Goal: Task Accomplishment & Management: Use online tool/utility

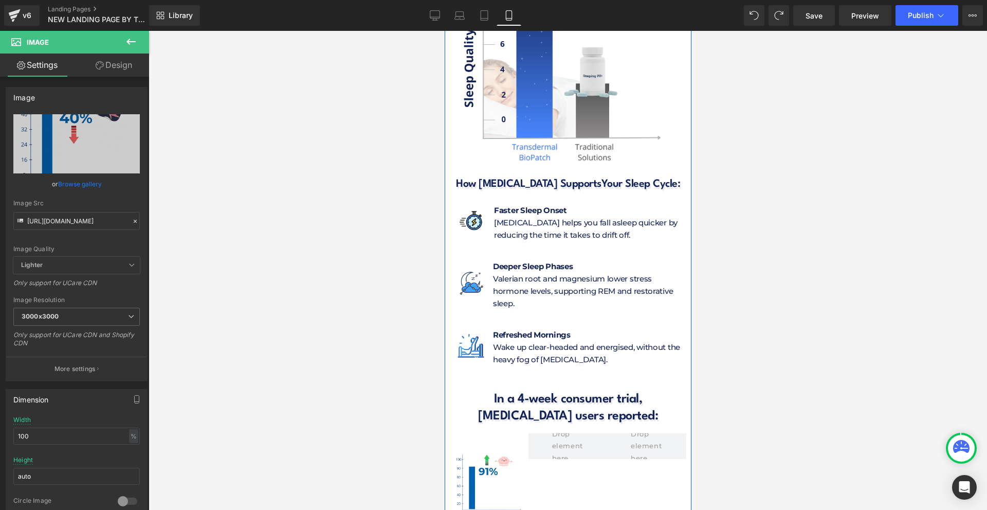
scroll to position [4423, 0]
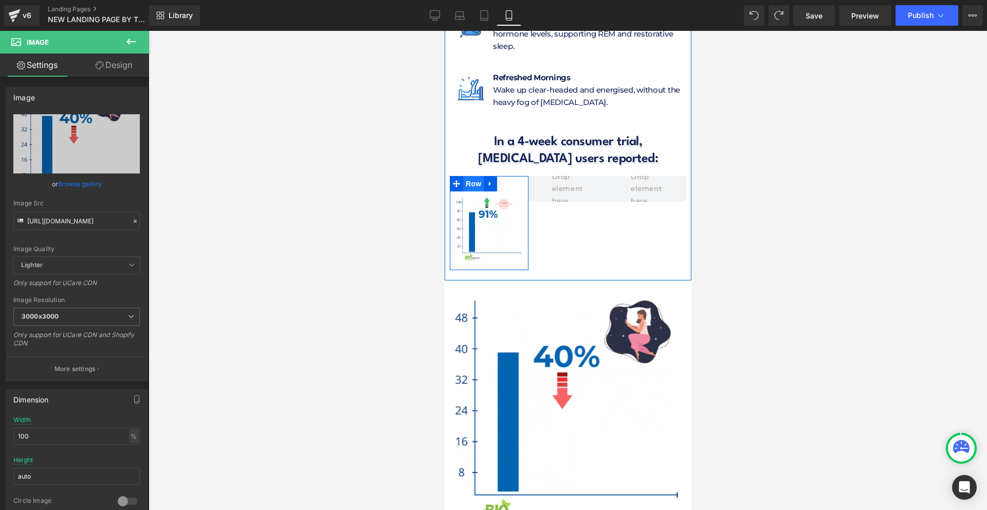
click at [476, 174] on li at bounding box center [481, 180] width 11 height 12
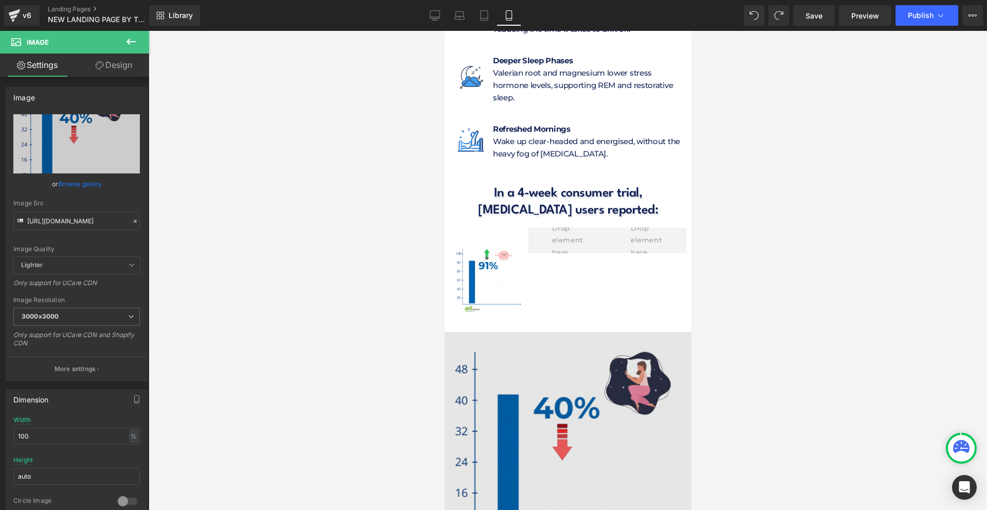
scroll to position [4320, 0]
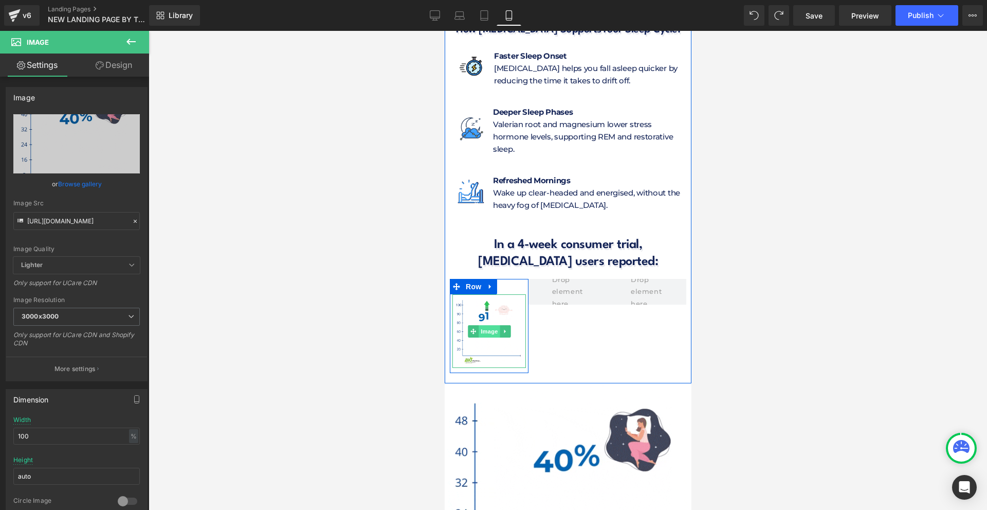
click at [489, 325] on span "Image" at bounding box center [489, 331] width 22 height 12
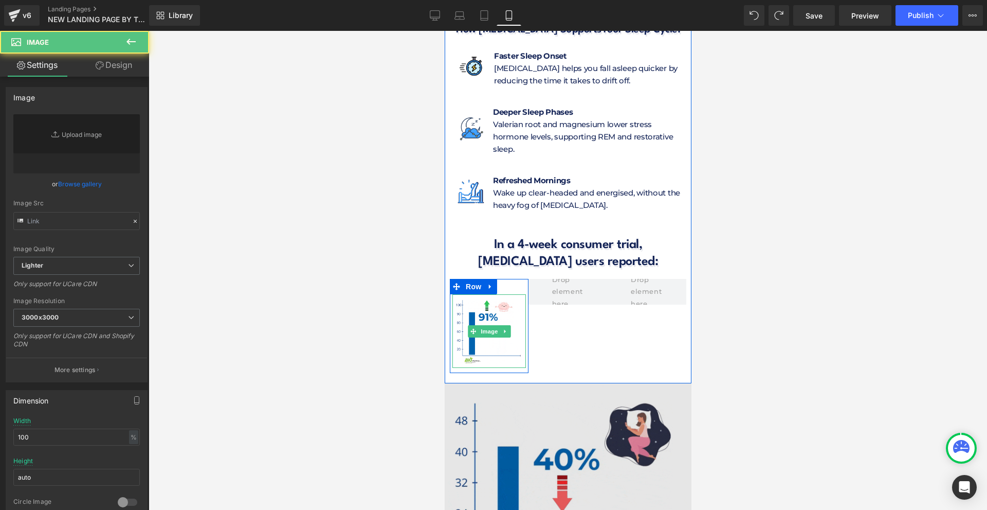
type input "[URL][DOMAIN_NAME]"
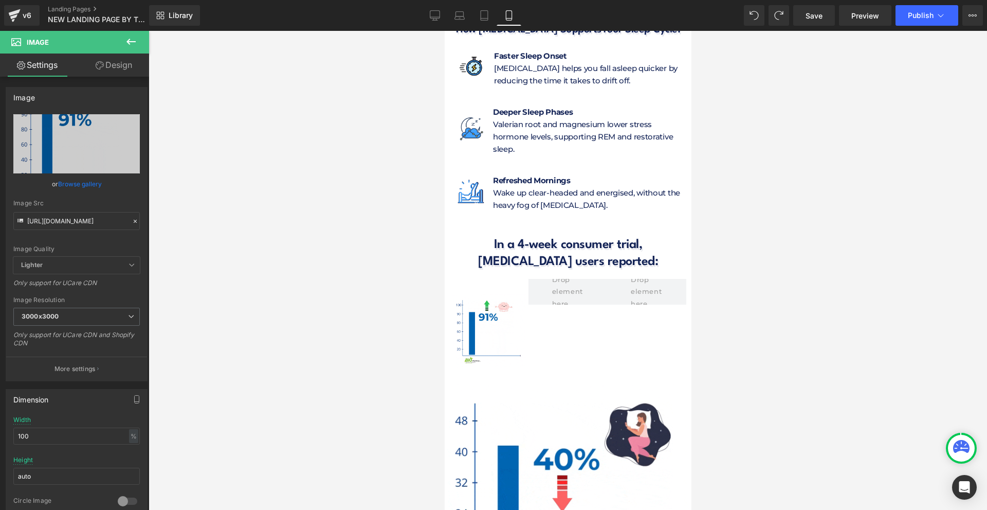
click at [136, 41] on icon at bounding box center [131, 41] width 12 height 12
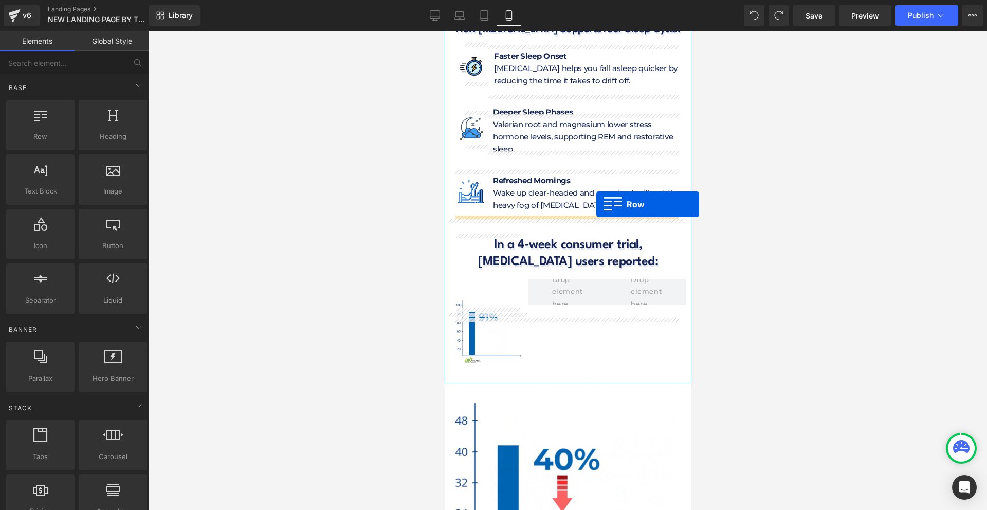
drag, startPoint x: 490, startPoint y: 167, endPoint x: 596, endPoint y: 204, distance: 112.7
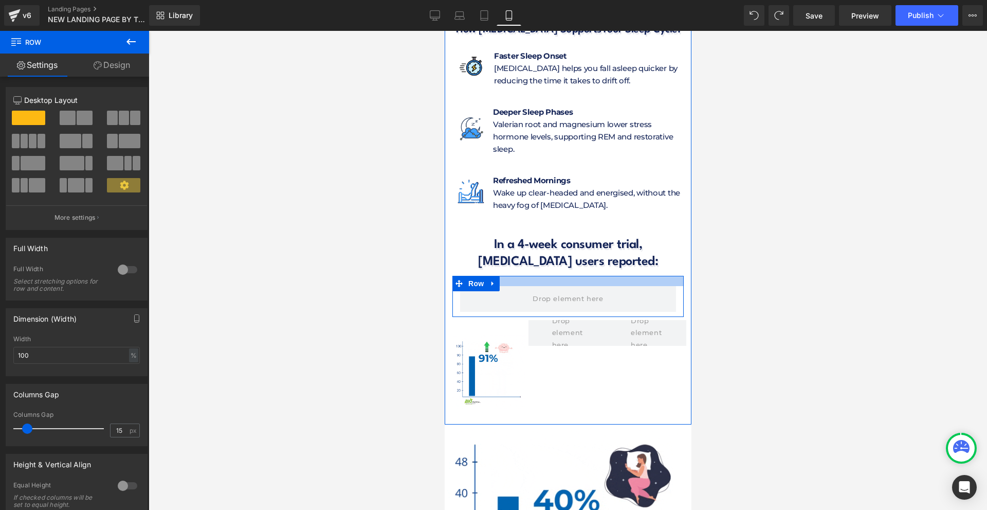
drag, startPoint x: 522, startPoint y: 218, endPoint x: 527, endPoint y: 211, distance: 8.4
click at [527, 211] on div "Clinically Proven for Deep, Restorative Sleep Heading A 4-week consumer trial s…" at bounding box center [567, 52] width 247 height 734
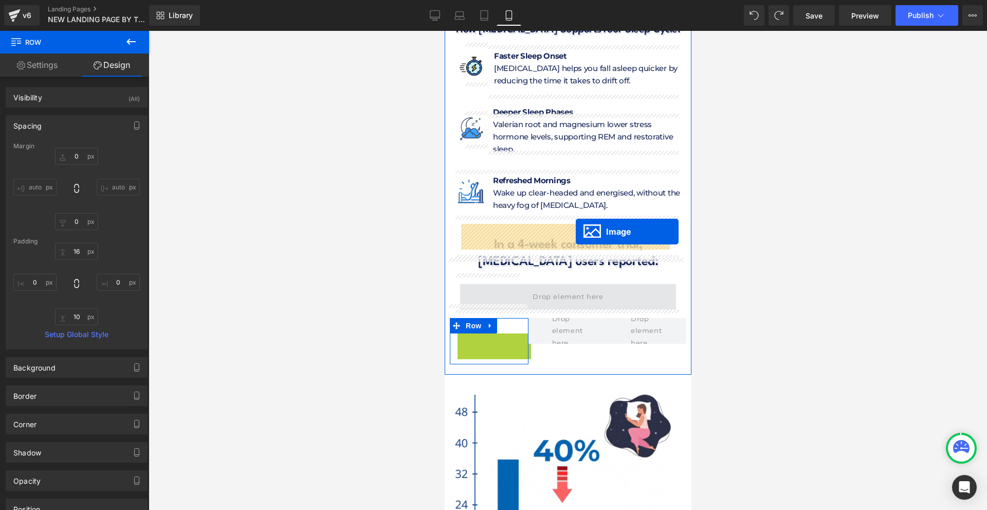
drag, startPoint x: 485, startPoint y: 311, endPoint x: 575, endPoint y: 231, distance: 120.6
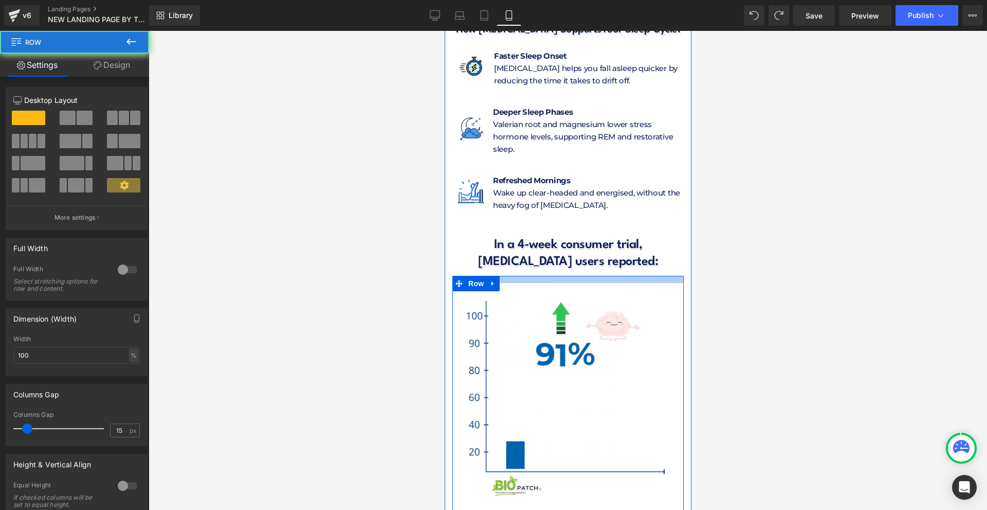
click at [578, 276] on div at bounding box center [567, 279] width 231 height 7
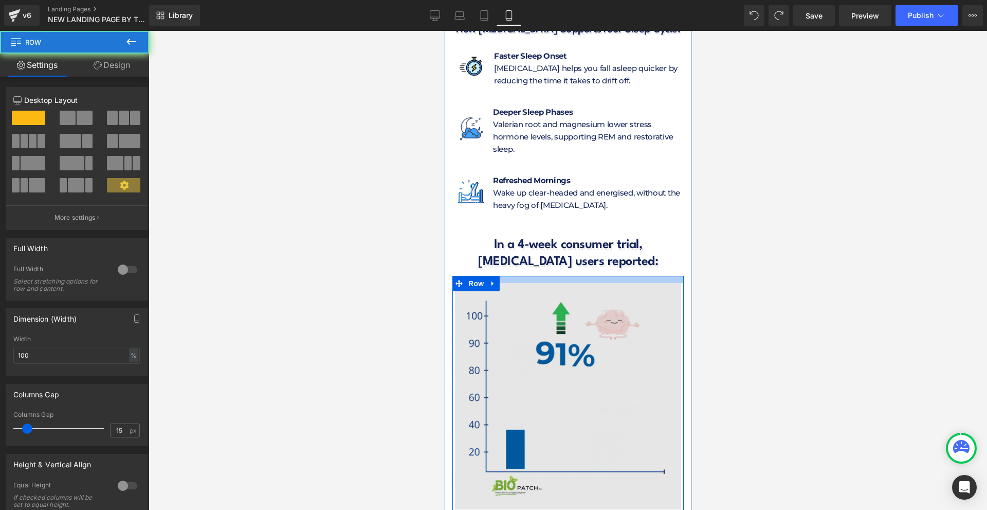
click at [577, 283] on img at bounding box center [568, 396] width 226 height 226
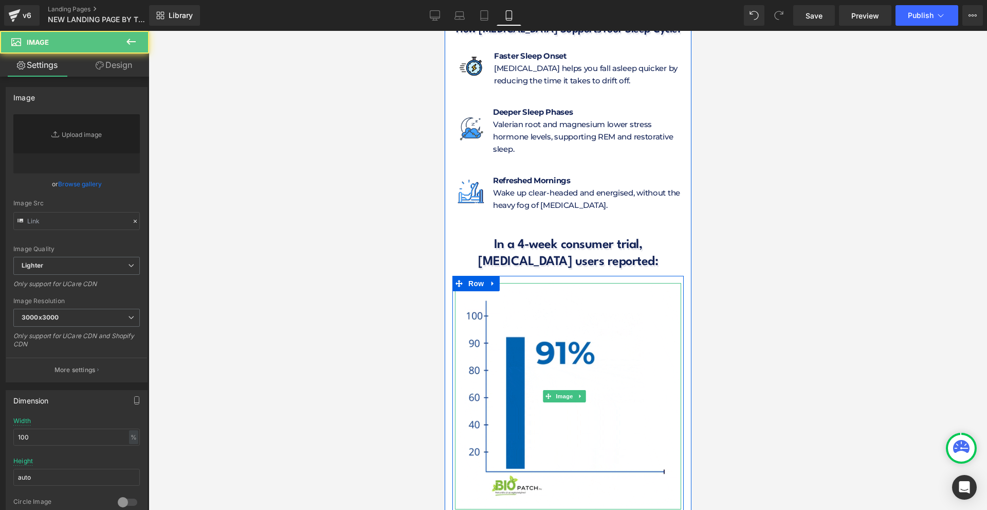
type input "[URL][DOMAIN_NAME]"
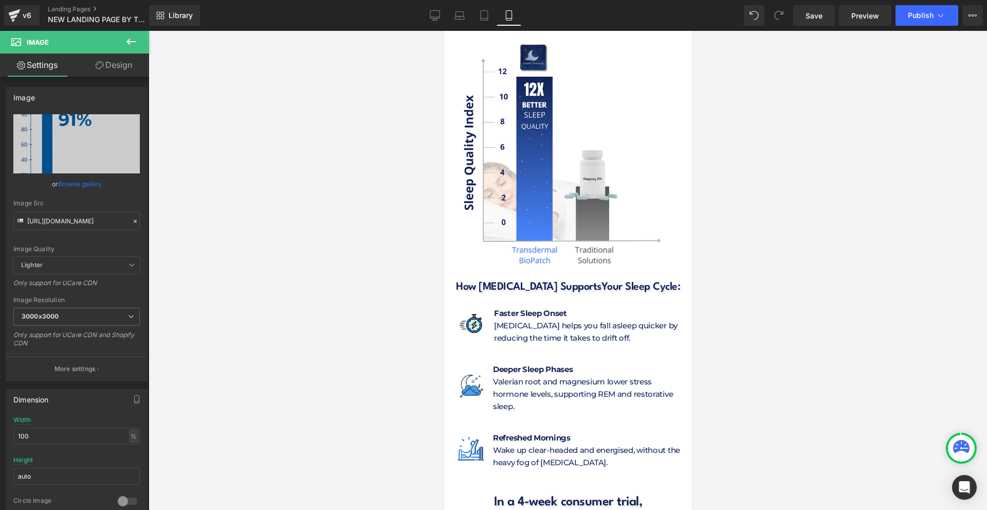
scroll to position [4371, 0]
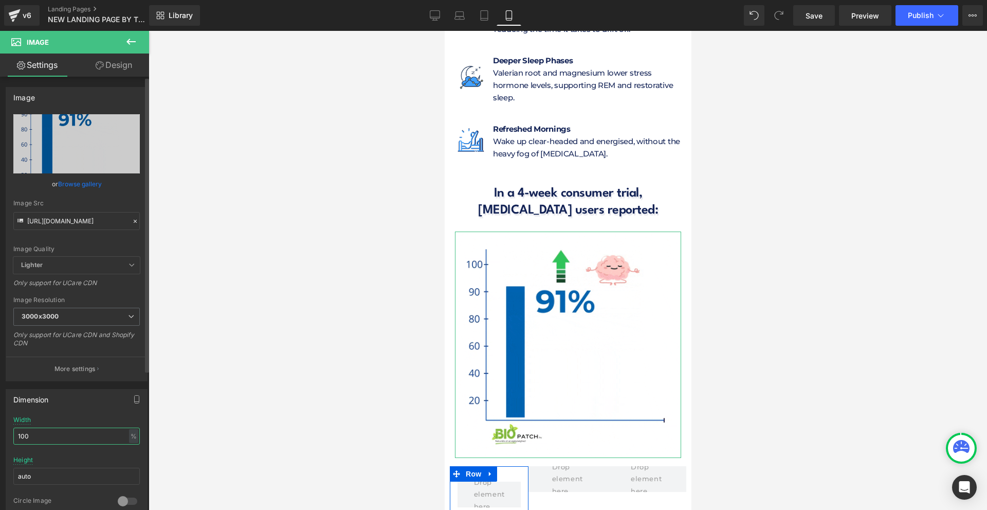
click at [56, 439] on input "100" at bounding box center [76, 435] width 127 height 17
type input "80"
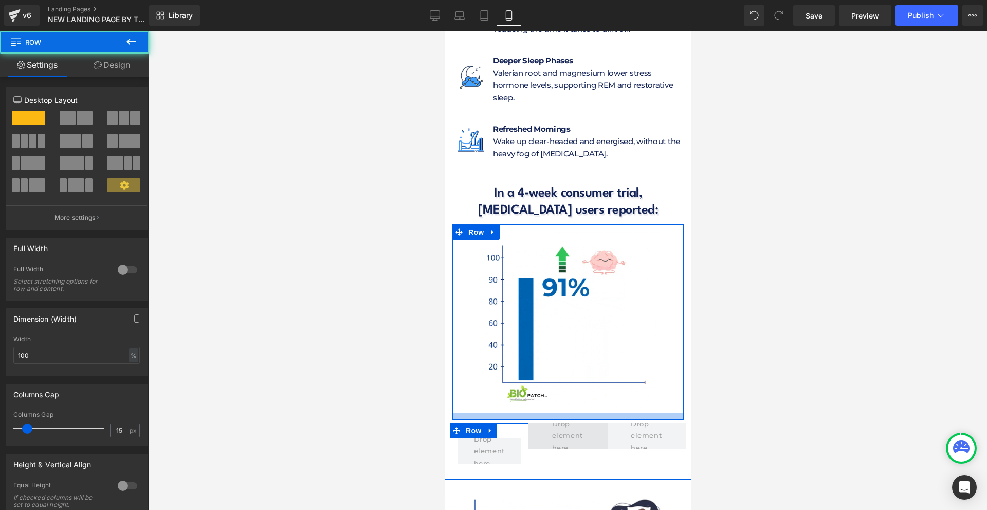
drag, startPoint x: 561, startPoint y: 349, endPoint x: 562, endPoint y: 360, distance: 11.4
click at [561, 412] on div at bounding box center [567, 415] width 231 height 7
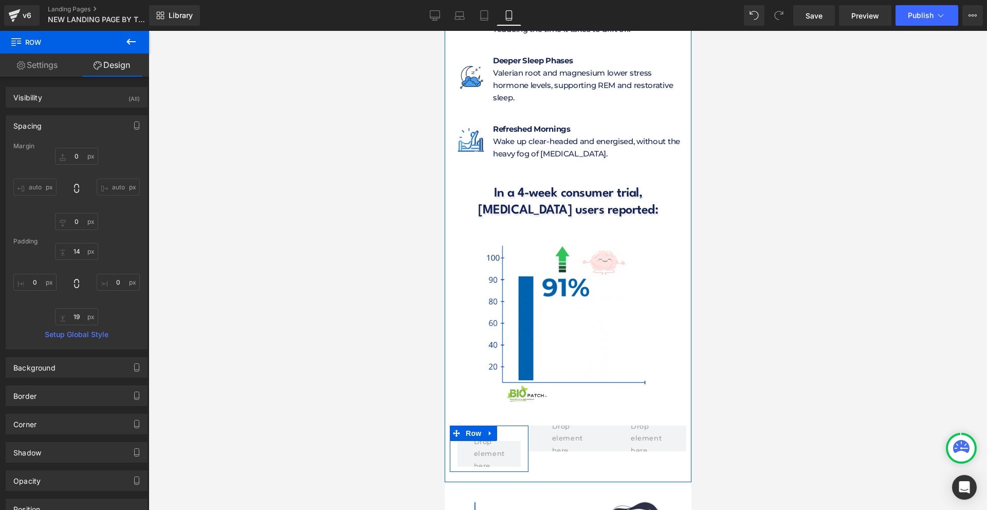
scroll to position [4114, 0]
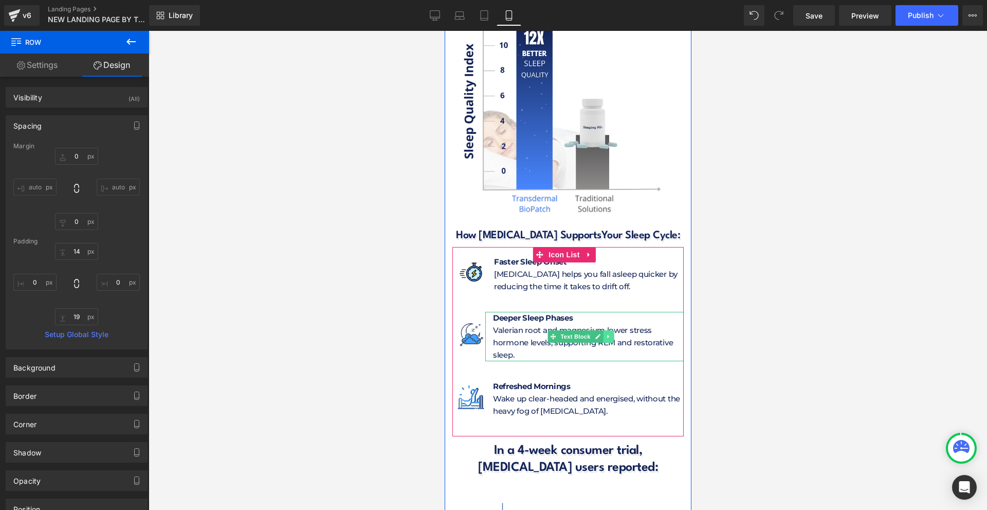
click at [605, 333] on icon at bounding box center [608, 336] width 6 height 6
click at [599, 330] on link at bounding box center [603, 336] width 11 height 12
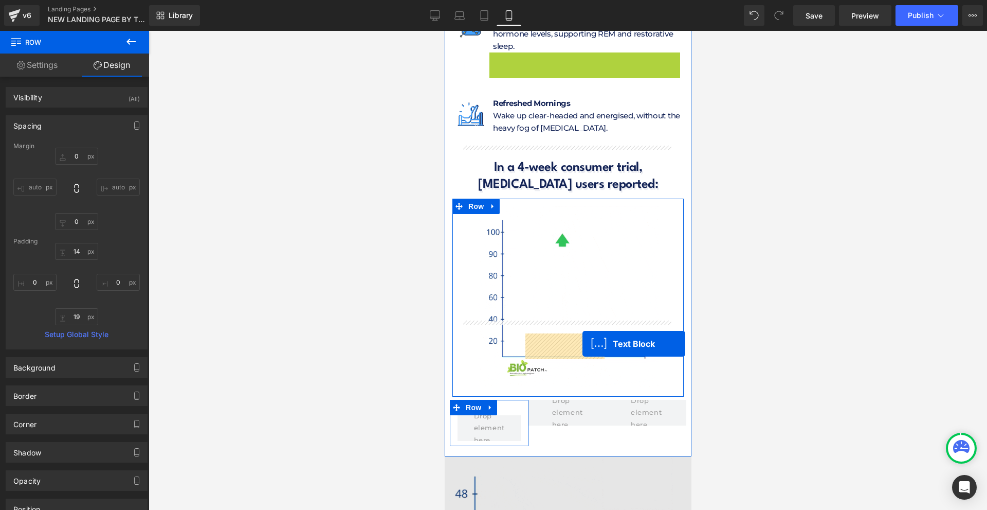
scroll to position [4474, 0]
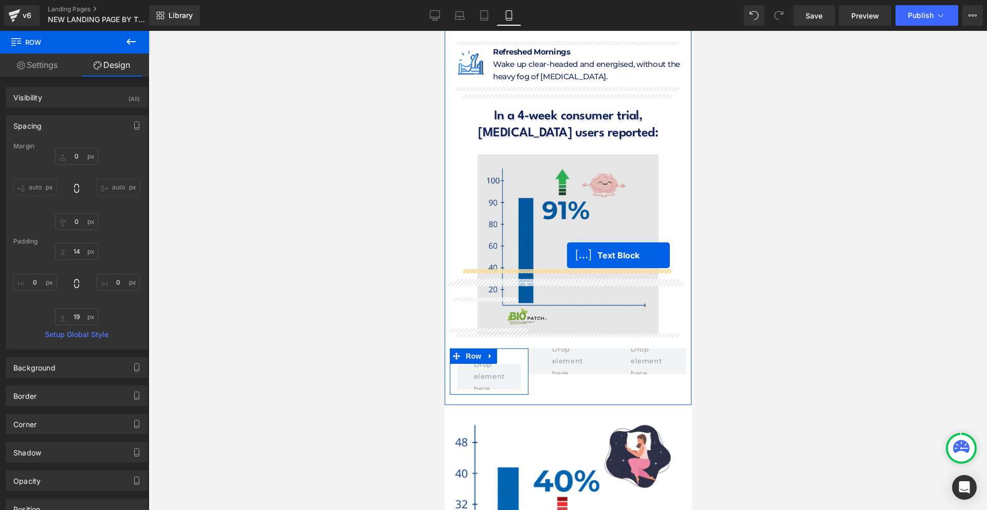
drag, startPoint x: 563, startPoint y: 323, endPoint x: 566, endPoint y: 254, distance: 69.0
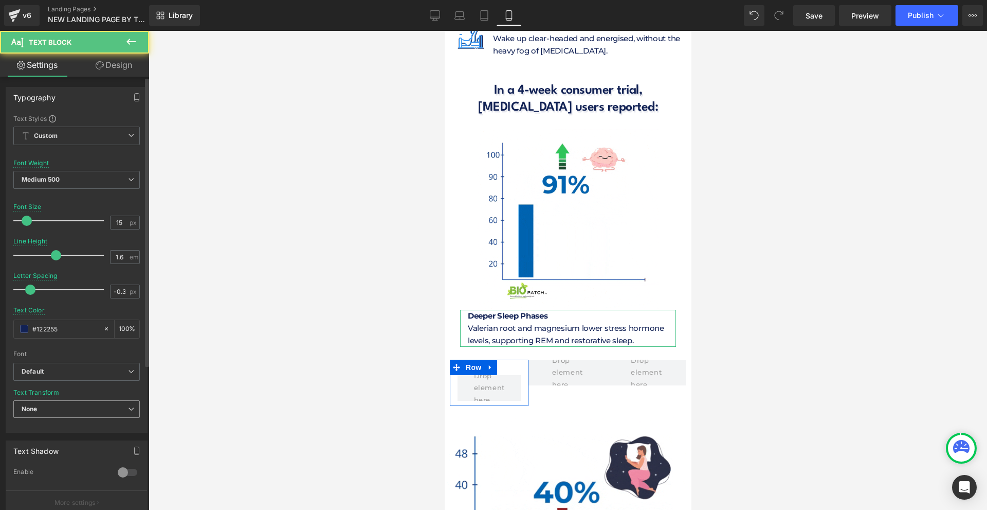
scroll to position [154, 0]
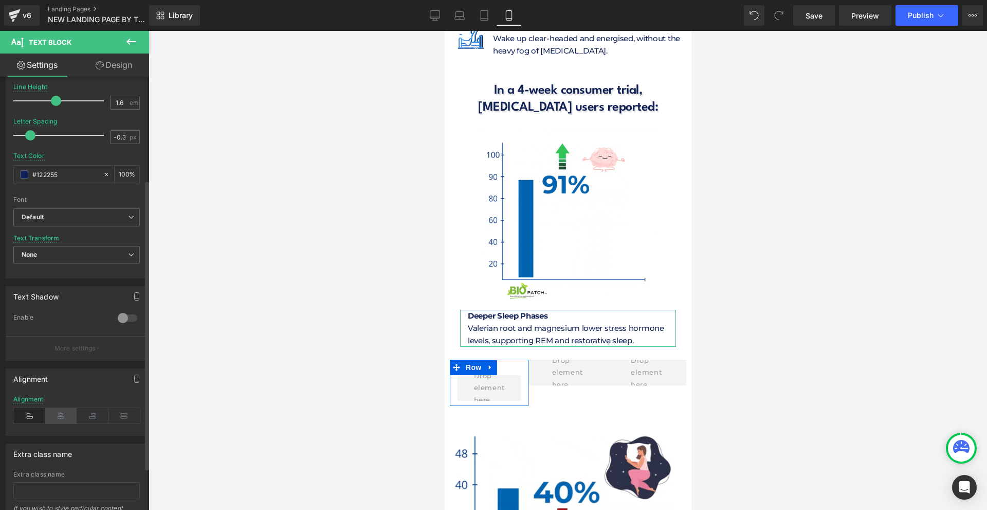
drag, startPoint x: 60, startPoint y: 414, endPoint x: 67, endPoint y: 323, distance: 91.3
click at [60, 414] on icon at bounding box center [61, 415] width 32 height 15
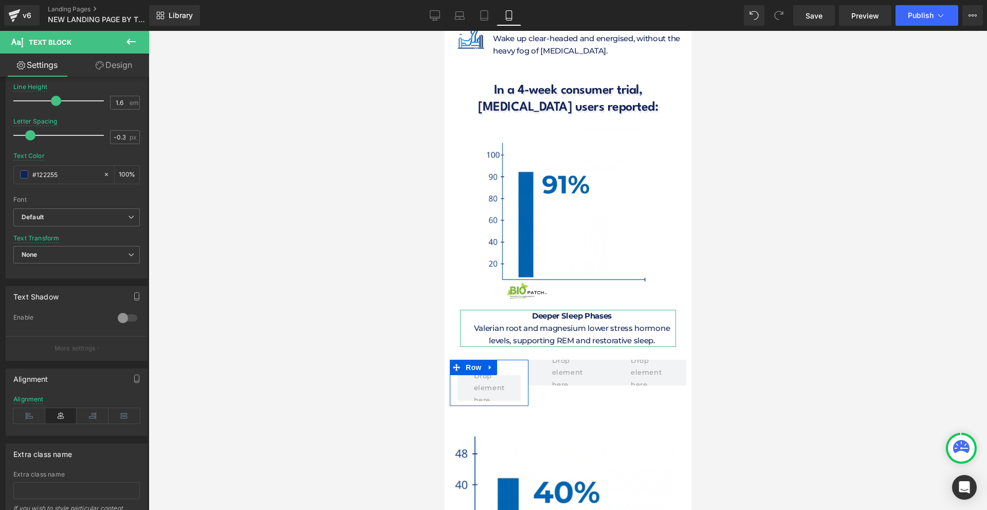
click at [99, 67] on icon at bounding box center [100, 65] width 8 height 8
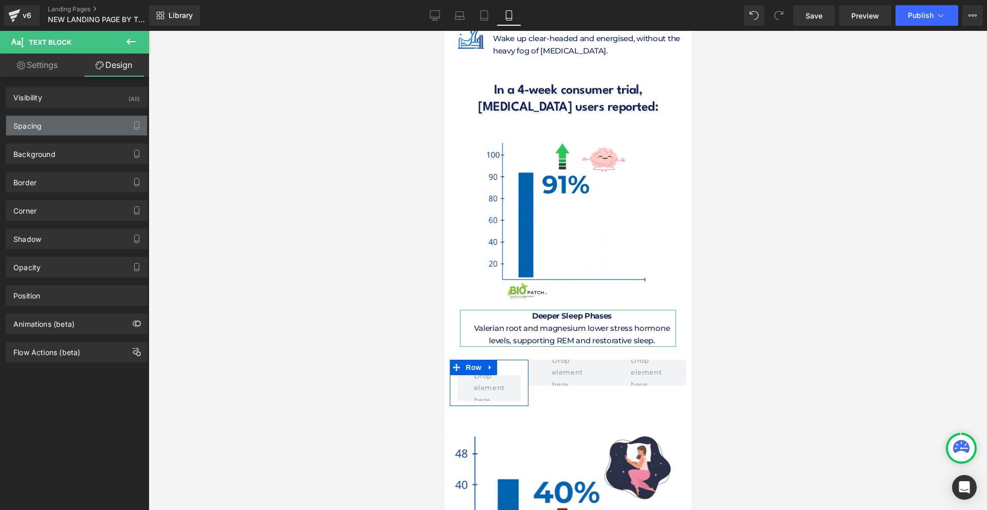
click at [39, 124] on div "Spacing" at bounding box center [27, 123] width 28 height 14
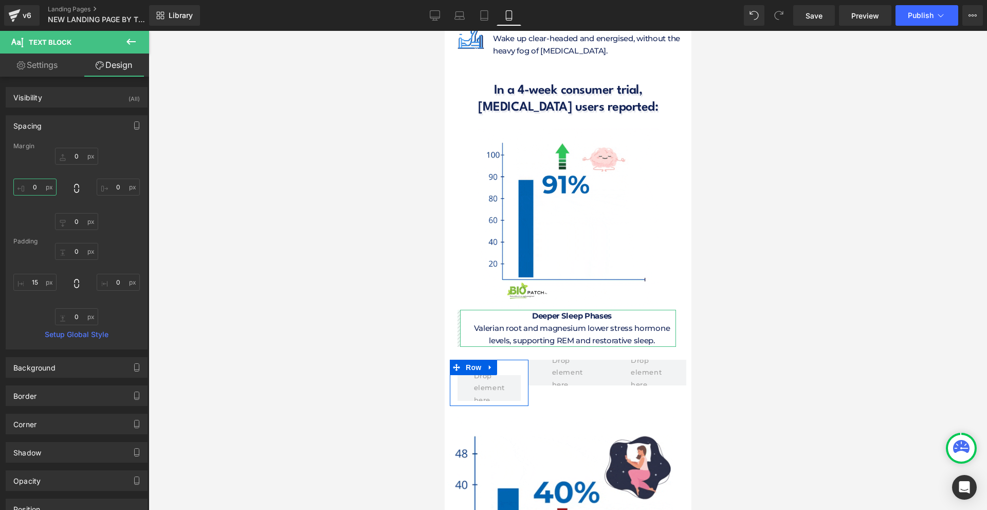
click at [40, 189] on input "0" at bounding box center [34, 186] width 43 height 17
click at [41, 280] on input "15" at bounding box center [34, 282] width 43 height 17
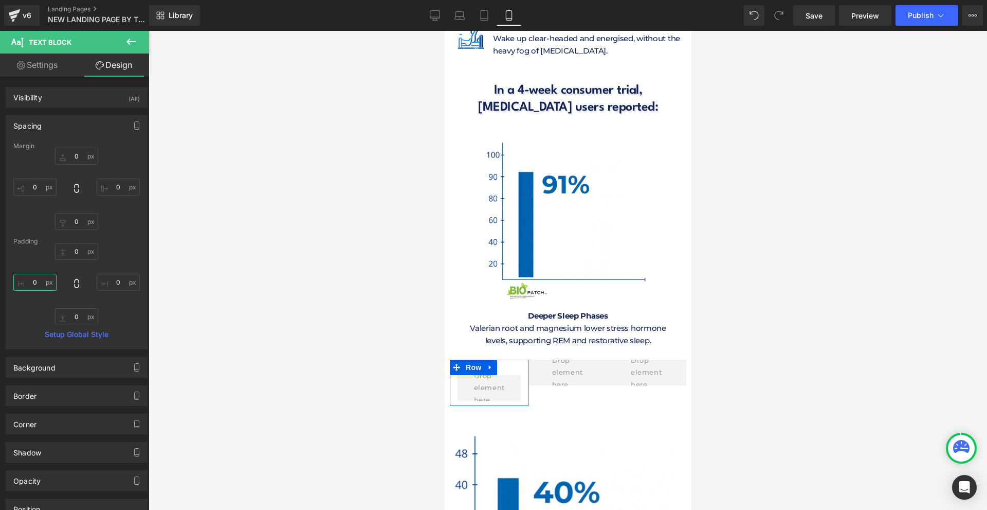
type input "0"
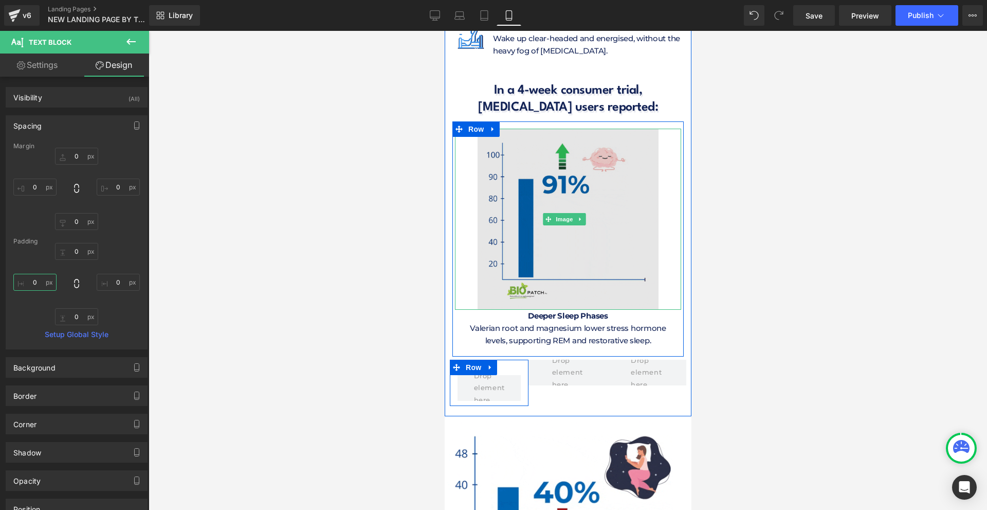
scroll to position [4371, 0]
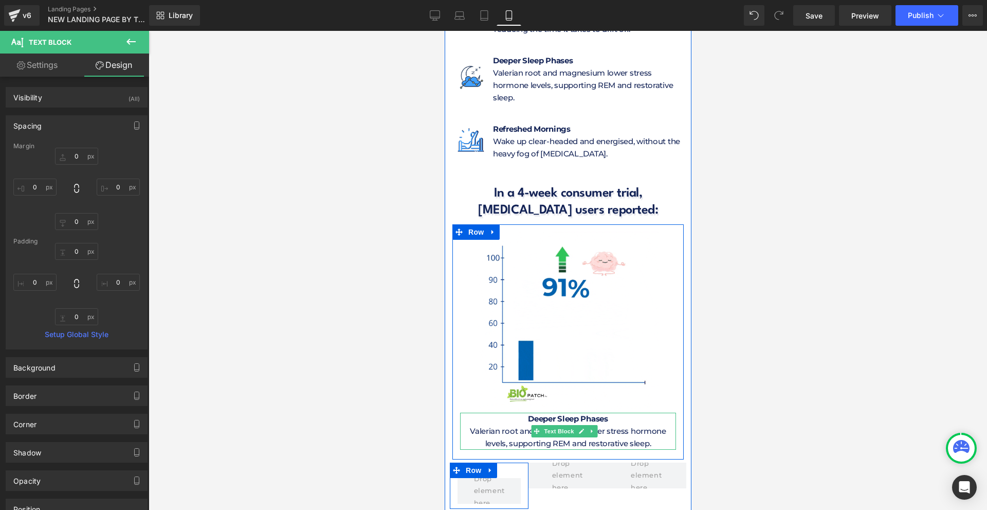
click at [535, 413] on span "Deeper Sleep Phases" at bounding box center [568, 418] width 80 height 10
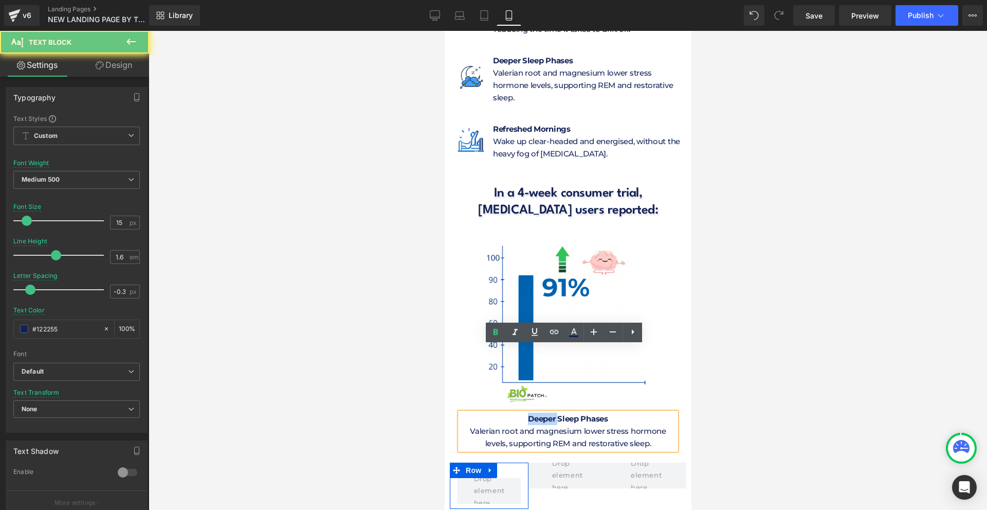
click at [535, 413] on span "Deeper Sleep Phases" at bounding box center [568, 418] width 80 height 10
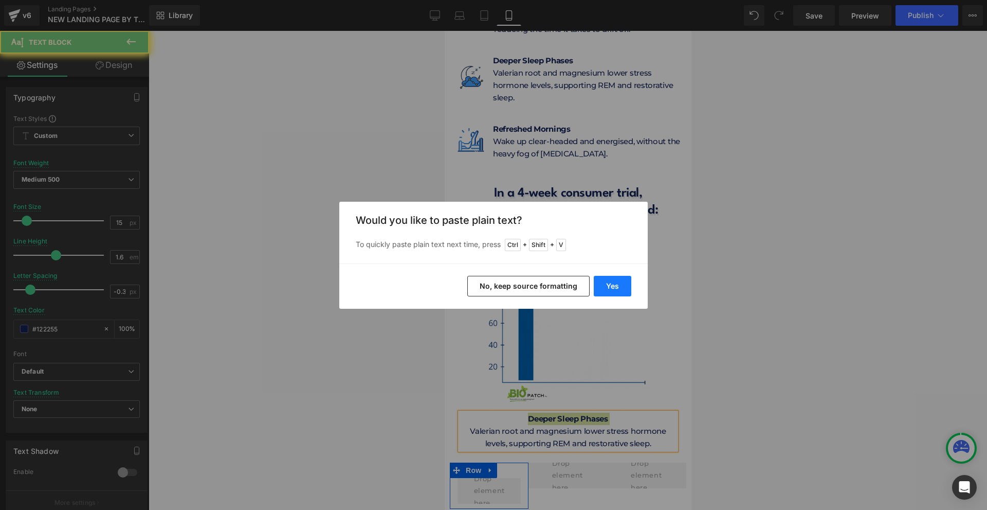
click at [608, 283] on button "Yes" at bounding box center [613, 286] width 38 height 21
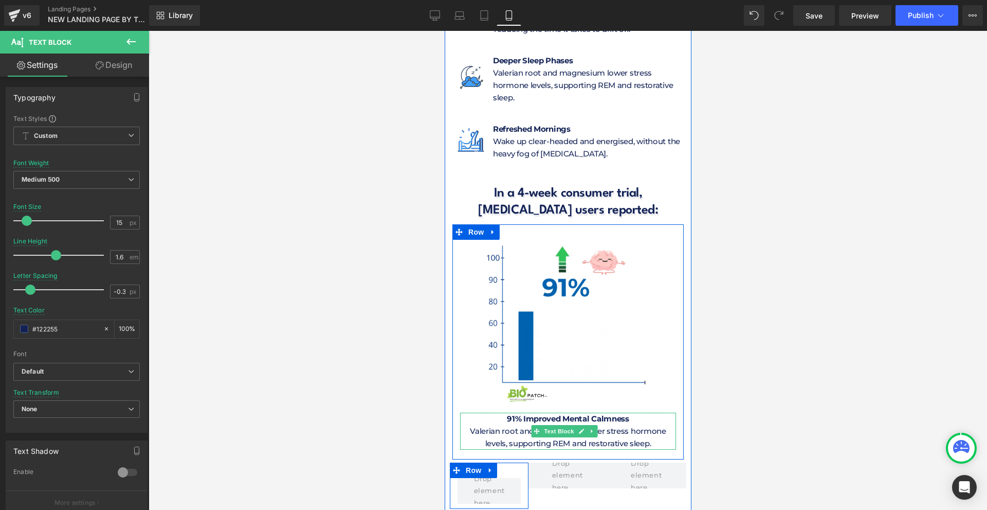
click at [481, 425] on p "Valerian root and magnesium lower stress hormone levels, supporting REM and res…" at bounding box center [568, 437] width 216 height 25
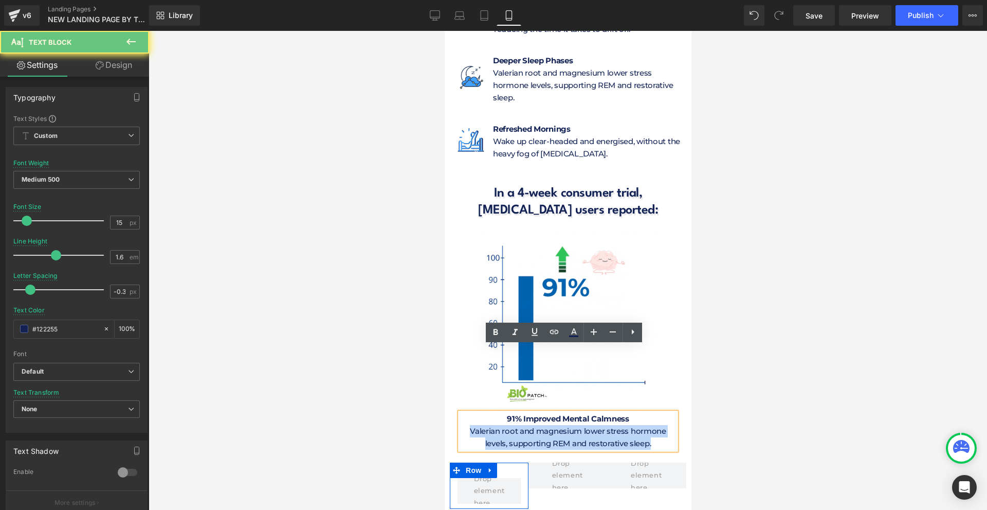
click at [481, 425] on p "Valerian root and magnesium lower stress hormone levels, supporting REM and res…" at bounding box center [568, 437] width 216 height 25
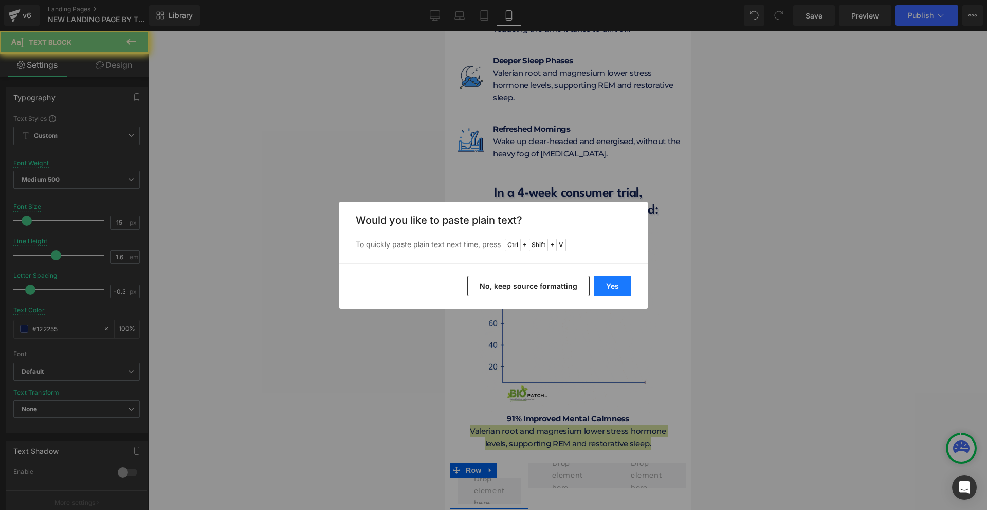
drag, startPoint x: 614, startPoint y: 281, endPoint x: 166, endPoint y: 303, distance: 448.5
click at [614, 281] on button "Yes" at bounding box center [613, 286] width 38 height 21
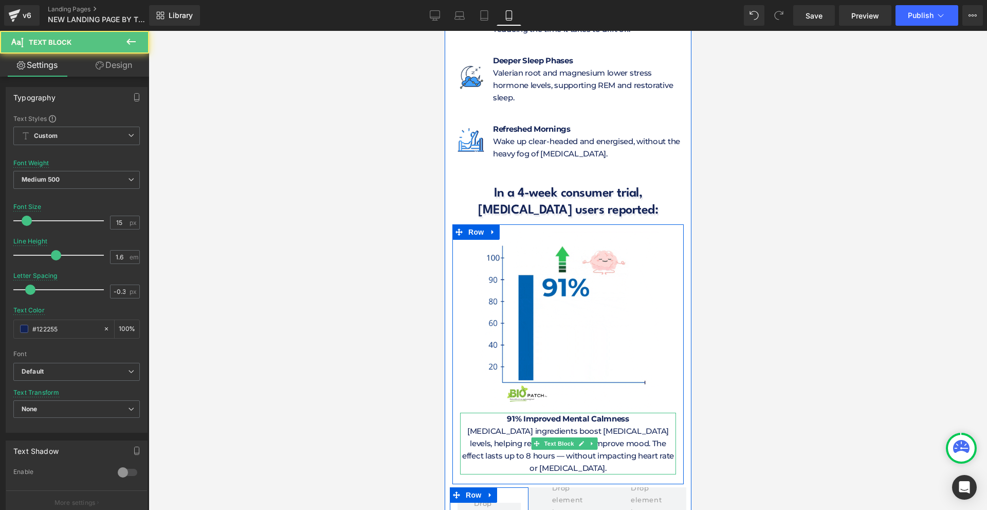
click at [510, 425] on p "[MEDICAL_DATA] ingredients boost [MEDICAL_DATA] levels, helping reduce stress a…" at bounding box center [568, 449] width 216 height 49
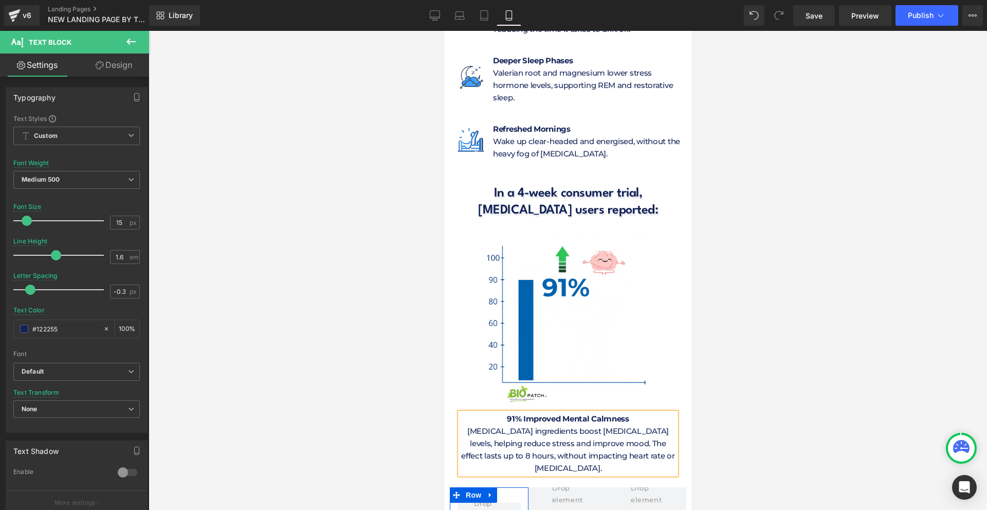
click at [822, 354] on div at bounding box center [568, 270] width 839 height 479
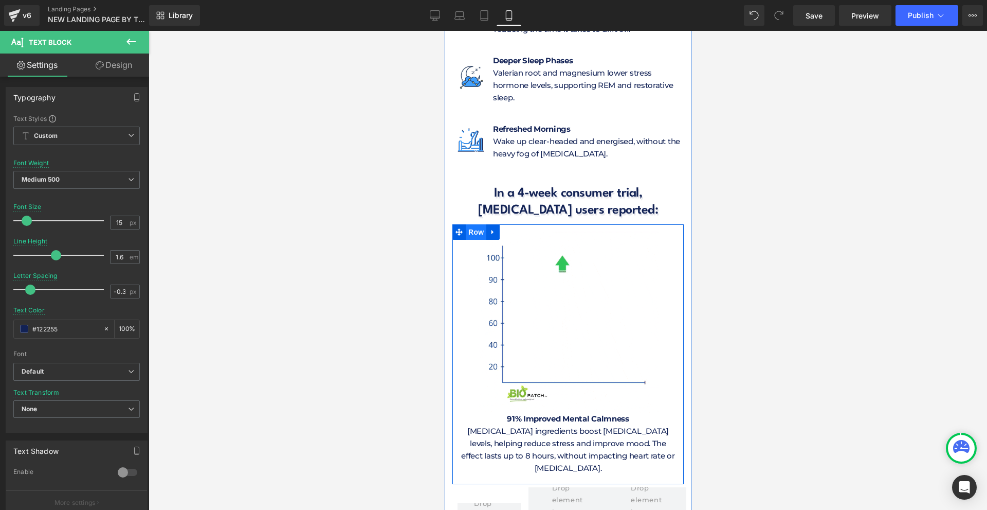
click at [474, 224] on span "Row" at bounding box center [475, 231] width 21 height 15
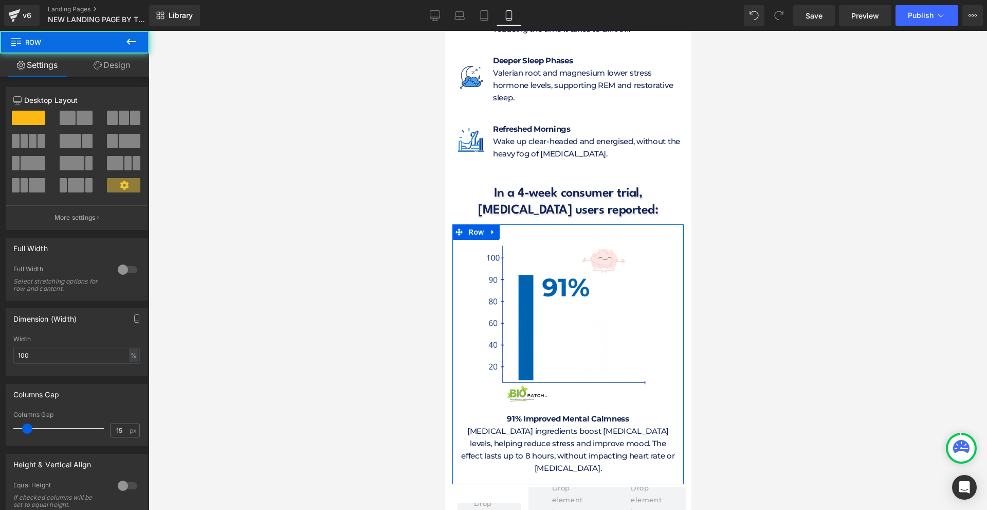
click at [120, 68] on link "Design" at bounding box center [112, 64] width 75 height 23
click at [0, 0] on div "Background" at bounding box center [0, 0] width 0 height 0
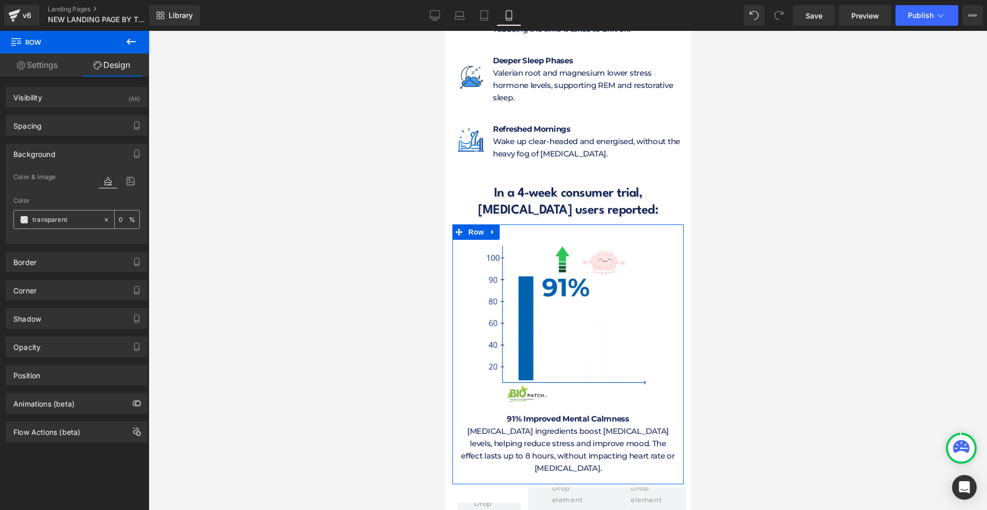
click at [24, 219] on span at bounding box center [24, 219] width 8 height 8
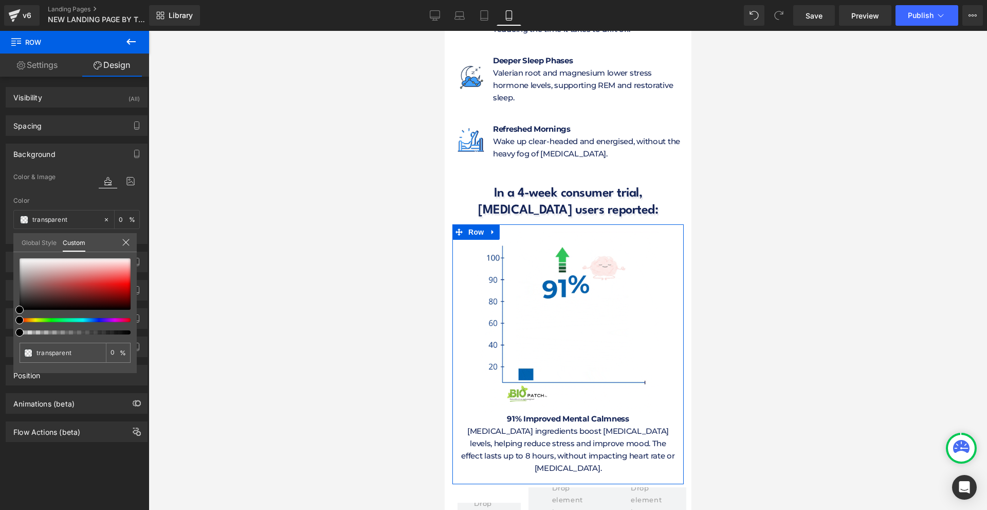
type input "#000000"
type input "100"
type input "#000000"
type input "100"
click at [98, 320] on div at bounding box center [70, 320] width 111 height 4
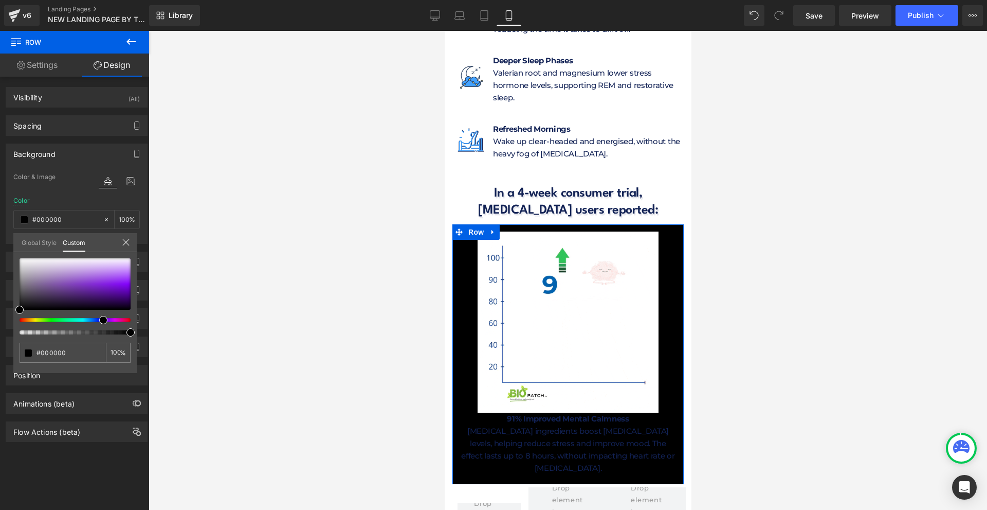
drag, startPoint x: 103, startPoint y: 319, endPoint x: 92, endPoint y: 319, distance: 11.3
click at [99, 319] on span at bounding box center [103, 320] width 8 height 8
type input "#2417ba"
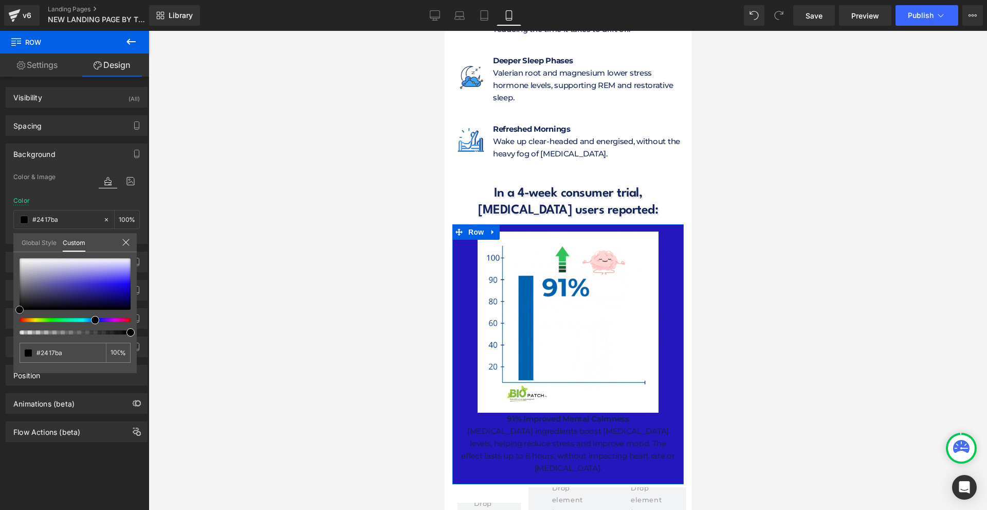
type input "#2517be"
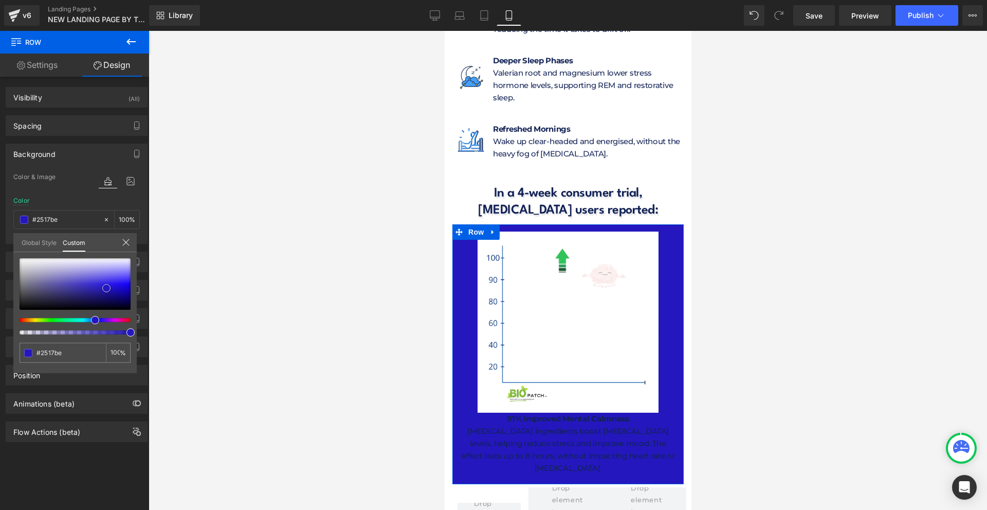
type input "#2618c3"
type input "#2819d6"
type input "#3d2ee5"
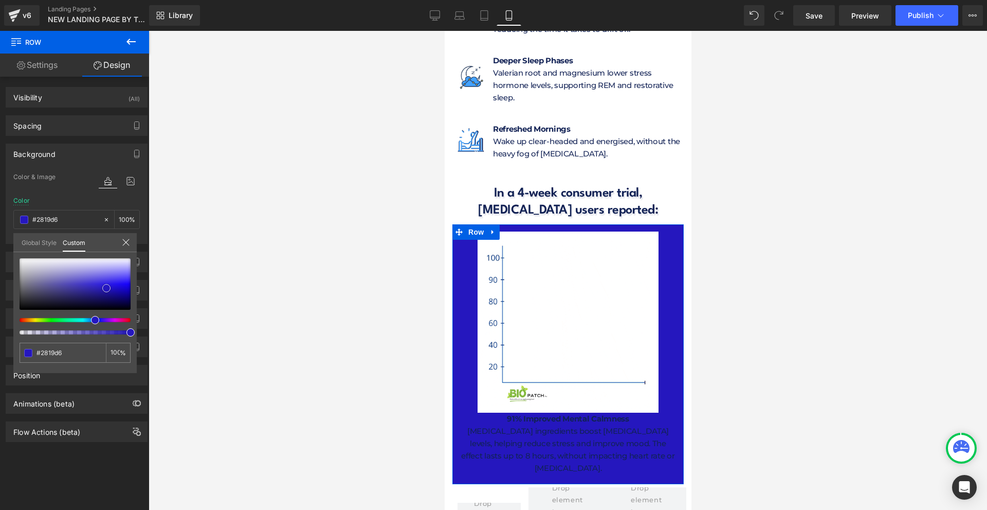
type input "#3d2ee5"
type input "#5a4cea"
type input "#7469ec"
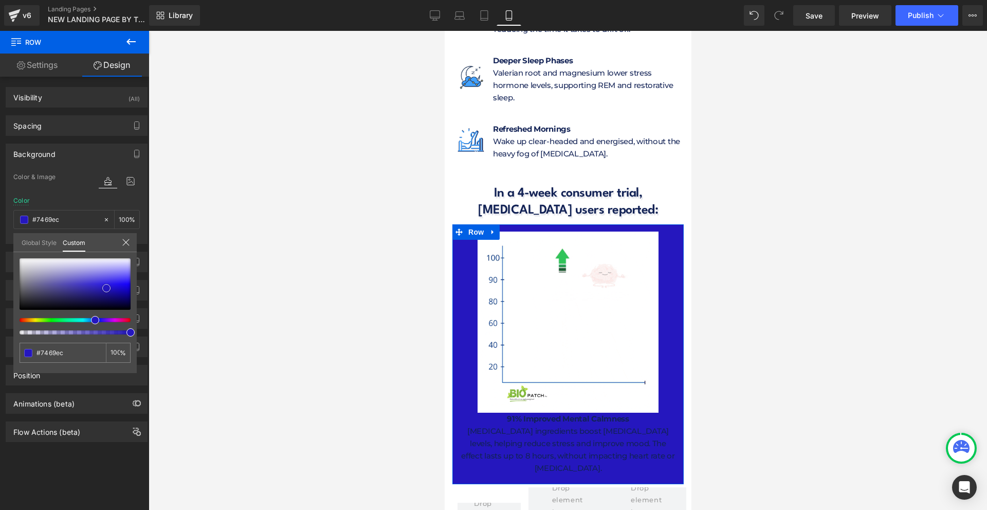
type input "#887ff0"
type input "#9188f0"
type input "#9a92f1"
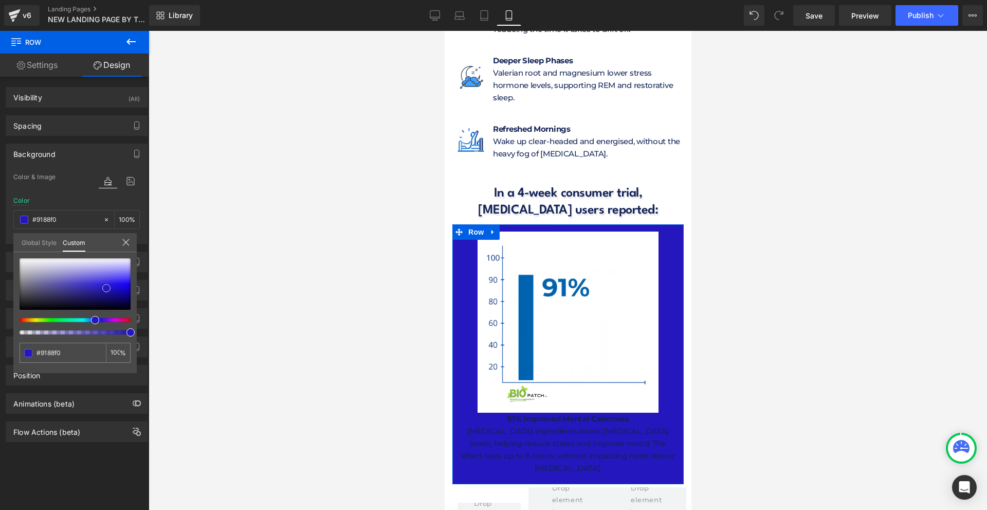
type input "#9a92f1"
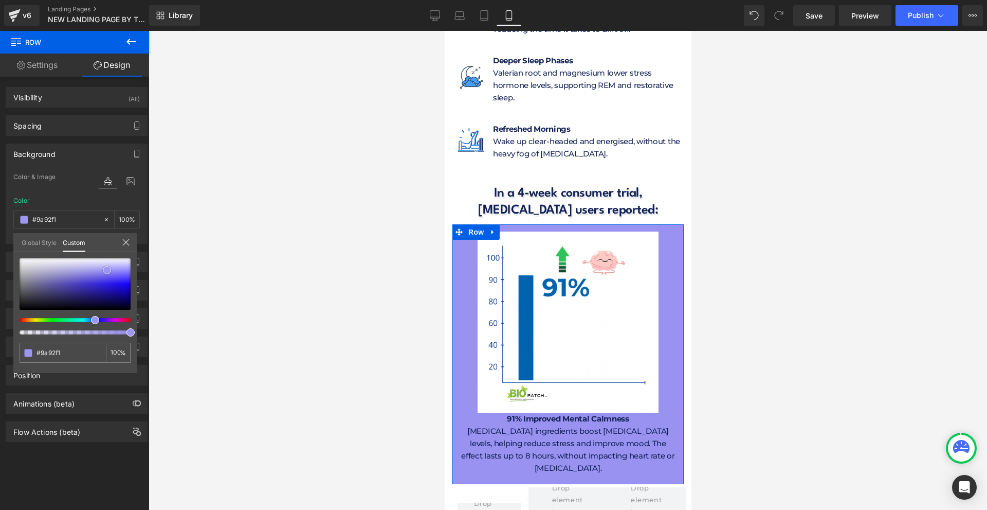
type input "#a29bf2"
type input "#a7a0f2"
type input "#aca5f2"
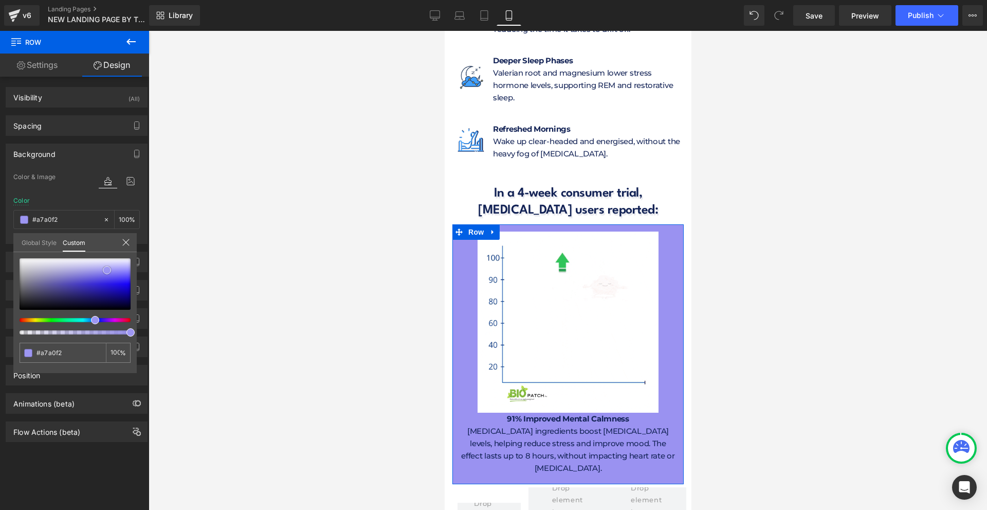
type input "#aca5f2"
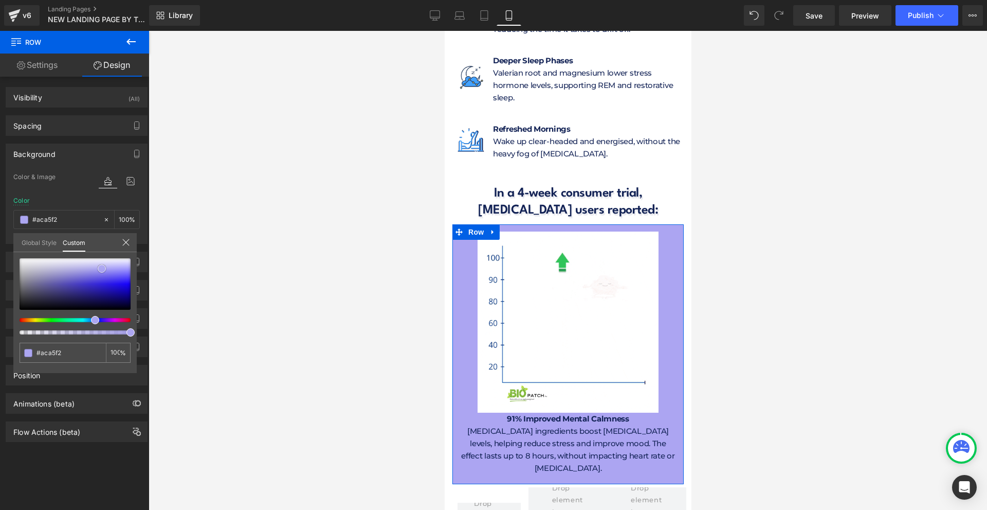
type input "#aca6f1"
type input "#ada7f0"
type input "#b7b1f0"
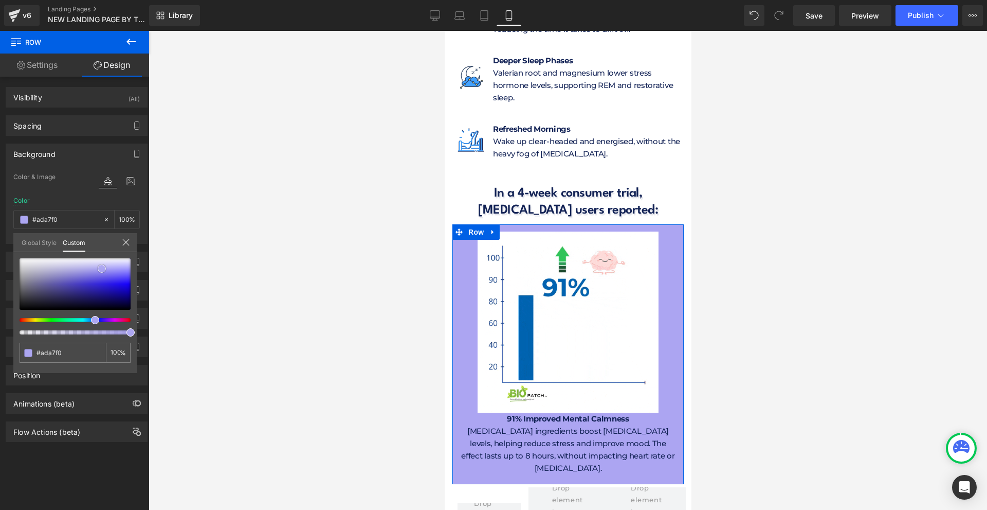
type input "#b7b1f0"
type input "#b7b0f1"
type input "#bbb5f1"
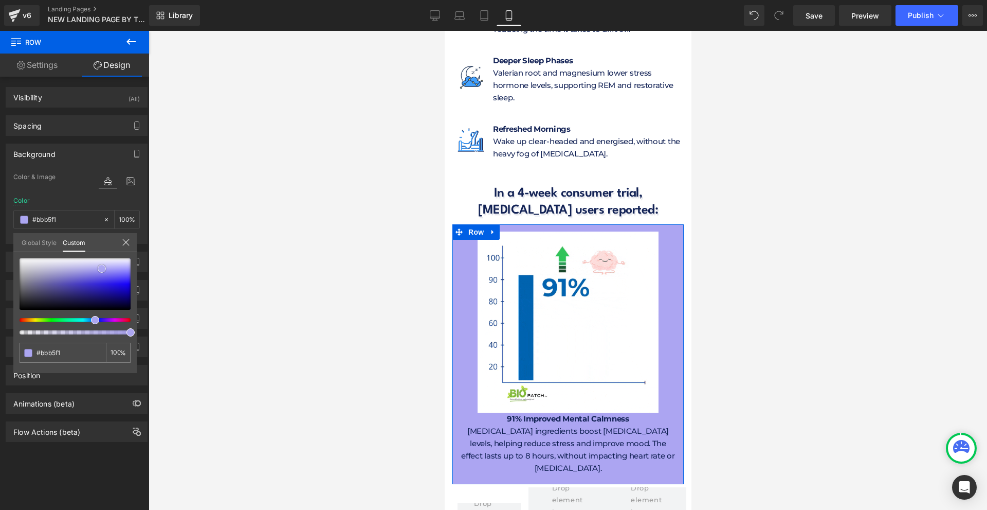
type input "#bfbaf2"
type input "#c2bef3"
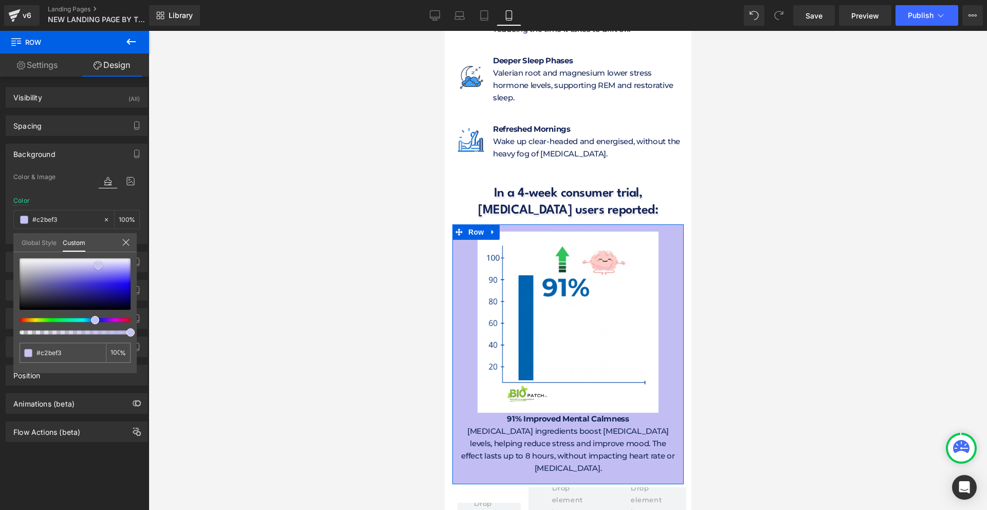
type input "#cac6f5"
type input "#cfcbf5"
type input "#d3cff6"
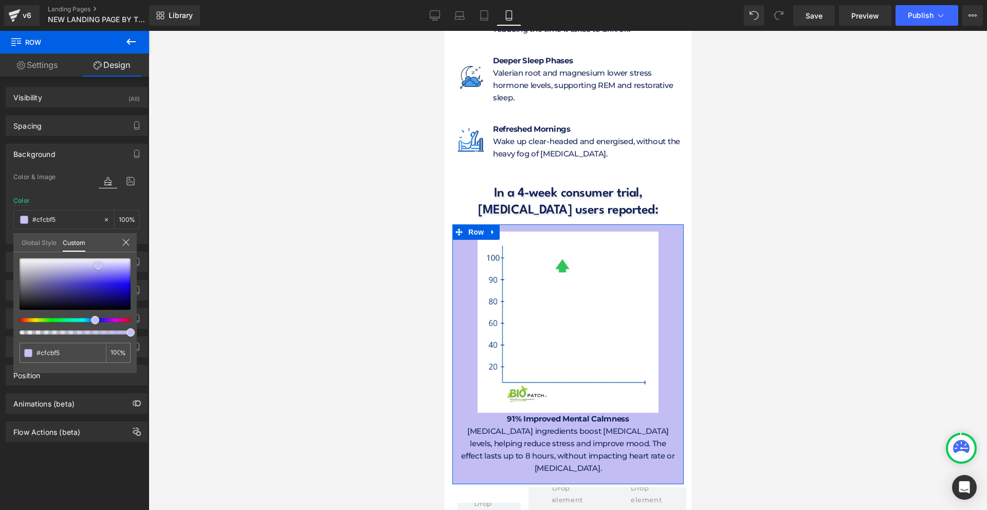
type input "#d3cff6"
type input "#dcd8f7"
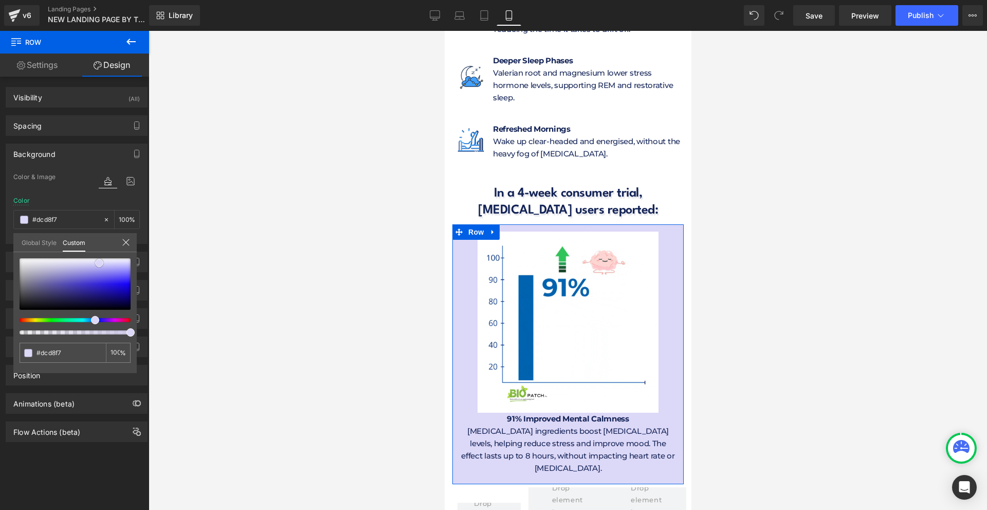
drag, startPoint x: 106, startPoint y: 288, endPoint x: 99, endPoint y: 263, distance: 26.2
click at [99, 263] on div at bounding box center [75, 283] width 111 height 51
type input "#b3aaed"
type input "#b7afee"
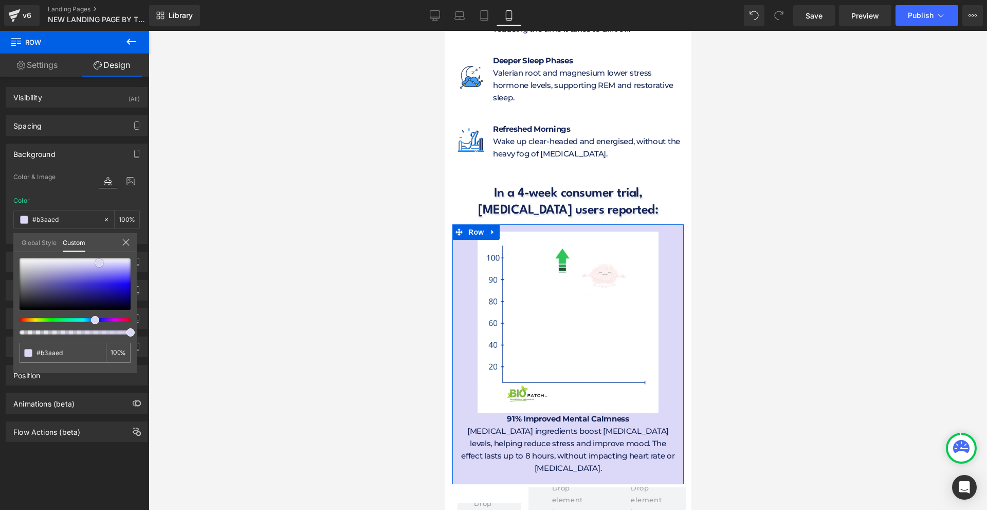
type input "#b7afee"
type input "#c4bcf0"
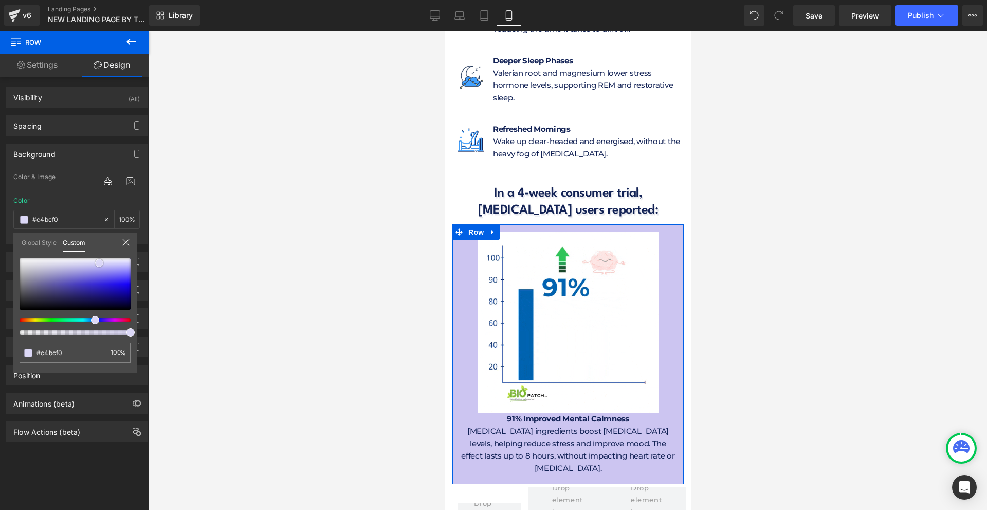
type input "#ccc5f1"
type input "#d9d3f2"
type input "#ebe8f7"
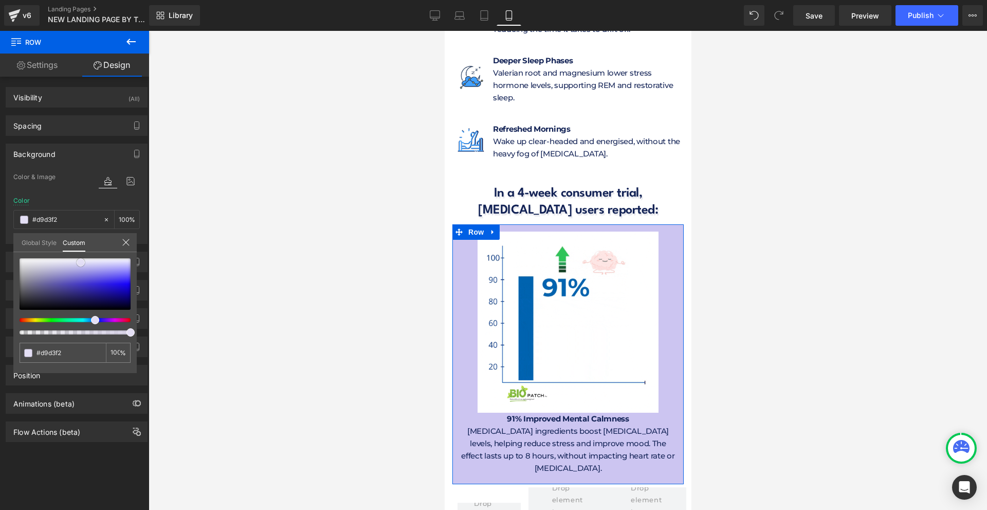
type input "#ebe8f7"
type input "#f8f7fc"
type input "#ffffff"
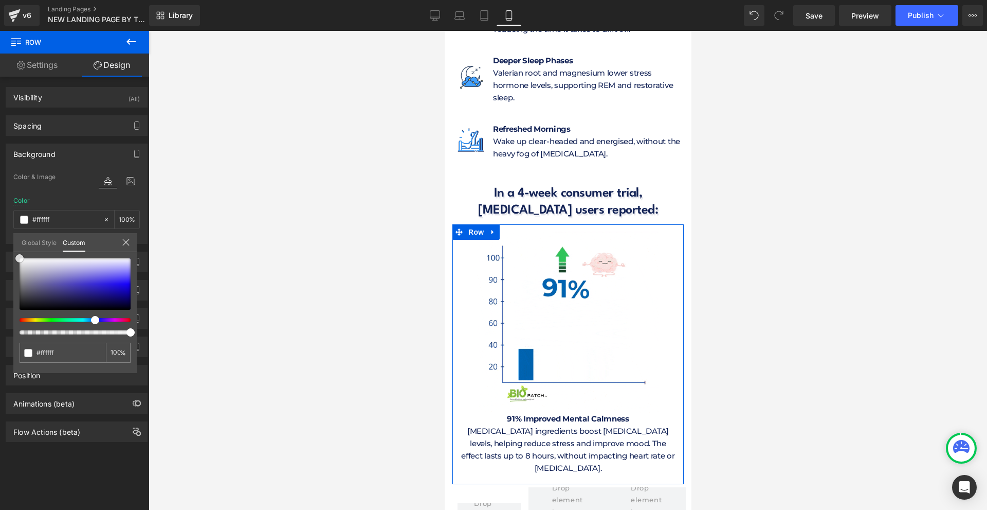
drag, startPoint x: 86, startPoint y: 265, endPoint x: 0, endPoint y: 208, distance: 103.3
click at [0, 208] on div "Background Color & Image color rgba(255, 255, 255, 1) Color #ffffff 100 % Image…" at bounding box center [77, 190] width 154 height 108
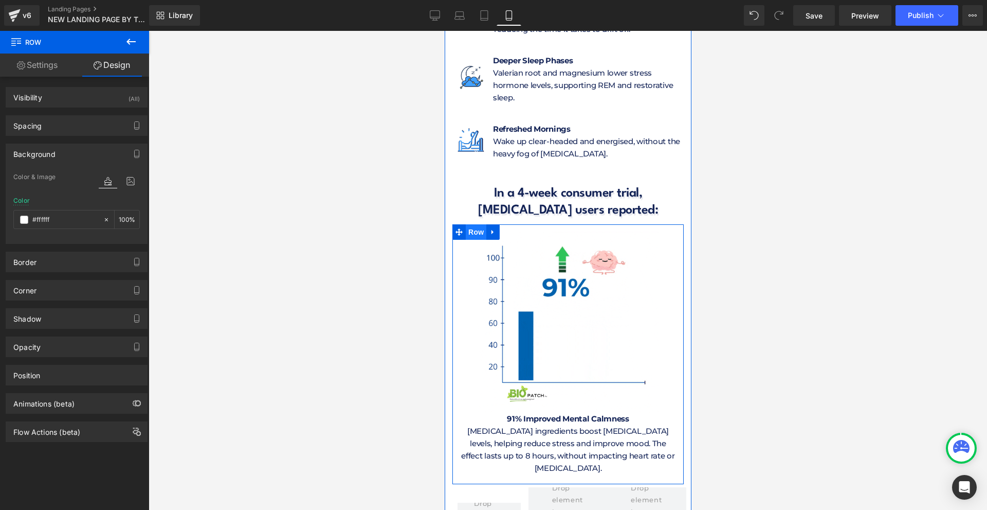
click at [468, 224] on span "Row" at bounding box center [475, 231] width 21 height 15
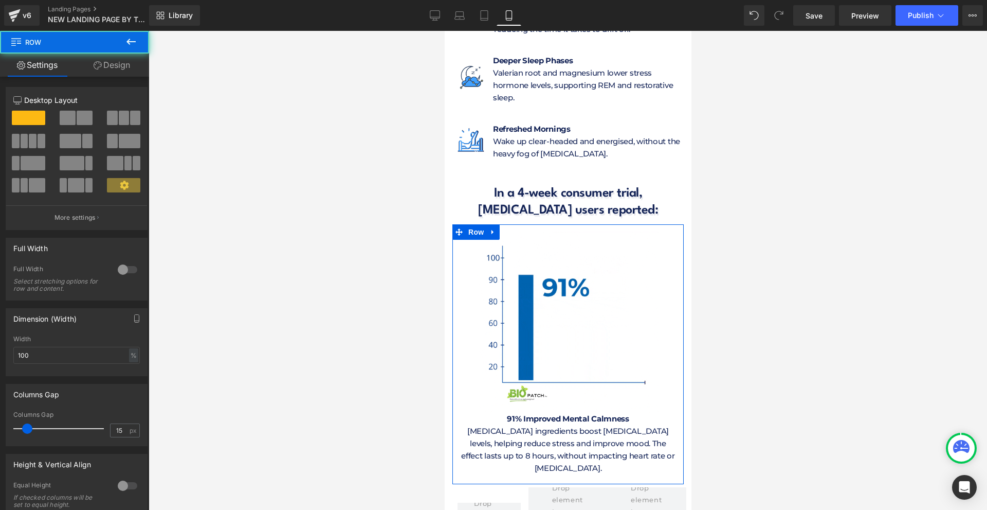
drag, startPoint x: 100, startPoint y: 68, endPoint x: 80, endPoint y: 202, distance: 134.7
click at [100, 68] on icon at bounding box center [98, 65] width 8 height 8
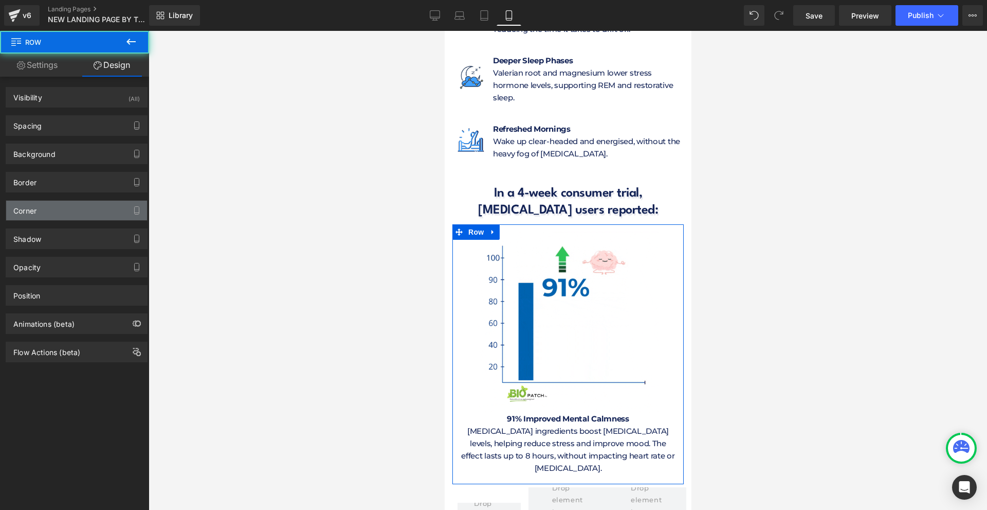
type input "#333333"
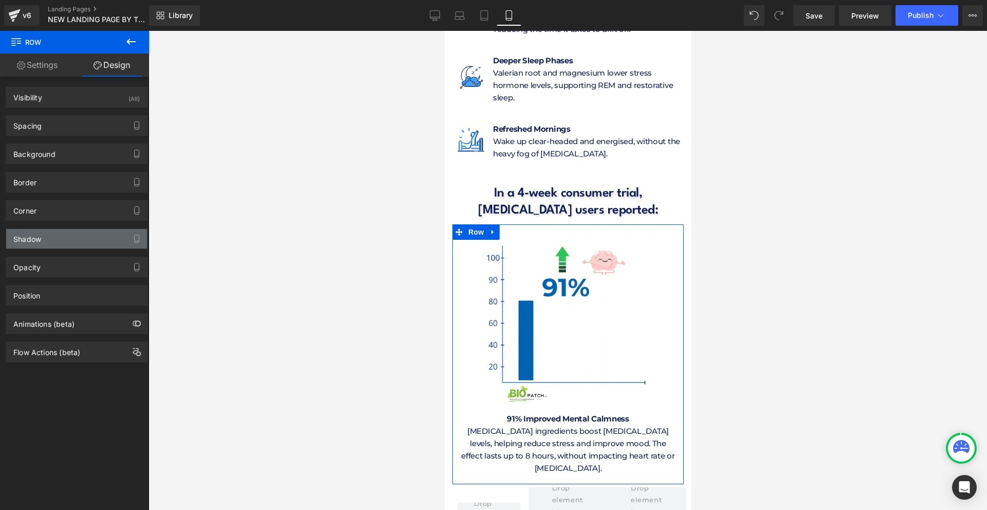
click at [66, 238] on div "Shadow" at bounding box center [76, 239] width 141 height 20
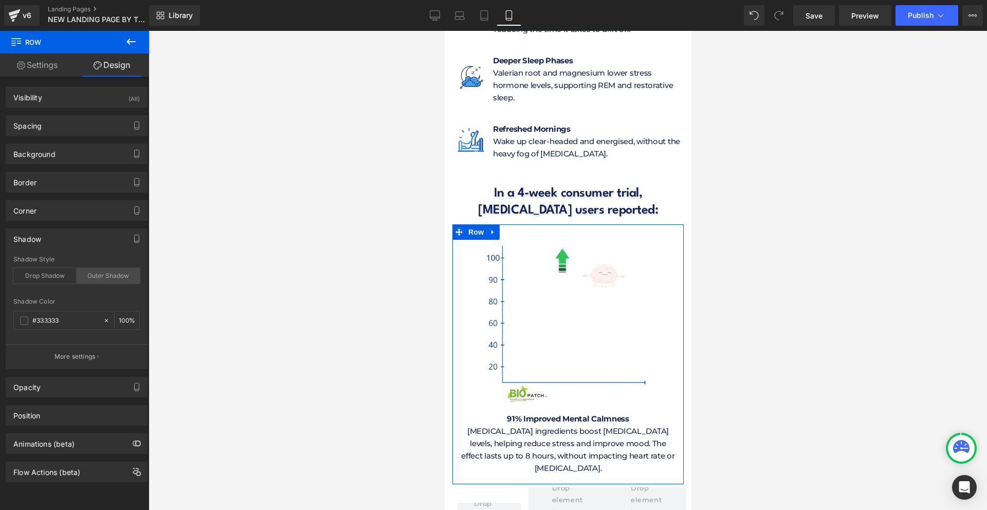
click at [94, 270] on div "Outer Shadow" at bounding box center [108, 275] width 63 height 15
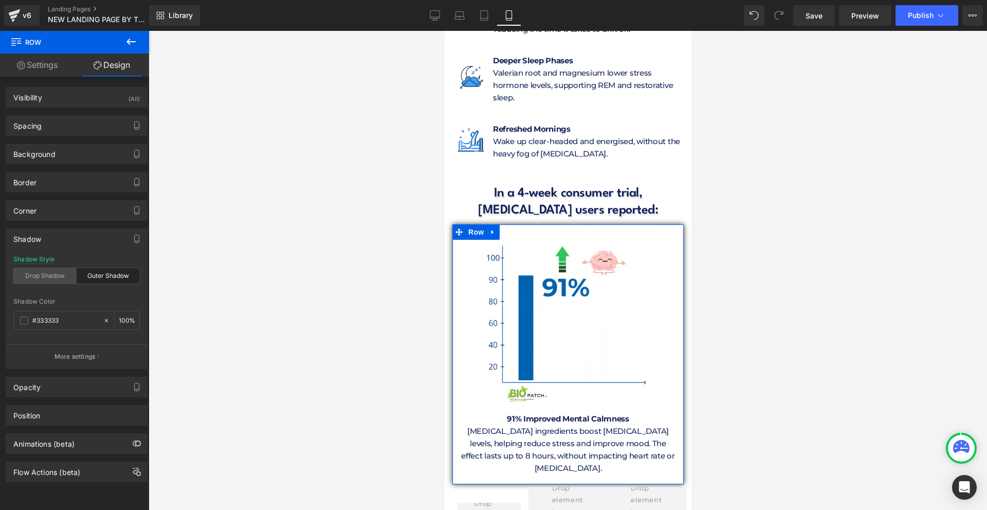
click at [64, 280] on div "Drop Shadow" at bounding box center [44, 275] width 63 height 15
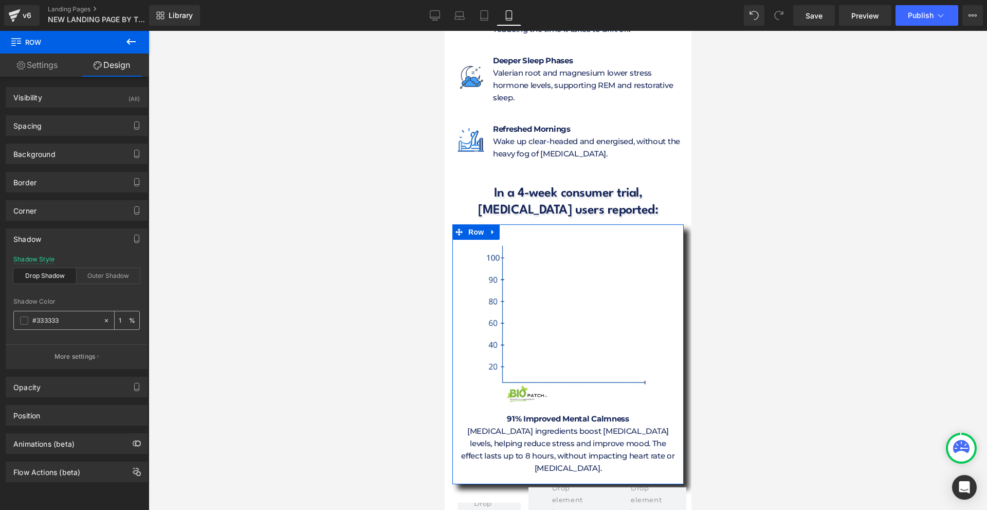
click at [119, 322] on input "1" at bounding box center [124, 319] width 10 height 11
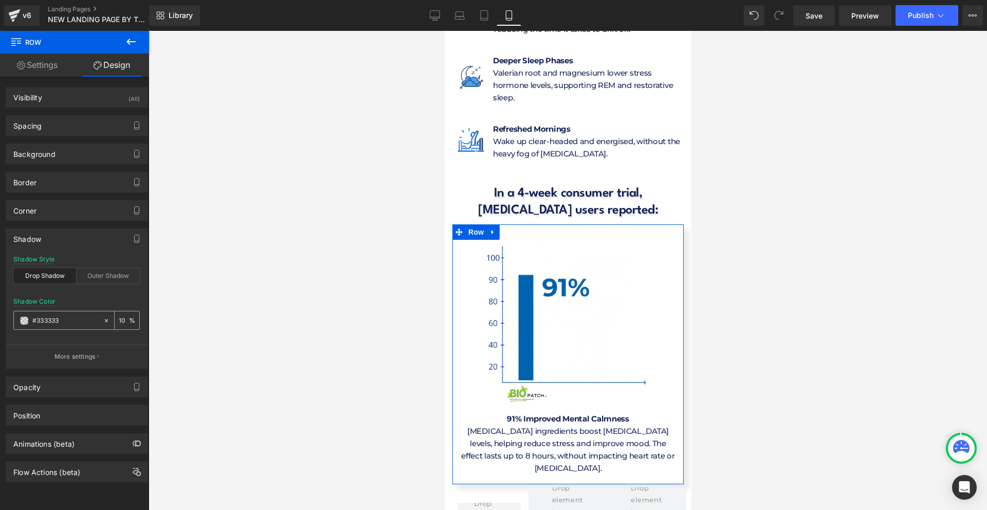
type input "10"
click at [105, 321] on icon at bounding box center [106, 319] width 3 height 3
type input "none"
type input "0"
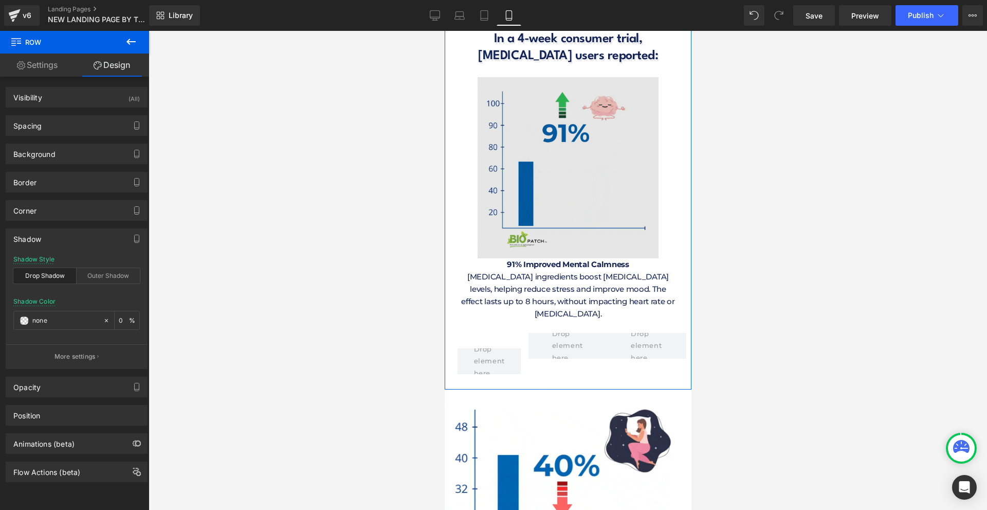
scroll to position [4423, 0]
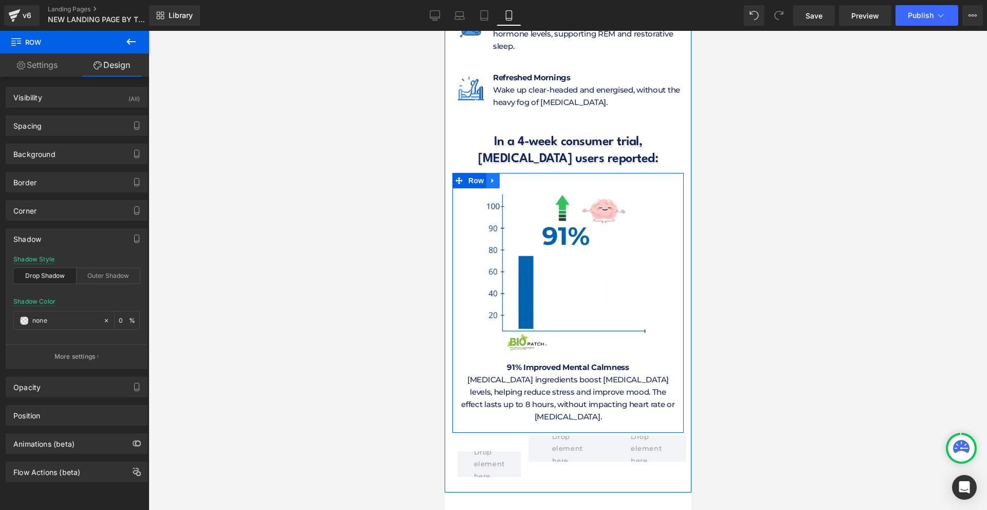
click at [492, 178] on icon at bounding box center [492, 180] width 2 height 5
click at [509, 177] on icon at bounding box center [505, 180] width 7 height 7
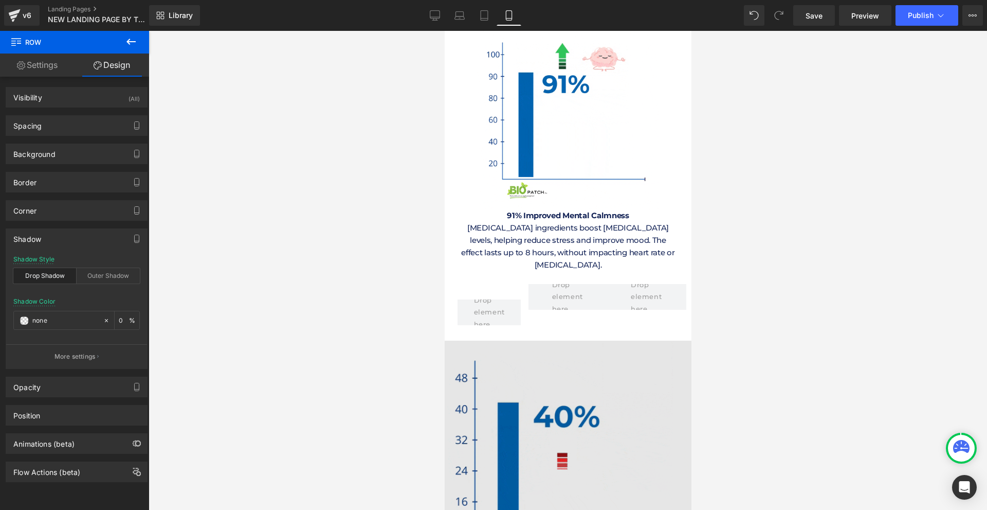
scroll to position [4937, 0]
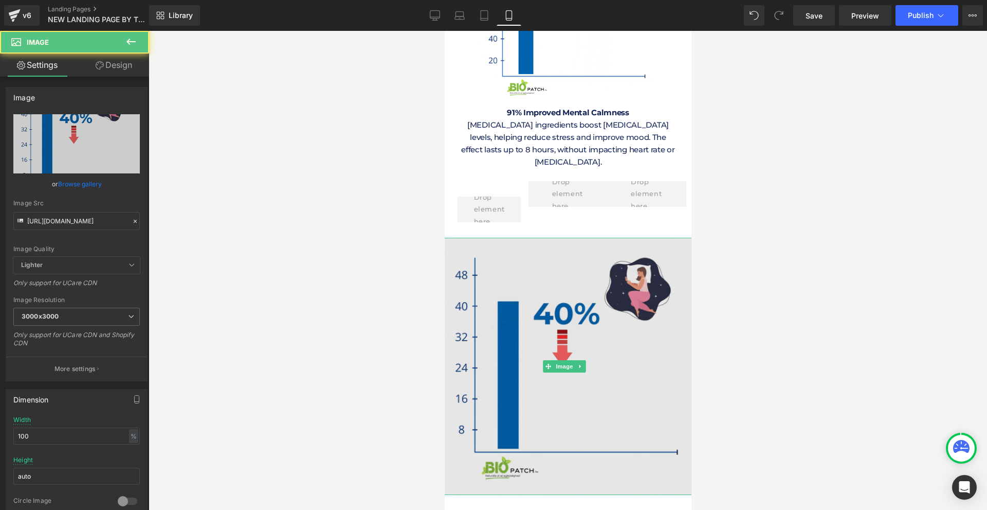
click at [601, 295] on img at bounding box center [567, 366] width 257 height 257
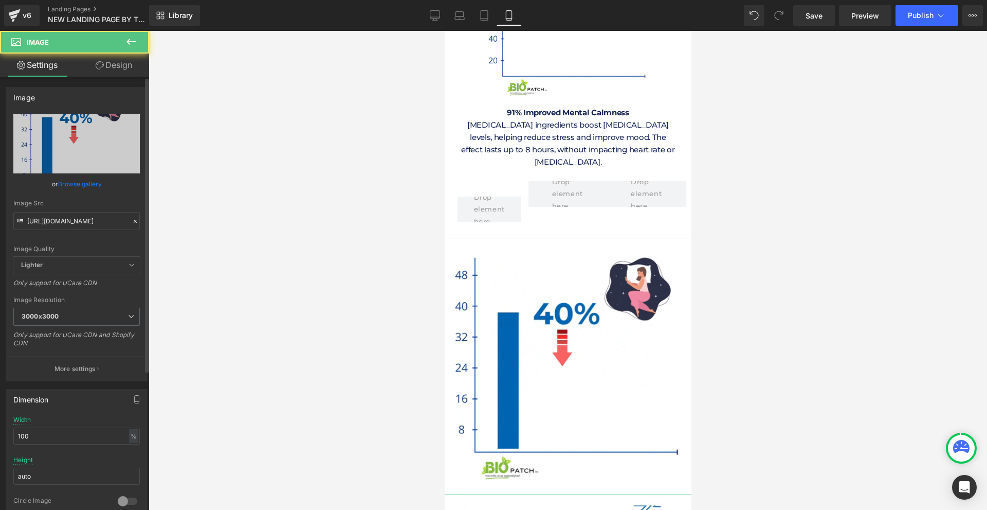
click at [75, 208] on div "Image Src [URL][DOMAIN_NAME]" at bounding box center [76, 215] width 127 height 30
click at [74, 215] on input "[URL][DOMAIN_NAME]" at bounding box center [76, 221] width 127 height 18
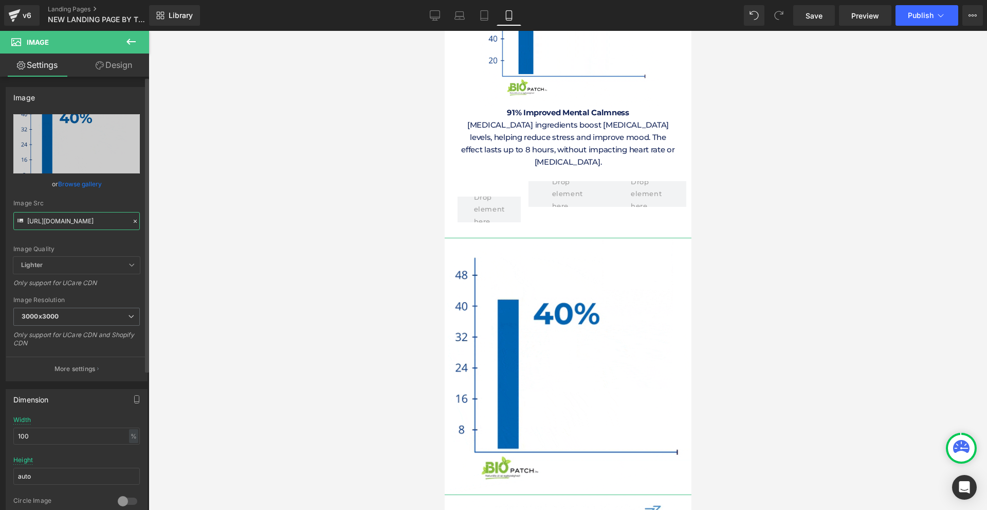
click at [74, 215] on input "[URL][DOMAIN_NAME]" at bounding box center [76, 221] width 127 height 18
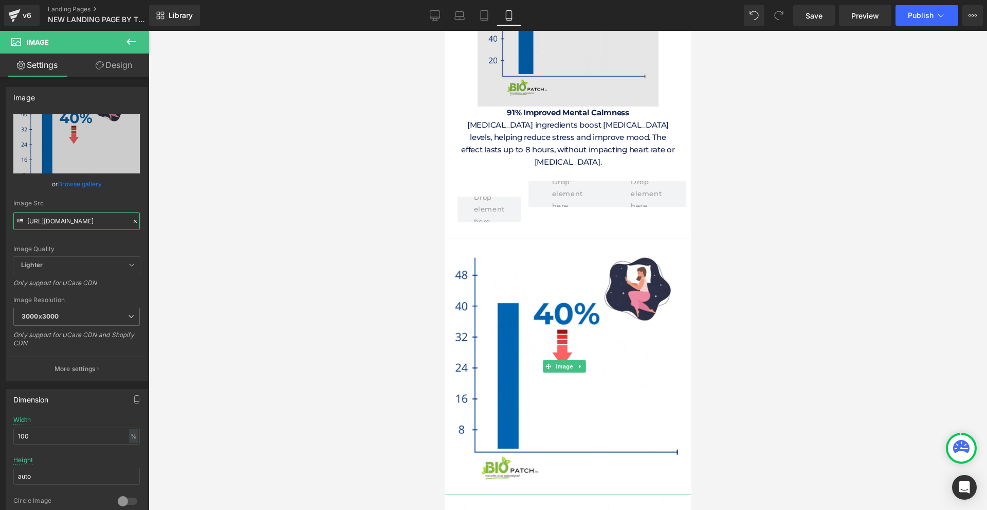
scroll to position [4680, 0]
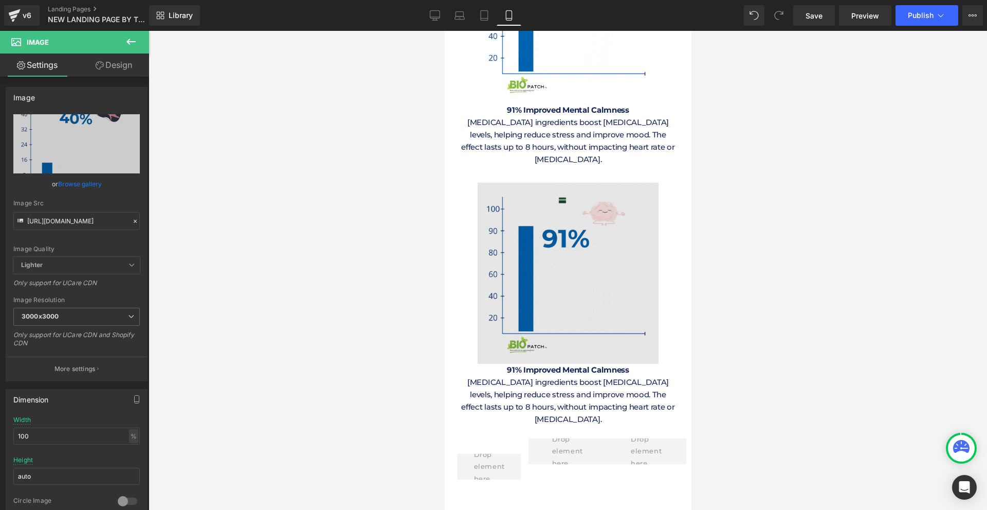
click at [553, 199] on div "Image" at bounding box center [568, 273] width 226 height 181
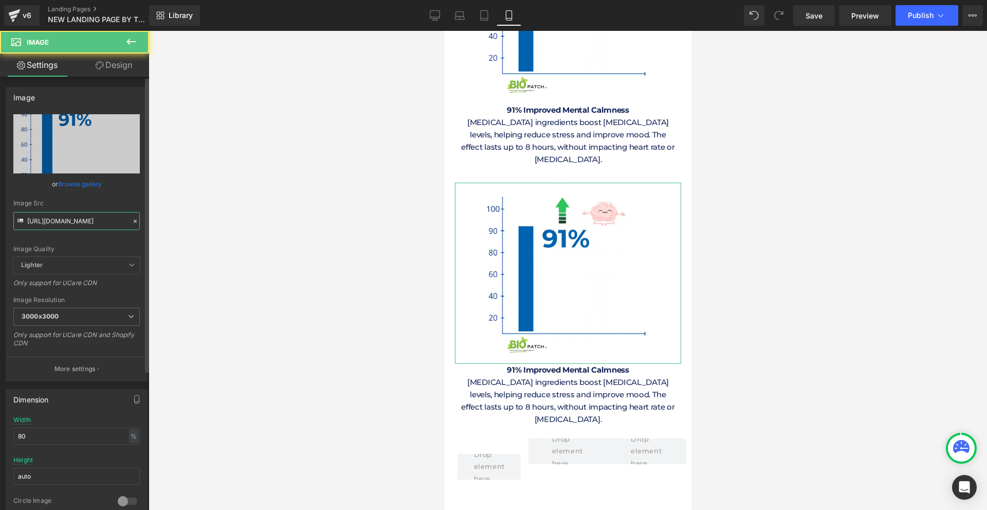
click at [32, 222] on input "[URL][DOMAIN_NAME]" at bounding box center [76, 221] width 127 height 18
paste input "NmttZWJtcG1qMTNod3hnMzc0Mm0zMGJ3MmxtY21udWZvZ2dmcDA4aSZlcD12MV9pbnRlcm5hbF9naWZ…"
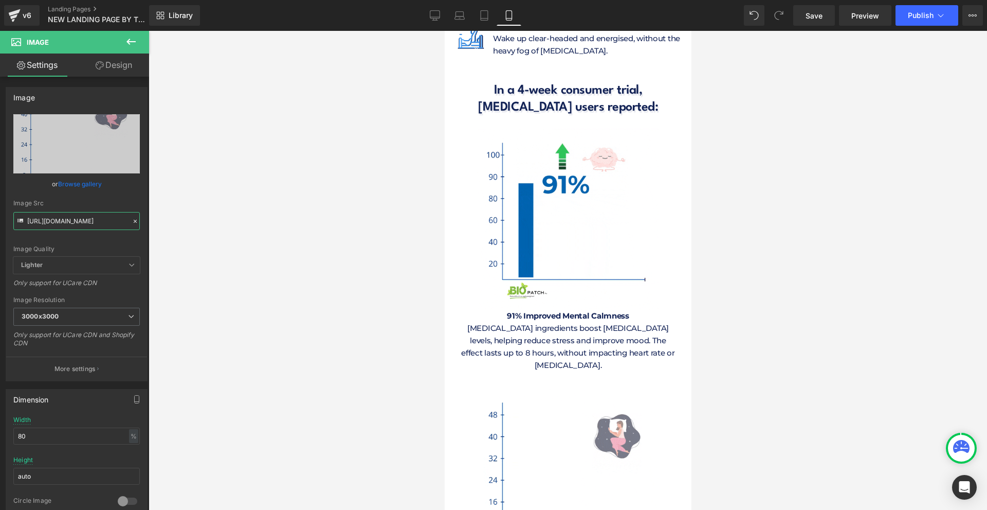
scroll to position [4731, 0]
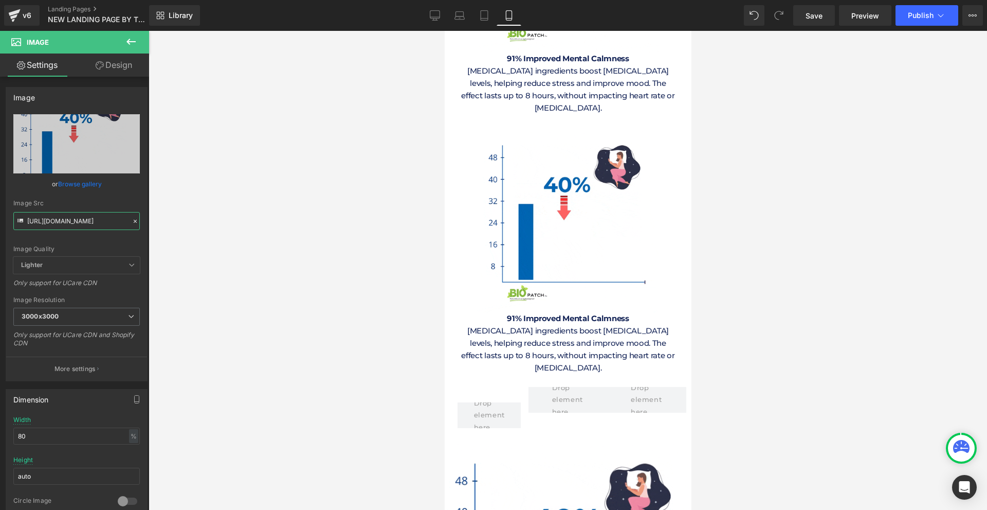
type input "[URL][DOMAIN_NAME]"
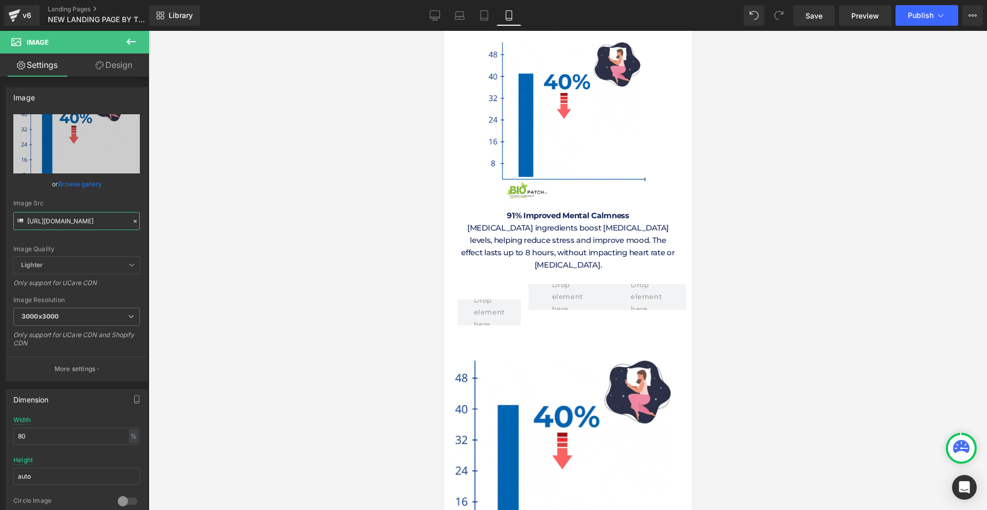
scroll to position [5091, 0]
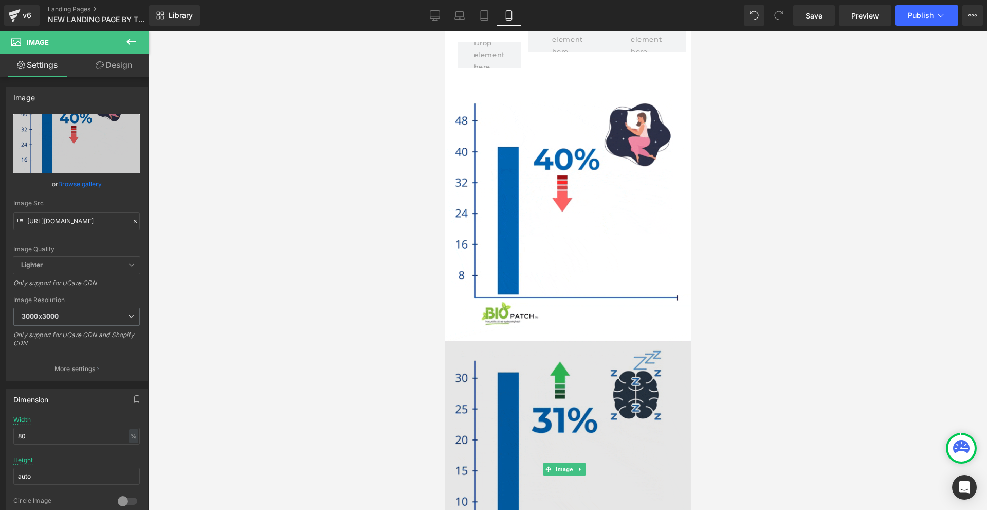
click at [581, 340] on img at bounding box center [567, 468] width 257 height 257
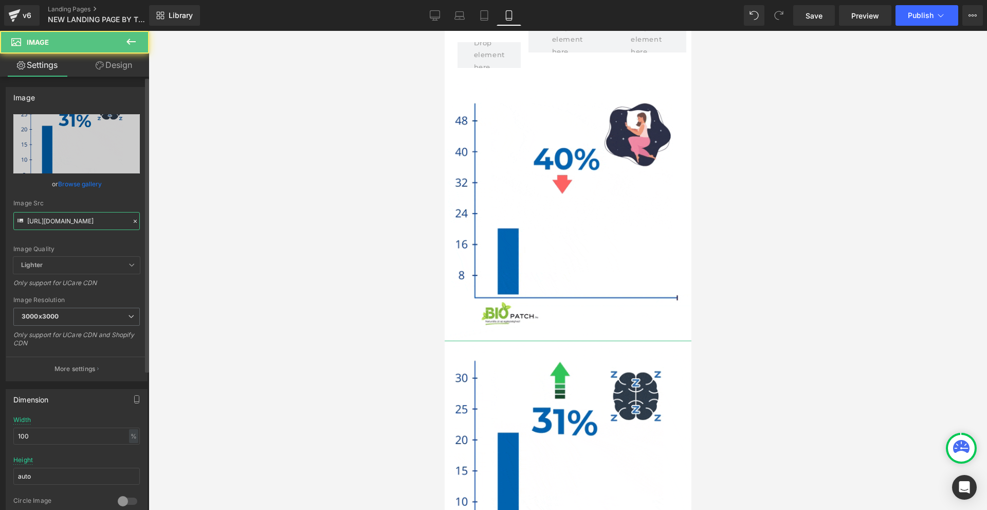
click at [71, 219] on input "[URL][DOMAIN_NAME]" at bounding box center [76, 221] width 127 height 18
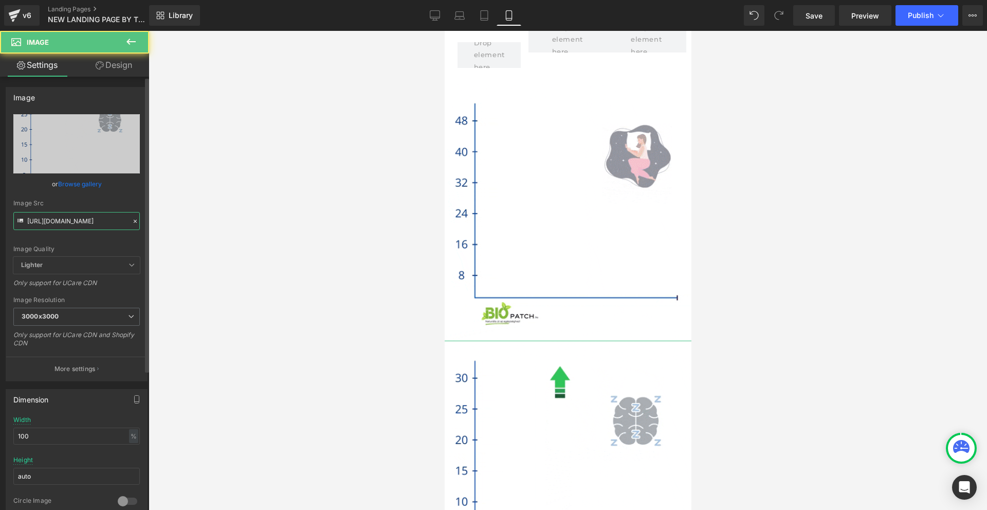
click at [71, 219] on input "[URL][DOMAIN_NAME]" at bounding box center [76, 221] width 127 height 18
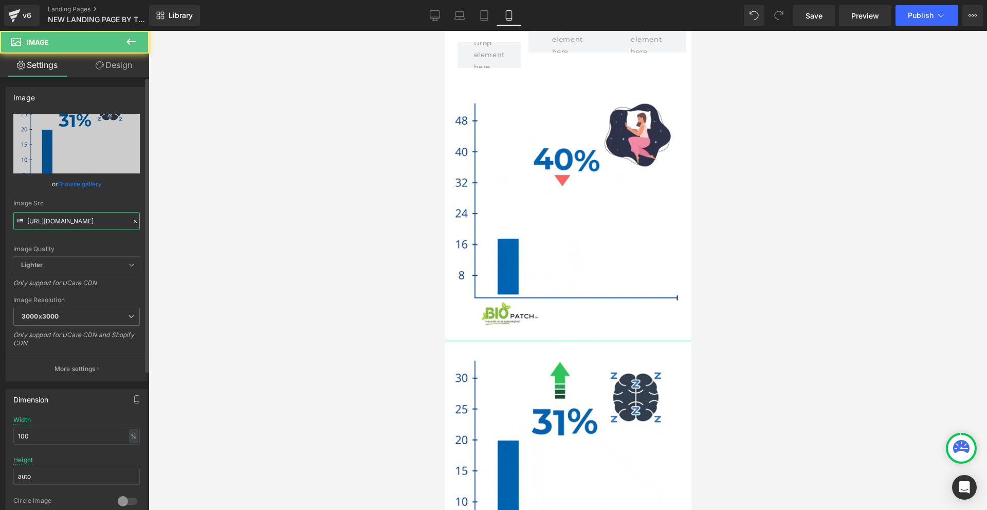
click at [71, 219] on input "[URL][DOMAIN_NAME]" at bounding box center [76, 221] width 127 height 18
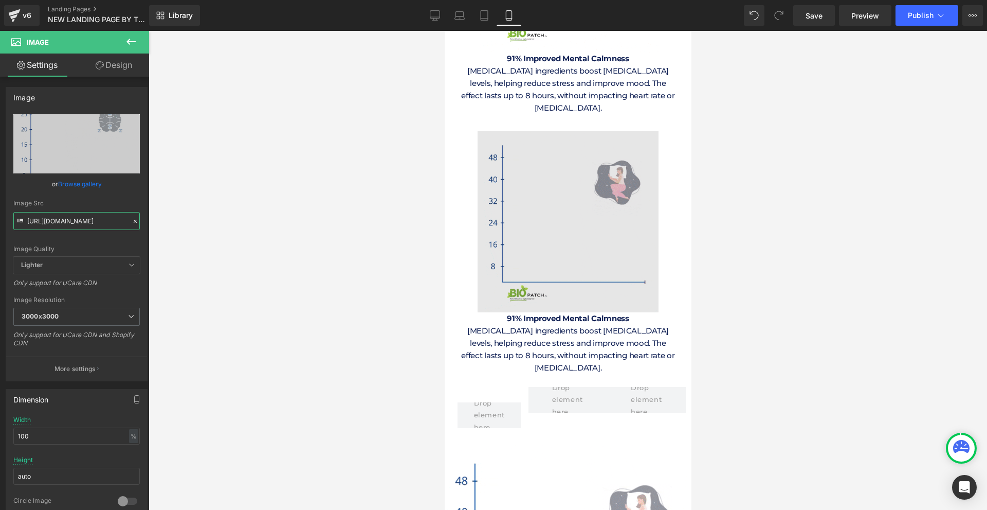
scroll to position [4577, 0]
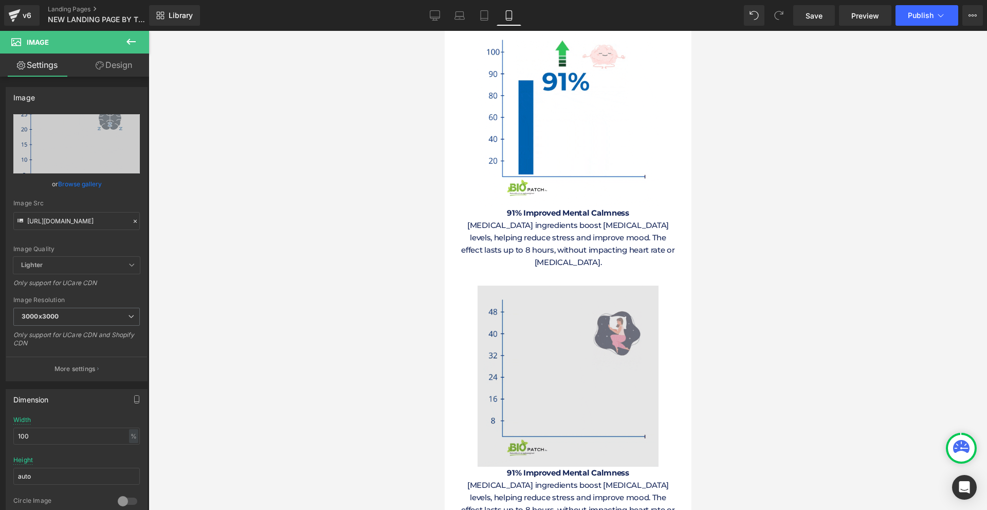
click at [599, 285] on img at bounding box center [567, 375] width 181 height 181
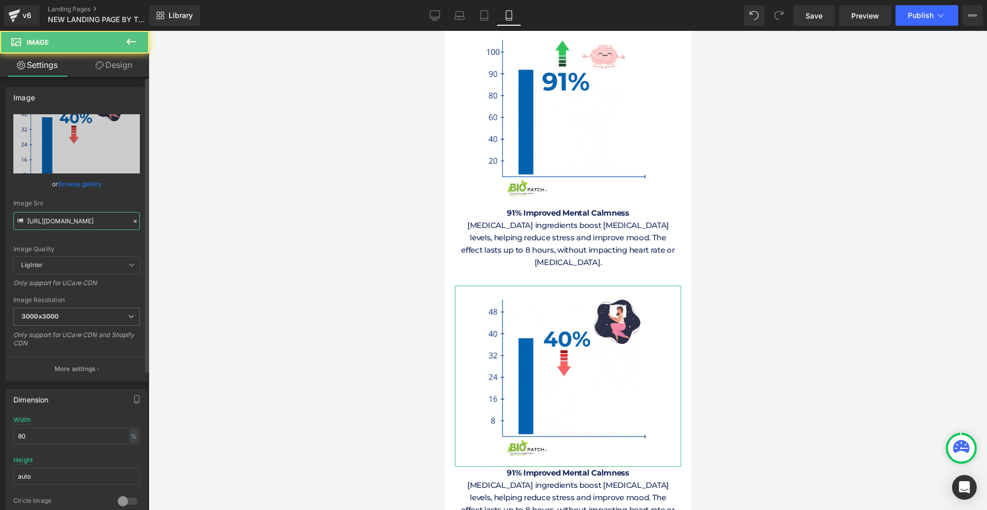
click at [91, 215] on input "[URL][DOMAIN_NAME]" at bounding box center [76, 221] width 127 height 18
paste input "MnpkOTJhdnp5bWdpZmdlcnVqNHllNXB2a3M2eTJseXNvOHducnpnMSZlcD12MV9pbnRlcm5hbF9naWZ…"
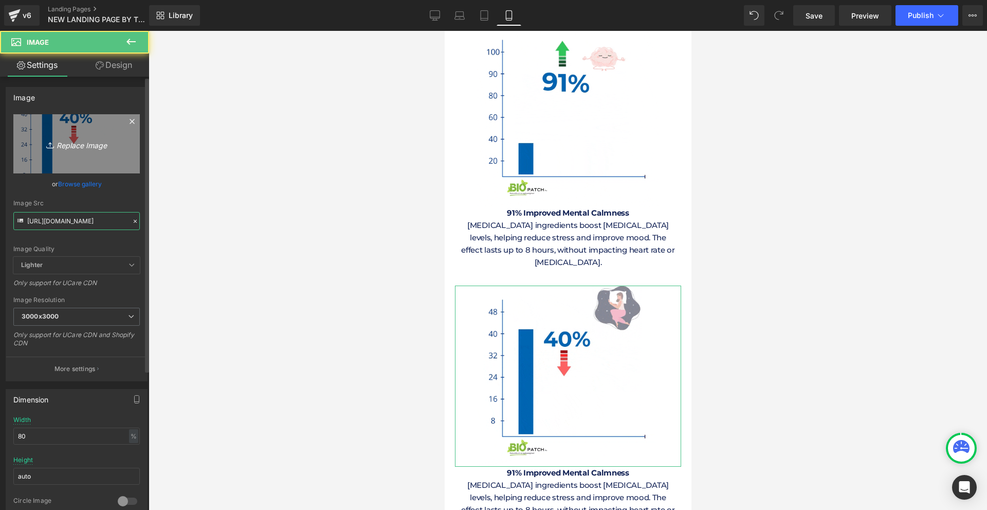
scroll to position [0, 507]
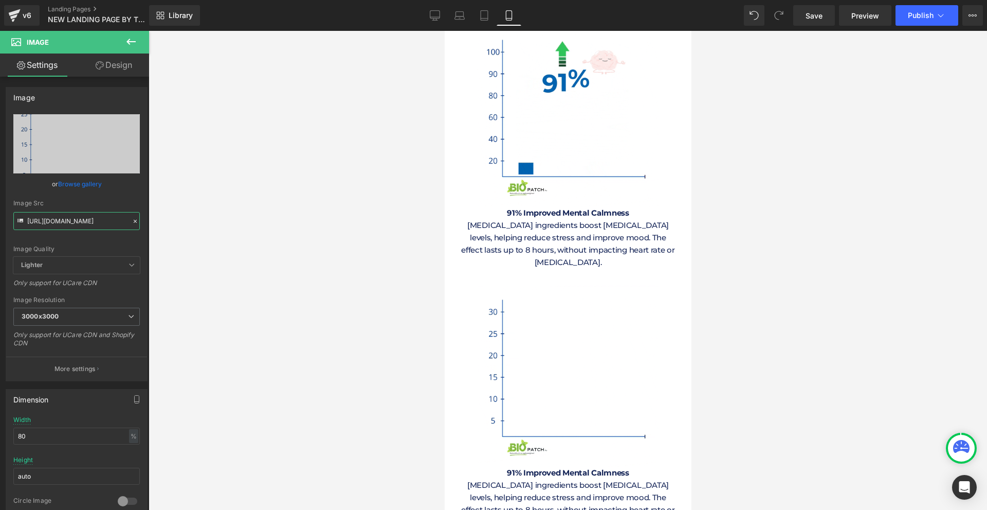
type input "[URL][DOMAIN_NAME]"
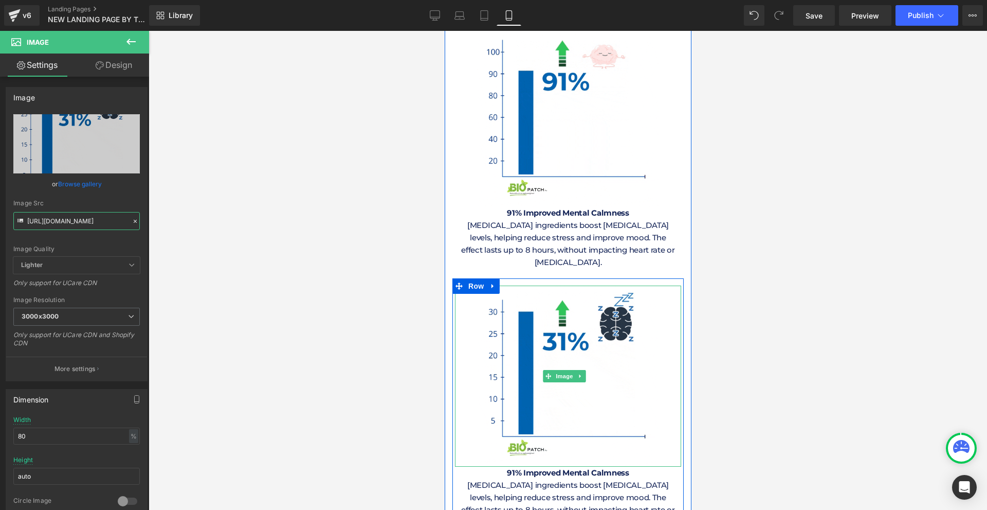
scroll to position [4680, 0]
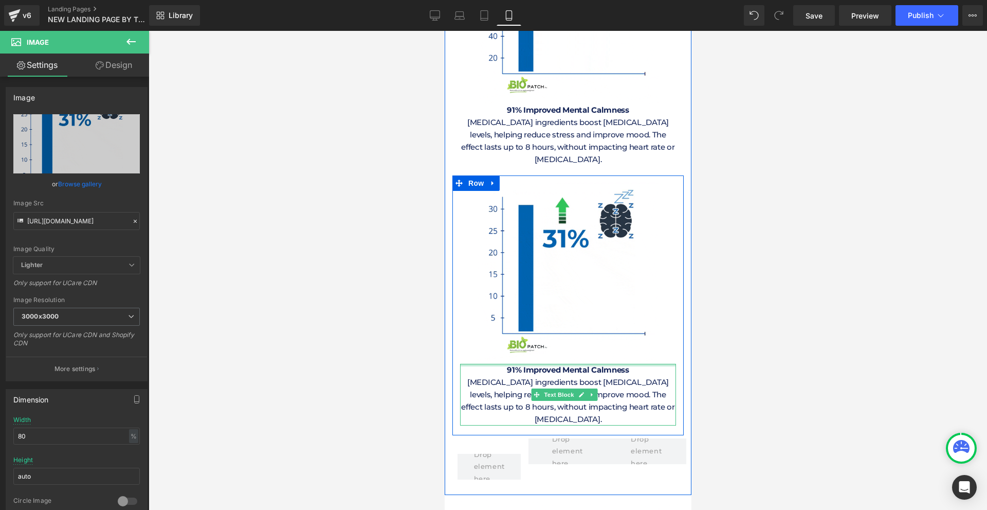
click at [510, 364] on div at bounding box center [568, 365] width 216 height 3
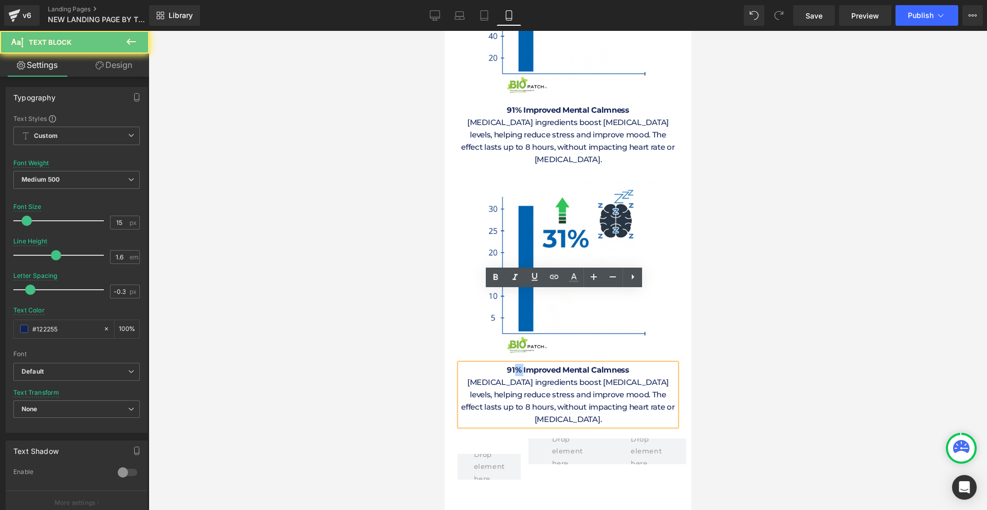
click at [510, 364] on p "91% Improved Mental Calmness" at bounding box center [568, 370] width 216 height 12
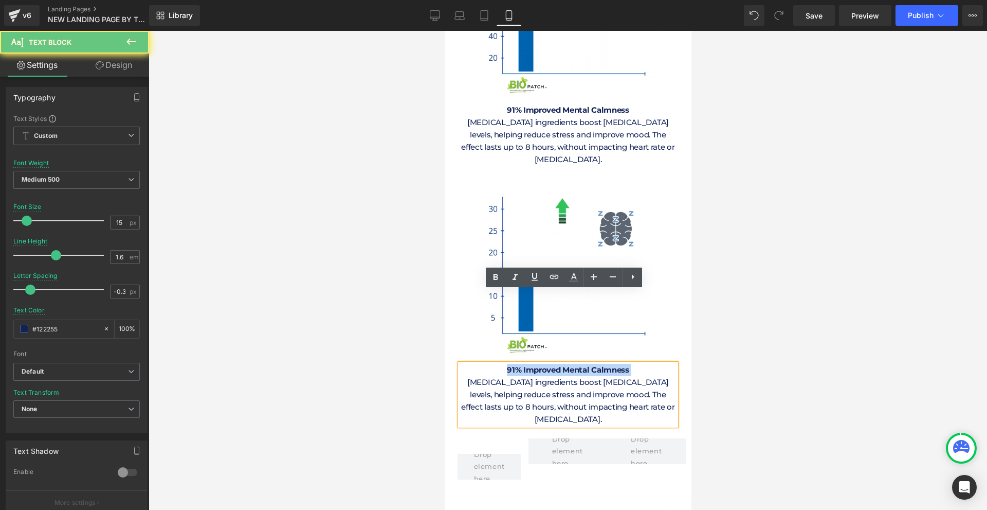
click at [510, 364] on p "91% Improved Mental Calmness" at bounding box center [568, 370] width 216 height 12
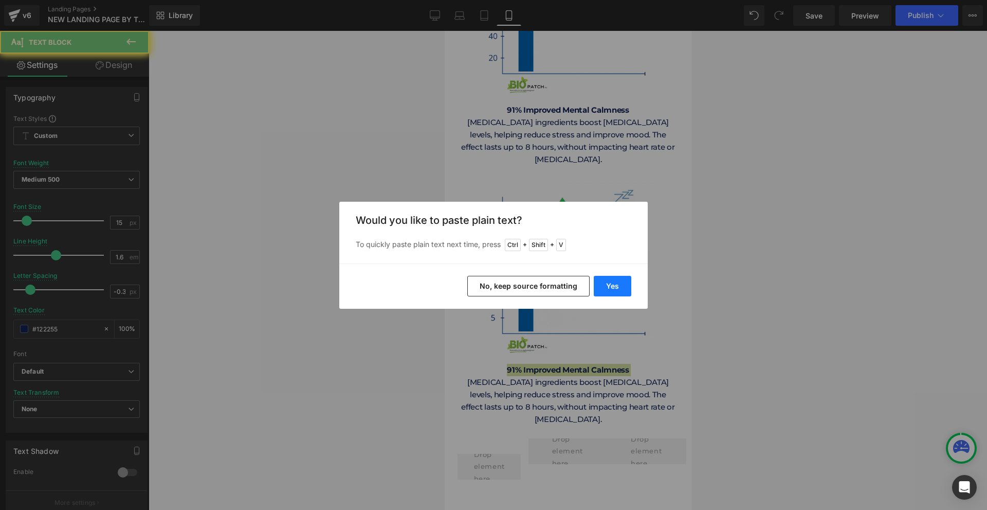
drag, startPoint x: 603, startPoint y: 290, endPoint x: 244, endPoint y: 266, distance: 359.3
click at [603, 290] on button "Yes" at bounding box center [613, 286] width 38 height 21
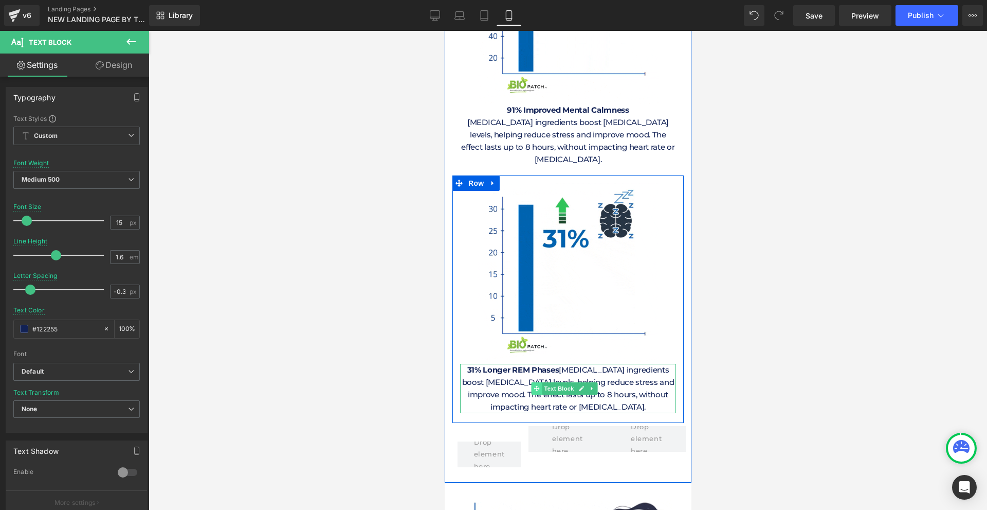
click at [539, 382] on span at bounding box center [536, 388] width 11 height 12
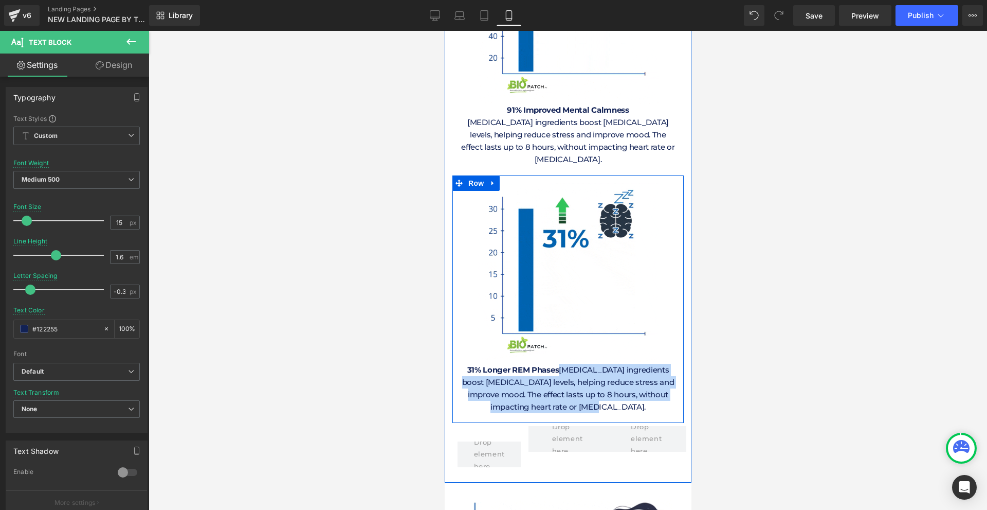
drag, startPoint x: 558, startPoint y: 298, endPoint x: 640, endPoint y: 334, distance: 89.8
click at [640, 364] on p "31% Longer REM Phases [MEDICAL_DATA] ingredients boost [MEDICAL_DATA] levels, h…" at bounding box center [568, 388] width 216 height 49
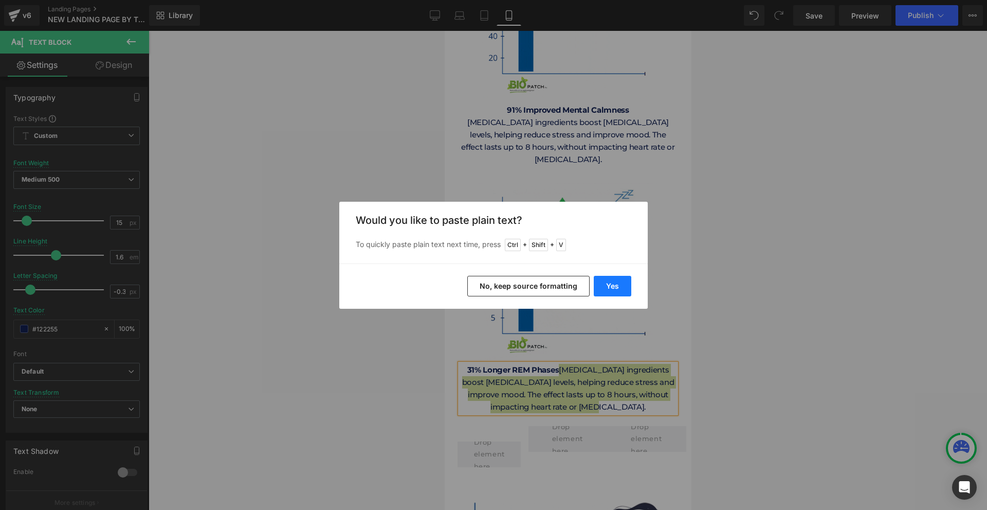
drag, startPoint x: 616, startPoint y: 287, endPoint x: 176, endPoint y: 275, distance: 439.4
click at [616, 287] on button "Yes" at bounding box center [613, 286] width 38 height 21
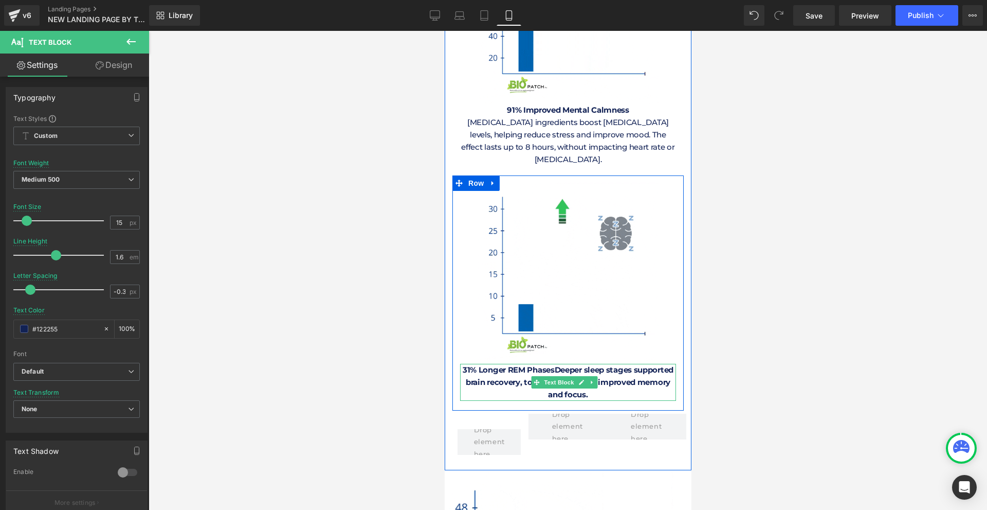
click at [570, 365] on span "31% Longer REM PhasesDeeper sleep stages supported brain recovery, toxin remova…" at bounding box center [567, 382] width 211 height 34
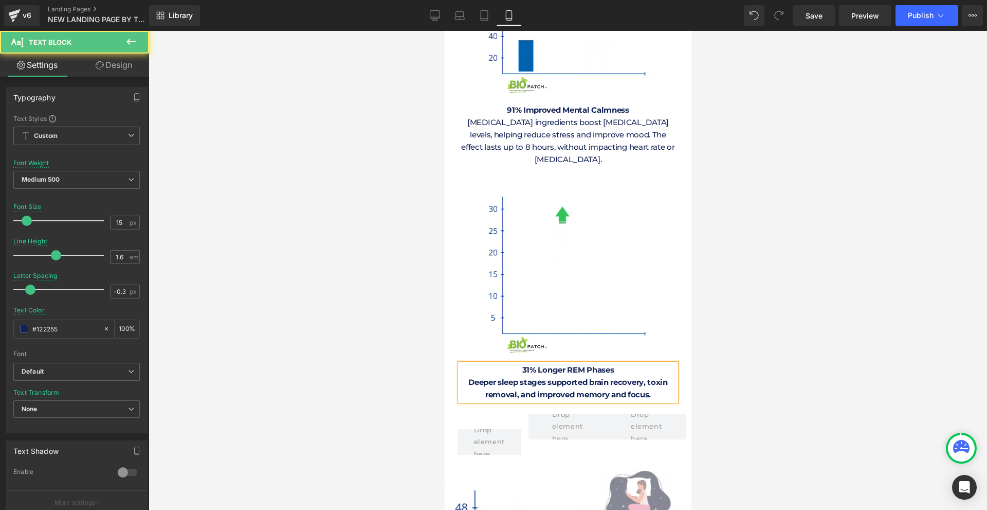
click at [536, 377] on span "Deeper sleep stages supported brain recovery, toxin removal, and improved memor…" at bounding box center [568, 388] width 200 height 22
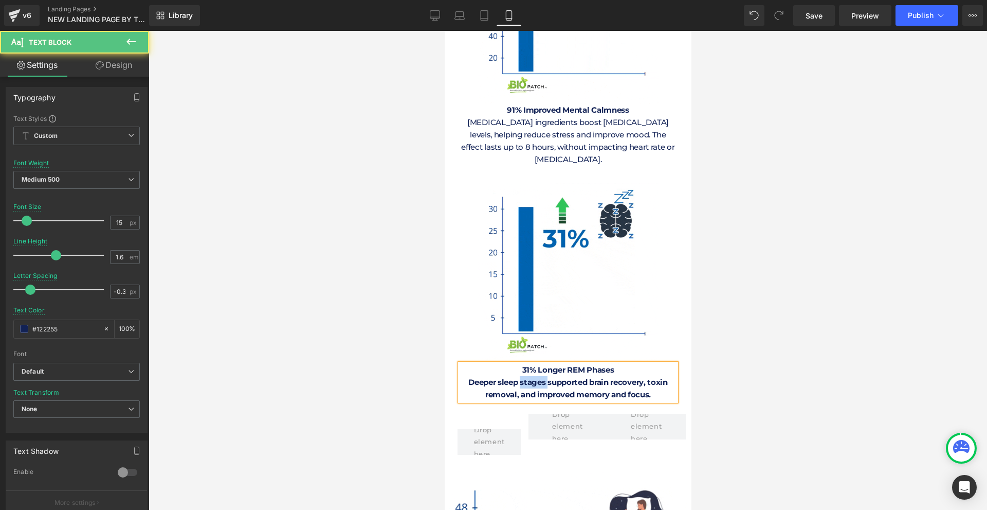
click at [536, 377] on span "Deeper sleep stages supported brain recovery, toxin removal, and improved memor…" at bounding box center [568, 388] width 200 height 22
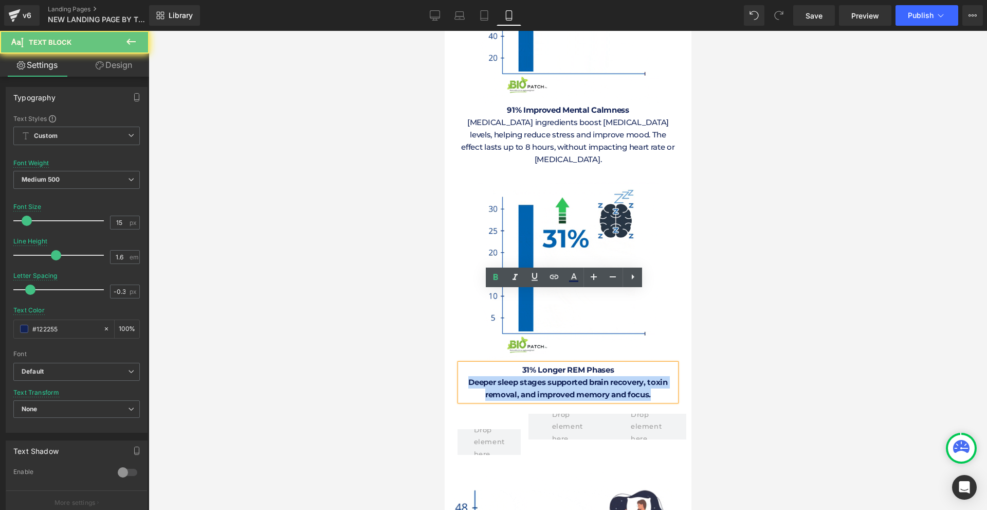
click at [536, 377] on span "Deeper sleep stages supported brain recovery, toxin removal, and improved memor…" at bounding box center [568, 388] width 200 height 22
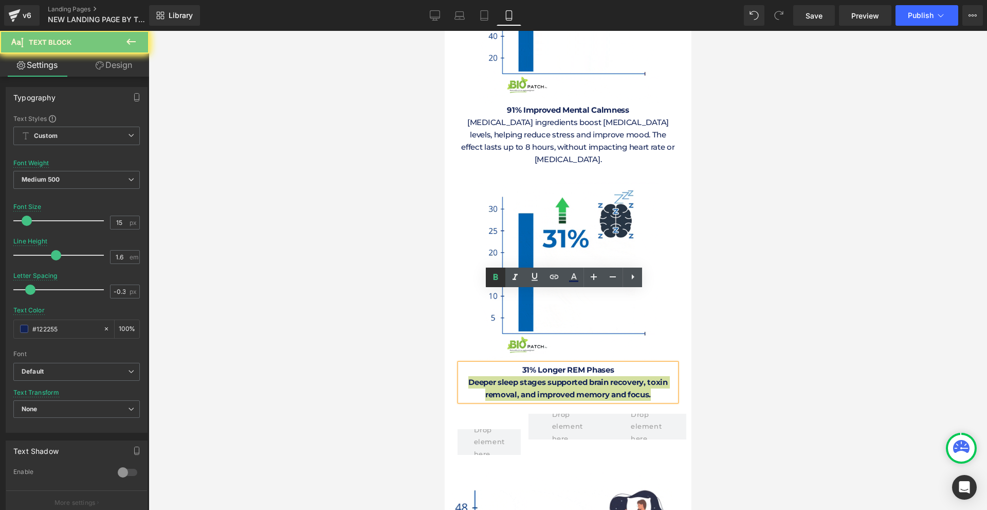
click at [496, 278] on icon at bounding box center [496, 277] width 12 height 12
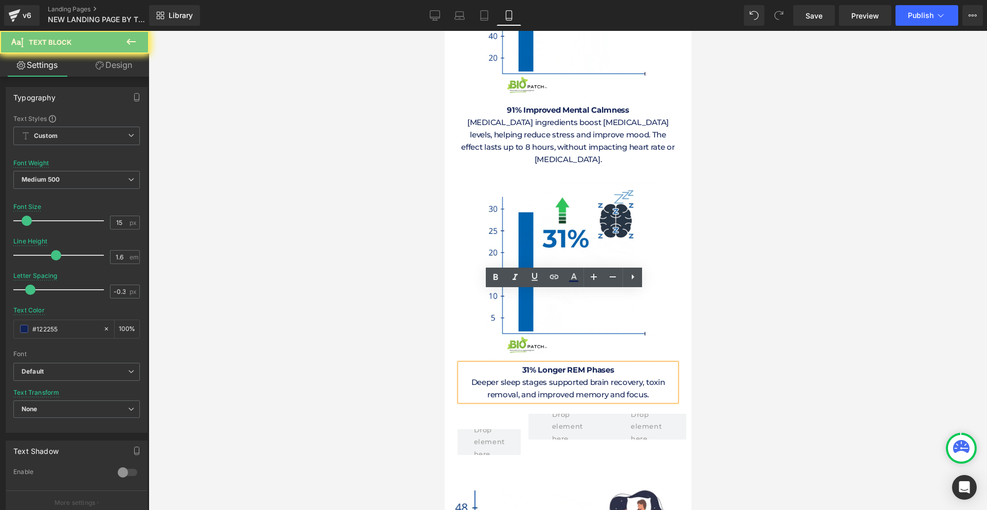
click at [804, 317] on div at bounding box center [568, 270] width 839 height 479
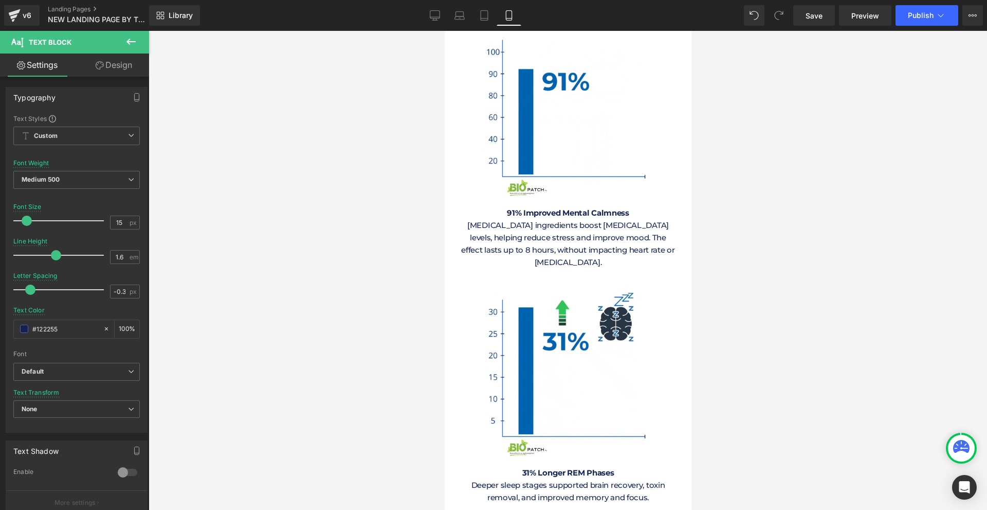
scroll to position [4526, 0]
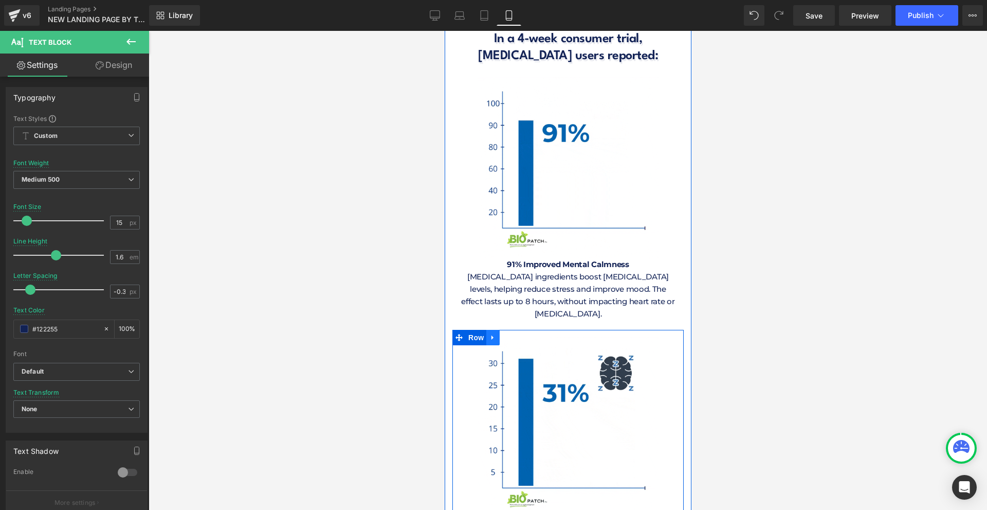
click at [490, 334] on icon at bounding box center [492, 338] width 7 height 8
click at [503, 334] on icon at bounding box center [505, 337] width 7 height 7
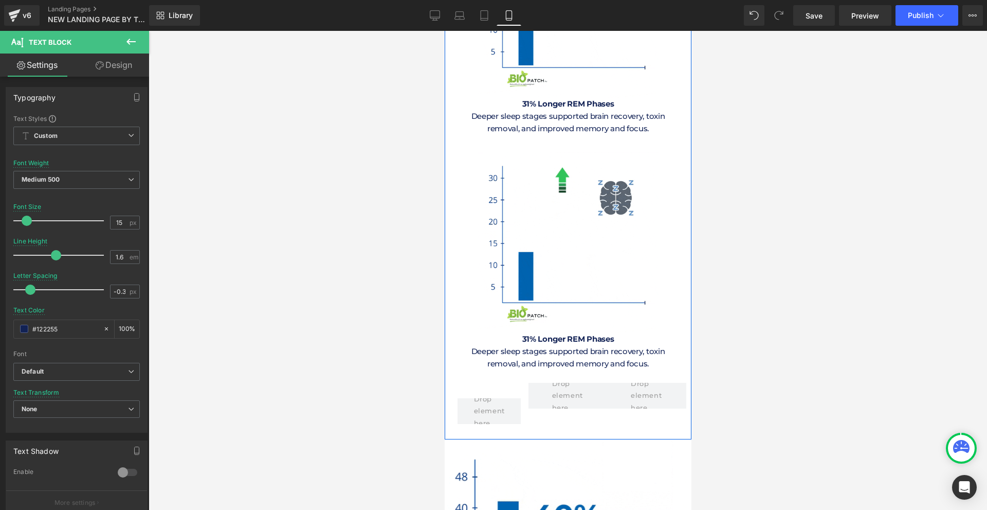
scroll to position [5152, 0]
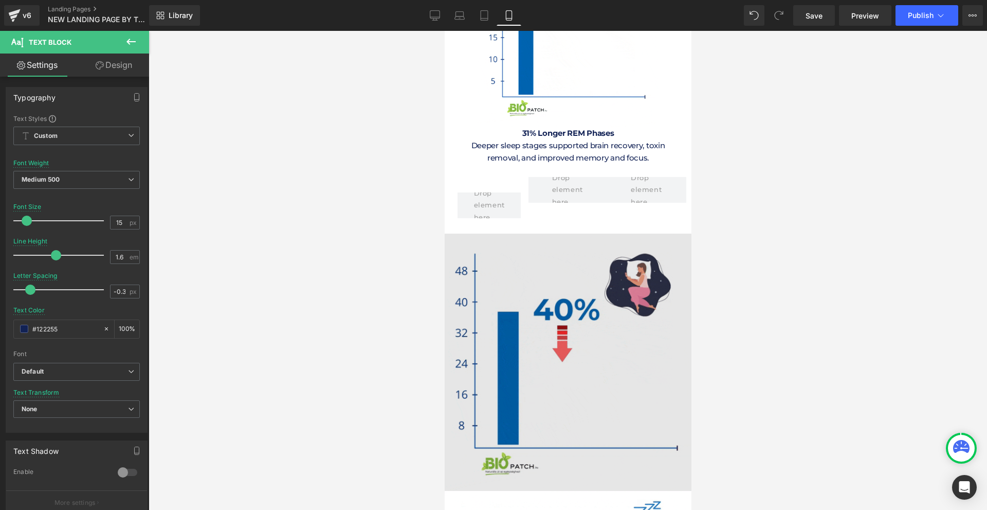
click at [610, 315] on img at bounding box center [567, 361] width 257 height 257
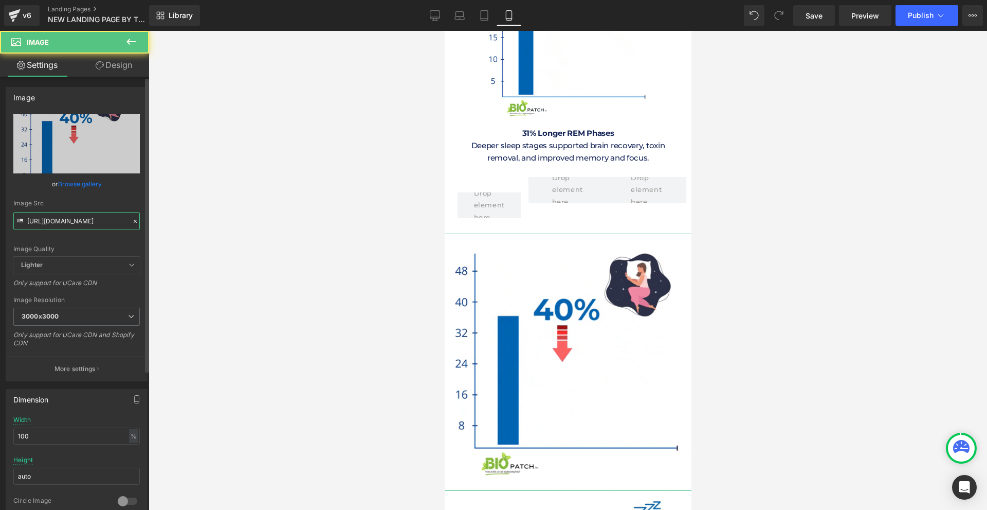
click at [87, 225] on input "[URL][DOMAIN_NAME]" at bounding box center [76, 221] width 127 height 18
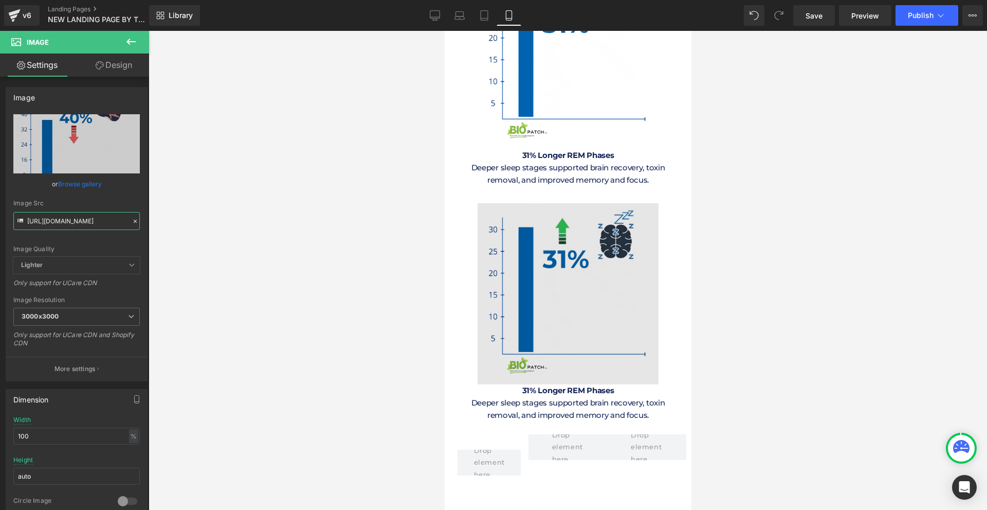
scroll to position [4843, 0]
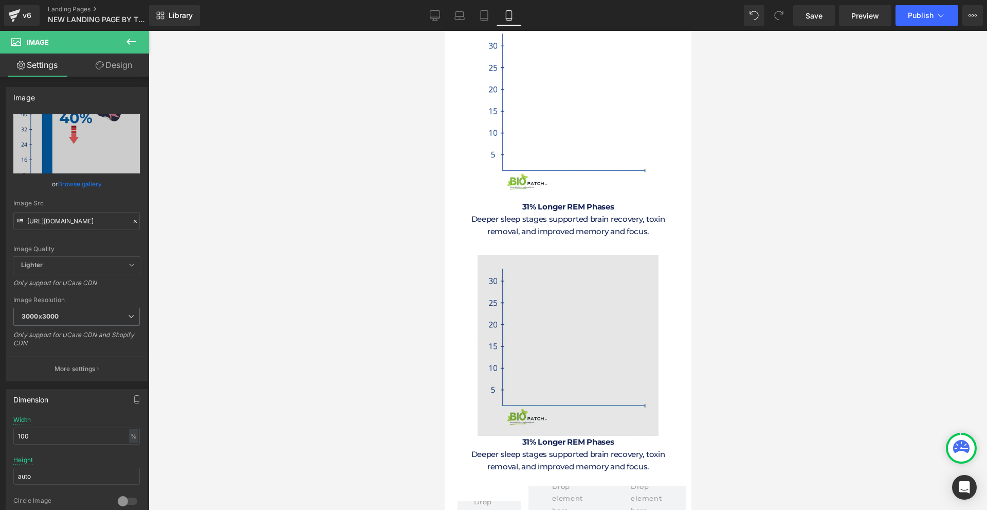
click at [573, 255] on img at bounding box center [567, 345] width 181 height 181
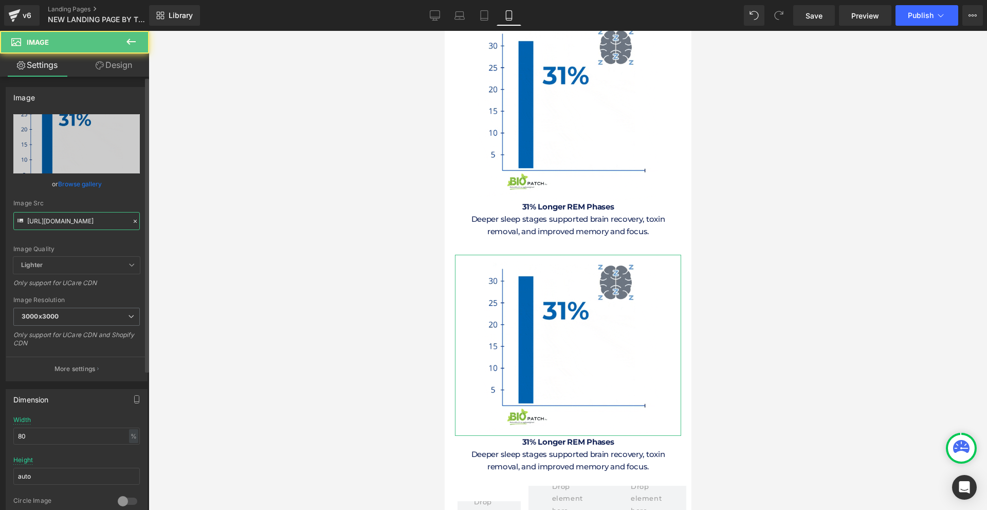
click at [64, 226] on input "[URL][DOMAIN_NAME]" at bounding box center [76, 221] width 127 height 18
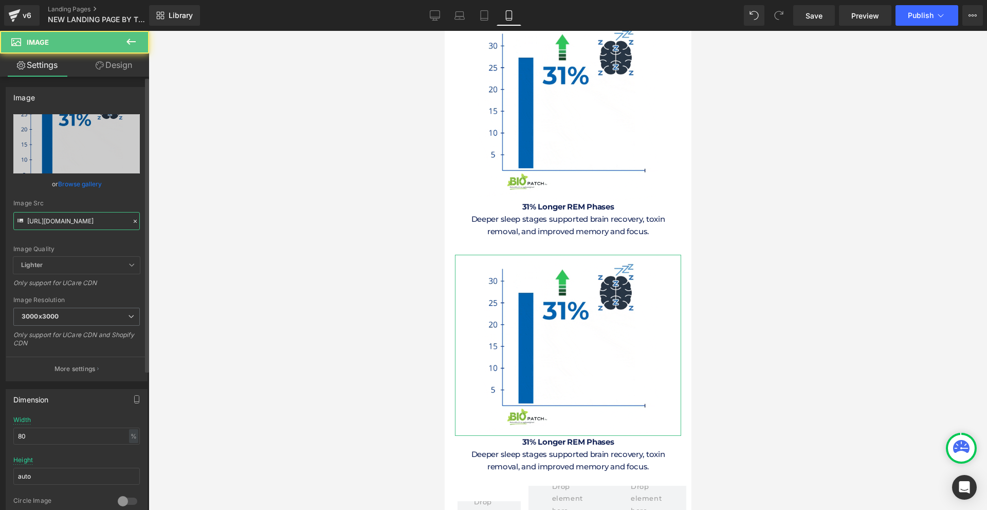
click at [64, 226] on input "[URL][DOMAIN_NAME]" at bounding box center [76, 221] width 127 height 18
paste input "NmttZWJtcG1qMTNod3hnMzc0Mm0zMGJ3MmxtY21udWZvZ2dmcDA4aSZlcD12MV9pbnRlcm5hbF9naWZ…"
type input "[URL][DOMAIN_NAME]"
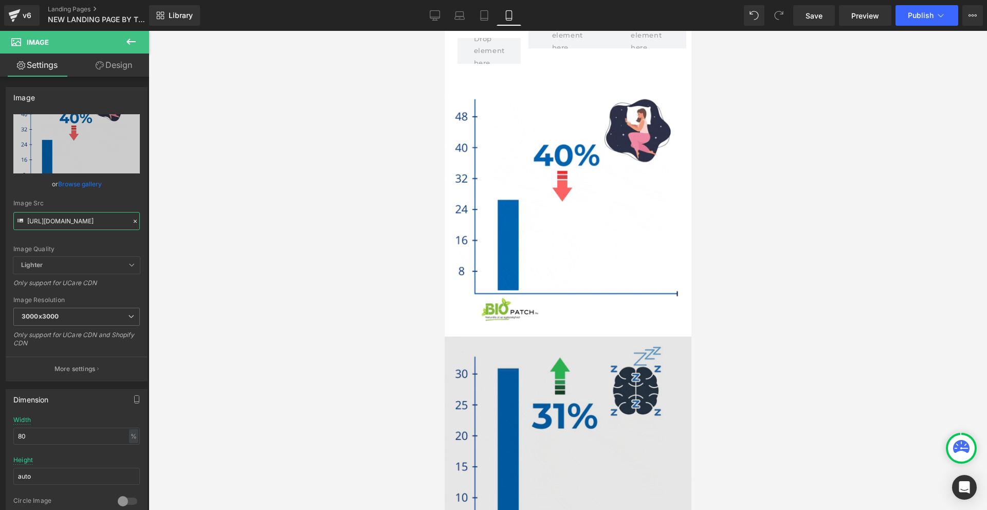
scroll to position [5476, 0]
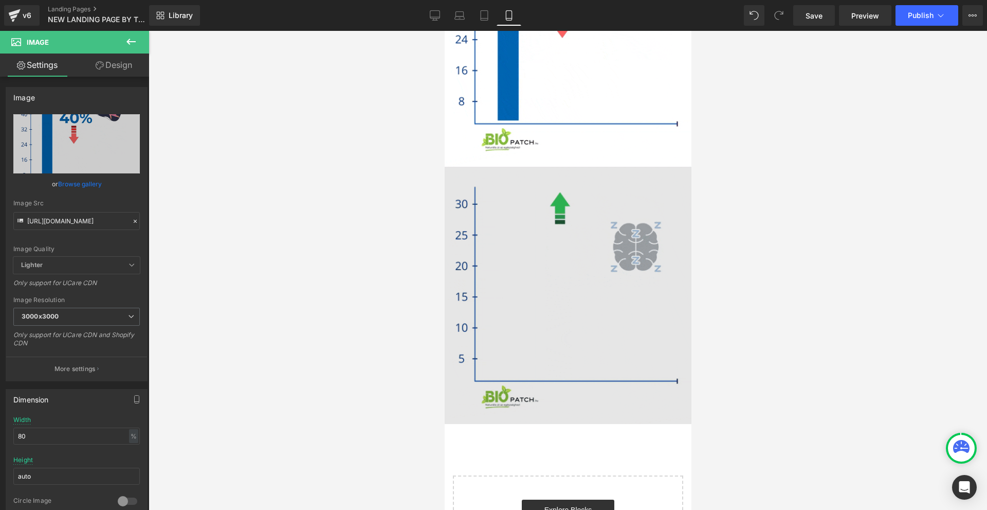
click at [503, 167] on img at bounding box center [567, 295] width 257 height 257
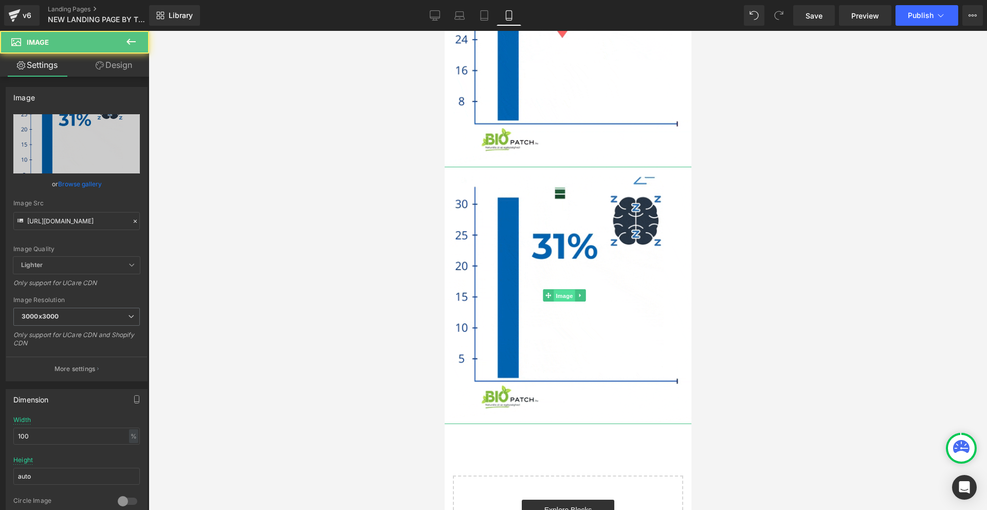
click at [574, 290] on span "Image" at bounding box center [564, 296] width 22 height 12
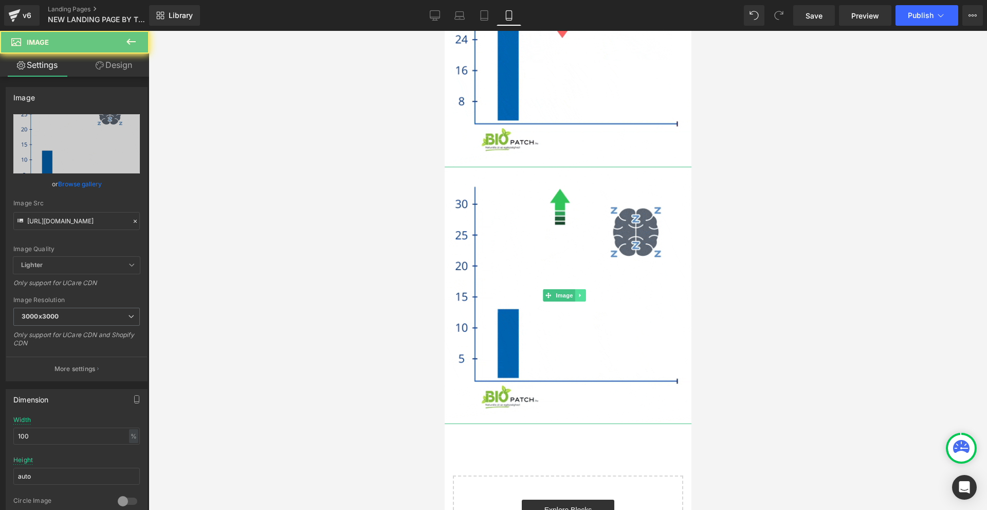
click at [578, 289] on link at bounding box center [579, 295] width 11 height 12
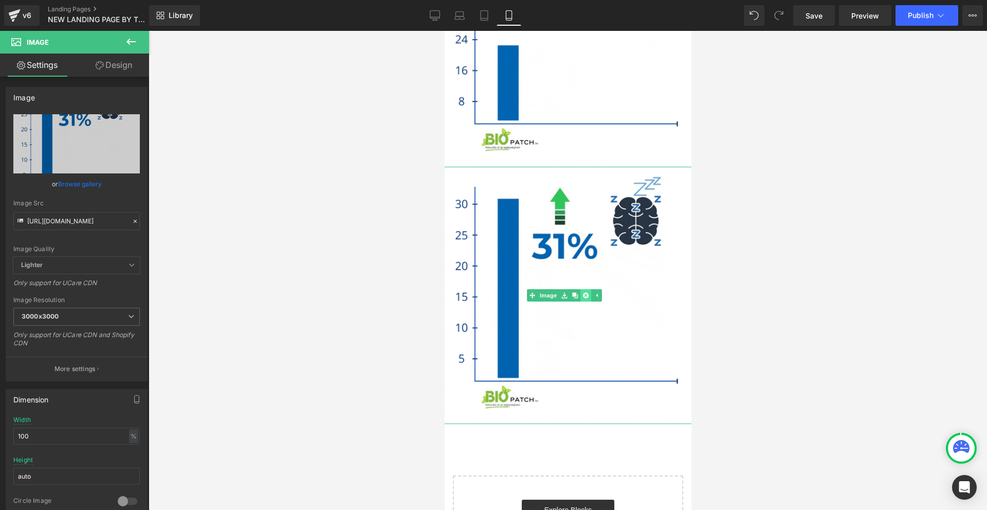
click at [587, 292] on icon at bounding box center [585, 295] width 6 height 6
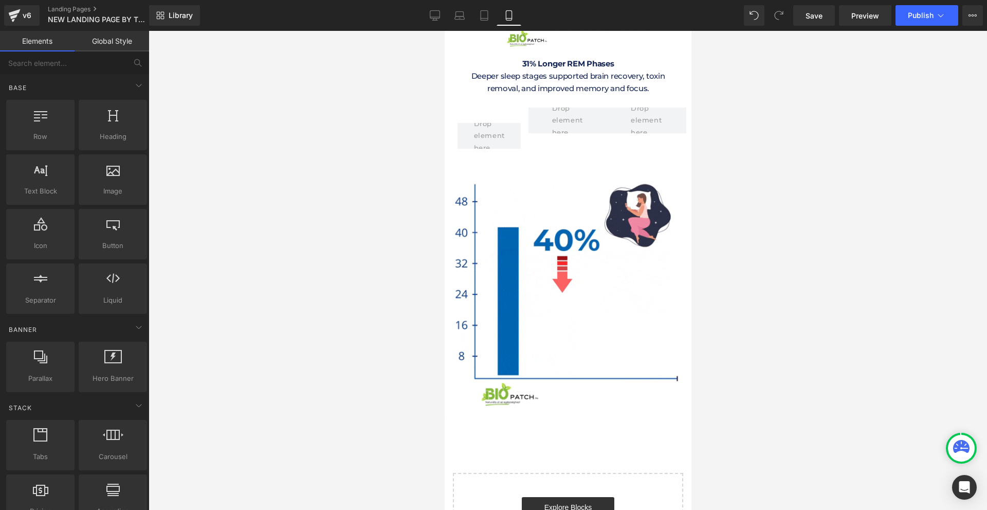
scroll to position [5015, 0]
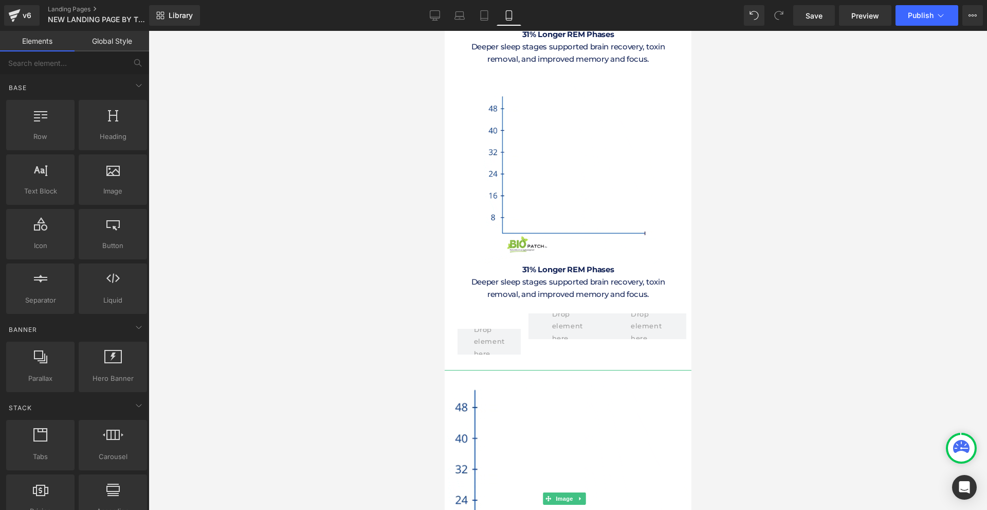
click at [579, 492] on link at bounding box center [579, 498] width 11 height 12
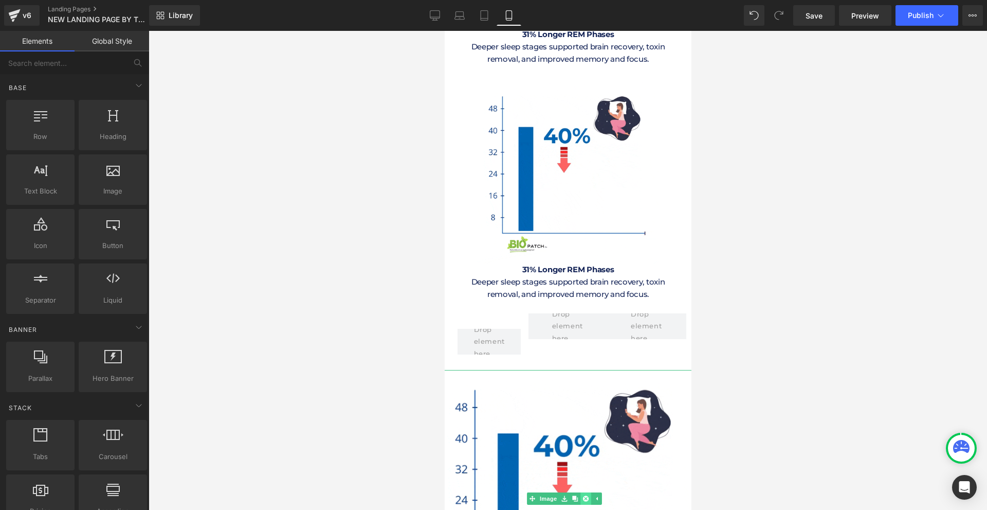
click at [583, 495] on icon at bounding box center [585, 498] width 6 height 6
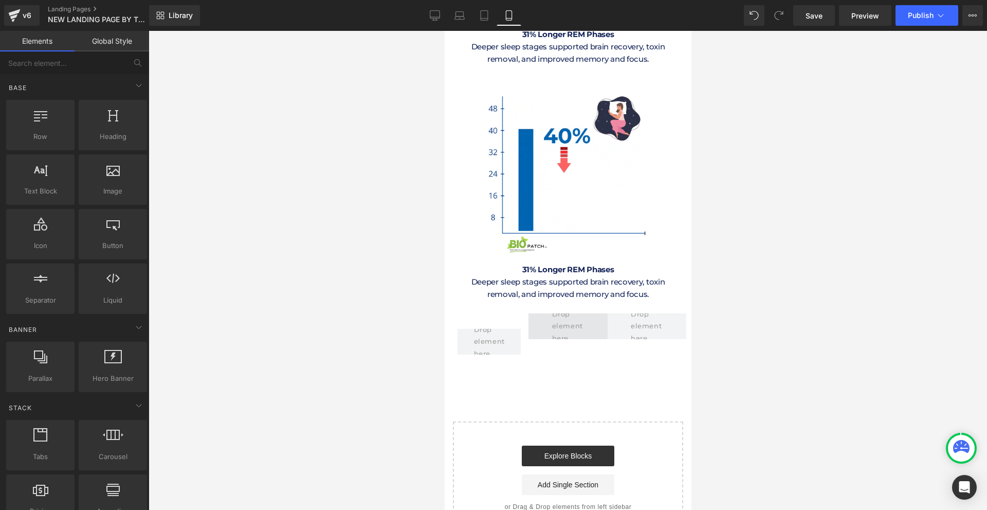
scroll to position [4972, 0]
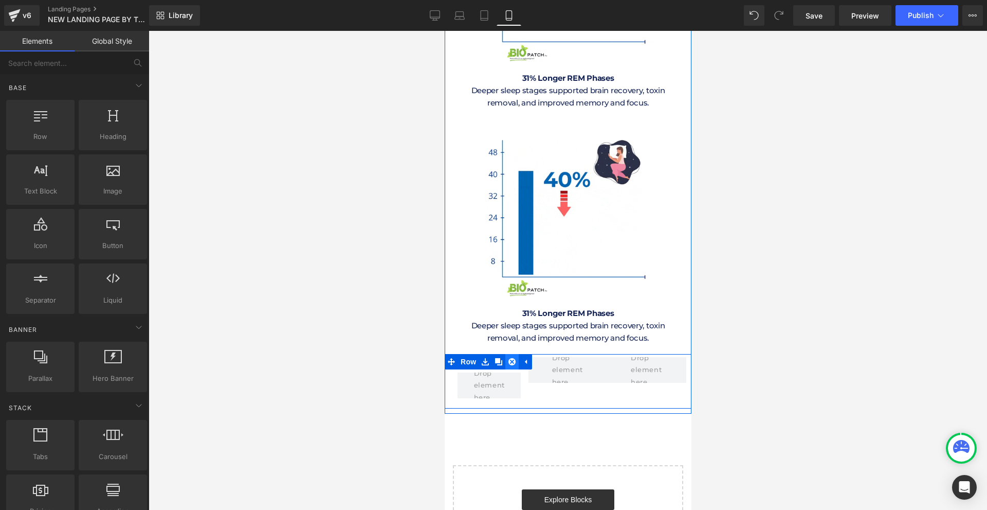
click at [508, 358] on icon at bounding box center [511, 361] width 7 height 7
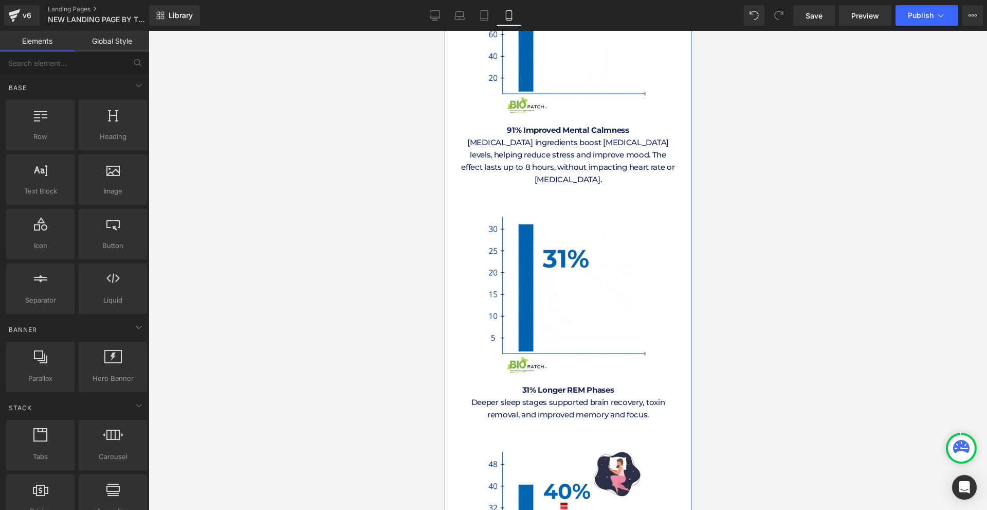
scroll to position [4917, 0]
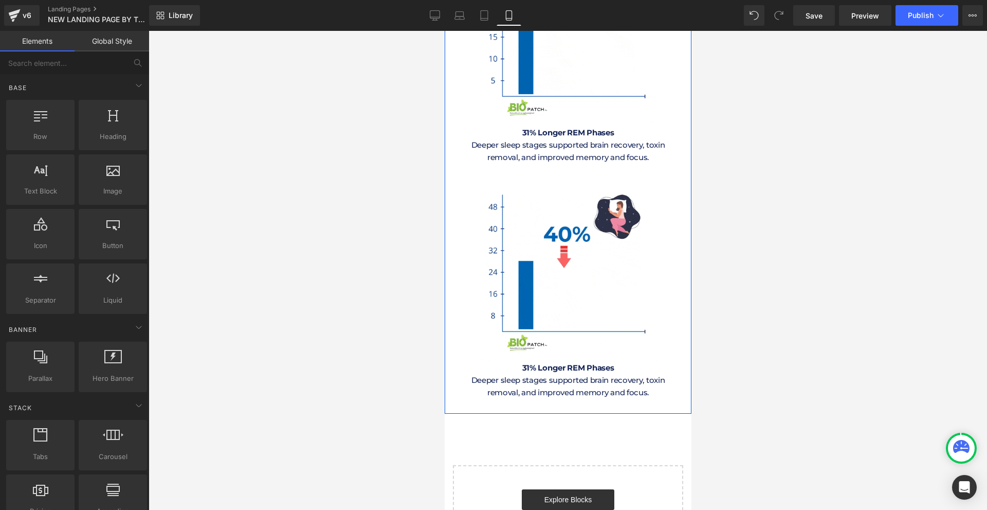
click at [522, 363] on span "31% Longer REM Phases" at bounding box center [568, 368] width 92 height 10
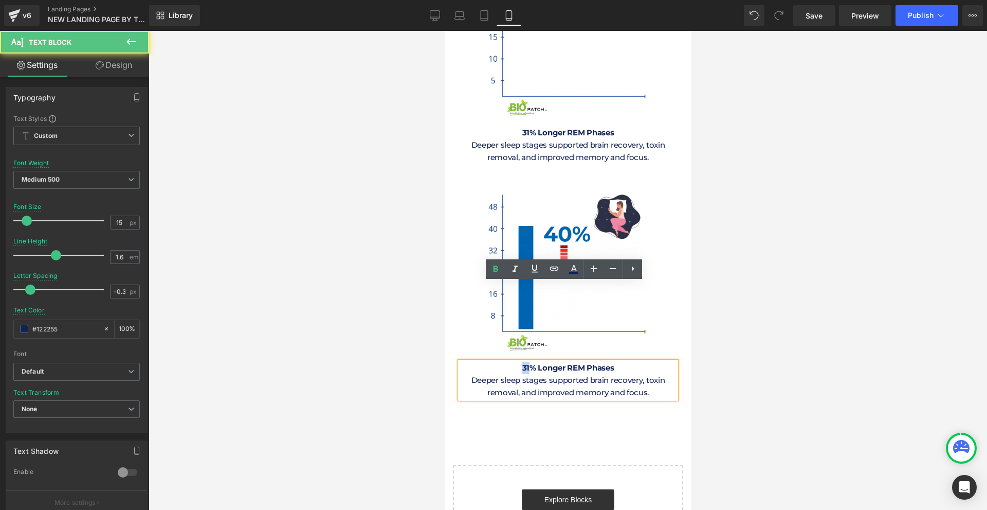
click at [522, 363] on span "31% Longer REM Phases" at bounding box center [568, 368] width 92 height 10
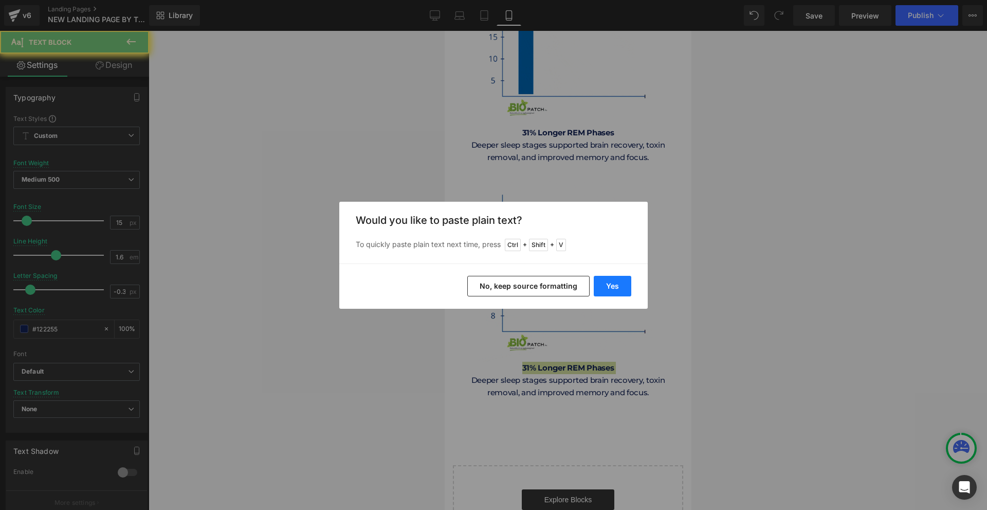
drag, startPoint x: 621, startPoint y: 286, endPoint x: 207, endPoint y: 254, distance: 415.3
click at [621, 286] on button "Yes" at bounding box center [613, 286] width 38 height 21
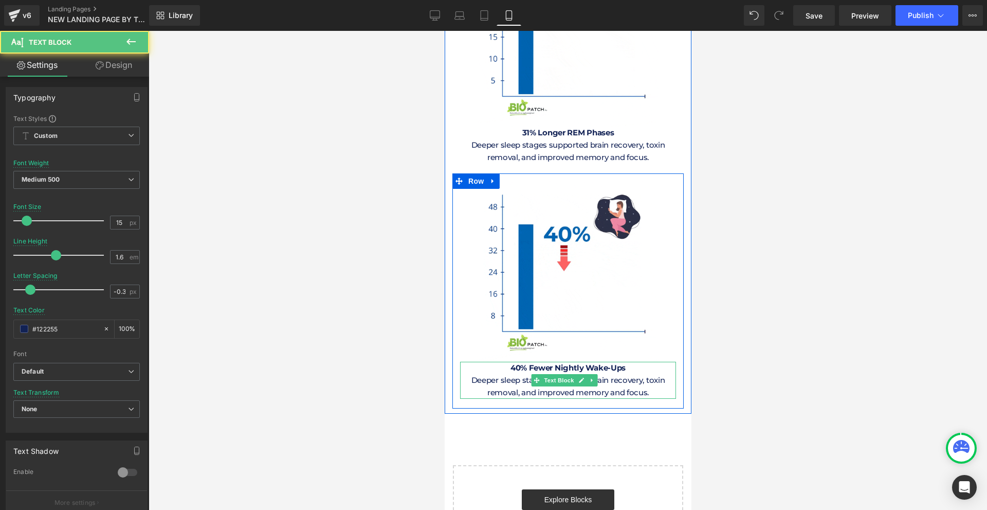
click at [492, 374] on p "Deeper sleep stages supported brain recovery, toxin removal, and improved memor…" at bounding box center [568, 386] width 216 height 25
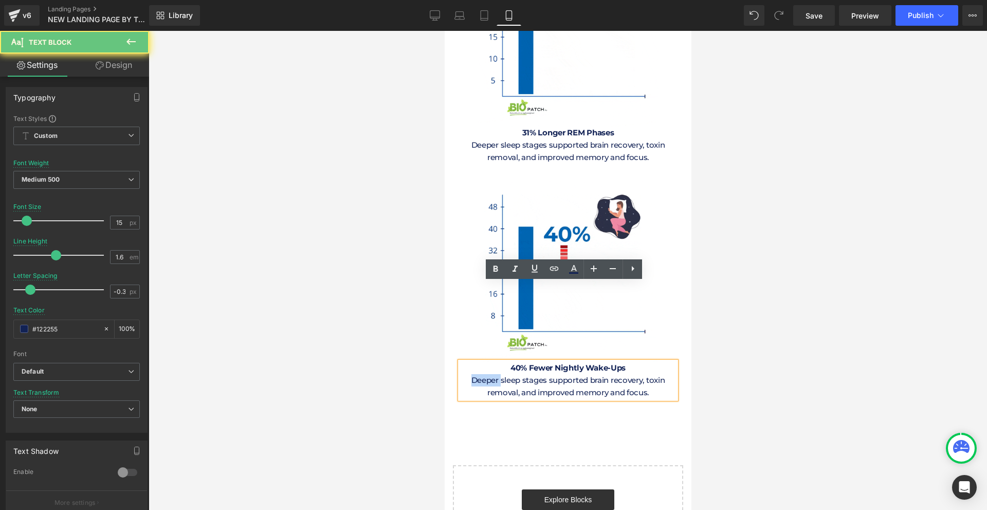
click at [492, 374] on p "Deeper sleep stages supported brain recovery, toxin removal, and improved memor…" at bounding box center [568, 386] width 216 height 25
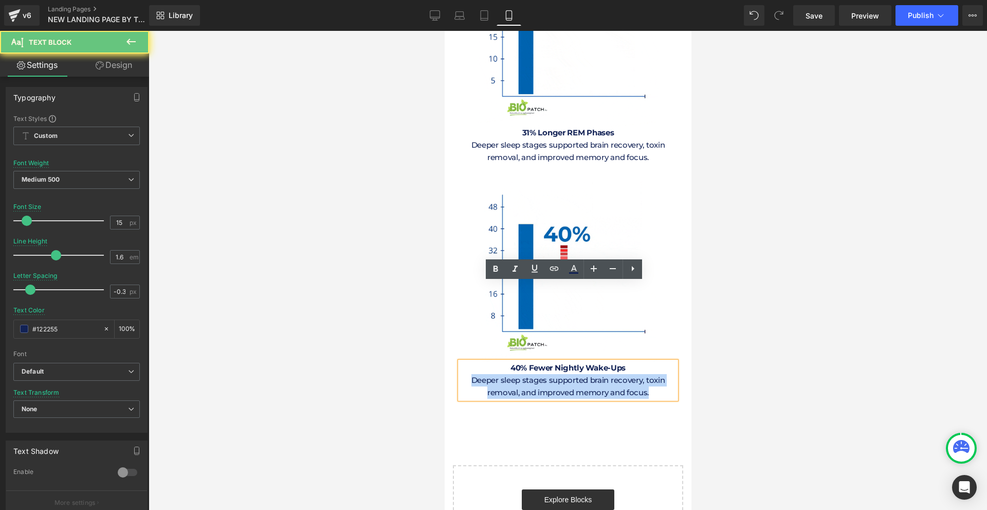
click at [492, 374] on p "Deeper sleep stages supported brain recovery, toxin removal, and improved memor…" at bounding box center [568, 386] width 216 height 25
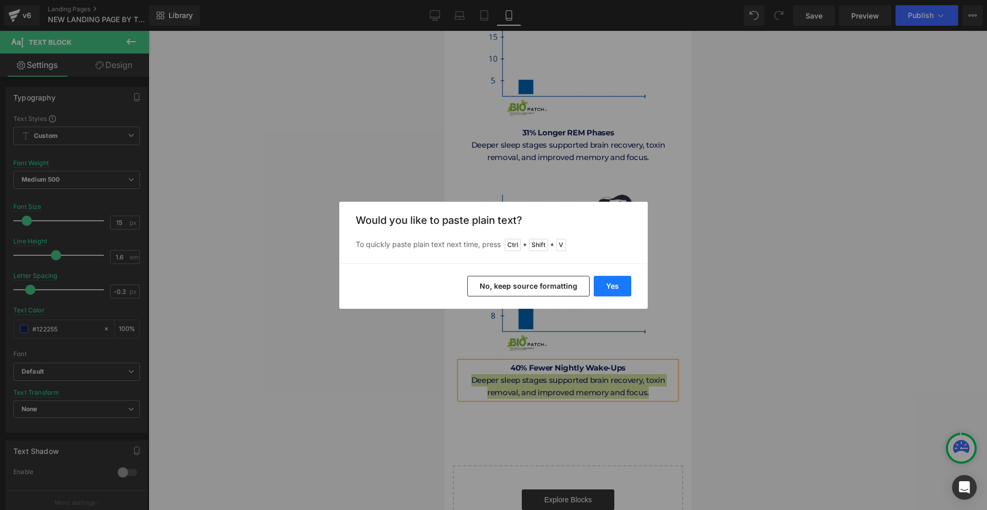
drag, startPoint x: 608, startPoint y: 286, endPoint x: 165, endPoint y: 266, distance: 443.3
click at [608, 286] on button "Yes" at bounding box center [613, 286] width 38 height 21
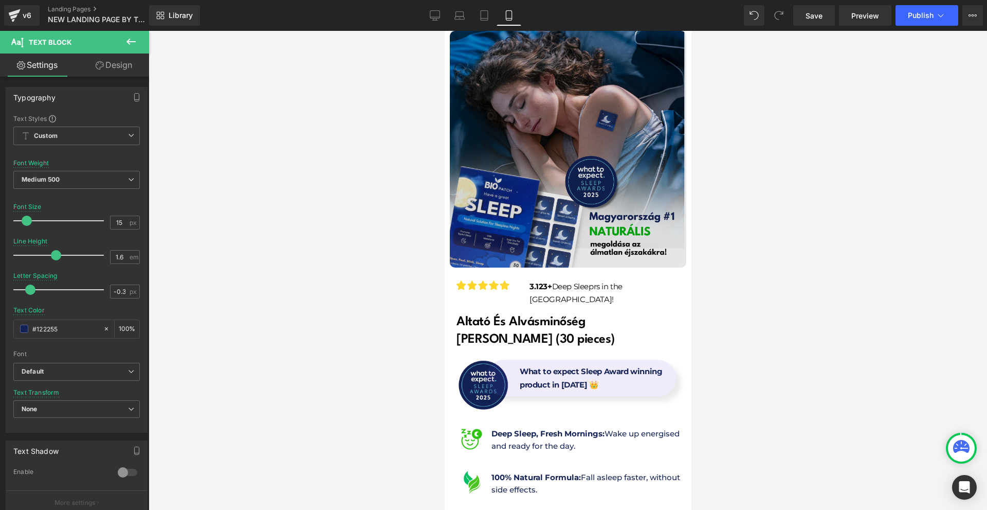
scroll to position [0, 0]
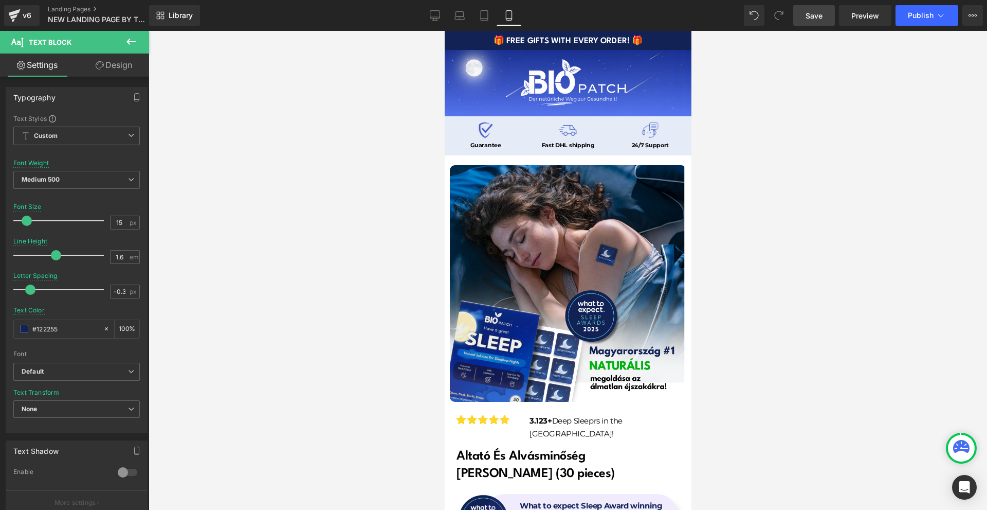
click at [822, 19] on span "Save" at bounding box center [814, 15] width 17 height 11
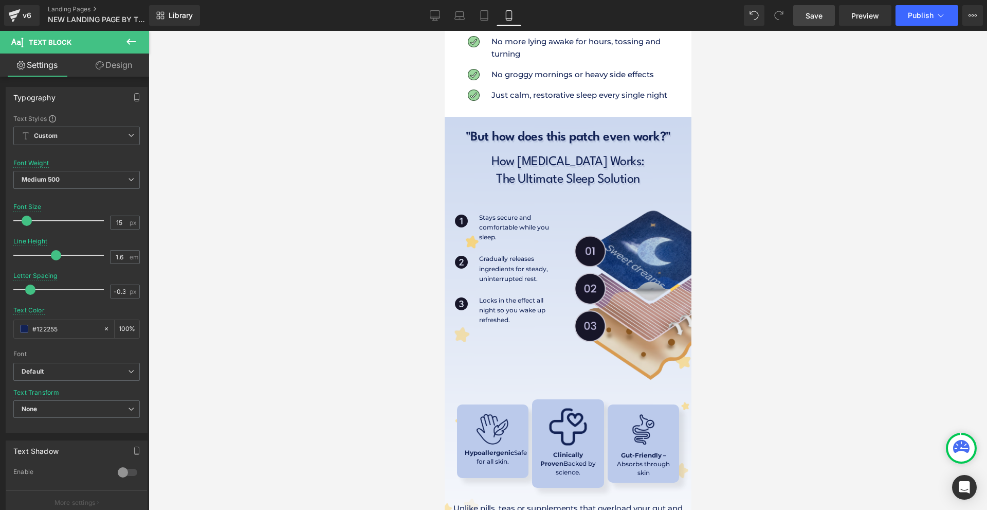
scroll to position [2109, 0]
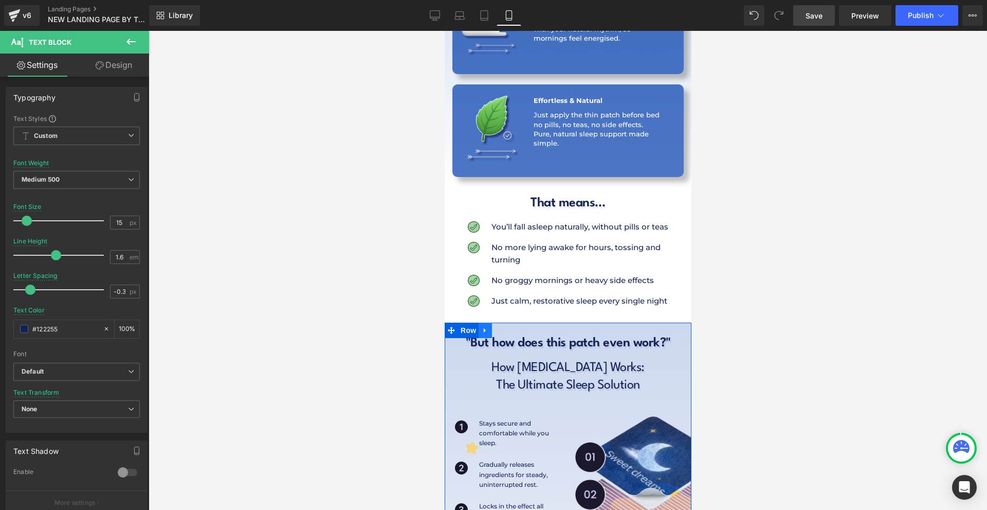
click at [488, 327] on icon at bounding box center [484, 331] width 7 height 8
click at [496, 327] on icon at bounding box center [498, 330] width 7 height 7
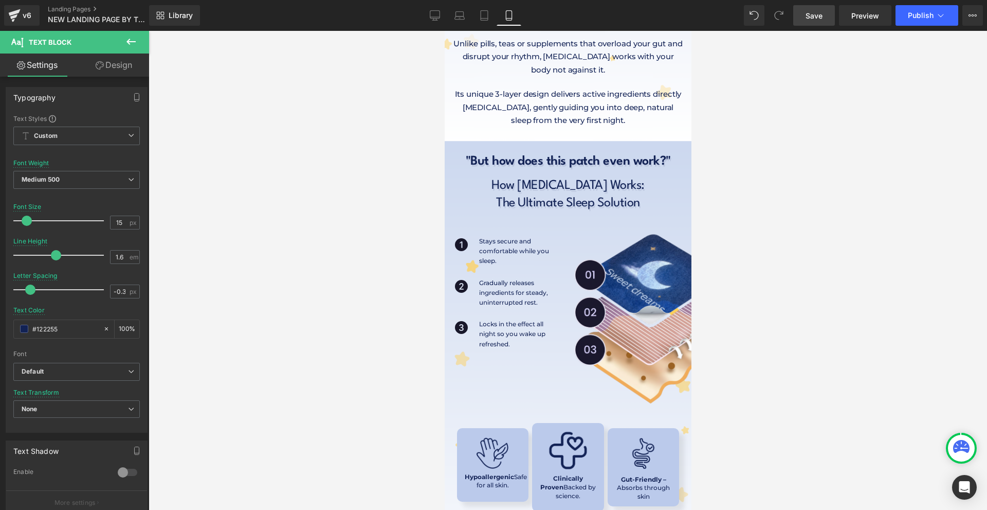
scroll to position [2783, 0]
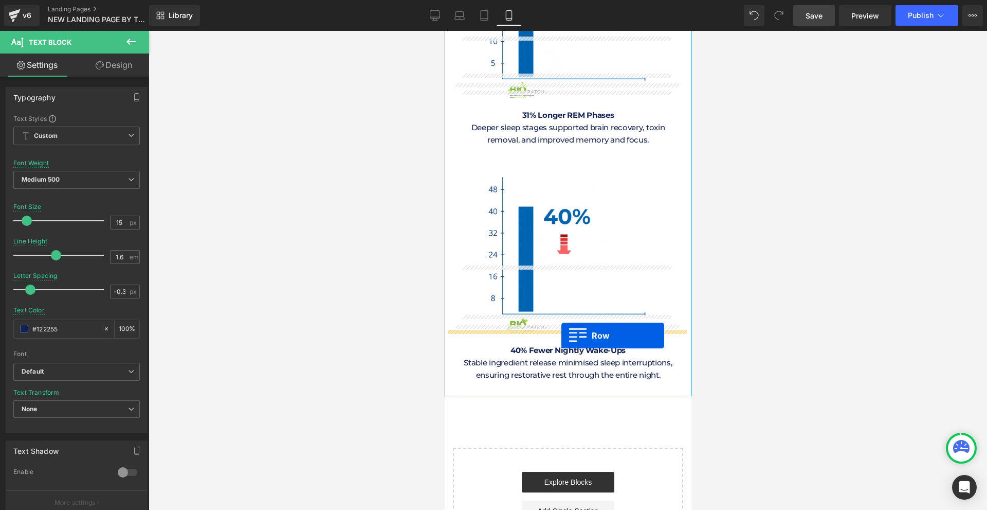
drag, startPoint x: 461, startPoint y: 80, endPoint x: 561, endPoint y: 335, distance: 273.9
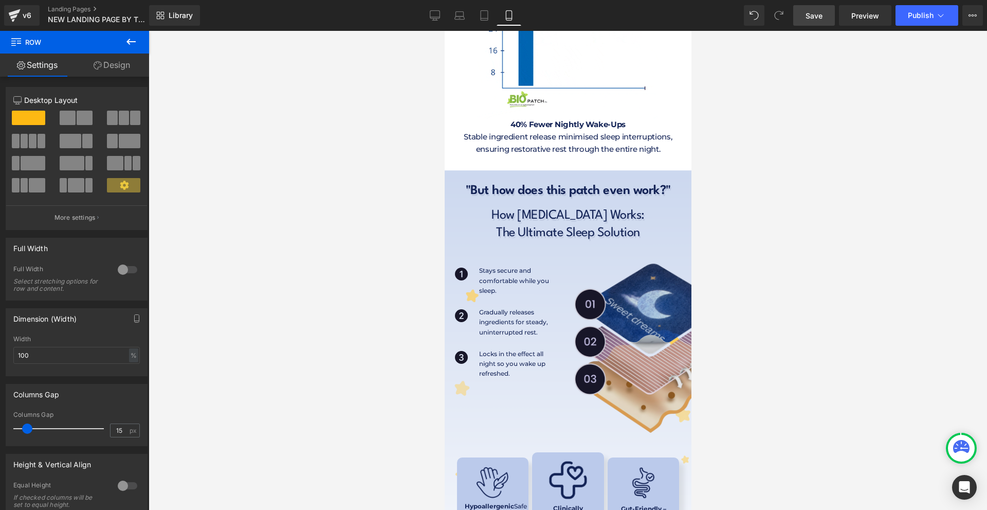
scroll to position [5109, 0]
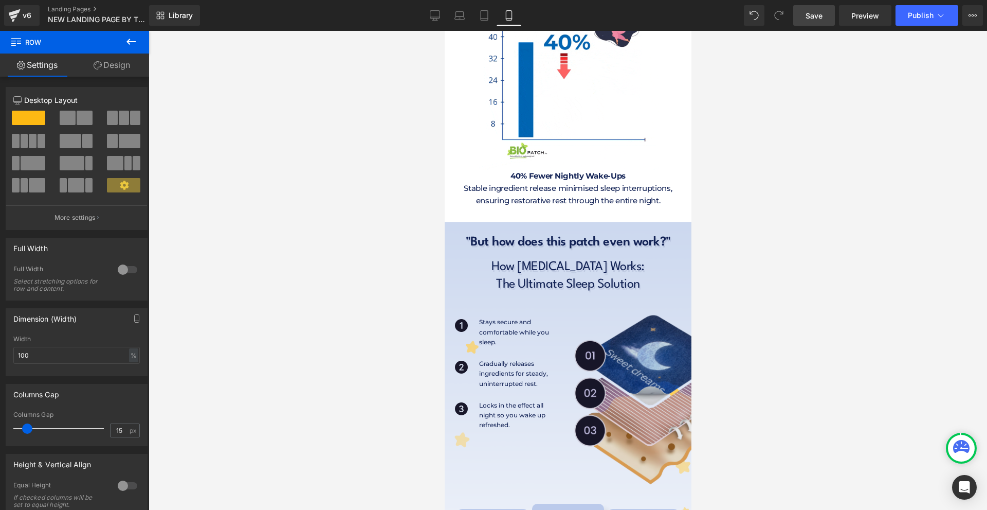
click at [564, 303] on img at bounding box center [618, 400] width 195 height 195
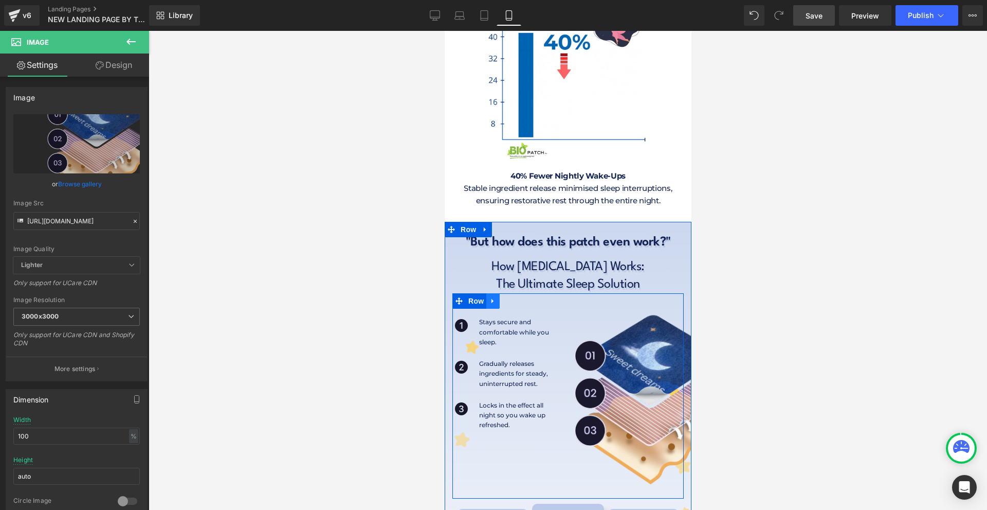
click at [486, 293] on link at bounding box center [492, 300] width 13 height 15
click at [516, 297] on icon at bounding box center [519, 301] width 7 height 8
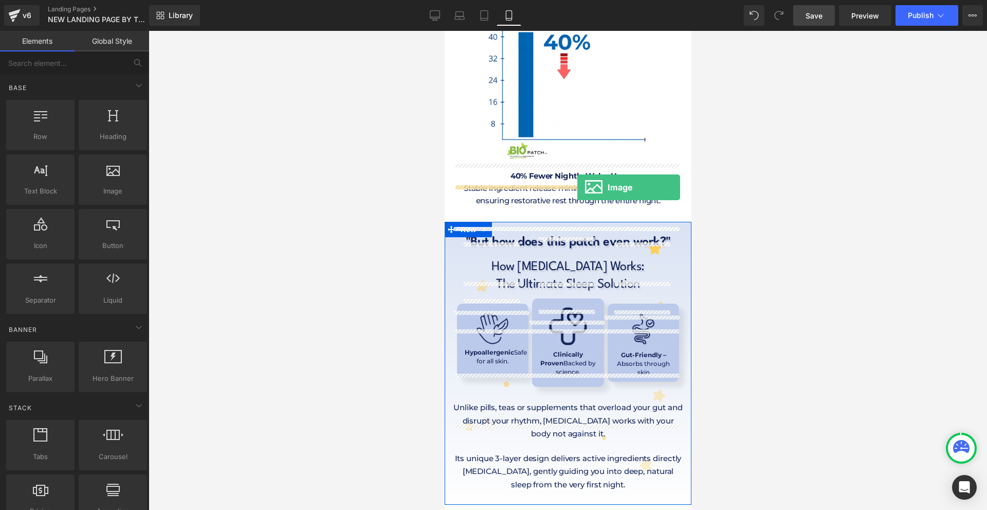
drag, startPoint x: 818, startPoint y: 211, endPoint x: 577, endPoint y: 187, distance: 241.8
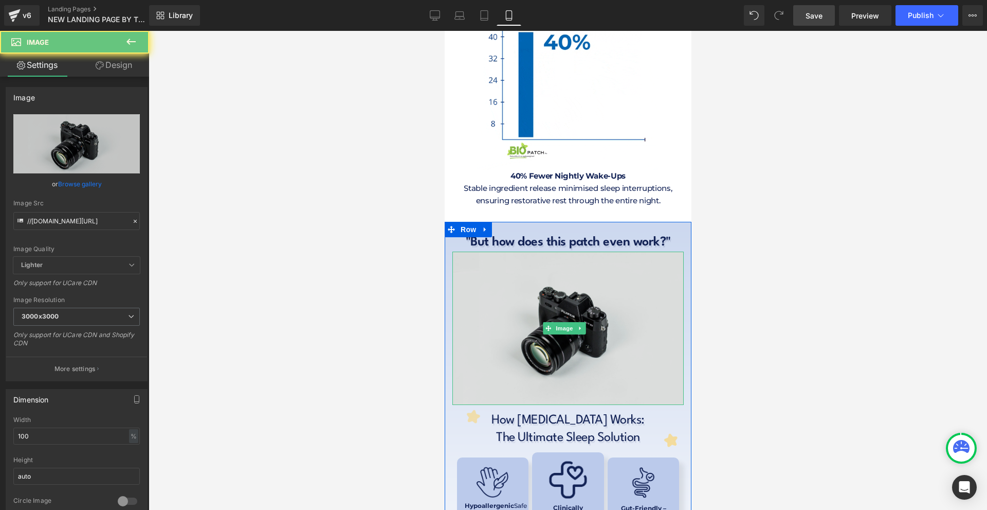
click at [562, 251] on img at bounding box center [567, 327] width 231 height 153
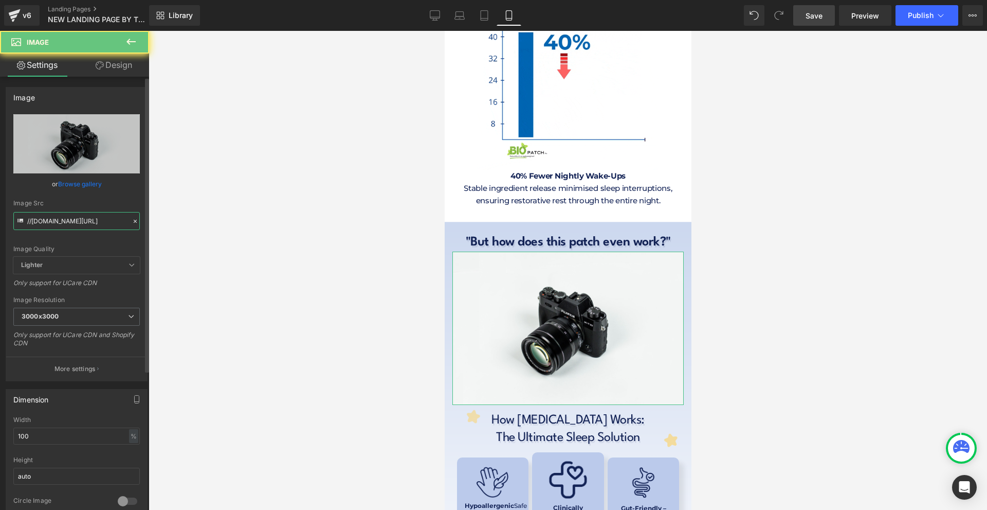
click at [86, 216] on input "//[DOMAIN_NAME][URL]" at bounding box center [76, 221] width 127 height 18
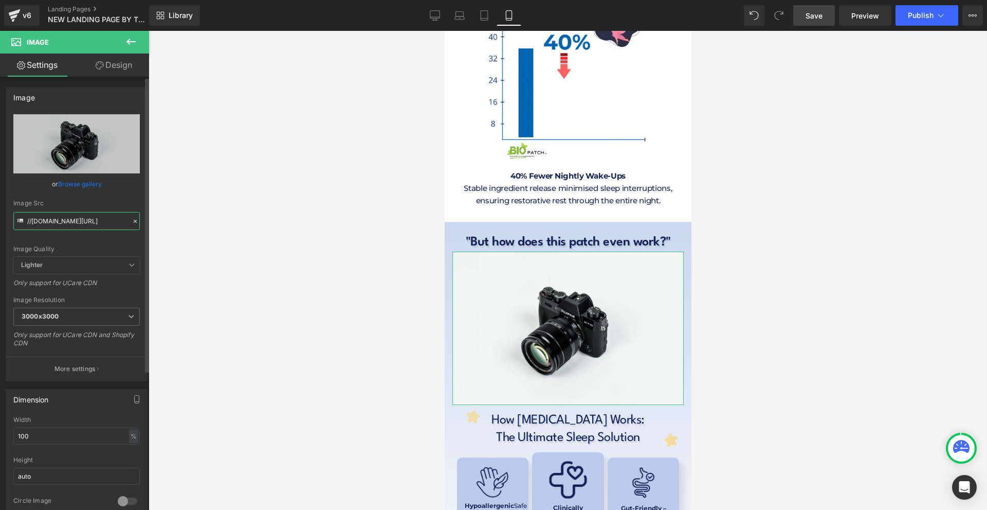
paste input "[URL][DOMAIN_NAME]"
type input "//d1um8515vdn9kb.[URL][DOMAIN_NAME][DOMAIN_NAME]"
click at [84, 219] on input "//d1um8515vdn9kb.[URL][DOMAIN_NAME][DOMAIN_NAME]" at bounding box center [76, 221] width 127 height 18
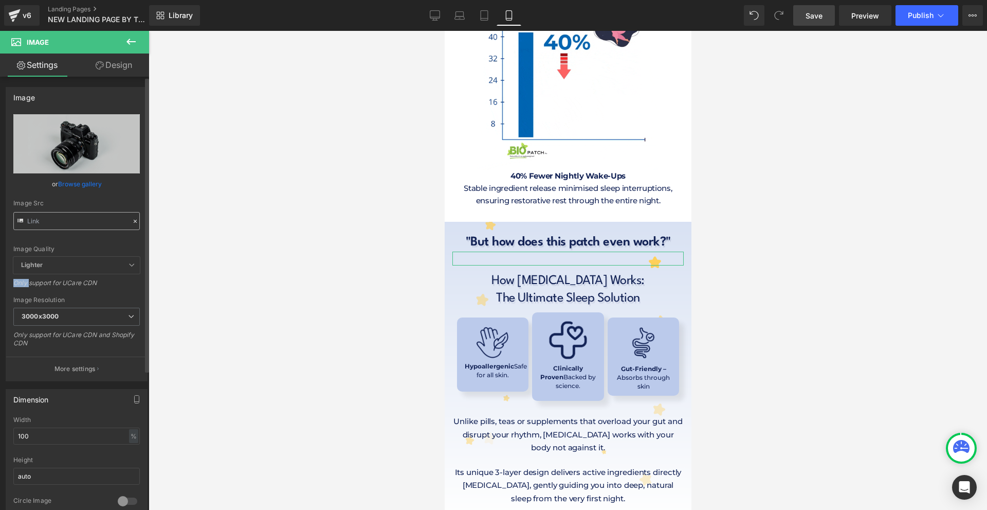
scroll to position [0, 0]
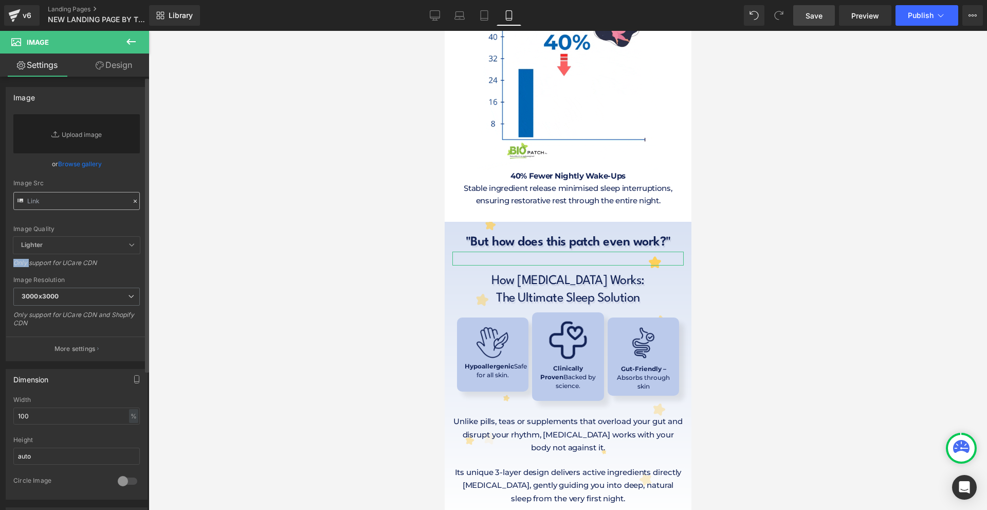
click at [84, 219] on div "Image Quality Lighter Lightest Lighter Lighter Lightest Only support for UCare …" at bounding box center [76, 175] width 127 height 122
click at [65, 200] on input "text" at bounding box center [76, 201] width 127 height 18
paste input "[URL][DOMAIN_NAME]"
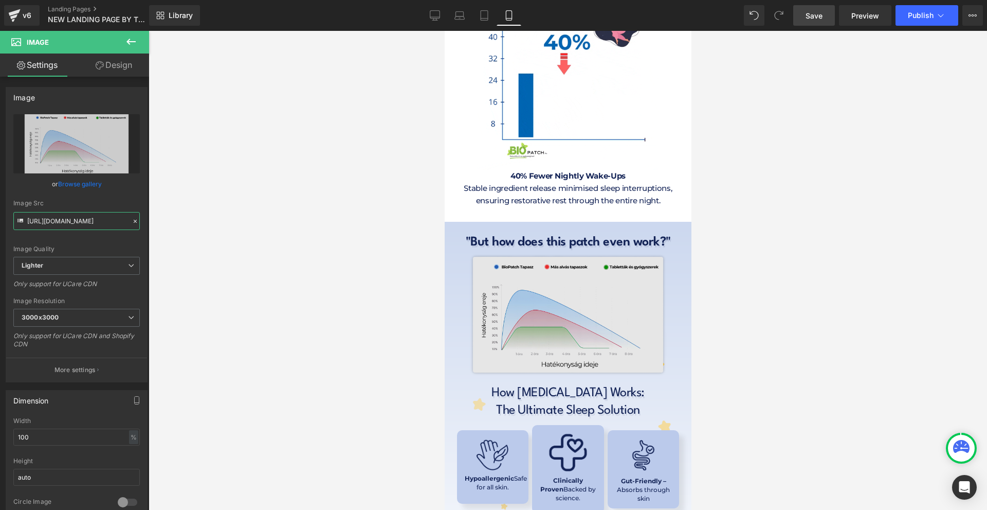
type input "[URL][DOMAIN_NAME]"
click at [555, 282] on img at bounding box center [567, 314] width 231 height 126
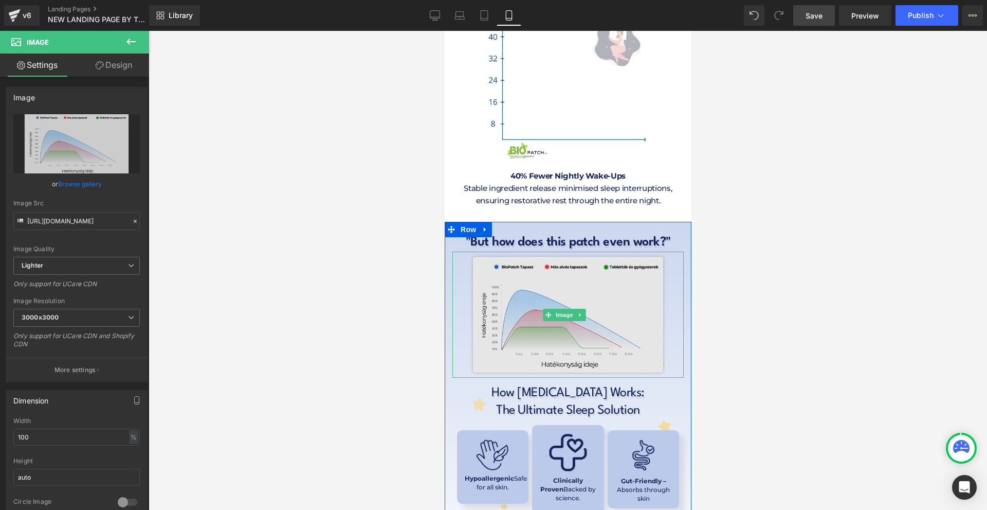
scroll to position [0, 0]
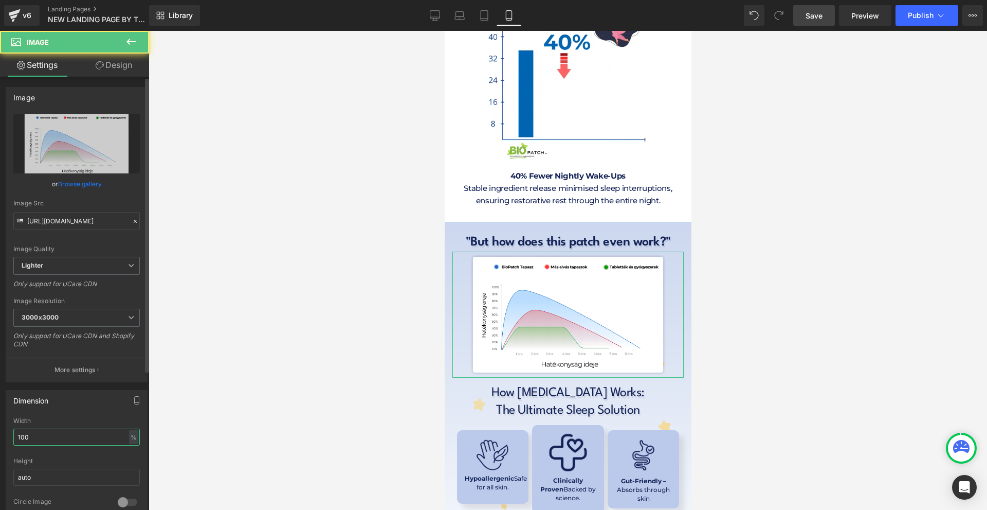
click at [30, 433] on input "100" at bounding box center [76, 436] width 127 height 17
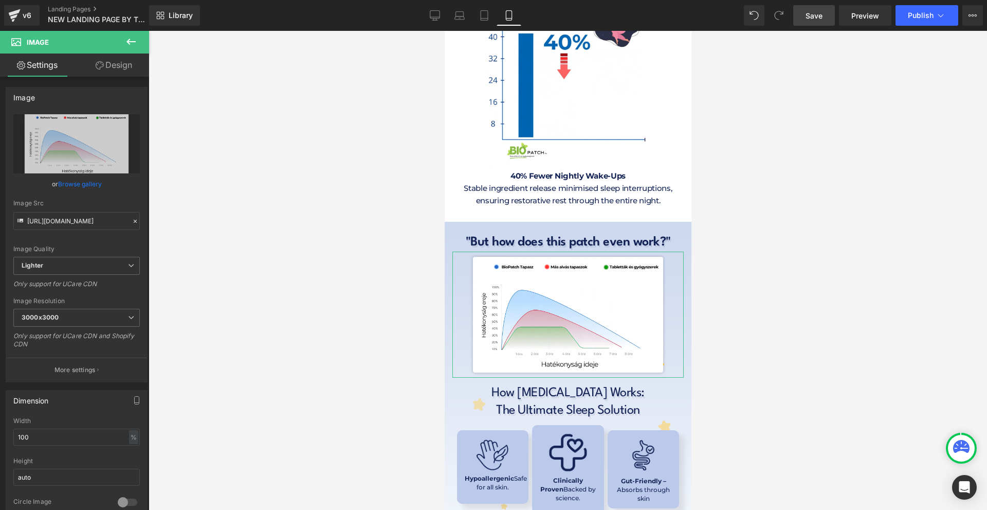
click at [95, 52] on span "Image" at bounding box center [61, 42] width 103 height 23
click at [93, 58] on link "Design" at bounding box center [114, 64] width 75 height 23
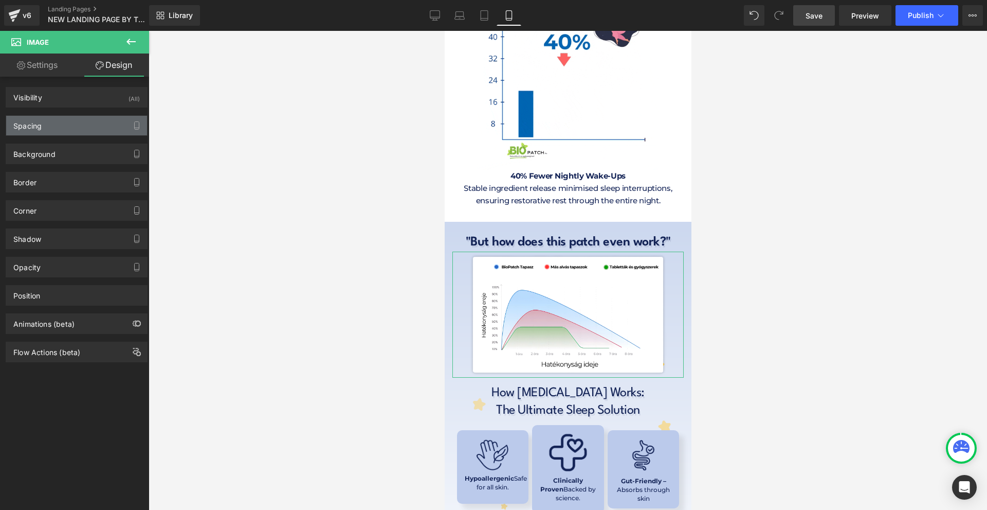
click at [45, 120] on div "Spacing" at bounding box center [76, 126] width 141 height 20
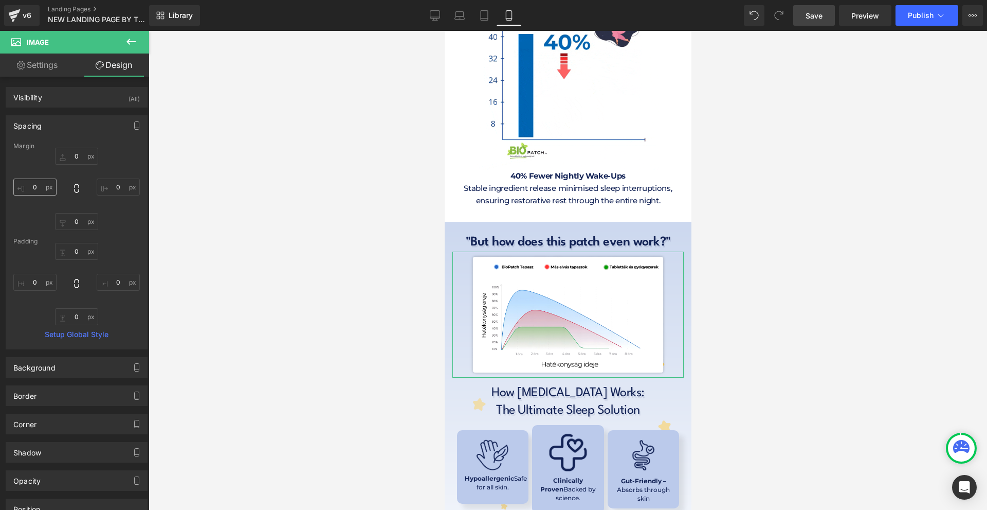
click at [39, 178] on div "0px 0 0px 0 0px 0 0px 0" at bounding box center [76, 189] width 127 height 82
click at [39, 179] on input "0" at bounding box center [34, 186] width 43 height 17
type input "."
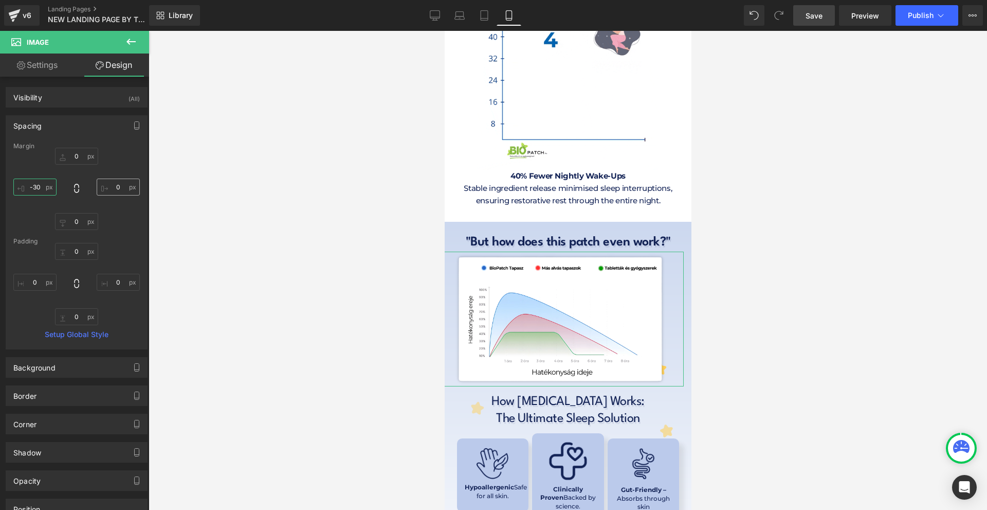
type input "-30"
click at [128, 193] on input "0" at bounding box center [118, 186] width 43 height 17
type input "-30"
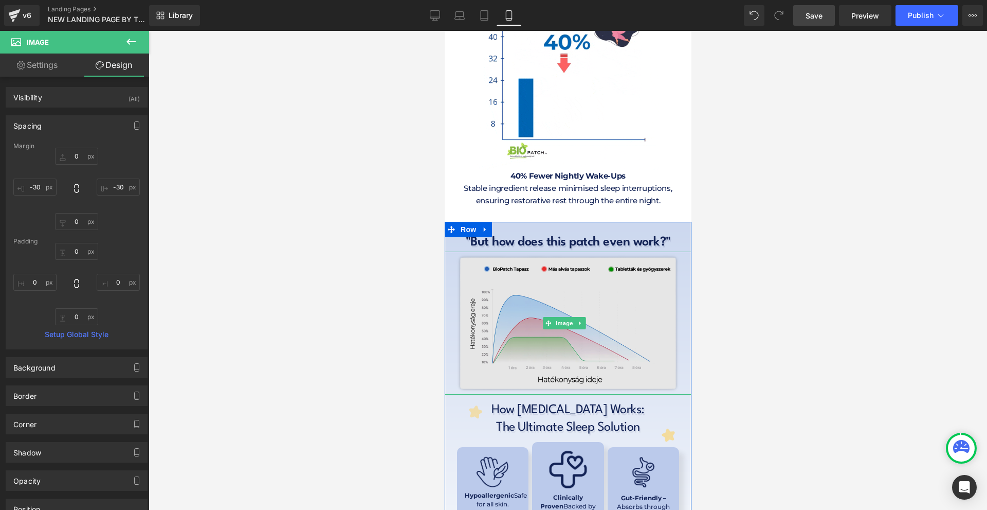
click at [614, 298] on img at bounding box center [568, 322] width 262 height 143
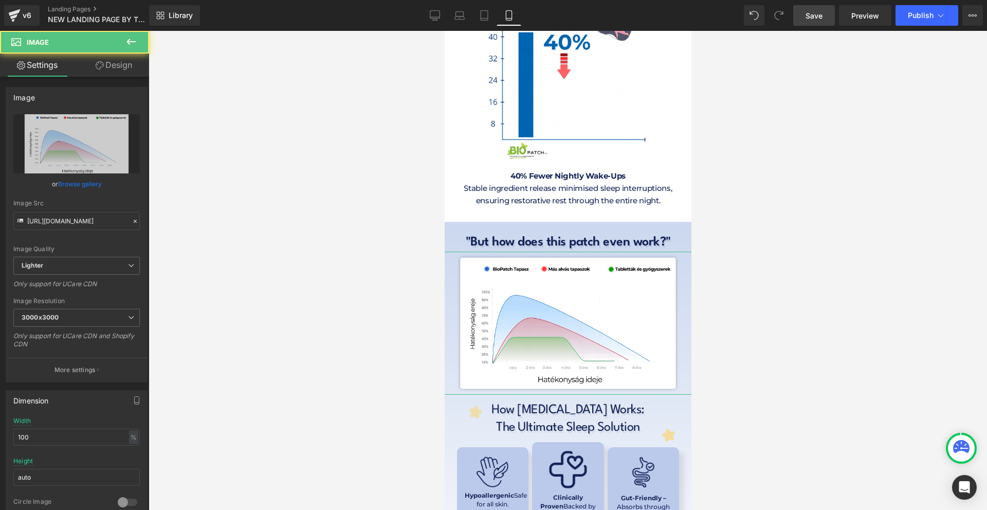
click at [96, 68] on icon at bounding box center [100, 65] width 8 height 8
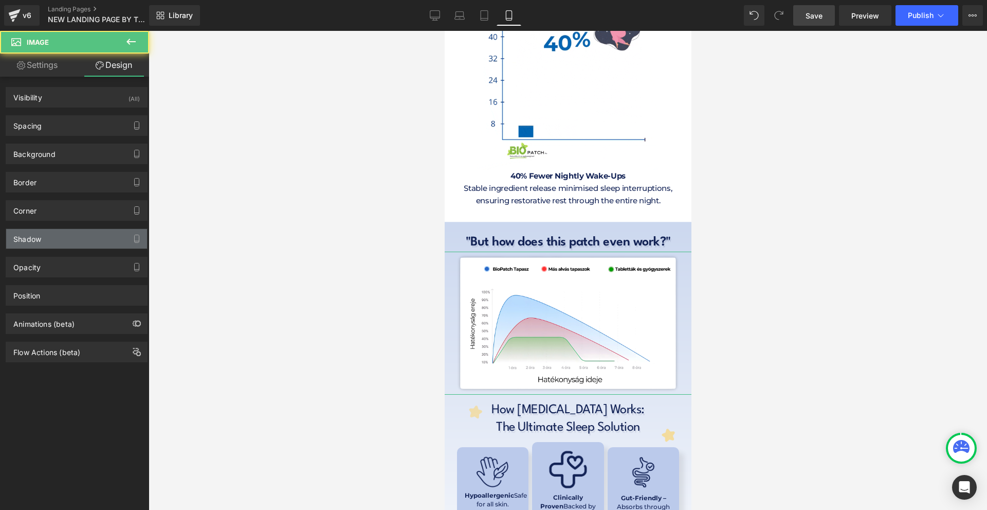
click at [42, 241] on div "Shadow" at bounding box center [76, 239] width 141 height 20
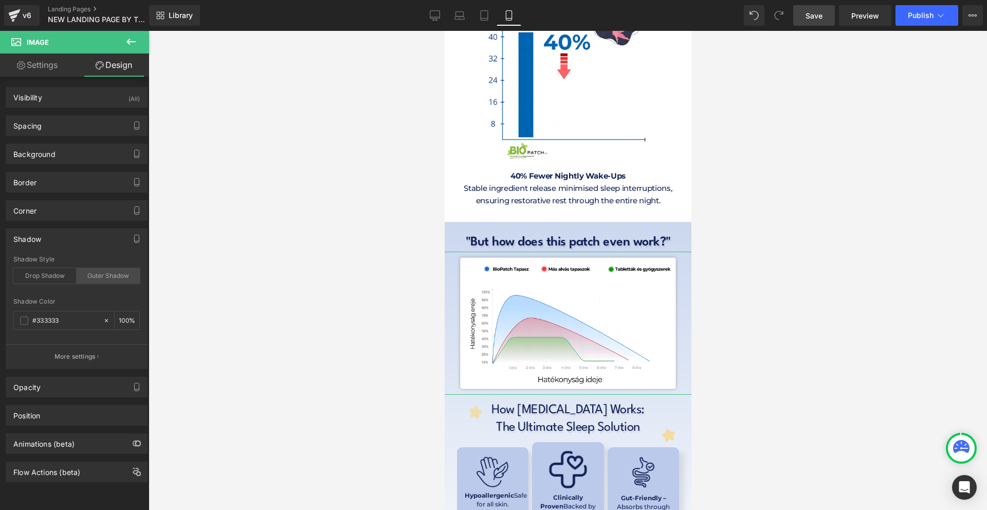
click at [98, 270] on div "Outer Shadow" at bounding box center [108, 275] width 63 height 15
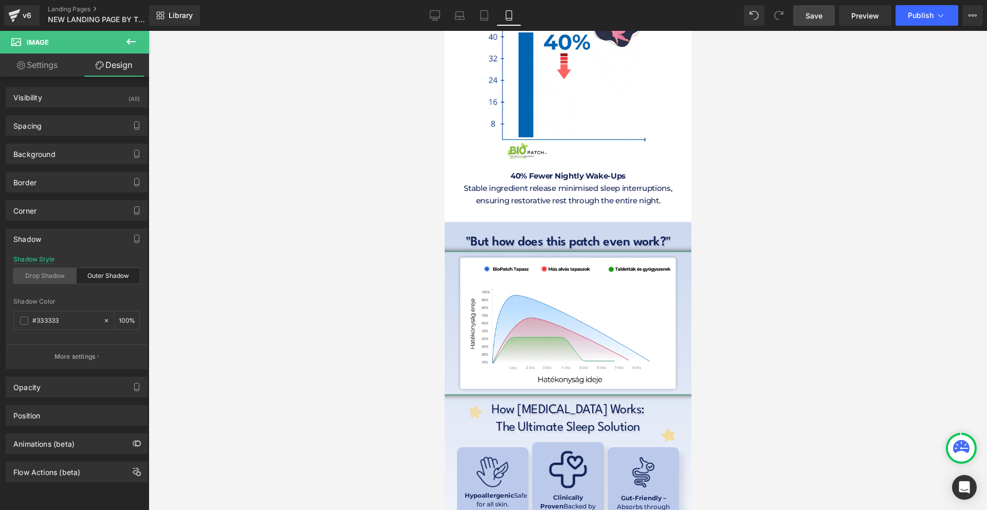
click at [49, 274] on div "Drop Shadow" at bounding box center [44, 275] width 63 height 15
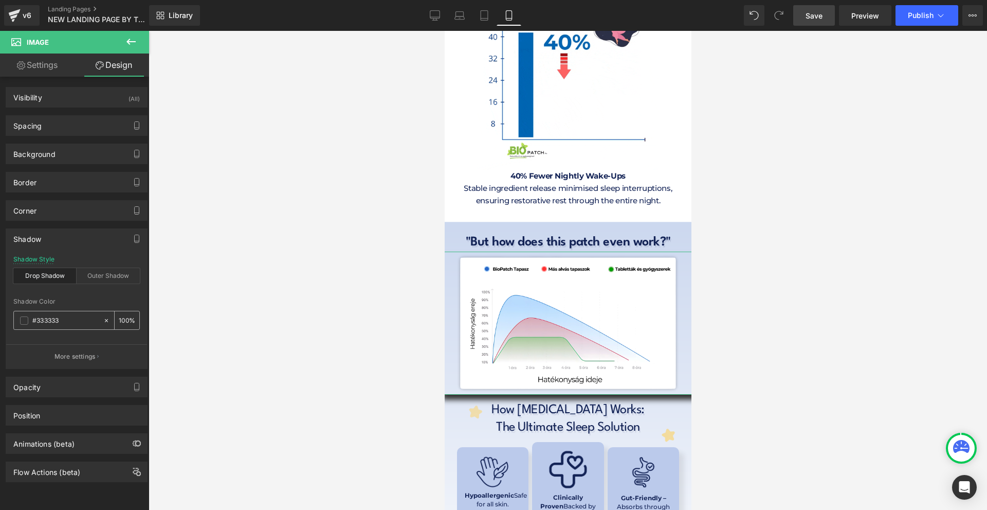
click at [105, 319] on icon at bounding box center [106, 319] width 3 height 3
type input "none"
type input "0"
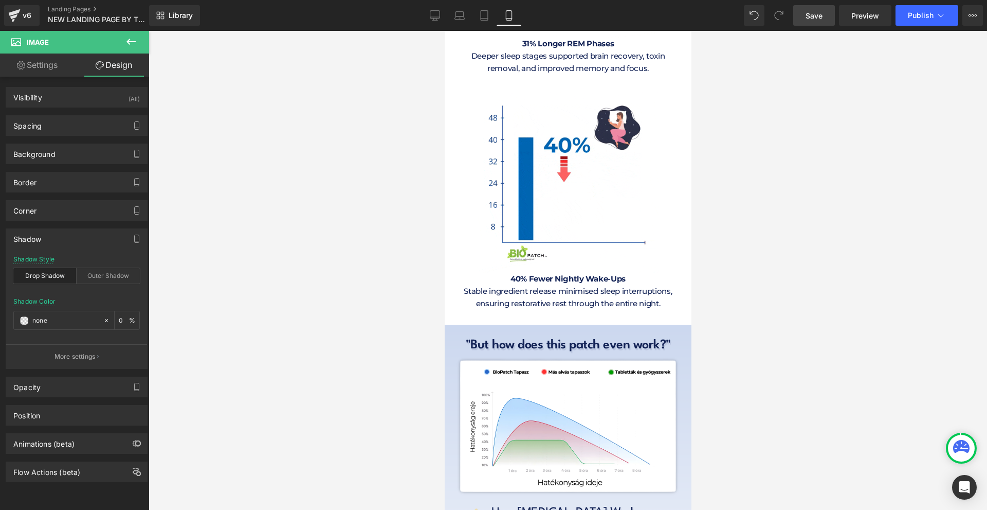
scroll to position [5160, 0]
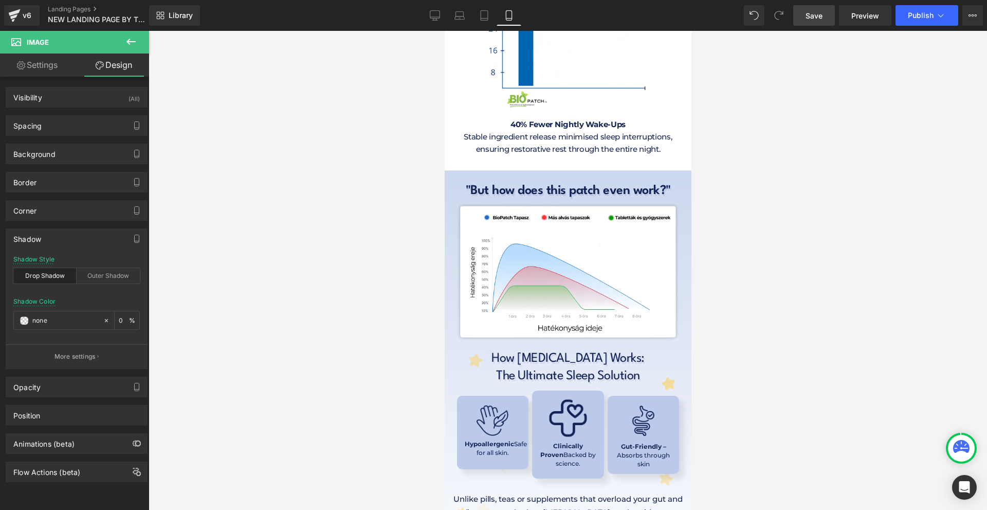
click at [597, 183] on h1 ""But how does this patch even work?"" at bounding box center [567, 191] width 231 height 17
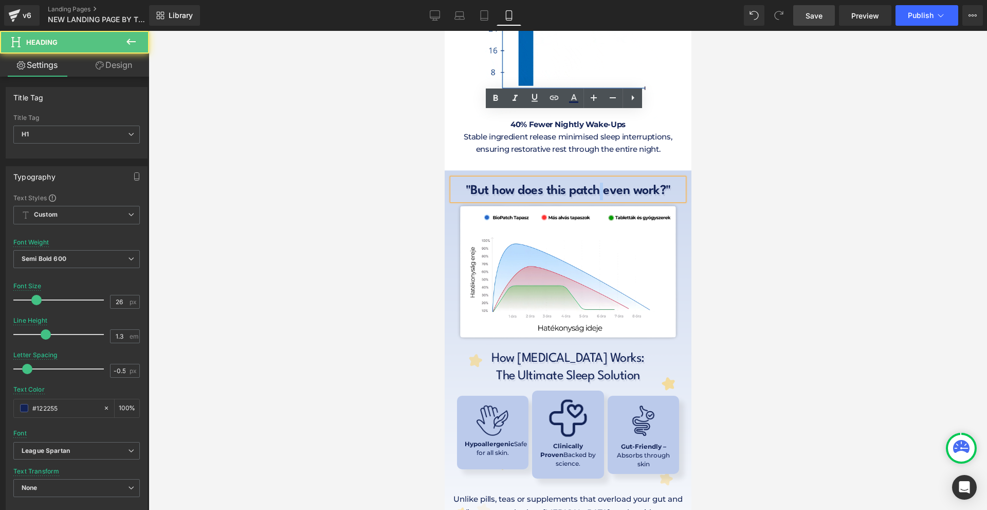
click at [597, 183] on h1 ""But how does this patch even work?"" at bounding box center [567, 191] width 231 height 17
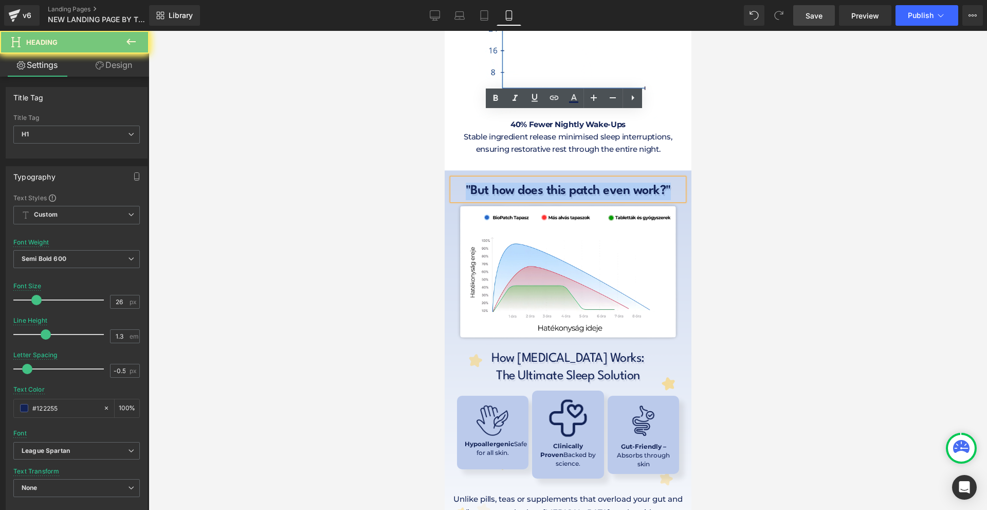
click at [597, 183] on h1 ""But how does this patch even work?"" at bounding box center [567, 191] width 231 height 17
paste div
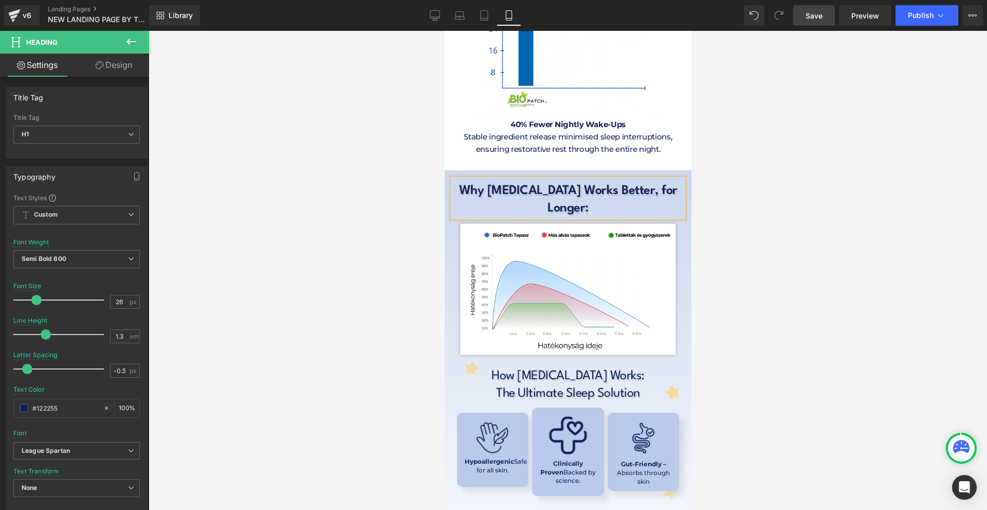
click at [748, 152] on div at bounding box center [568, 270] width 839 height 479
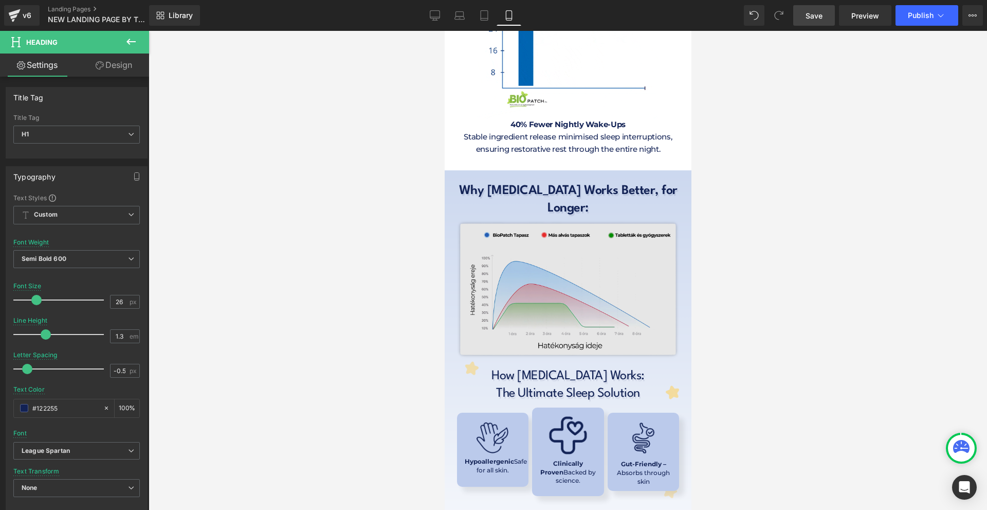
click at [631, 218] on img at bounding box center [568, 289] width 262 height 143
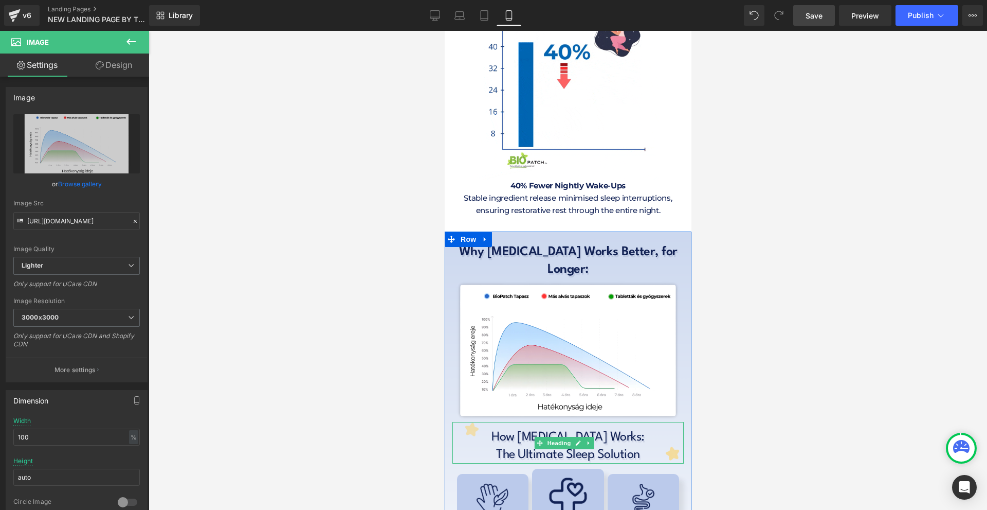
scroll to position [5253, 0]
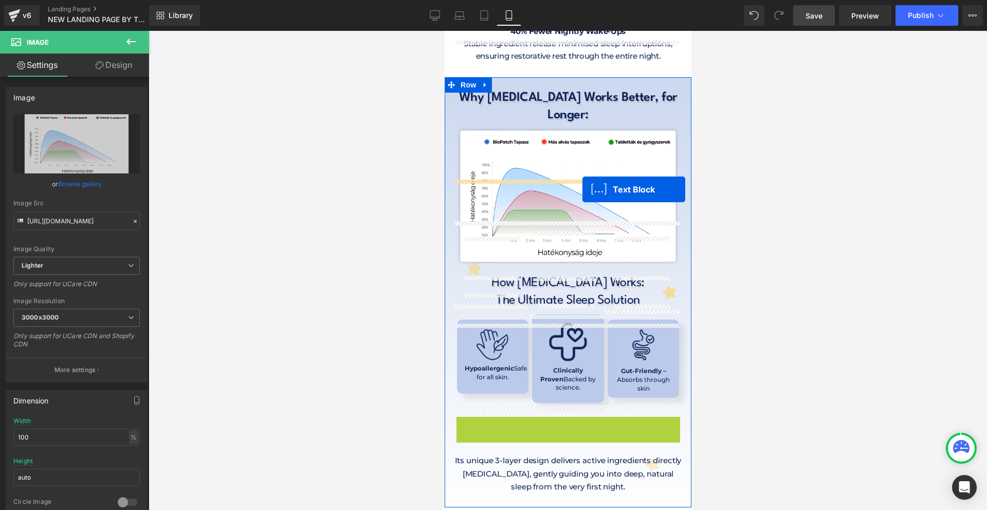
drag, startPoint x: 564, startPoint y: 349, endPoint x: 582, endPoint y: 186, distance: 163.5
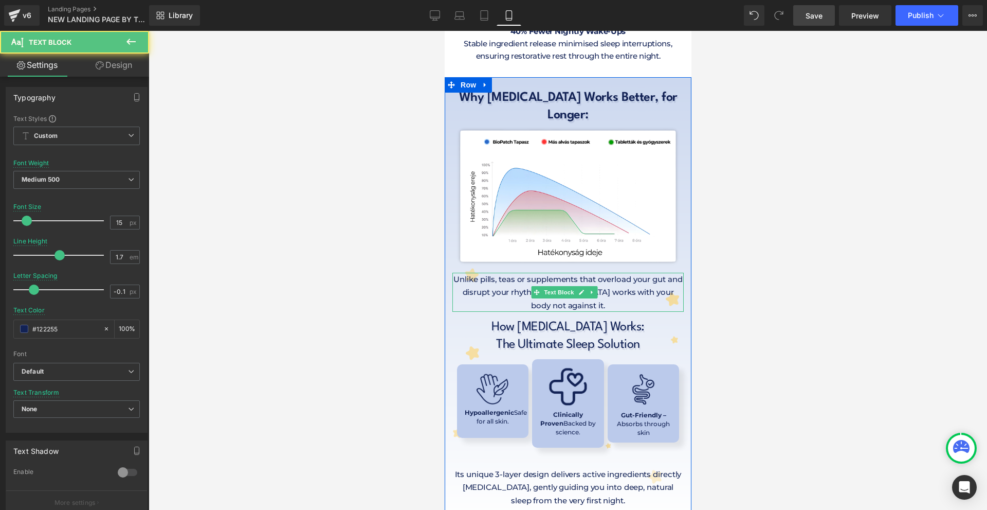
click at [524, 273] on p "Unlike pills, teas or supplements that overload your gut and disrupt your rhyth…" at bounding box center [567, 293] width 231 height 40
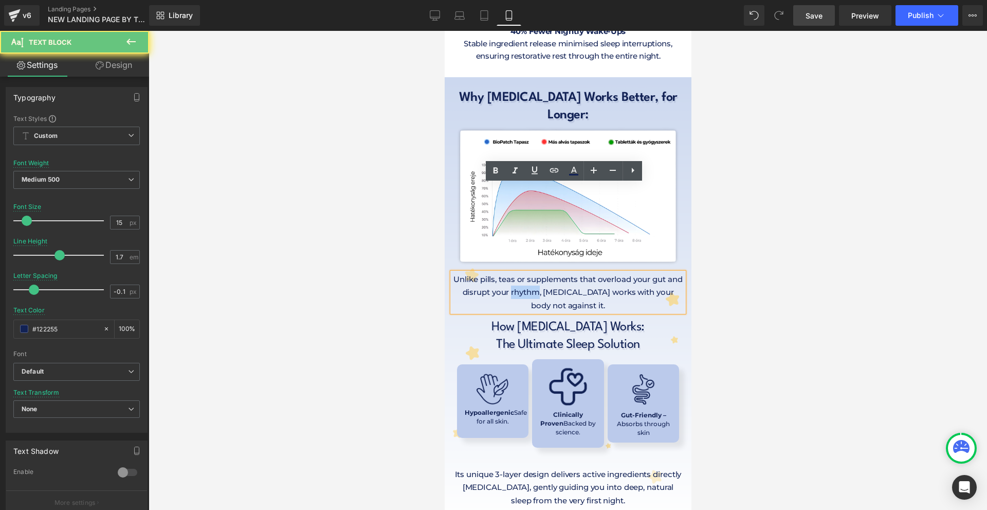
click at [524, 273] on p "Unlike pills, teas or supplements that overload your gut and disrupt your rhyth…" at bounding box center [567, 293] width 231 height 40
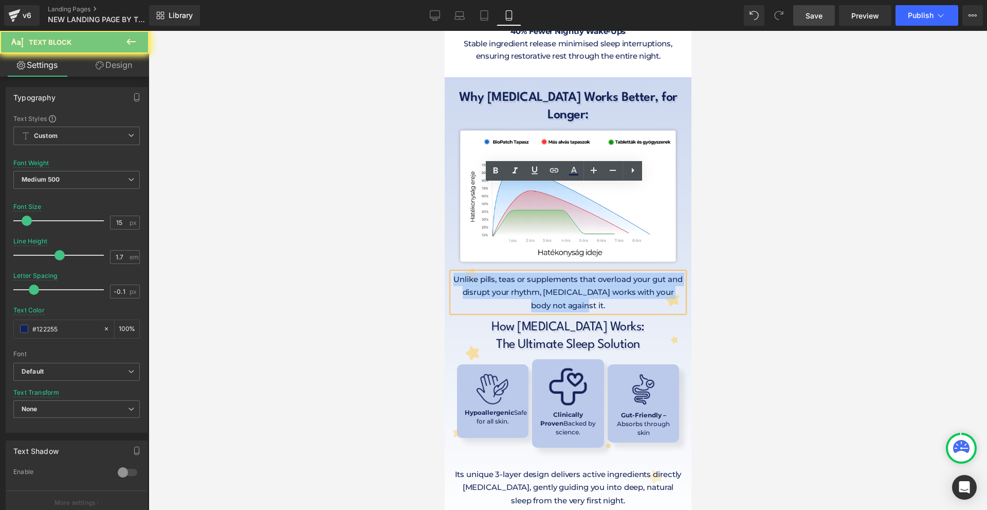
click at [524, 273] on p "Unlike pills, teas or supplements that overload your gut and disrupt your rhyth…" at bounding box center [567, 293] width 231 height 40
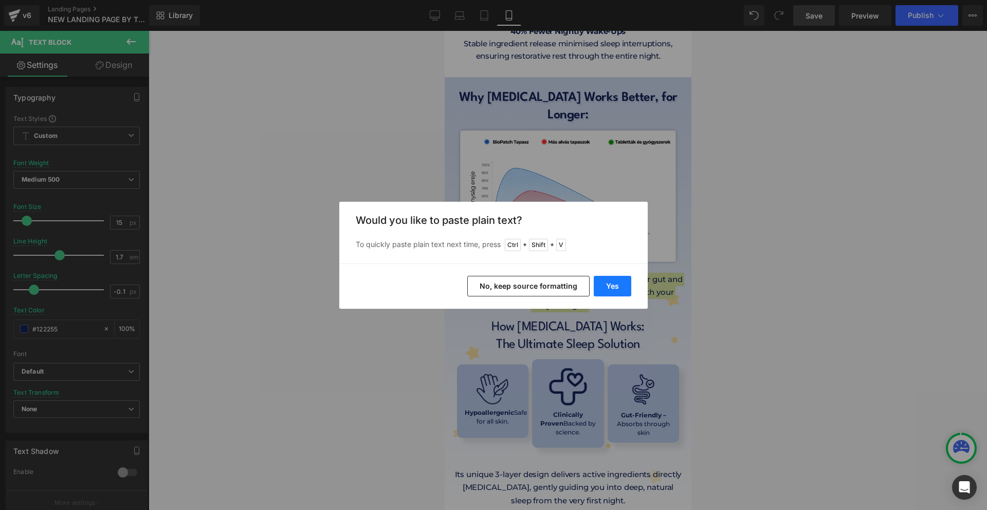
drag, startPoint x: 610, startPoint y: 289, endPoint x: 219, endPoint y: 263, distance: 392.3
click at [610, 289] on button "Yes" at bounding box center [613, 286] width 38 height 21
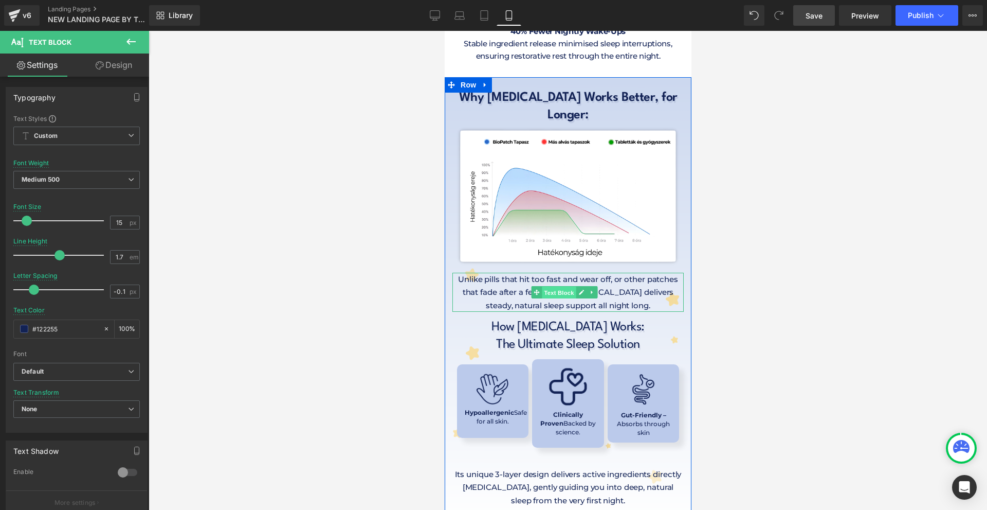
click at [568, 286] on span "Text Block" at bounding box center [559, 292] width 34 height 12
click at [578, 289] on icon at bounding box center [581, 292] width 6 height 6
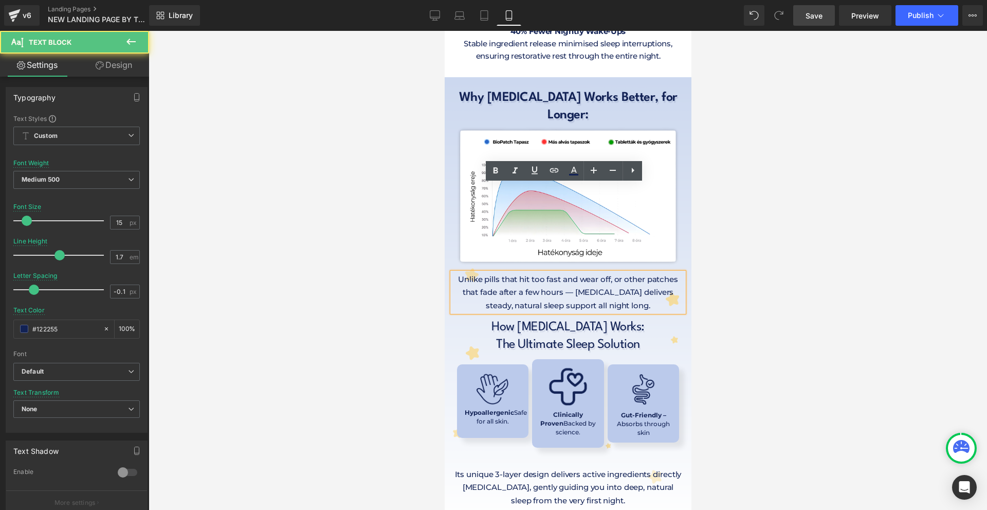
click at [571, 273] on p "Unlike pills that hit too fast and wear off, or other patches that fade after a…" at bounding box center [567, 293] width 231 height 40
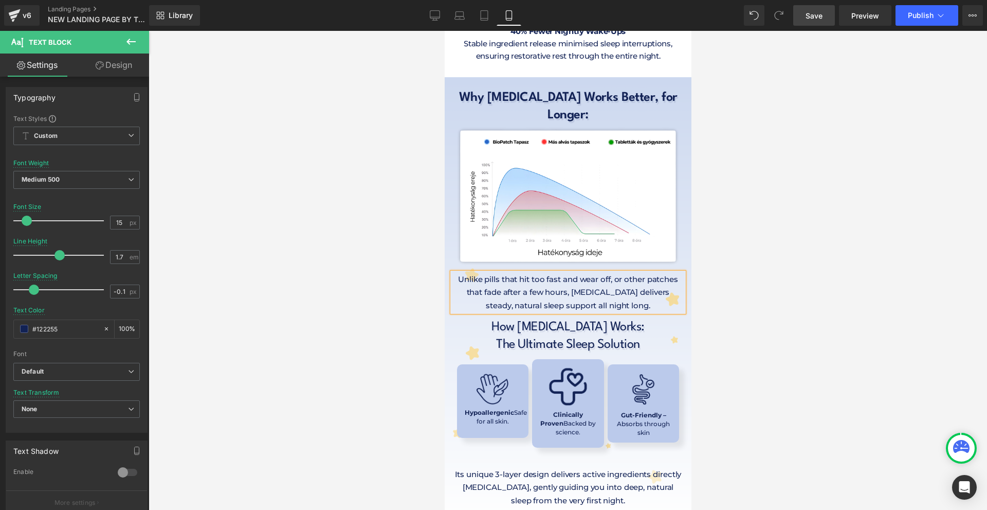
click at [761, 253] on div at bounding box center [568, 270] width 839 height 479
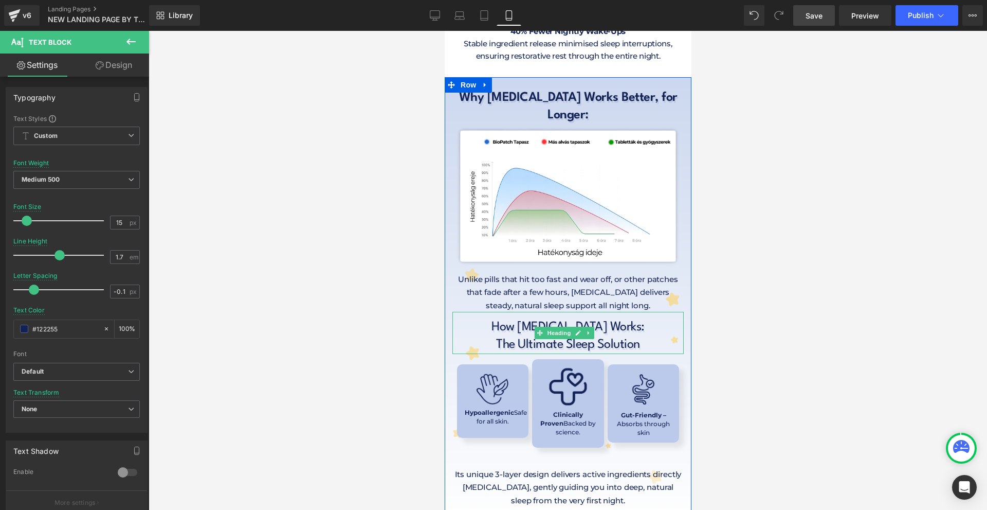
scroll to position [5202, 0]
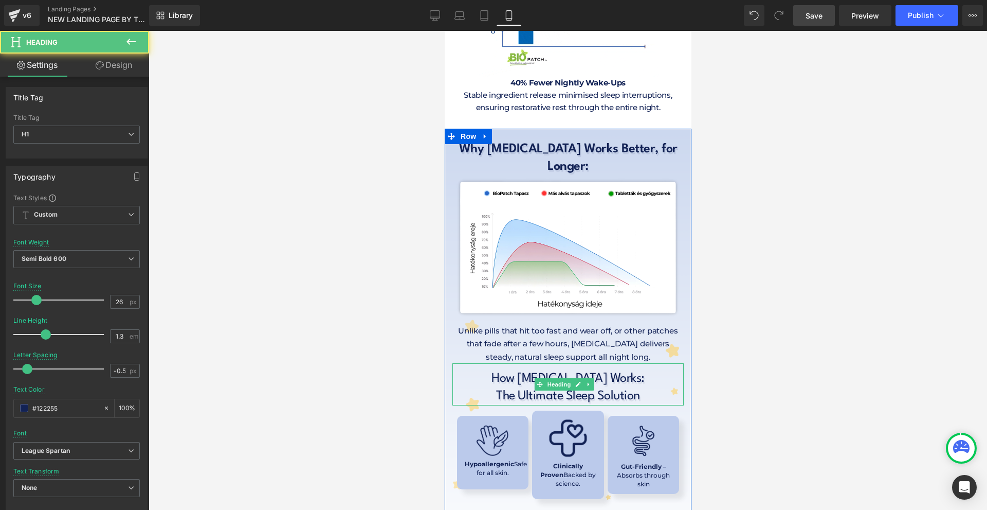
click at [598, 363] on div "How [MEDICAL_DATA] Works: The Ultimate Sleep Solution" at bounding box center [567, 384] width 231 height 42
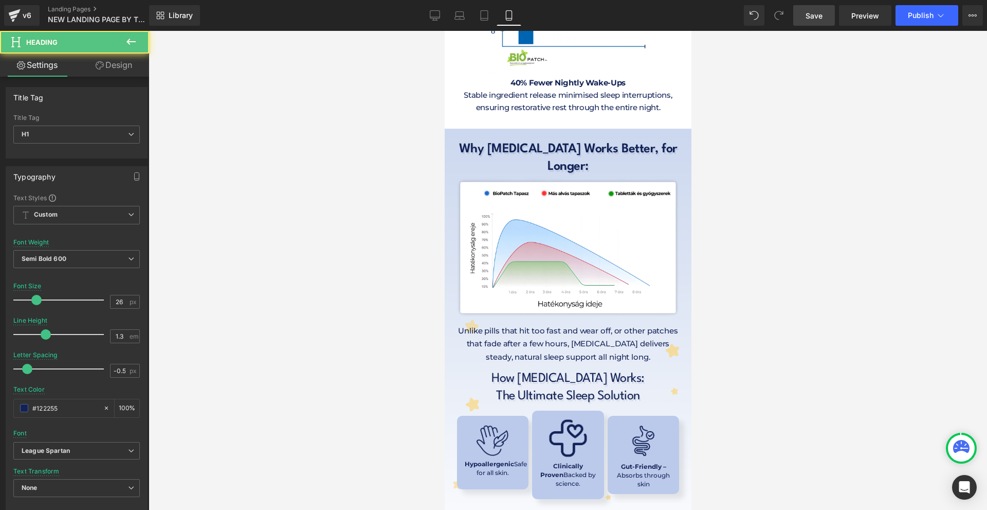
click at [733, 286] on div at bounding box center [568, 270] width 839 height 479
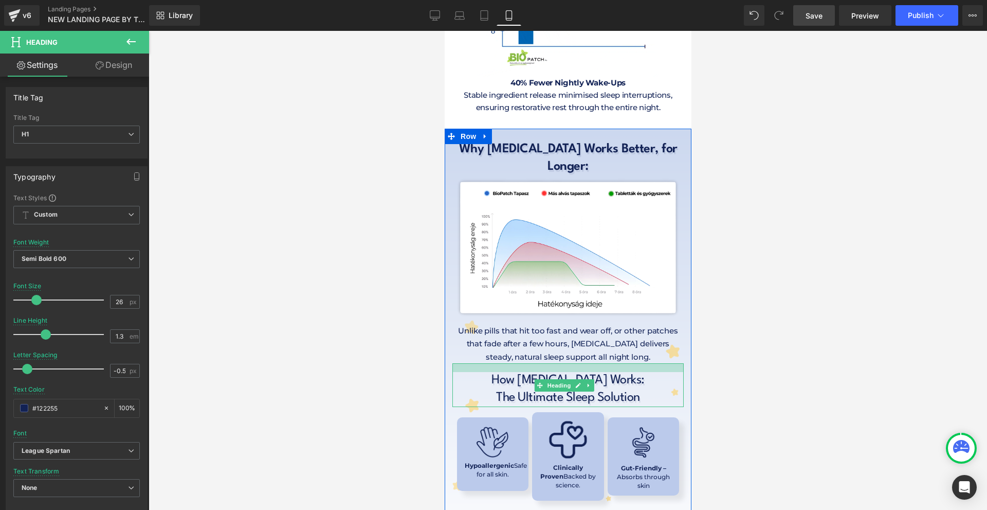
click at [638, 363] on div at bounding box center [567, 367] width 231 height 9
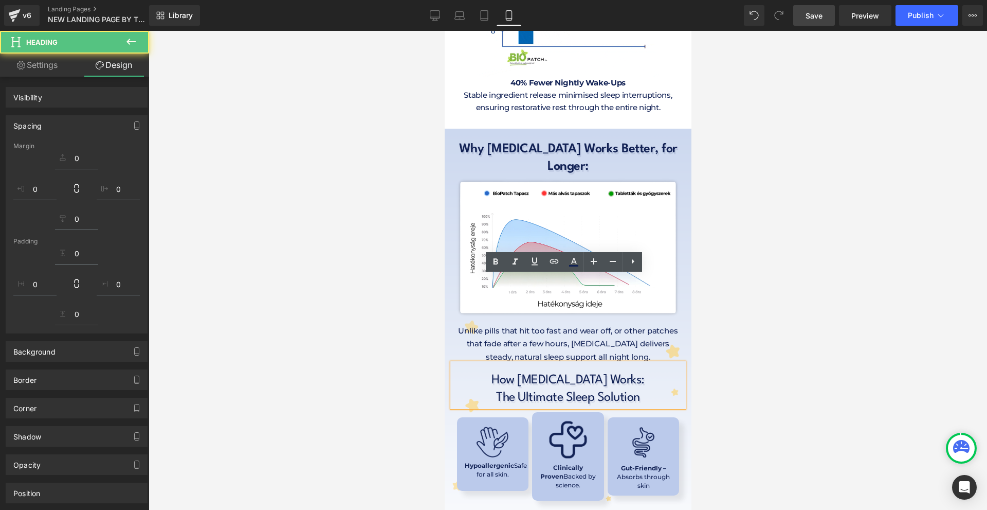
click at [746, 281] on div at bounding box center [568, 270] width 839 height 479
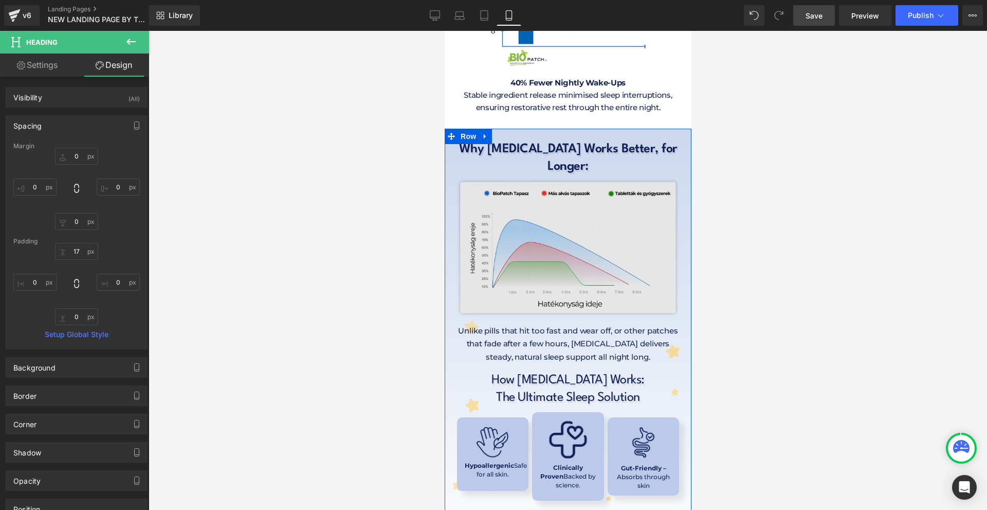
click at [562, 189] on img at bounding box center [568, 247] width 262 height 143
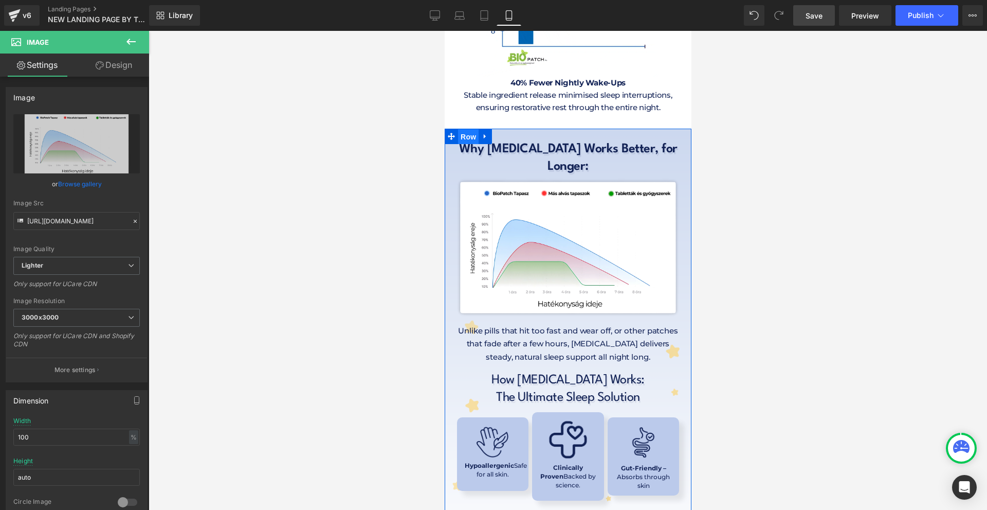
click at [469, 129] on span "Row" at bounding box center [468, 136] width 21 height 15
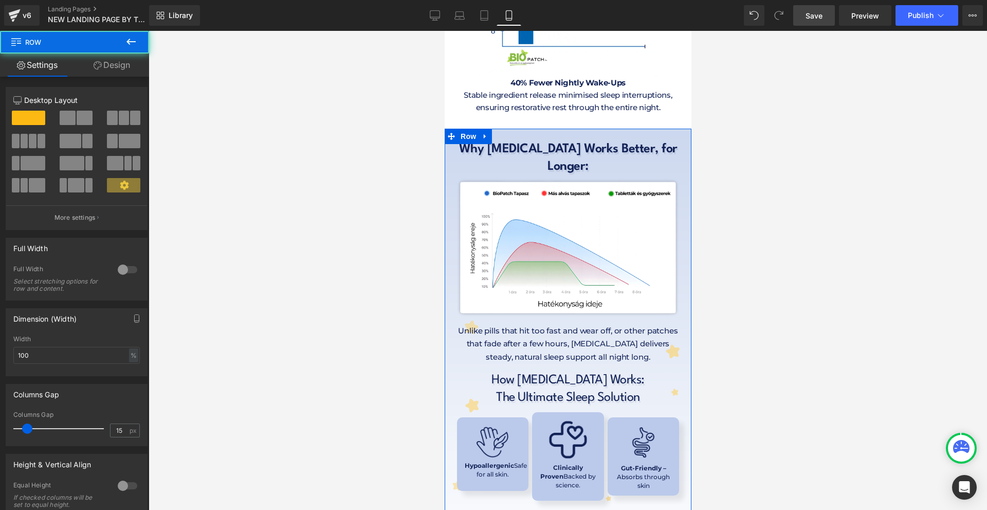
click at [105, 65] on link "Design" at bounding box center [112, 64] width 75 height 23
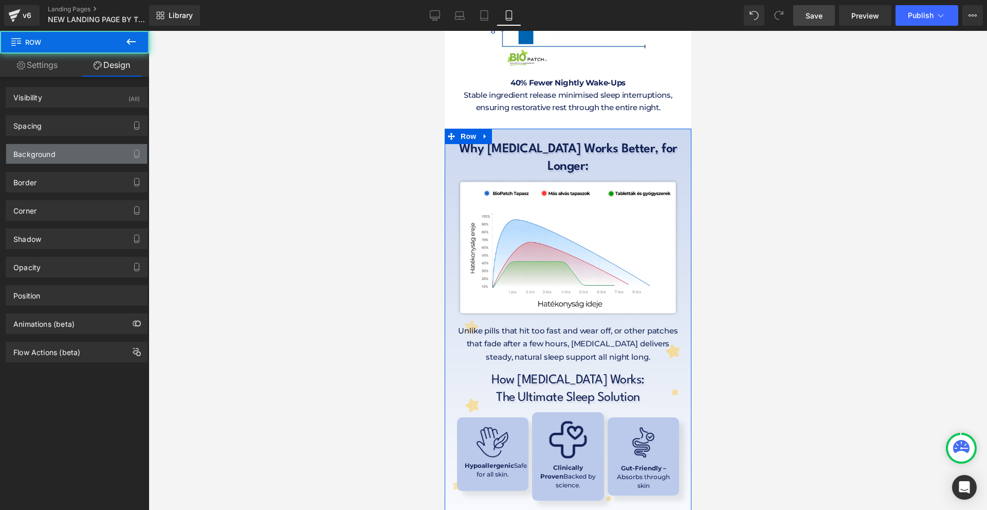
type input "[URL][DOMAIN_NAME]"
click at [61, 157] on div "Background" at bounding box center [76, 154] width 141 height 20
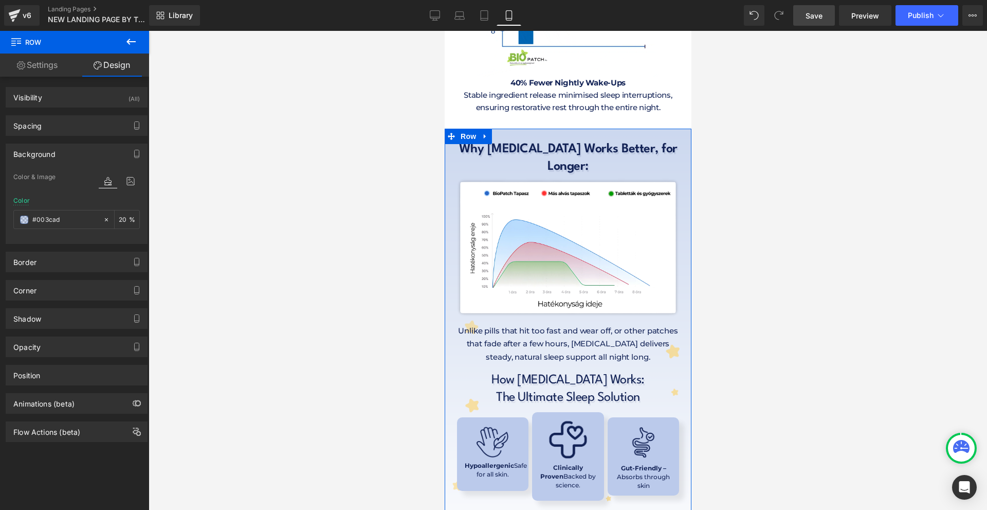
drag, startPoint x: 125, startPoint y: 183, endPoint x: 118, endPoint y: 256, distance: 73.4
click at [125, 183] on icon at bounding box center [130, 180] width 19 height 13
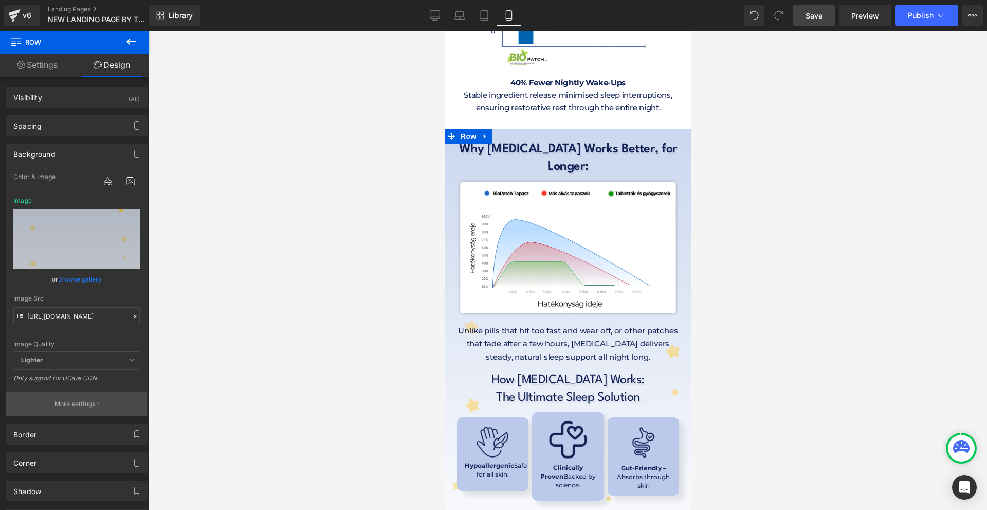
click at [78, 405] on p "More settings" at bounding box center [75, 403] width 41 height 9
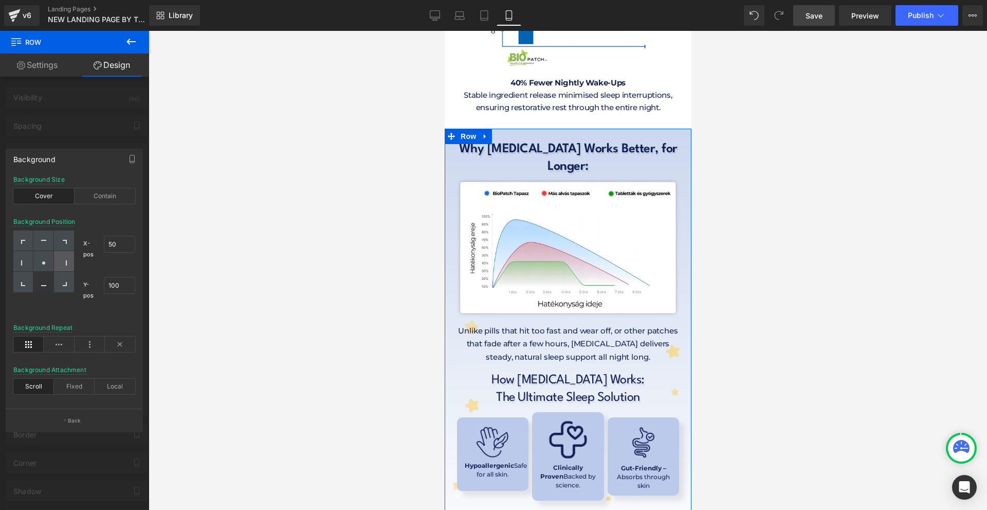
click at [69, 251] on div at bounding box center [64, 261] width 20 height 21
type input "100"
type input "50"
click at [69, 267] on div at bounding box center [64, 261] width 20 height 21
click at [40, 262] on div at bounding box center [43, 261] width 20 height 21
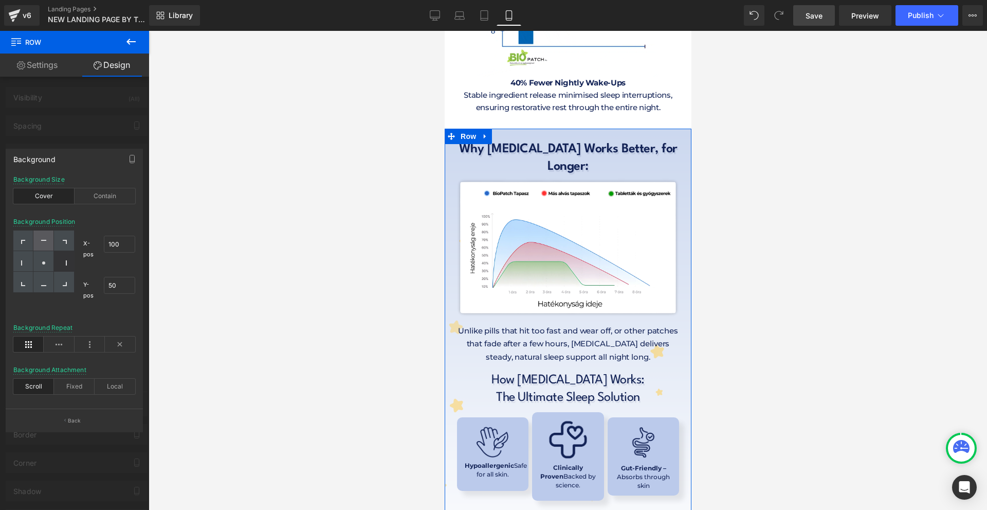
type input "50"
click at [33, 246] on div at bounding box center [23, 240] width 20 height 21
type input "0"
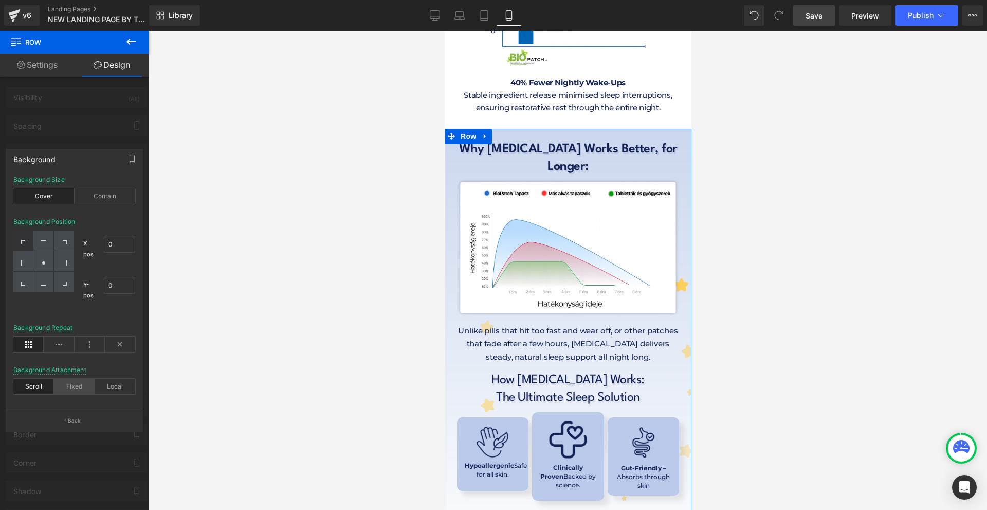
click at [78, 389] on div "Fixed" at bounding box center [74, 386] width 41 height 15
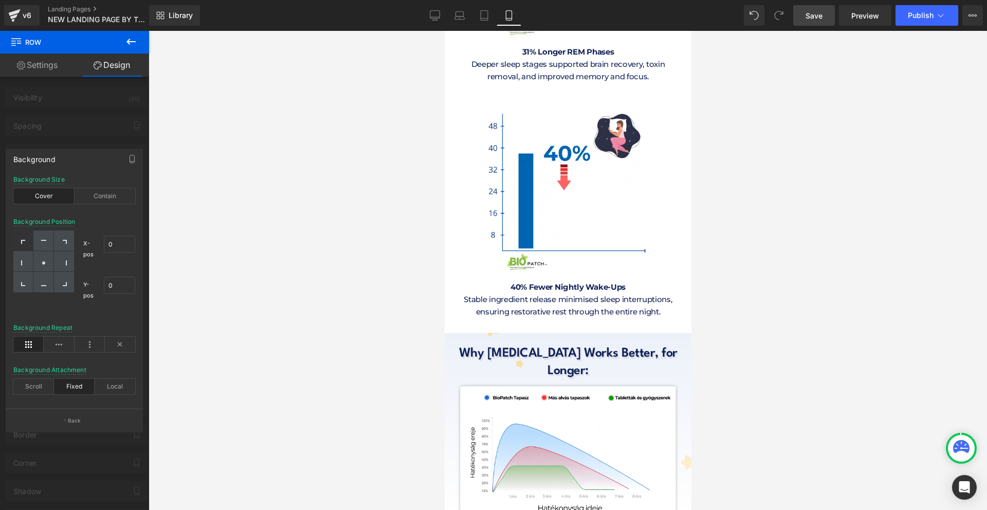
scroll to position [5306, 0]
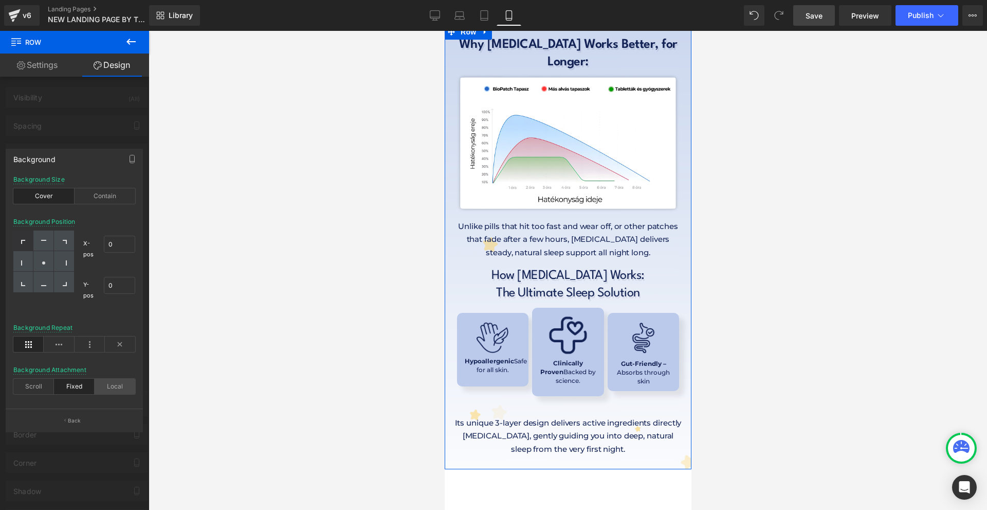
click at [115, 387] on div "Local" at bounding box center [115, 386] width 41 height 15
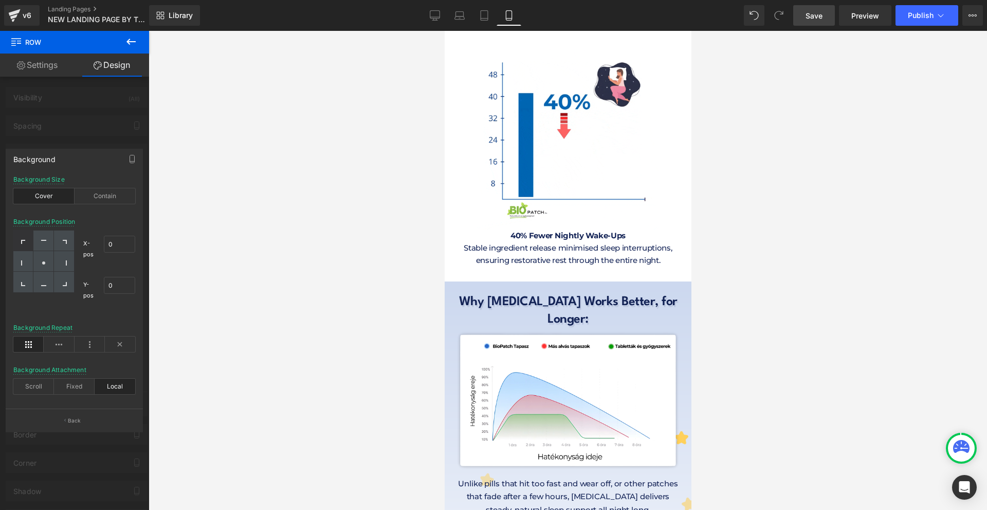
scroll to position [5152, 0]
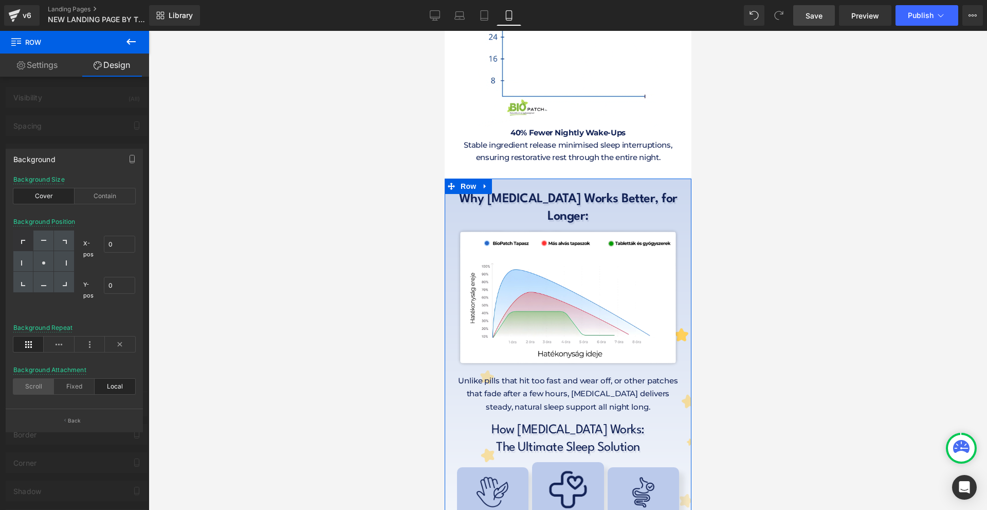
click at [35, 379] on div "Scroll" at bounding box center [33, 386] width 41 height 15
click at [36, 284] on div at bounding box center [43, 282] width 20 height 21
type input "50"
type input "100"
click at [28, 260] on div at bounding box center [23, 261] width 20 height 21
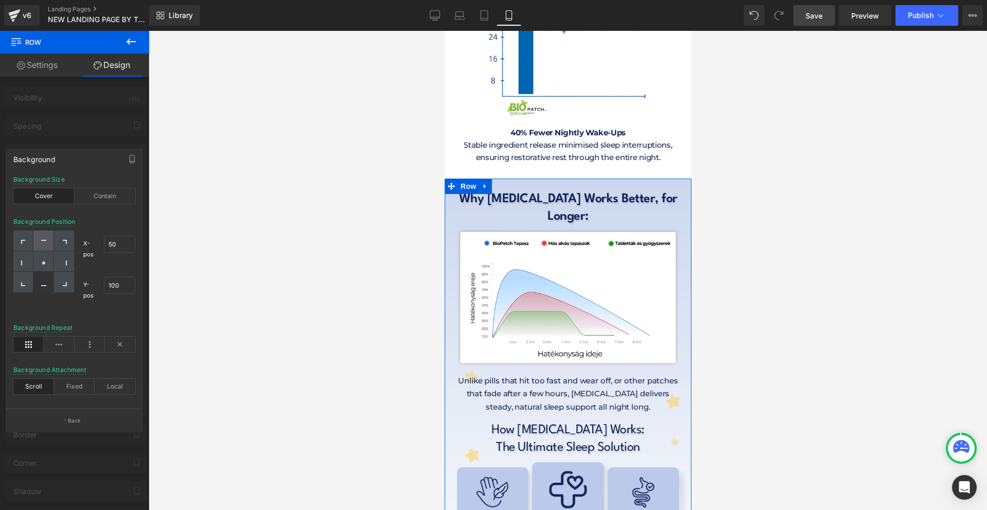
type input "0"
type input "50"
click at [36, 243] on div at bounding box center [43, 240] width 20 height 21
type input "50"
type input "0"
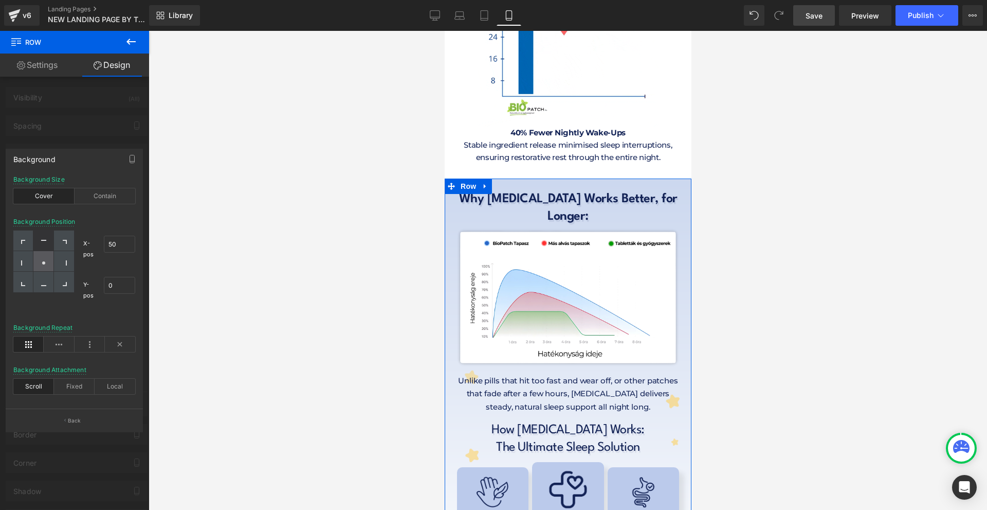
click at [48, 269] on div at bounding box center [43, 261] width 20 height 21
type input "50"
click at [55, 235] on div at bounding box center [64, 240] width 20 height 21
type input "100"
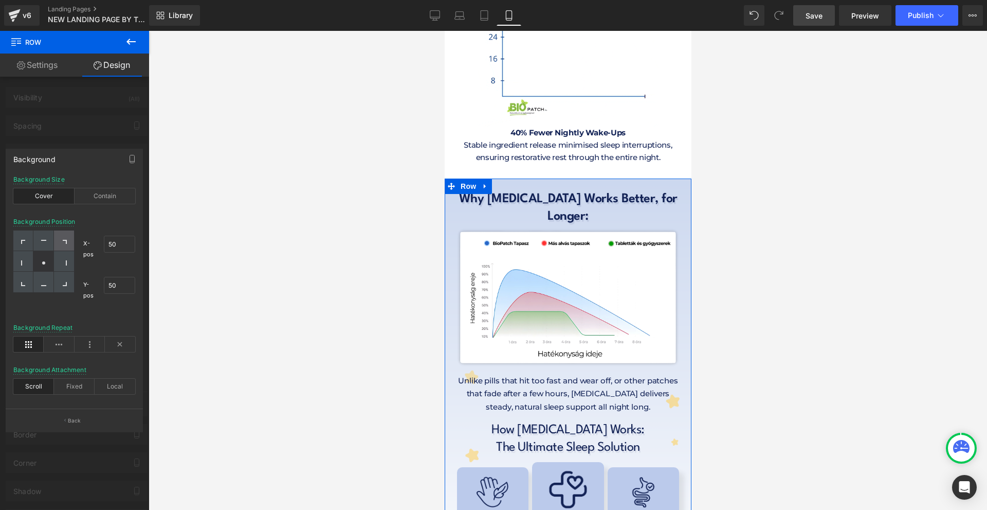
type input "0"
click at [106, 198] on div "Contain" at bounding box center [105, 195] width 61 height 15
click at [56, 194] on div "Cover" at bounding box center [43, 195] width 61 height 15
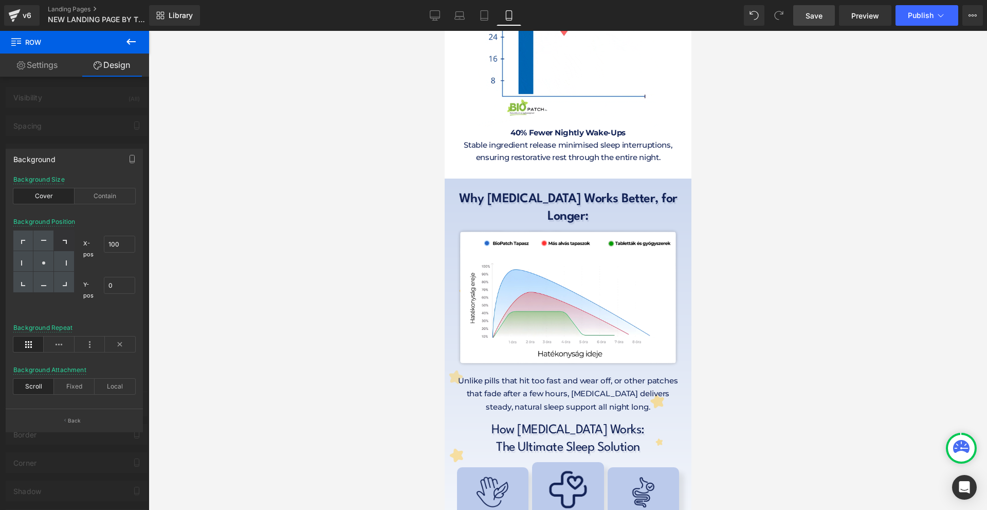
scroll to position [5101, 0]
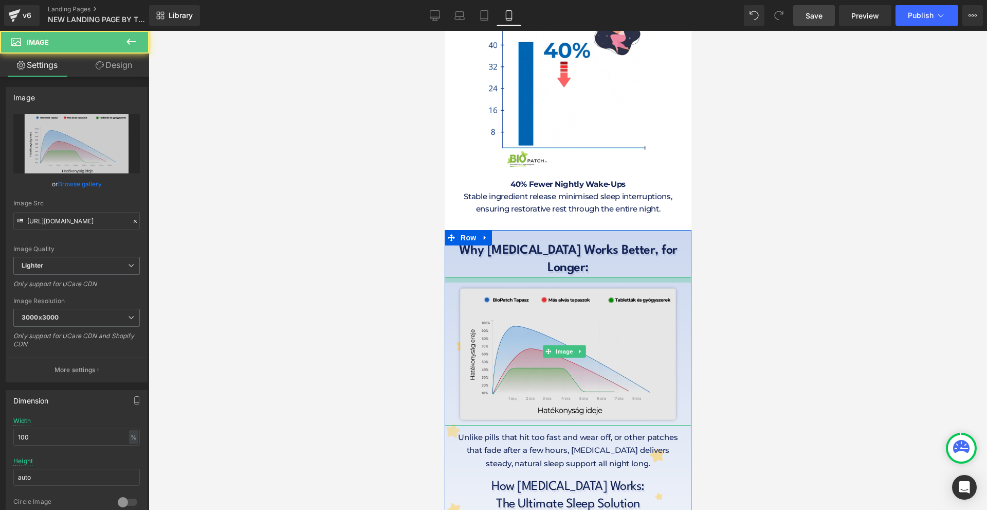
drag, startPoint x: 572, startPoint y: 196, endPoint x: 573, endPoint y: 202, distance: 6.2
click at [573, 277] on div "Image" at bounding box center [568, 351] width 262 height 148
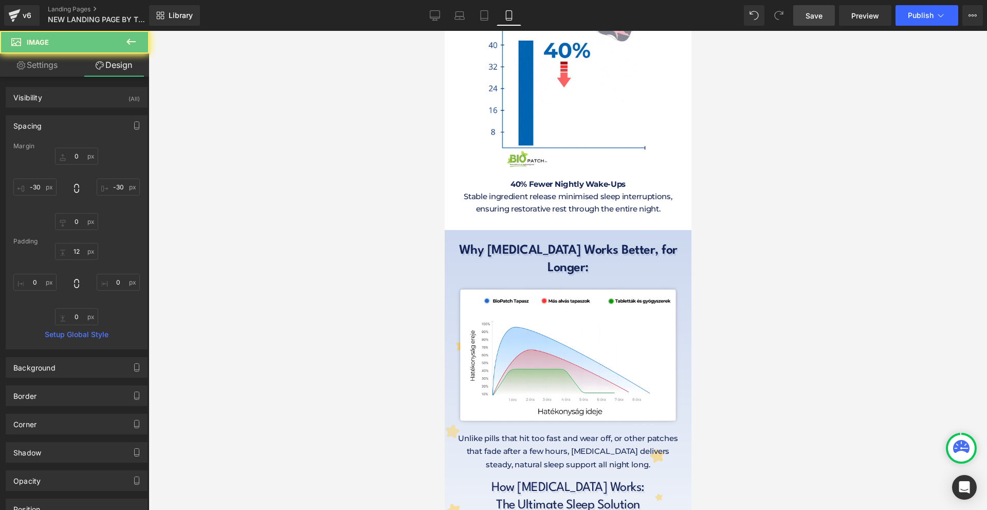
click at [801, 242] on div at bounding box center [568, 270] width 839 height 479
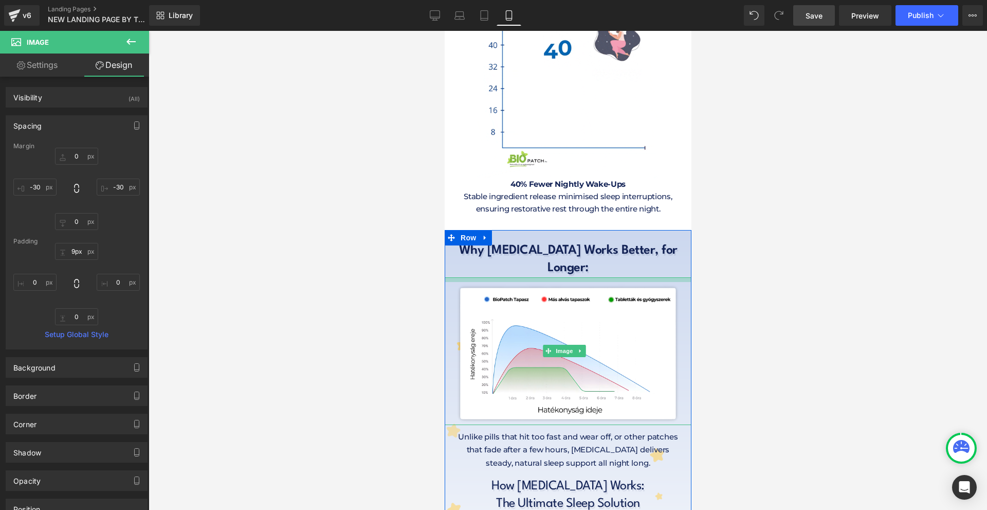
type input "8px"
click at [586, 277] on div at bounding box center [568, 279] width 262 height 4
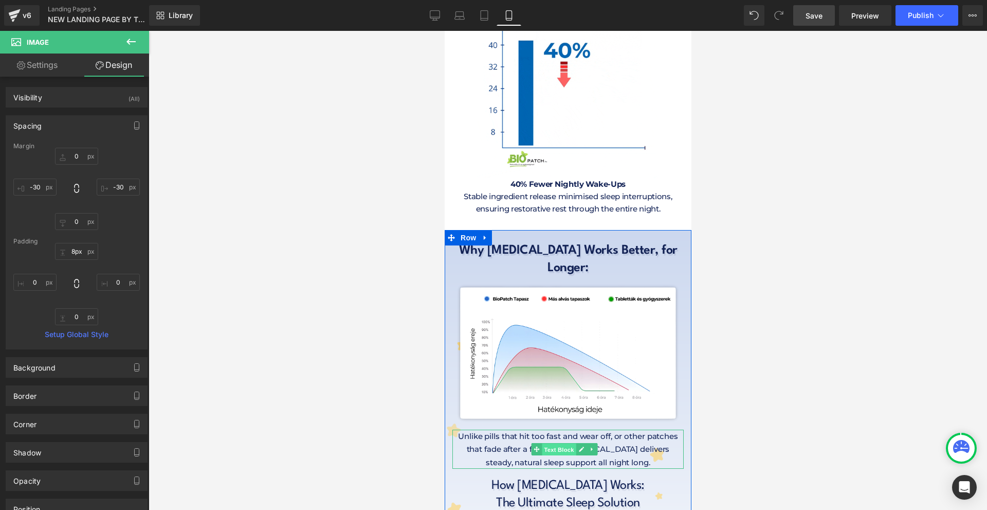
click at [573, 443] on span "Text Block" at bounding box center [559, 449] width 34 height 12
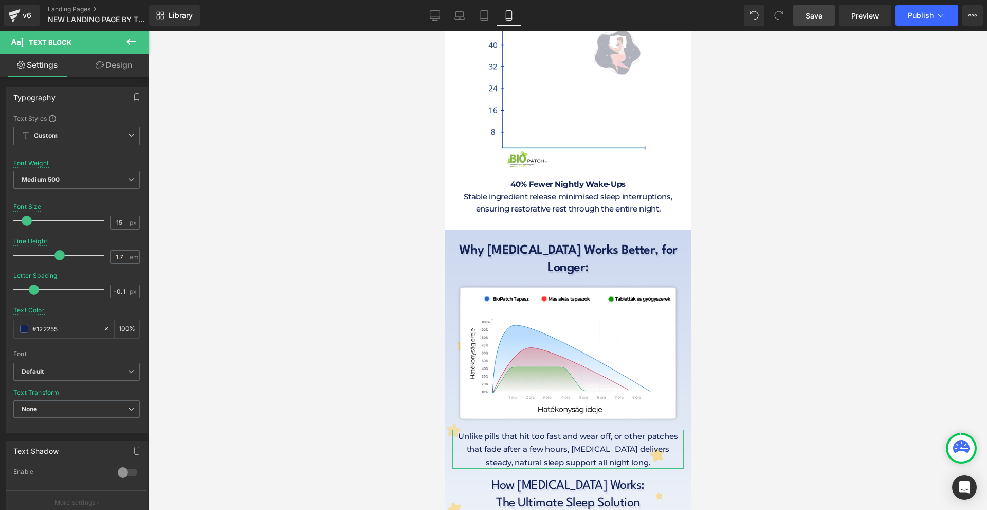
click at [109, 71] on link "Design" at bounding box center [114, 64] width 75 height 23
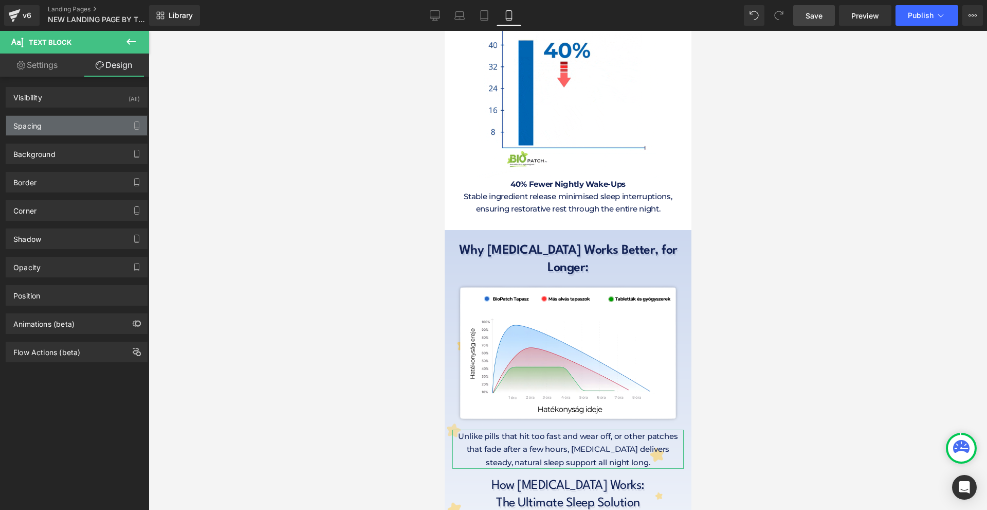
click at [71, 123] on div "Spacing" at bounding box center [76, 126] width 141 height 20
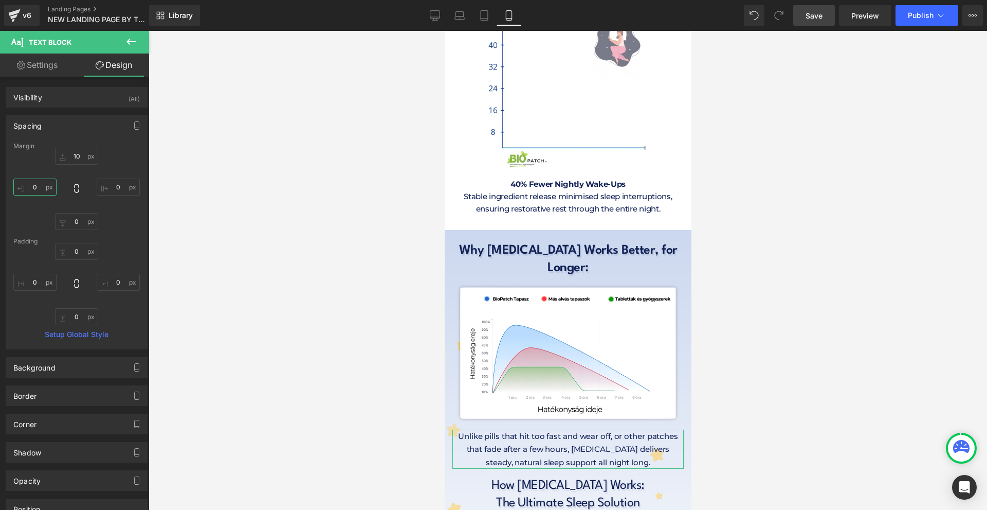
click at [52, 185] on input "0" at bounding box center [34, 186] width 43 height 17
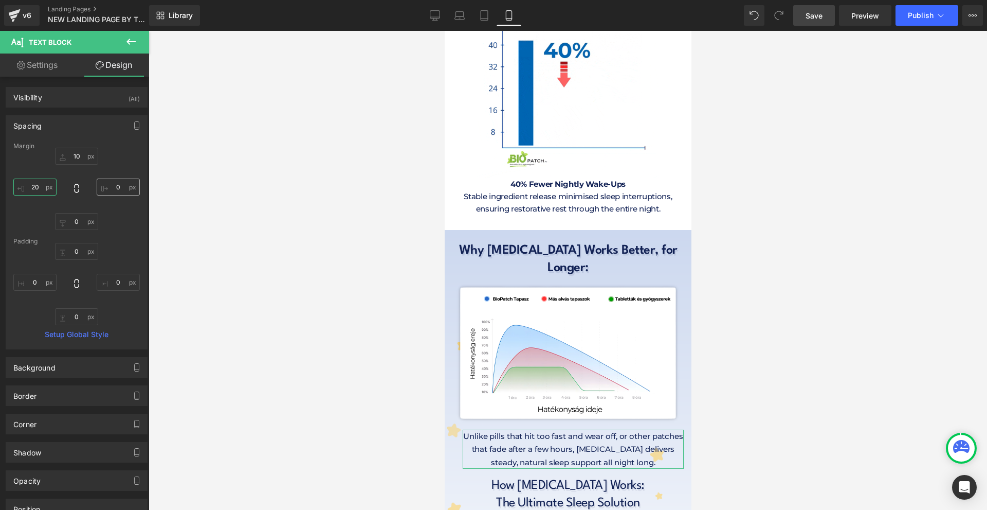
type input "20"
click at [134, 193] on input "2" at bounding box center [118, 186] width 43 height 17
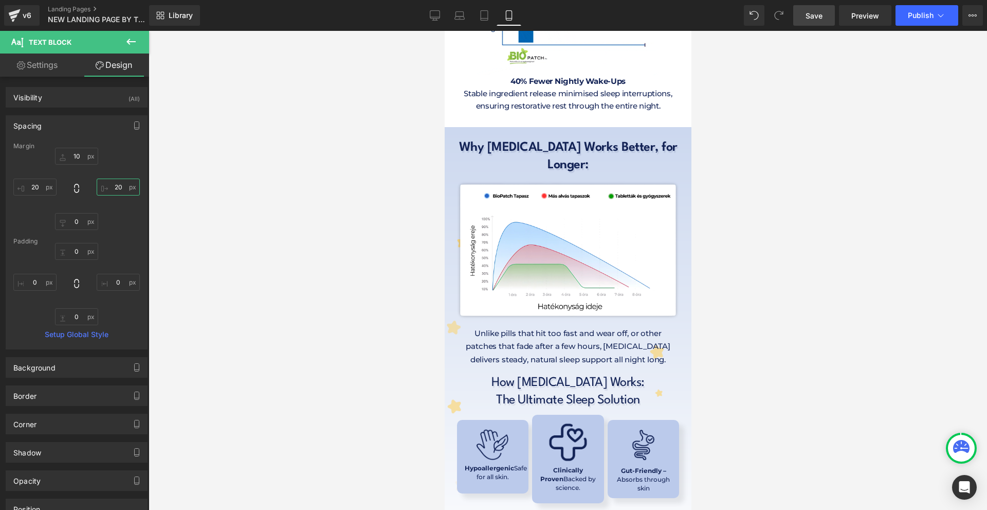
type input "20"
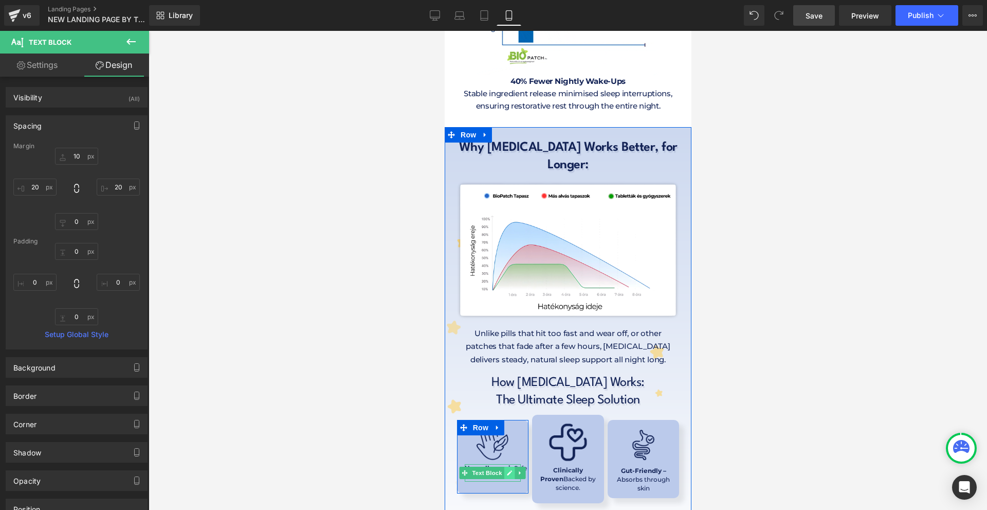
click at [507, 470] on icon at bounding box center [510, 473] width 6 height 6
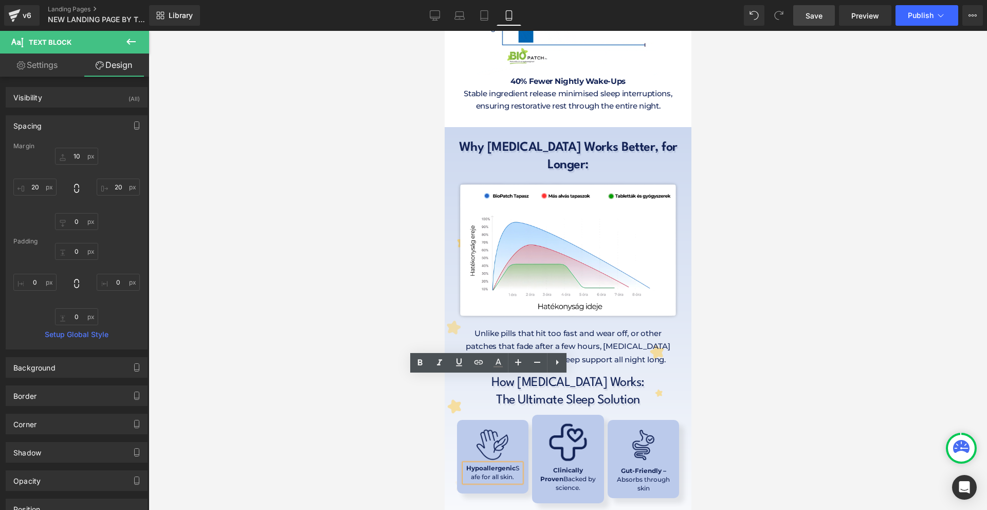
click at [502, 464] on strong "Hypoallergenic" at bounding box center [490, 468] width 49 height 8
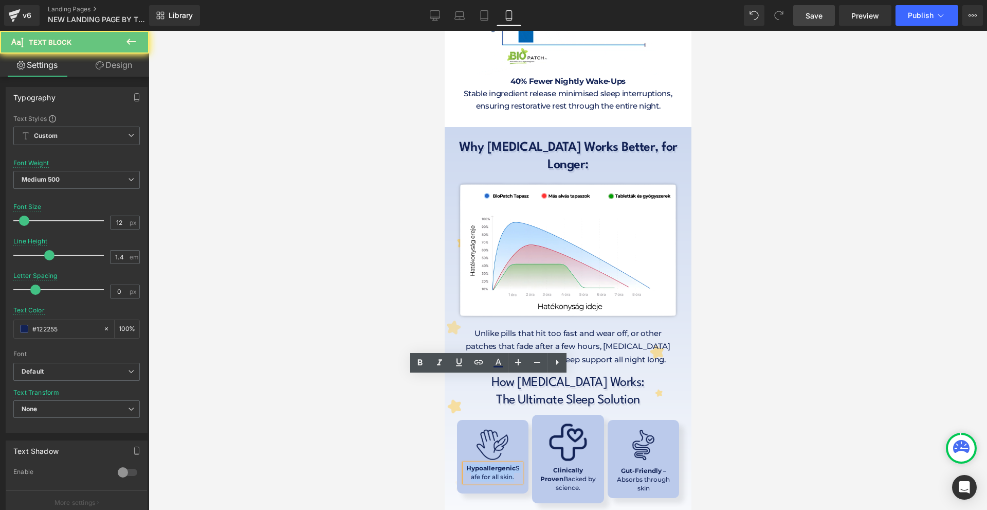
click at [502, 464] on strong "Hypoallergenic" at bounding box center [490, 468] width 49 height 8
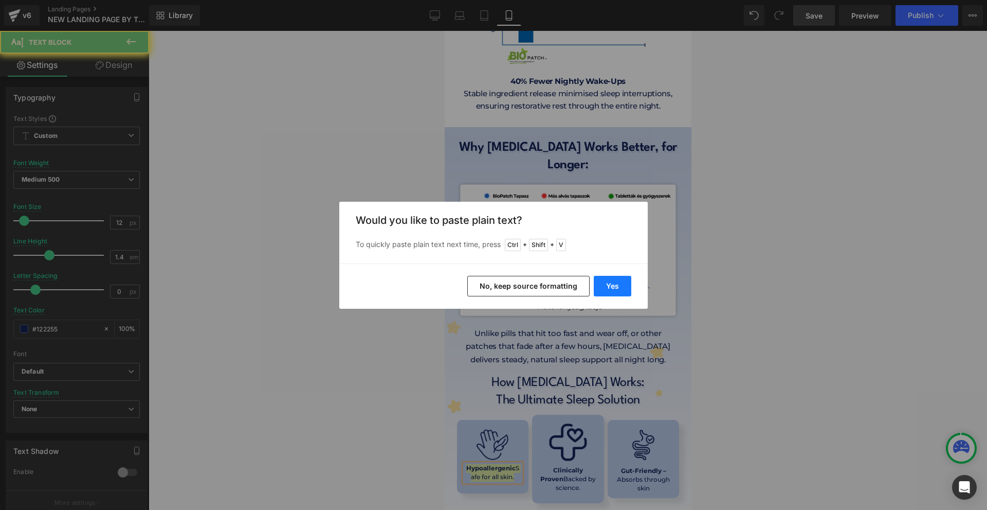
drag, startPoint x: 613, startPoint y: 281, endPoint x: 165, endPoint y: 255, distance: 448.7
click at [613, 281] on button "Yes" at bounding box center [613, 286] width 38 height 21
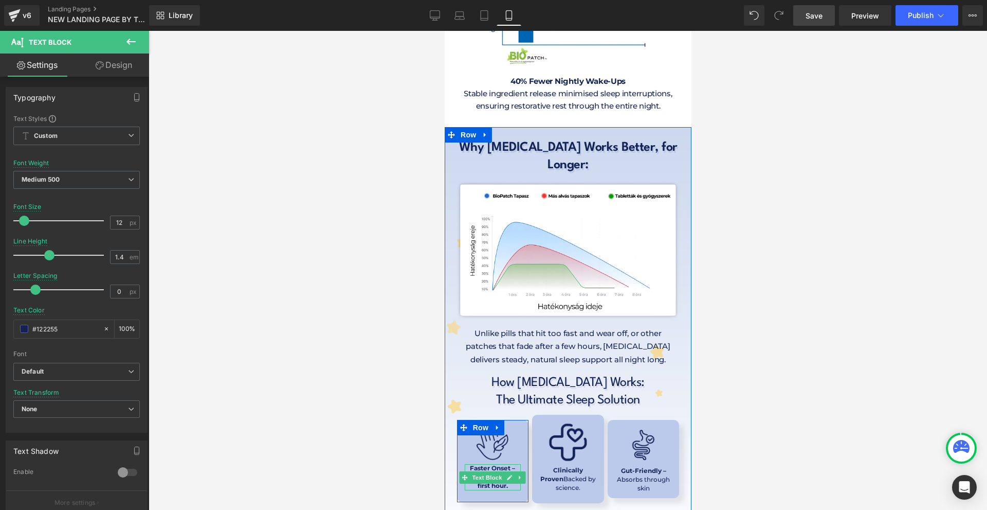
click at [512, 464] on p "Faster Onset – Works within the first hour." at bounding box center [492, 477] width 56 height 26
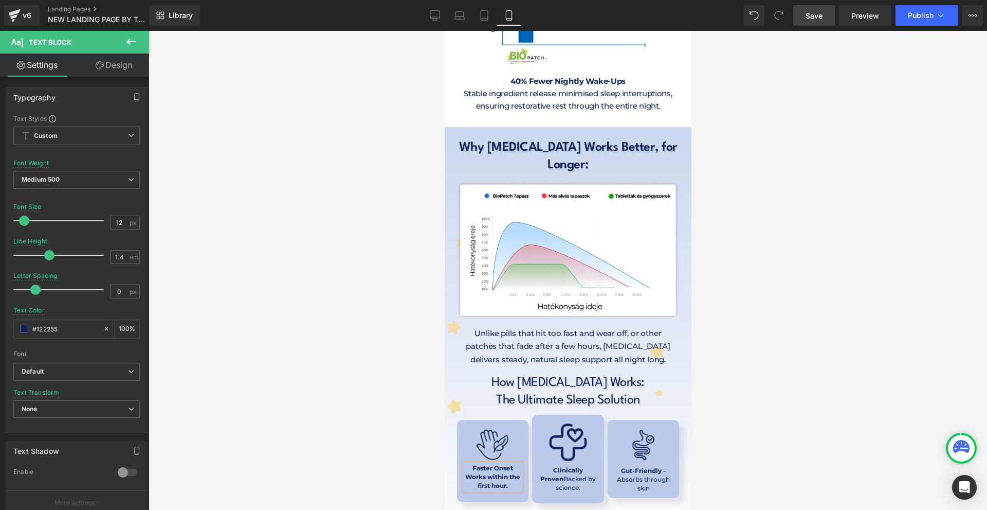
click at [498, 464] on span "Faster Onset Works within the first hour." at bounding box center [492, 476] width 55 height 25
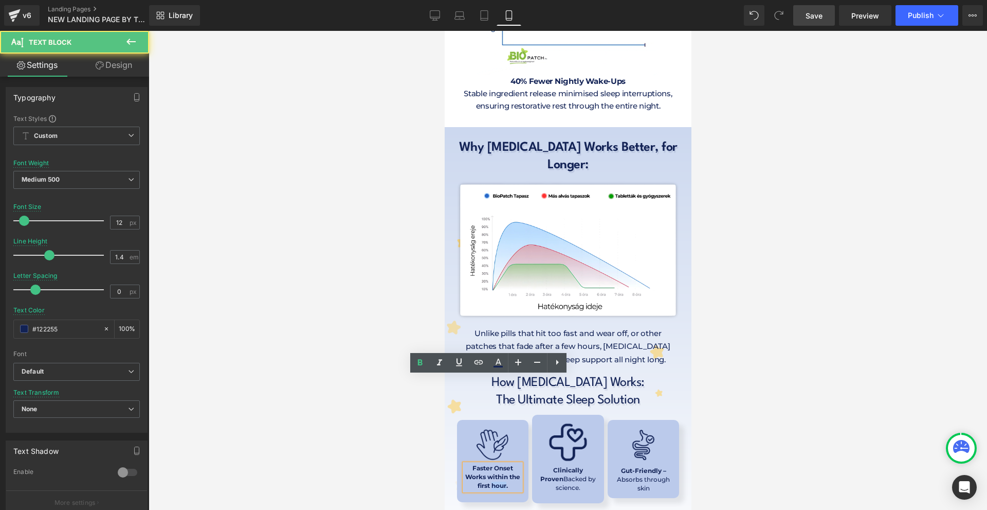
click at [498, 464] on span "Faster Onset Works within the first hour." at bounding box center [492, 476] width 55 height 25
click at [502, 464] on span "Faster Onset Works within the first hour." at bounding box center [492, 476] width 55 height 25
drag, startPoint x: 505, startPoint y: 398, endPoint x: 453, endPoint y: 389, distance: 52.7
click at [457, 430] on div "Image Faster Onset Works within the first hour. Text Block" at bounding box center [492, 460] width 71 height 60
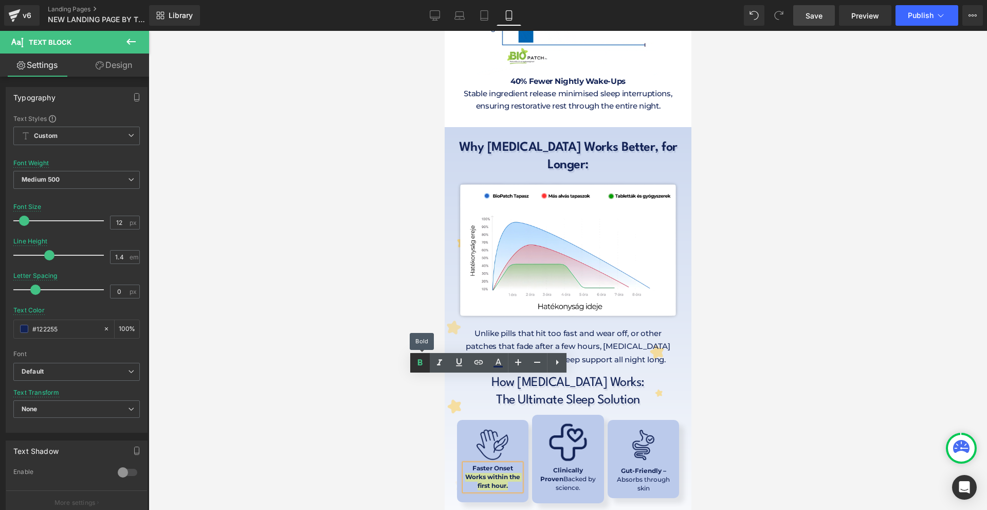
click at [420, 363] on icon at bounding box center [420, 362] width 5 height 6
drag, startPoint x: 413, startPoint y: 383, endPoint x: 411, endPoint y: 388, distance: 5.4
click at [413, 384] on div at bounding box center [568, 270] width 839 height 479
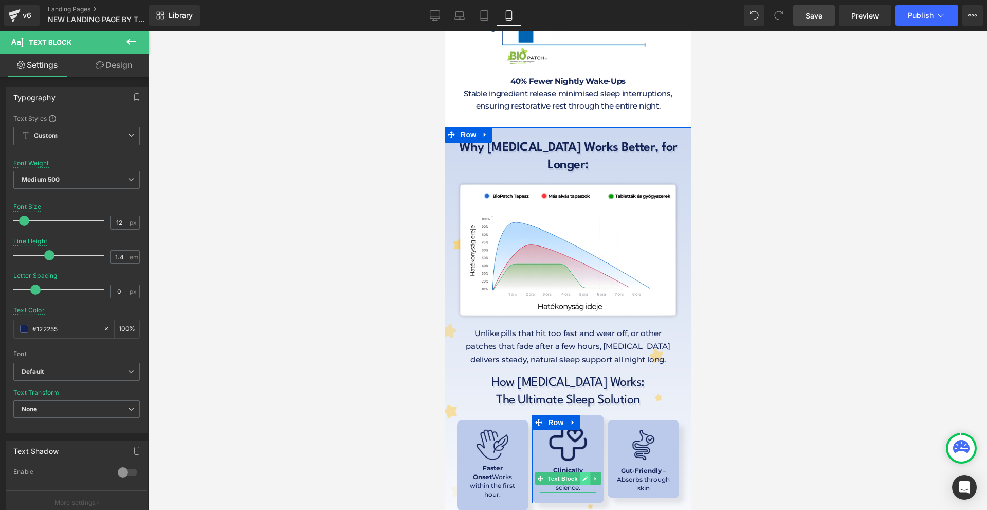
click at [582, 475] on icon at bounding box center [585, 478] width 6 height 6
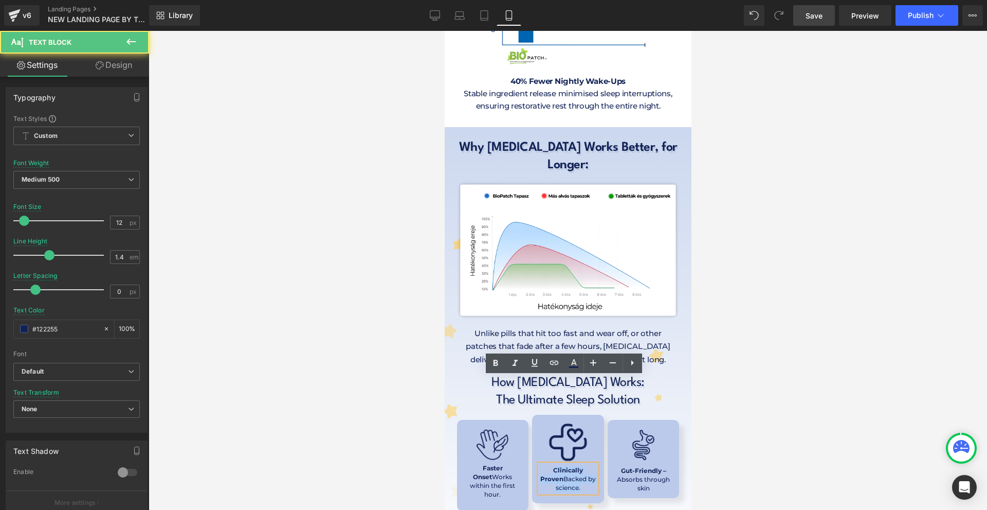
drag, startPoint x: 583, startPoint y: 399, endPoint x: 536, endPoint y: 383, distance: 49.9
click at [539, 466] on p "Clinically Proven Backed by science." at bounding box center [567, 479] width 56 height 26
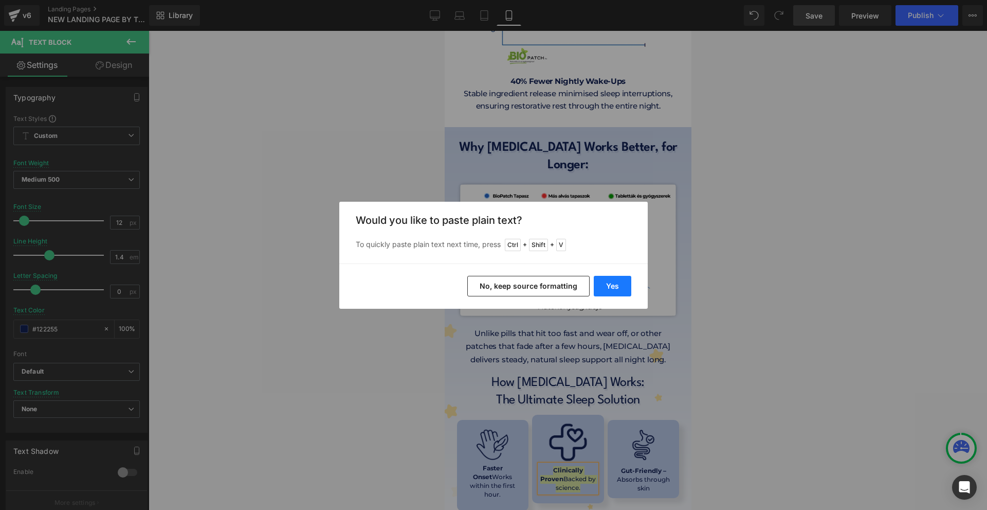
click at [617, 286] on button "Yes" at bounding box center [613, 286] width 38 height 21
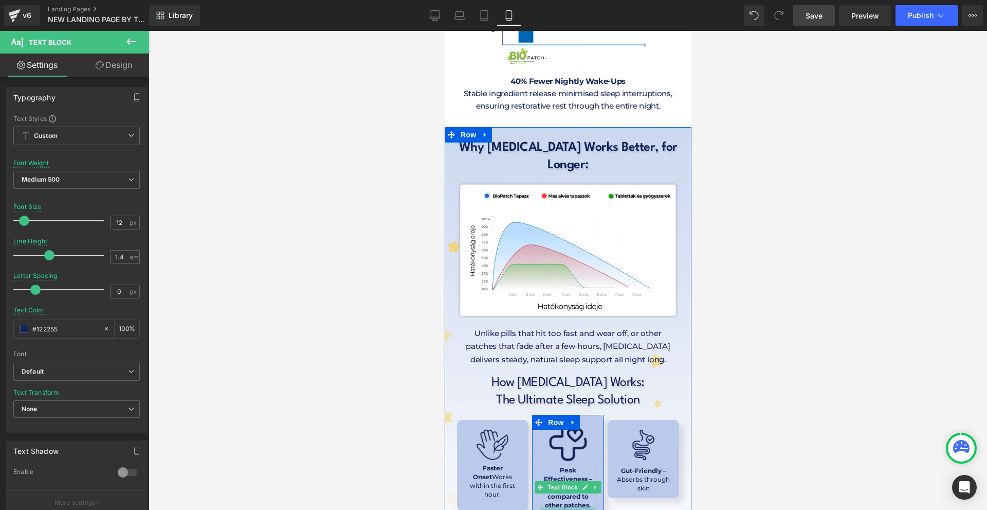
click at [584, 507] on div at bounding box center [567, 508] width 56 height 3
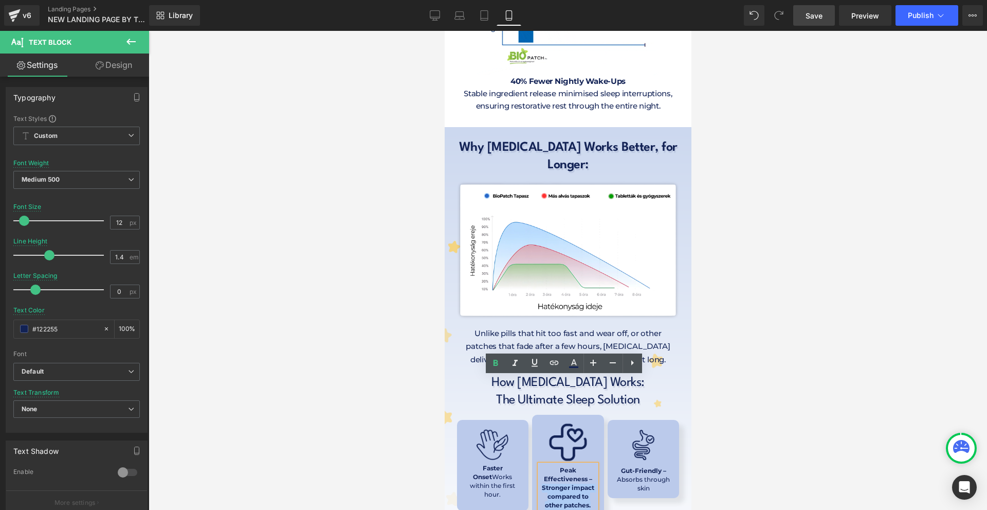
drag, startPoint x: 589, startPoint y: 419, endPoint x: 536, endPoint y: 398, distance: 57.0
click at [539, 466] on p "Peak Effectiveness – Stronger impact compared to other patches." at bounding box center [567, 487] width 56 height 43
click at [496, 364] on icon at bounding box center [496, 363] width 12 height 12
click at [823, 406] on div at bounding box center [568, 270] width 839 height 479
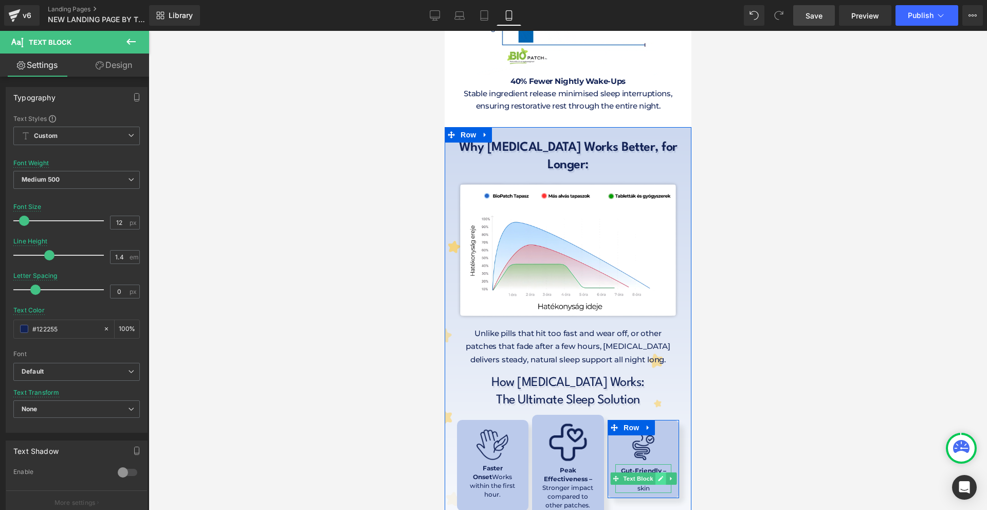
click at [655, 472] on link at bounding box center [660, 478] width 11 height 12
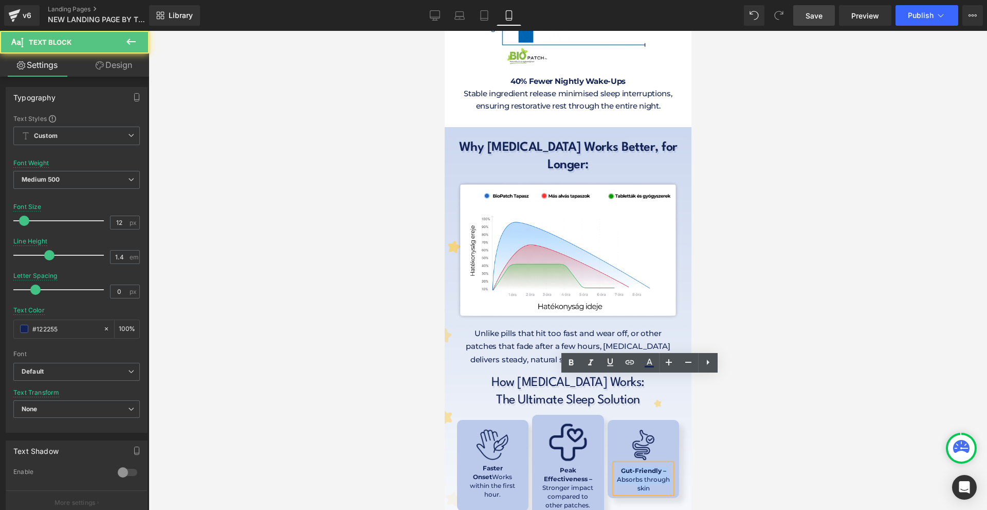
drag, startPoint x: 657, startPoint y: 399, endPoint x: 616, endPoint y: 385, distance: 43.1
click at [616, 466] on p "Gut-Friendly – Absorbs through skin" at bounding box center [643, 479] width 56 height 26
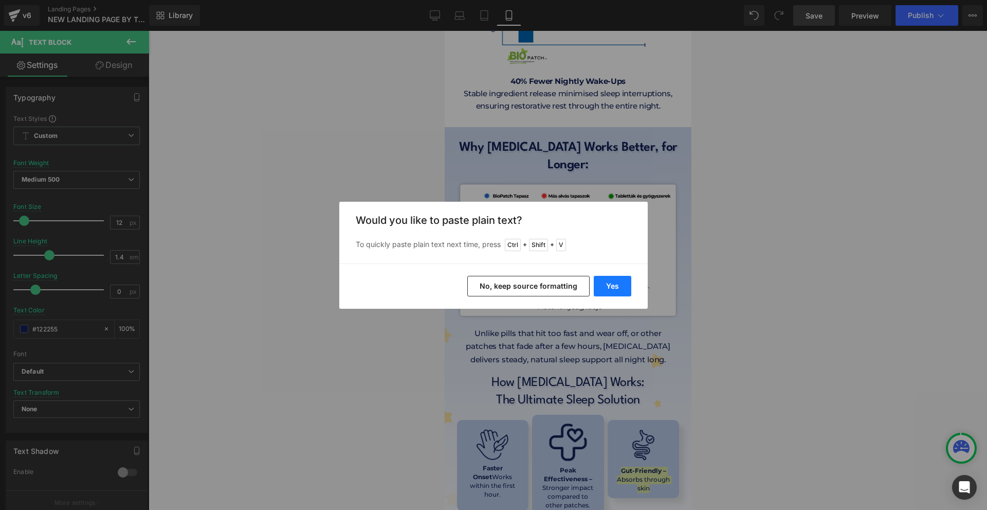
drag, startPoint x: 600, startPoint y: 286, endPoint x: 217, endPoint y: 365, distance: 391.6
click at [600, 286] on button "Yes" at bounding box center [613, 286] width 38 height 21
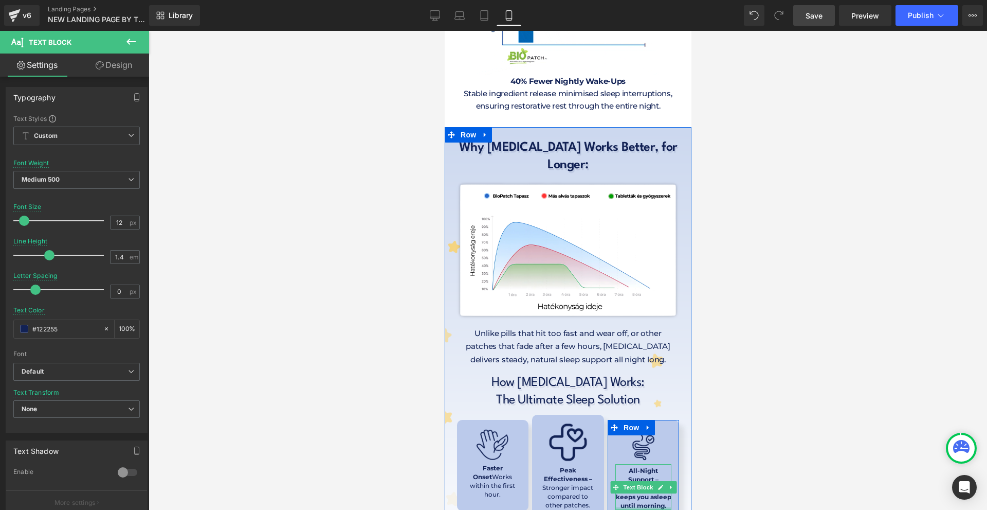
click at [664, 507] on div at bounding box center [643, 508] width 56 height 3
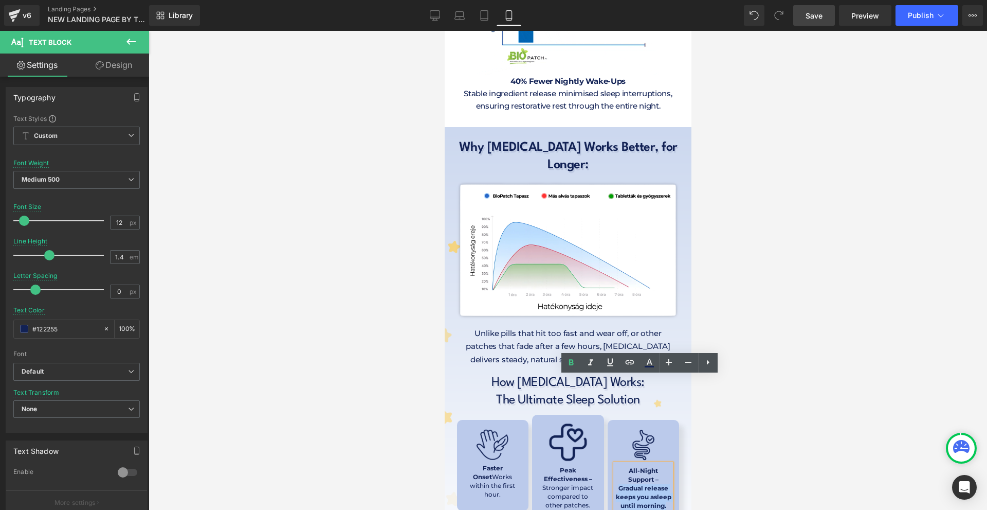
drag, startPoint x: 667, startPoint y: 419, endPoint x: 588, endPoint y: 376, distance: 89.1
click at [615, 466] on p "All-Night Support – Gradual release keeps you asleep until morning." at bounding box center [643, 487] width 56 height 43
click at [572, 363] on icon at bounding box center [571, 362] width 12 height 12
drag, startPoint x: 717, startPoint y: 375, endPoint x: 723, endPoint y: 379, distance: 6.3
click at [721, 379] on div at bounding box center [568, 270] width 839 height 479
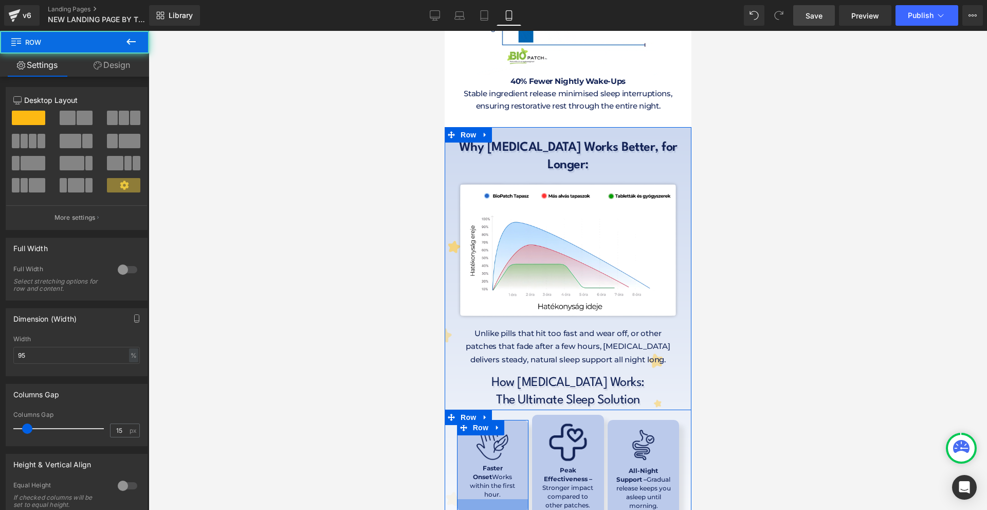
click at [498, 499] on div at bounding box center [492, 505] width 71 height 12
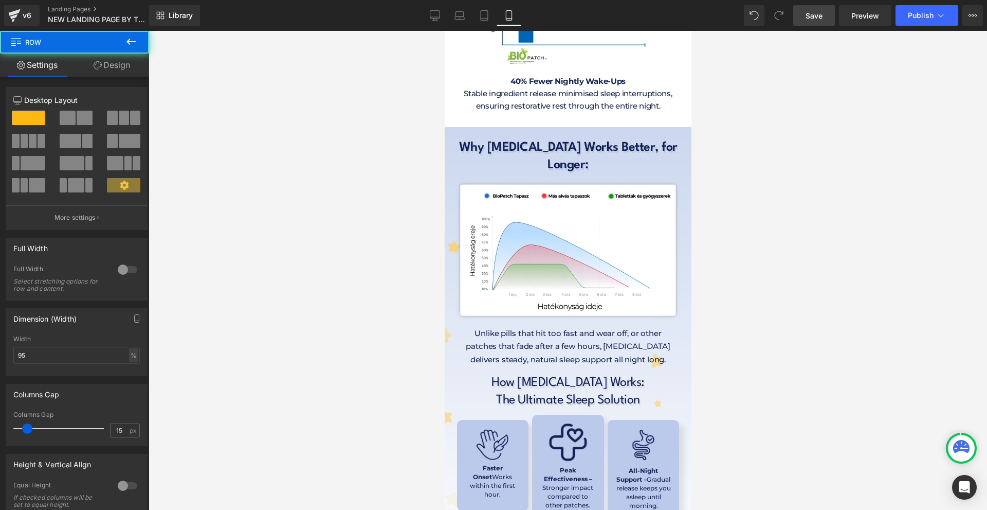
click at [826, 356] on div at bounding box center [568, 270] width 839 height 479
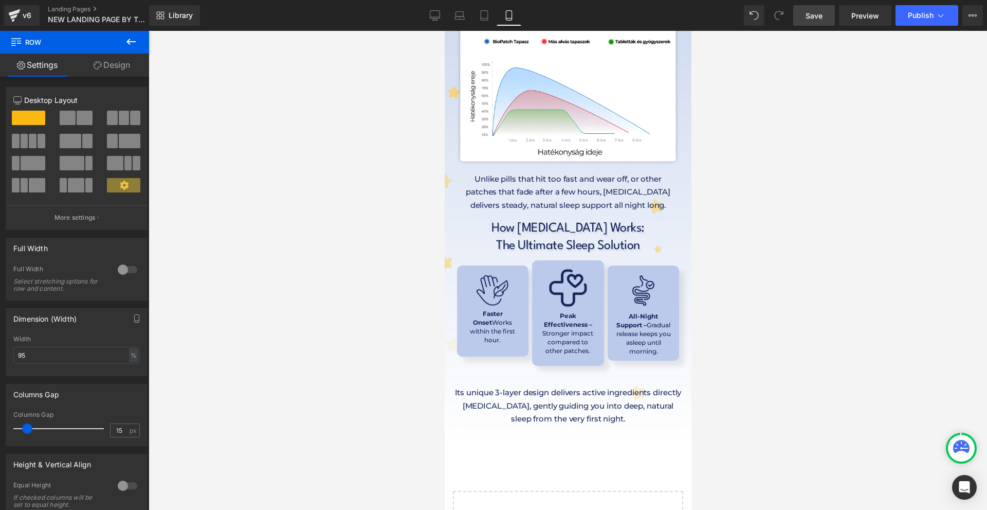
click at [480, 386] on p "Its unique 3-layer design delivers active ingredients directly [MEDICAL_DATA], …" at bounding box center [567, 406] width 231 height 40
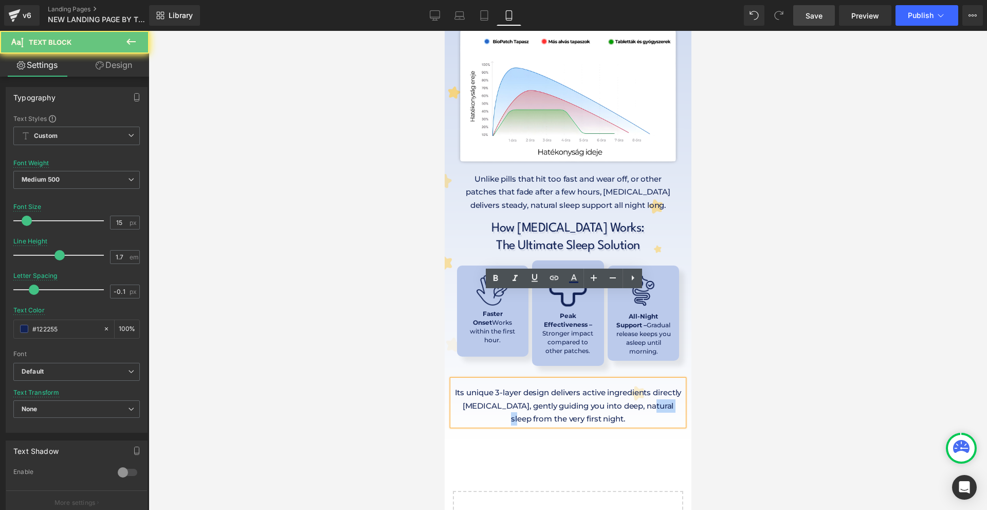
click at [480, 386] on p "Its unique 3-layer design delivers active ingredients directly [MEDICAL_DATA], …" at bounding box center [567, 406] width 231 height 40
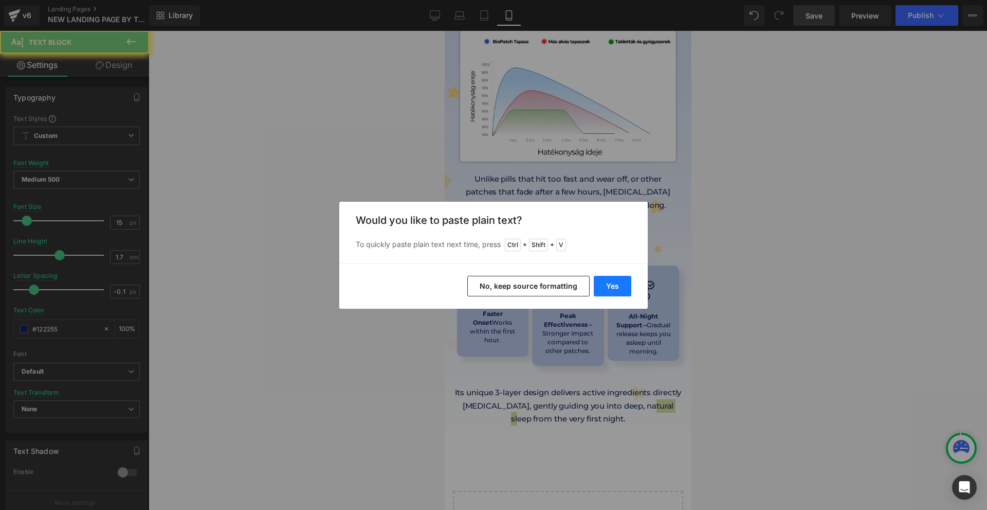
drag, startPoint x: 609, startPoint y: 293, endPoint x: 245, endPoint y: 289, distance: 364.1
click at [609, 293] on button "Yes" at bounding box center [613, 286] width 38 height 21
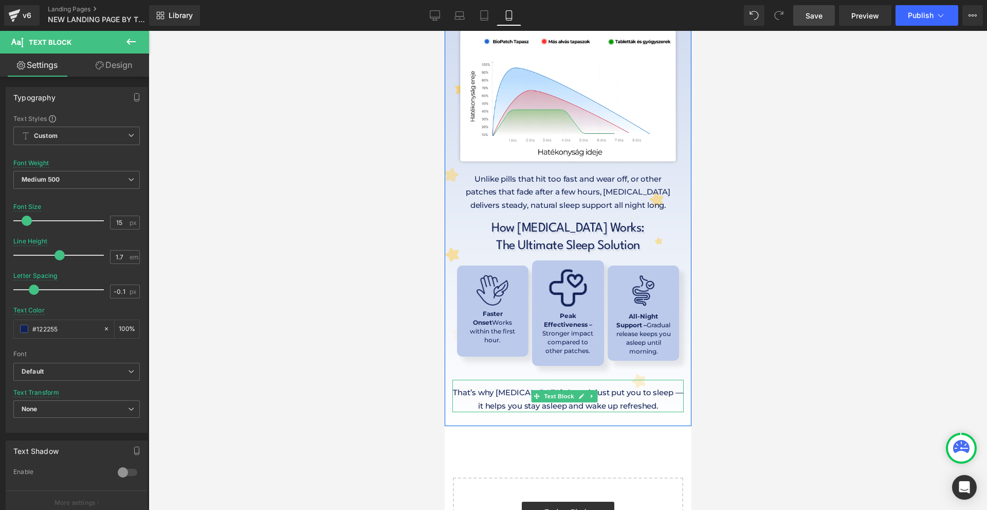
click at [660, 386] on p "That’s why [MEDICAL_DATA] doesn’t just put you to sleep — it helps you stay asl…" at bounding box center [567, 399] width 231 height 26
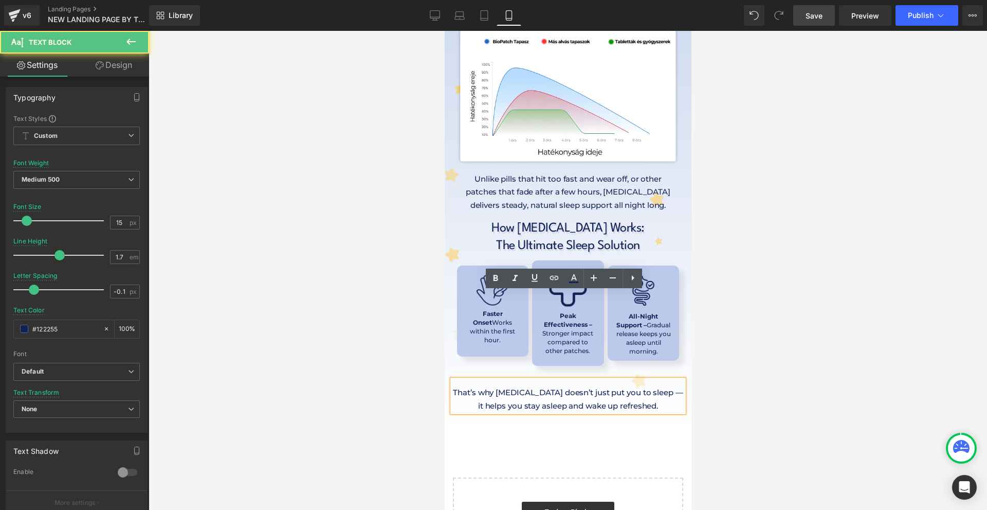
click at [658, 386] on p "That’s why [MEDICAL_DATA] doesn’t just put you to sleep — it helps you stay asl…" at bounding box center [567, 399] width 231 height 26
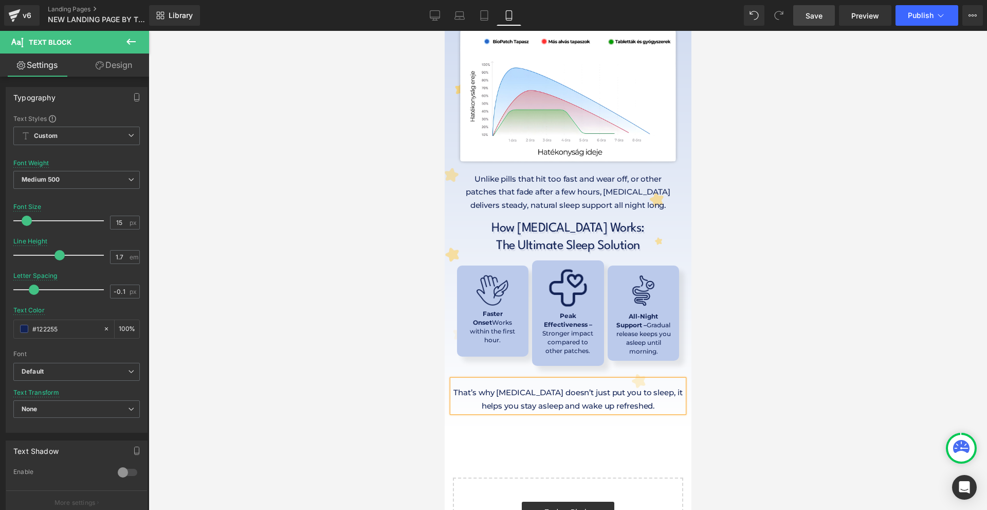
click at [771, 300] on div at bounding box center [568, 270] width 839 height 479
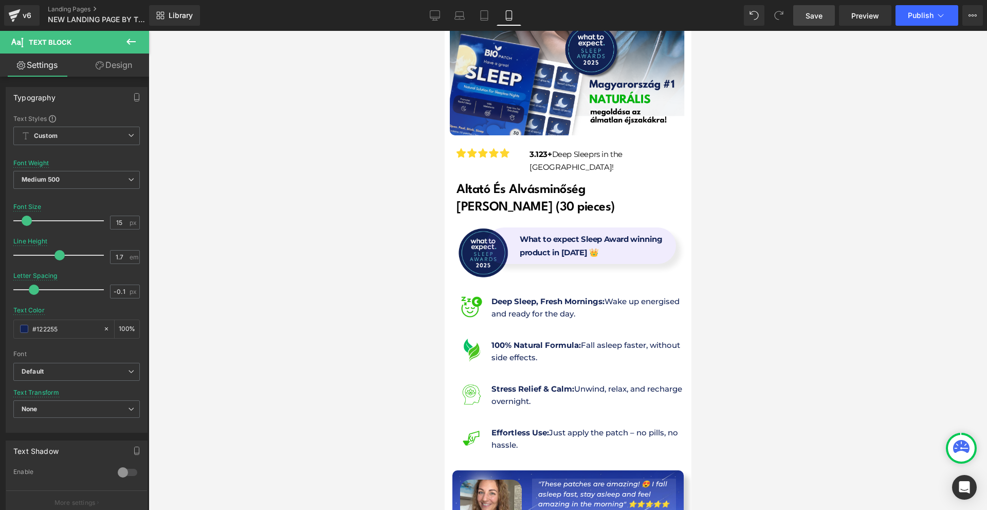
scroll to position [0, 0]
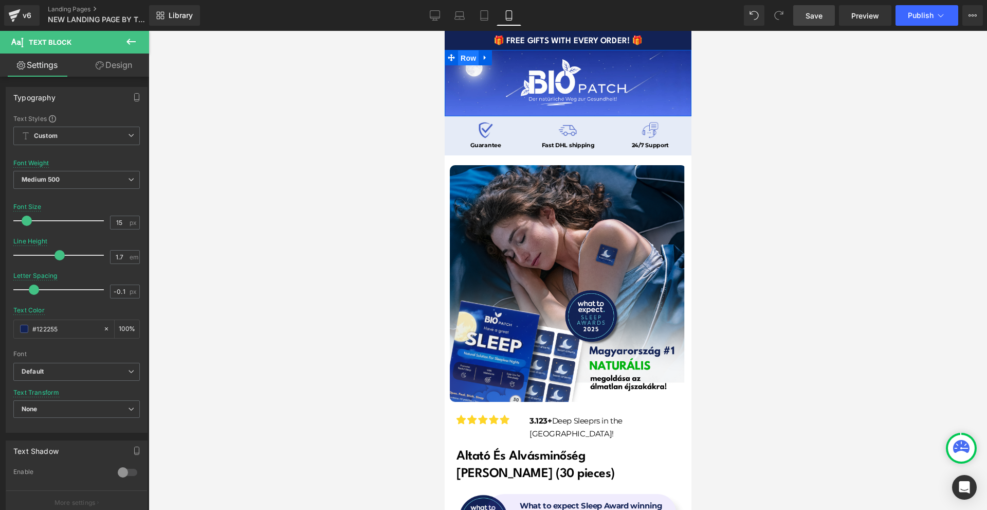
click at [462, 55] on span "Row" at bounding box center [468, 57] width 21 height 15
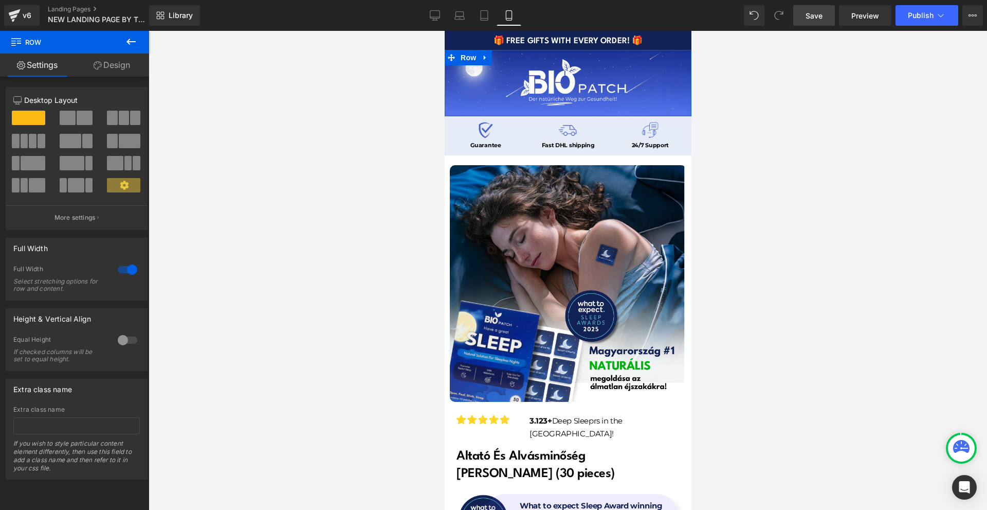
click at [102, 67] on link "Design" at bounding box center [112, 64] width 75 height 23
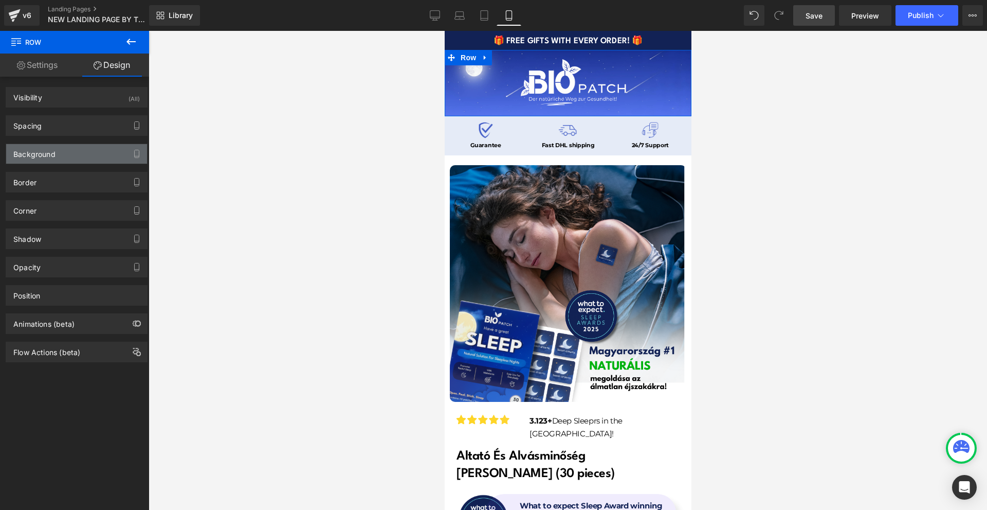
type input "[URL][DOMAIN_NAME]"
click at [49, 155] on div "Background" at bounding box center [34, 151] width 42 height 14
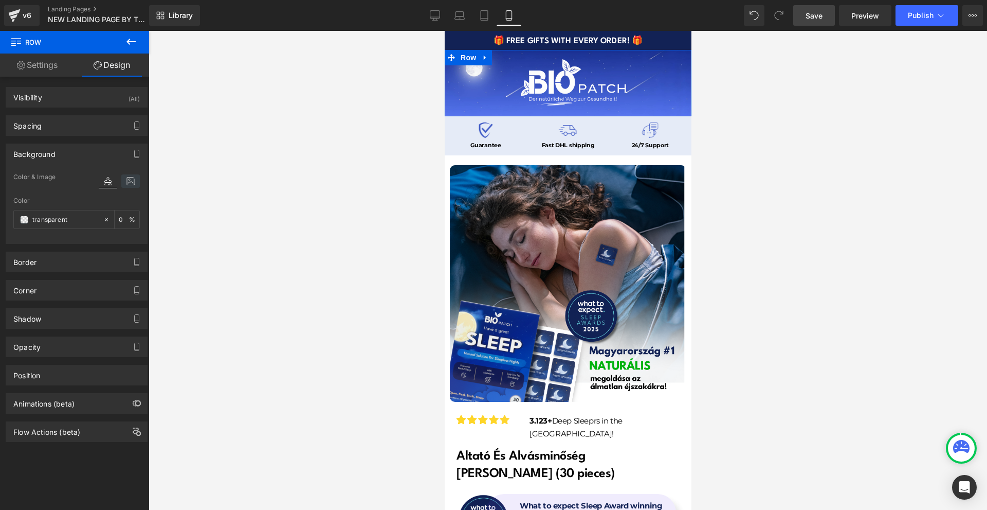
click at [123, 185] on icon at bounding box center [130, 180] width 19 height 13
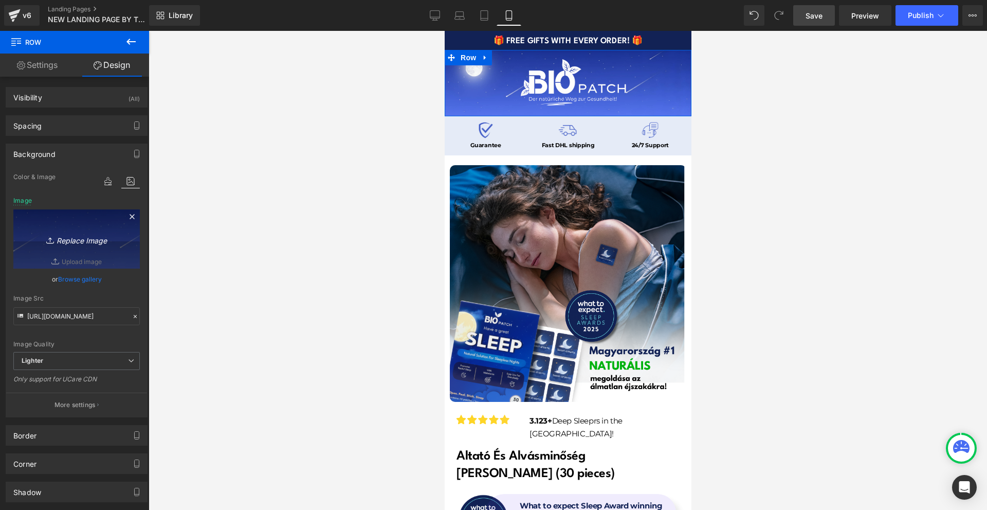
click at [72, 247] on link "Replace Image" at bounding box center [76, 238] width 127 height 59
type input "C:\fakepath\Více než 10 000 šťastných žen! - 2025-09-15T210434.557.png"
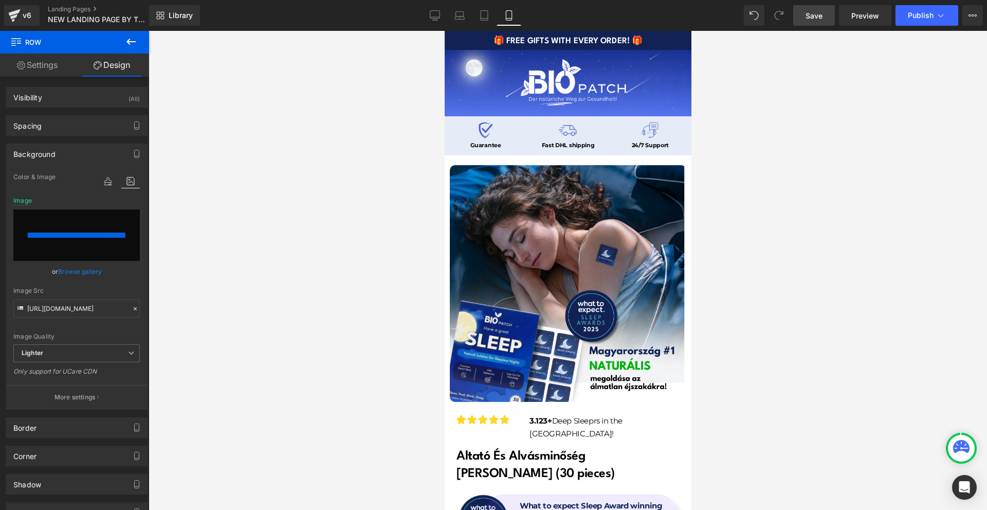
type input "[URL][DOMAIN_NAME]"
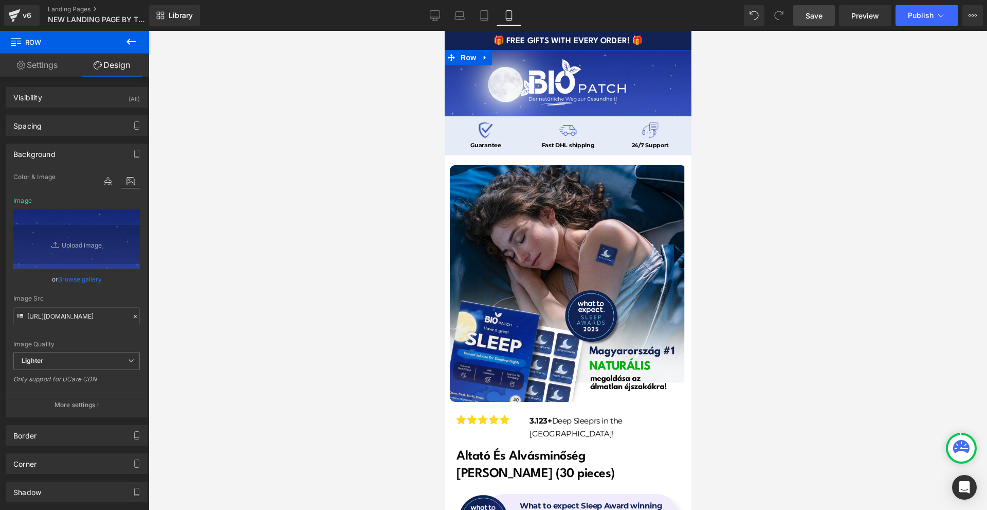
click at [77, 400] on p "More settings" at bounding box center [75, 404] width 41 height 9
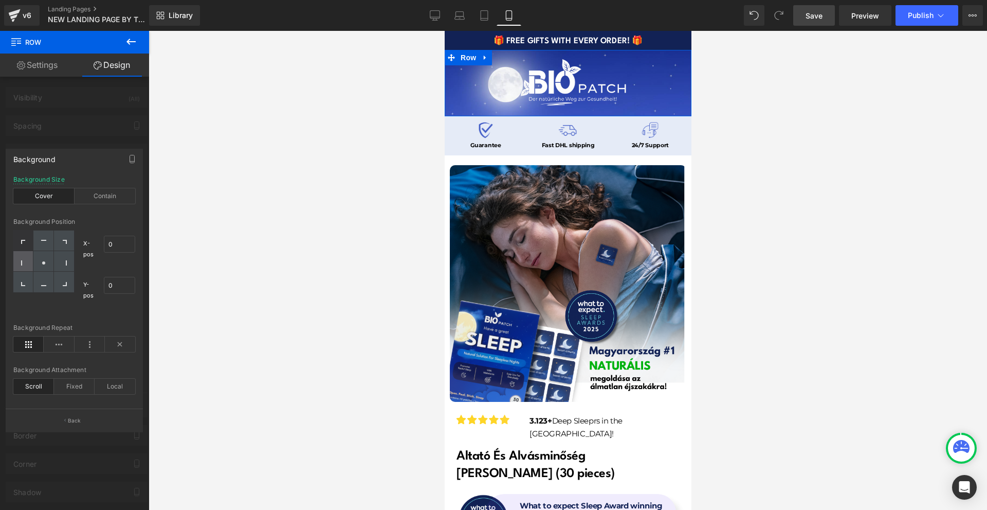
click at [29, 260] on div at bounding box center [23, 261] width 20 height 21
type input "0"
type input "50"
click at [99, 201] on div "Contain" at bounding box center [105, 195] width 61 height 15
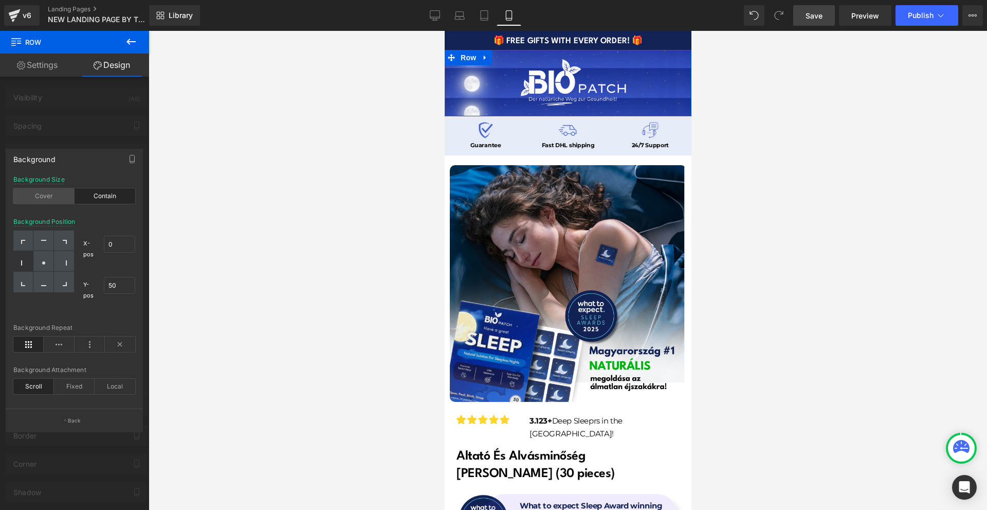
click at [65, 197] on div "Cover" at bounding box center [43, 195] width 61 height 15
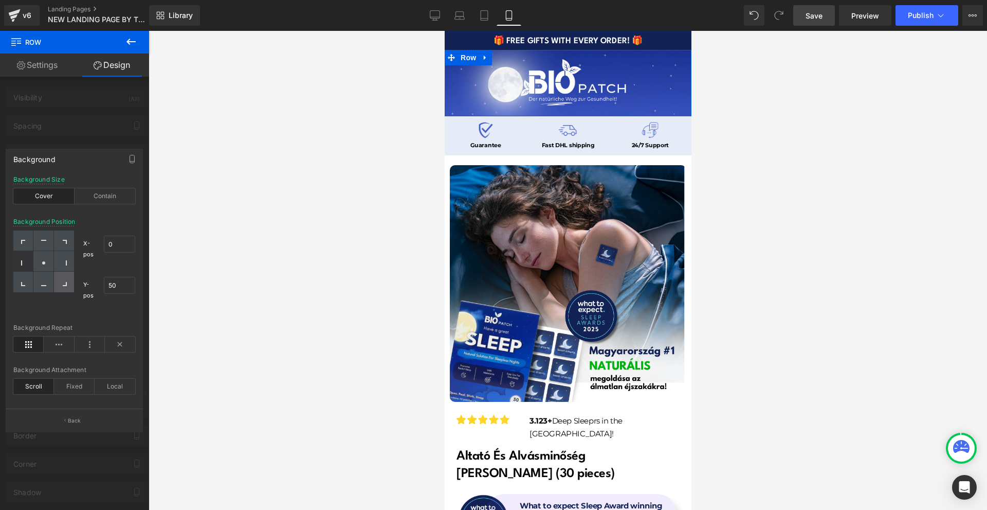
drag, startPoint x: 66, startPoint y: 278, endPoint x: 61, endPoint y: 280, distance: 5.4
click at [65, 279] on div at bounding box center [64, 282] width 20 height 21
type input "100"
click at [45, 281] on icon at bounding box center [43, 283] width 5 height 5
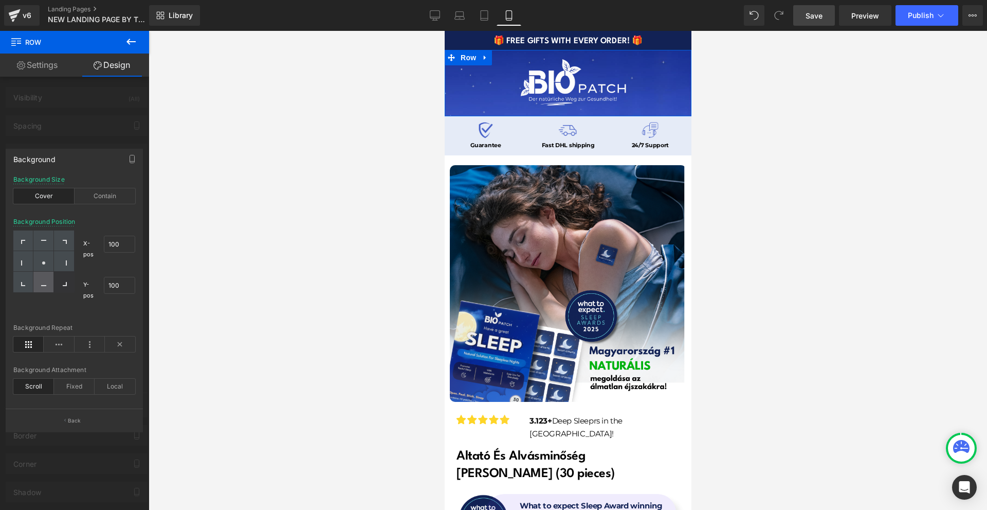
type input "50"
type input "100"
drag, startPoint x: 801, startPoint y: 22, endPoint x: 148, endPoint y: 169, distance: 669.5
click at [801, 22] on link "Save" at bounding box center [815, 15] width 42 height 21
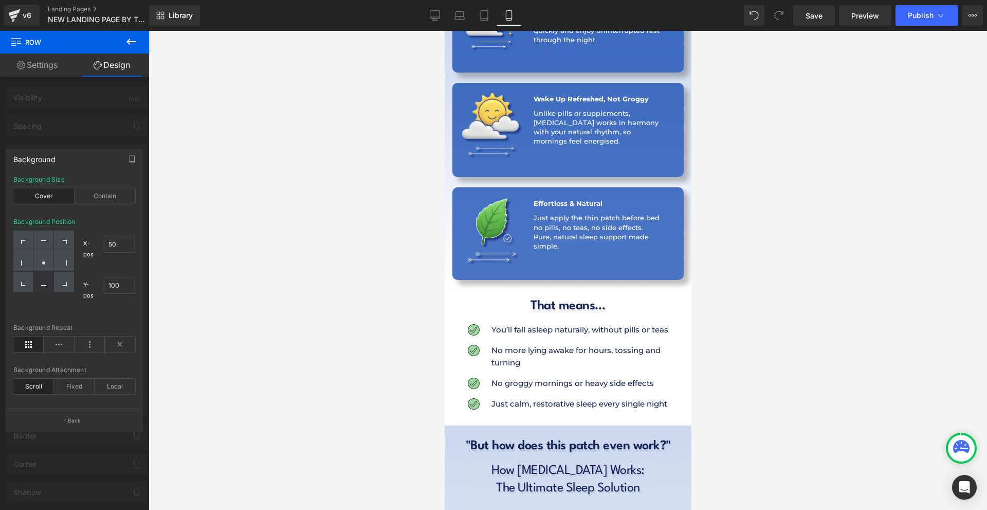
scroll to position [1903, 0]
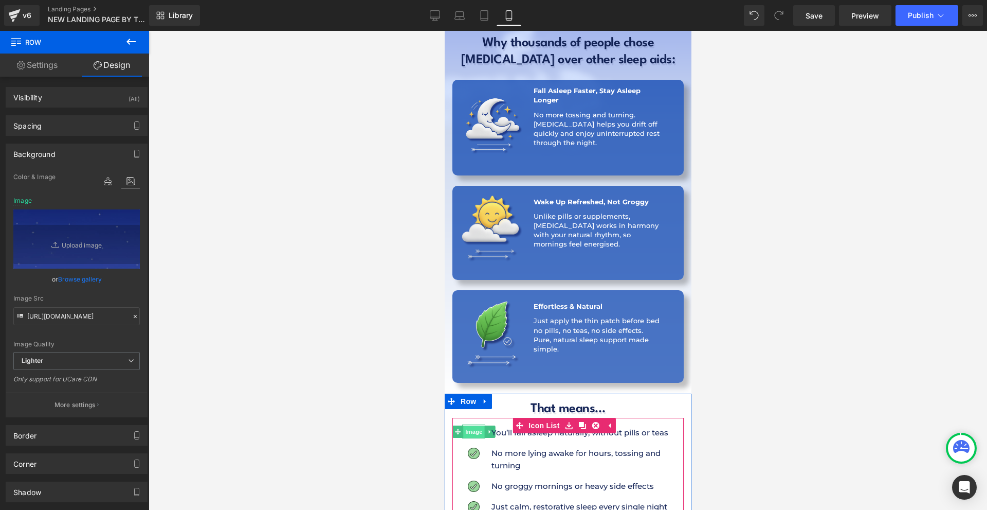
click at [475, 425] on span "Image" at bounding box center [474, 431] width 22 height 12
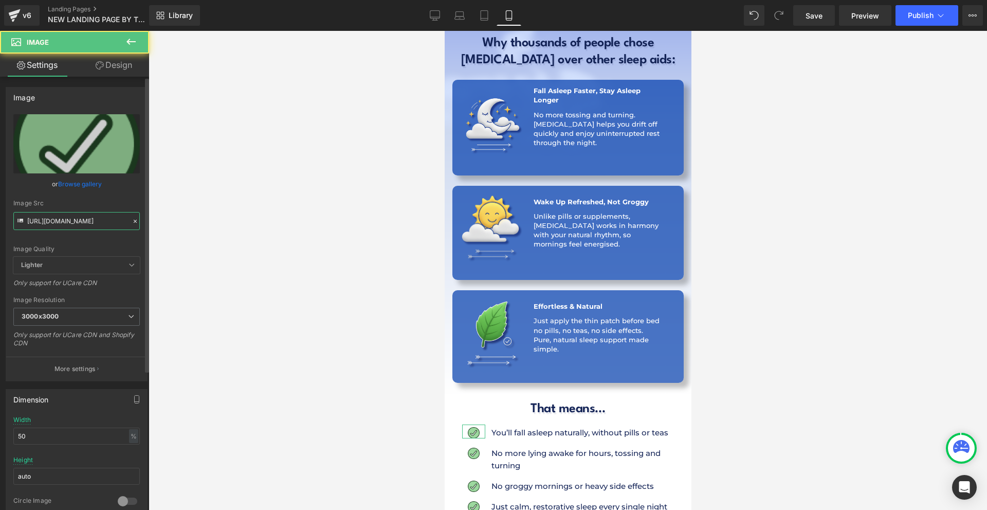
click at [65, 221] on input "[URL][DOMAIN_NAME]" at bounding box center [76, 221] width 127 height 18
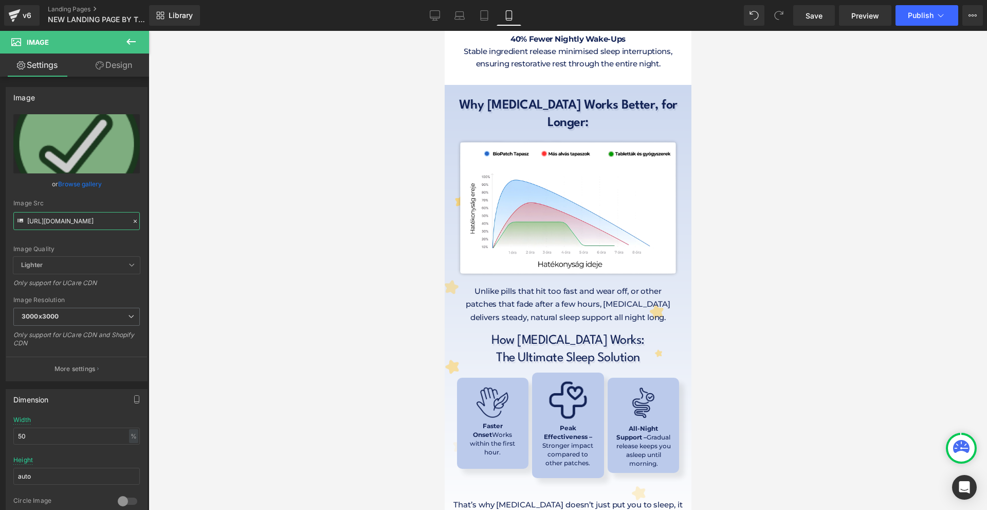
scroll to position [5367, 0]
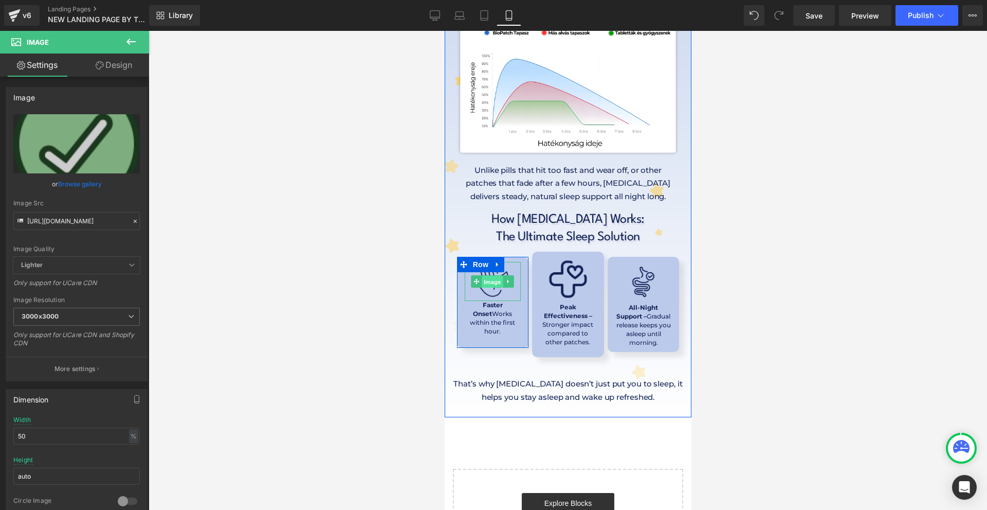
click at [490, 276] on span "Image" at bounding box center [493, 282] width 22 height 12
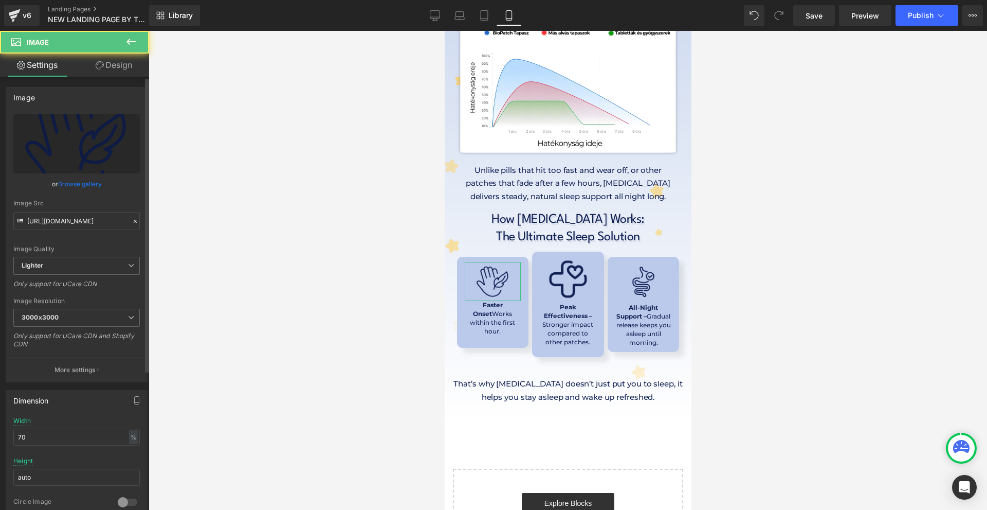
click at [55, 230] on div "Image Quality Lighter Lightest Lighter Lighter Lightest Only support for UCare …" at bounding box center [76, 185] width 127 height 142
click at [55, 227] on input "[URL][DOMAIN_NAME]" at bounding box center [76, 221] width 127 height 18
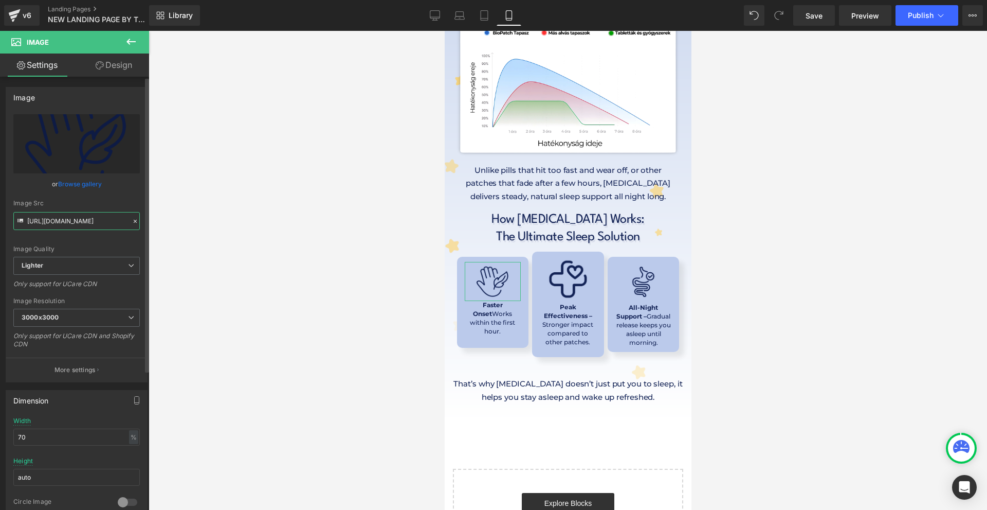
paste input "[DOMAIN_NAME][URL]"
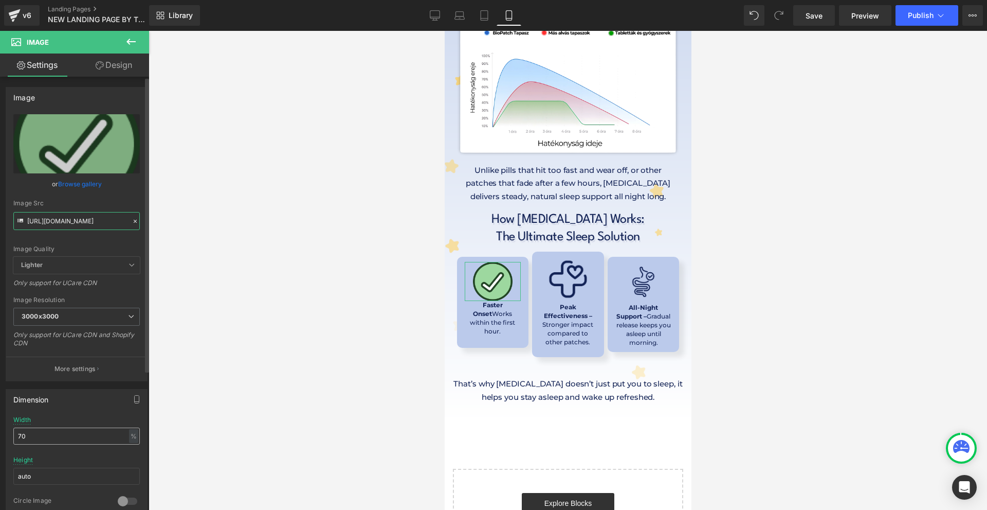
type input "[URL][DOMAIN_NAME]"
click at [60, 436] on input "70" at bounding box center [76, 435] width 127 height 17
click at [59, 436] on input "70" at bounding box center [76, 435] width 127 height 17
click at [58, 435] on input "20" at bounding box center [76, 435] width 127 height 17
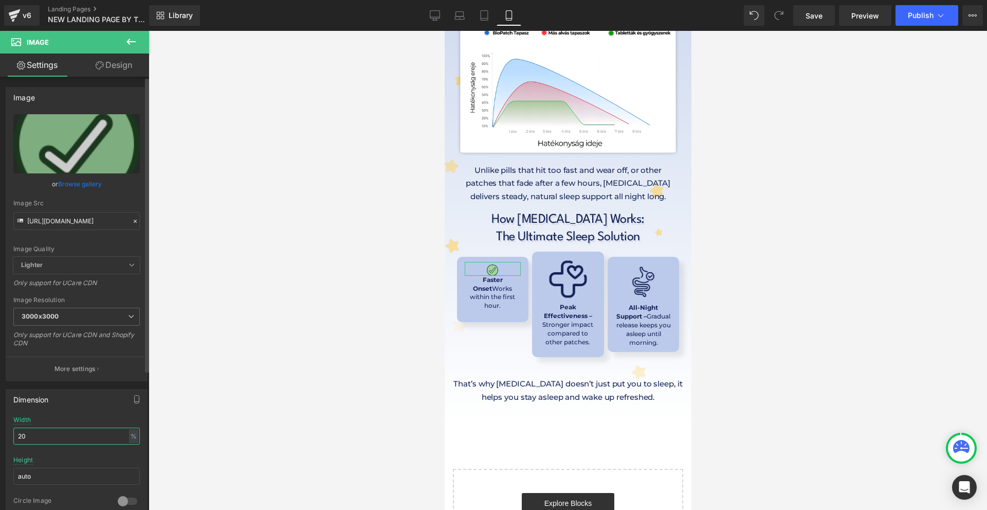
click at [58, 435] on input "20" at bounding box center [76, 435] width 127 height 17
click at [58, 435] on input "1" at bounding box center [76, 435] width 127 height 17
click at [57, 436] on input "1" at bounding box center [76, 435] width 127 height 17
click at [56, 436] on input "20" at bounding box center [76, 435] width 127 height 17
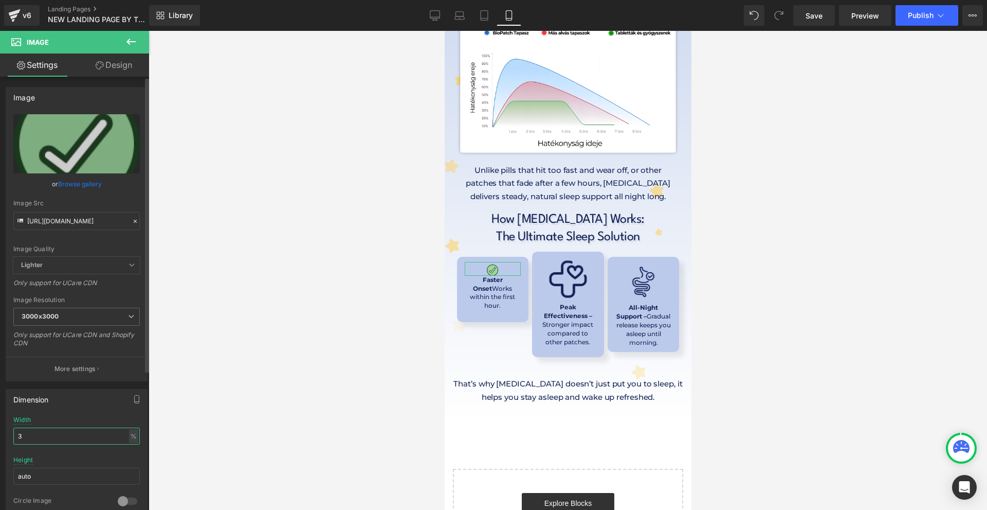
type input "30"
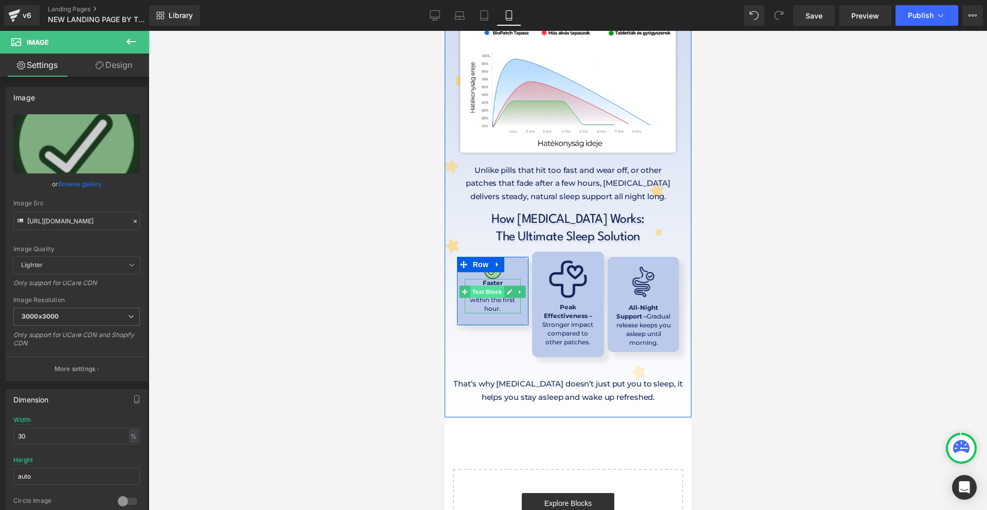
click at [480, 285] on span "Text Block" at bounding box center [487, 291] width 34 height 12
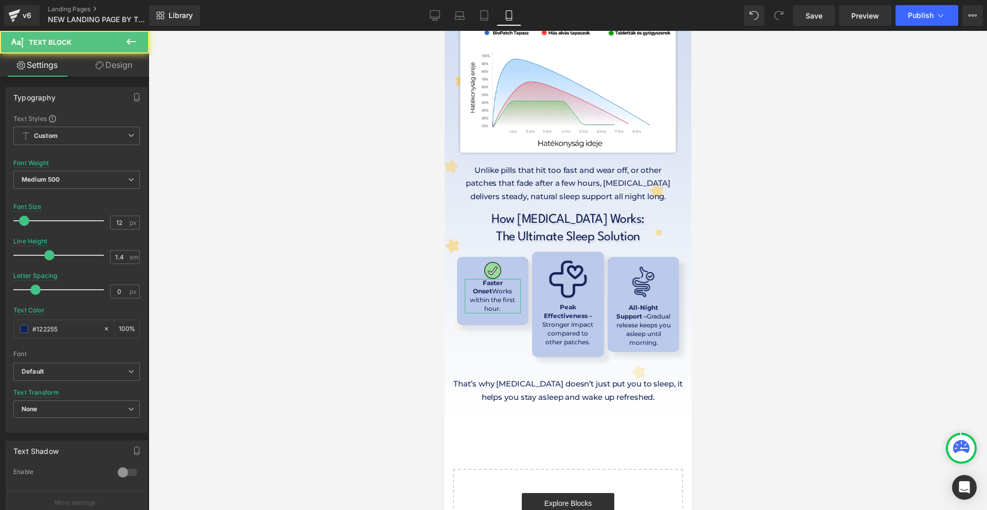
click at [128, 63] on link "Design" at bounding box center [114, 64] width 75 height 23
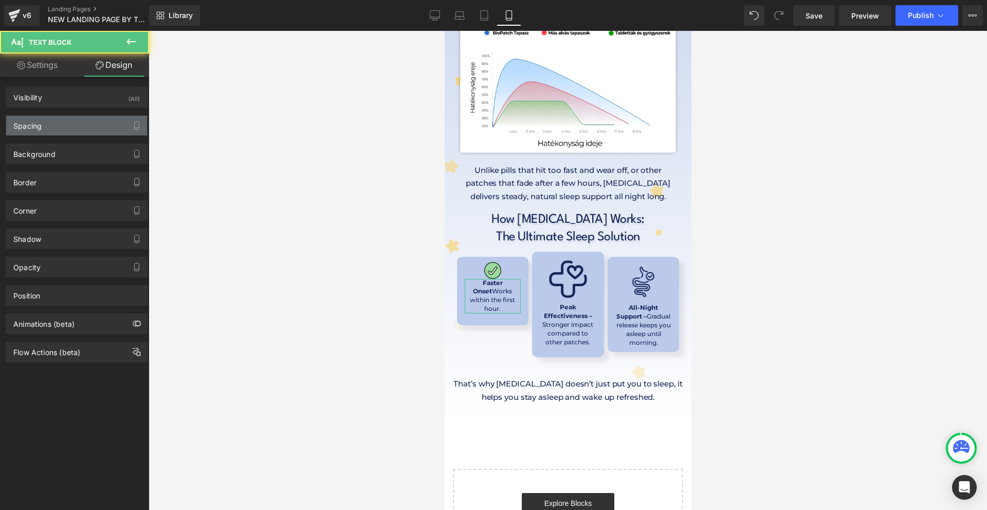
click at [56, 131] on div "Spacing" at bounding box center [76, 126] width 141 height 20
type input "0"
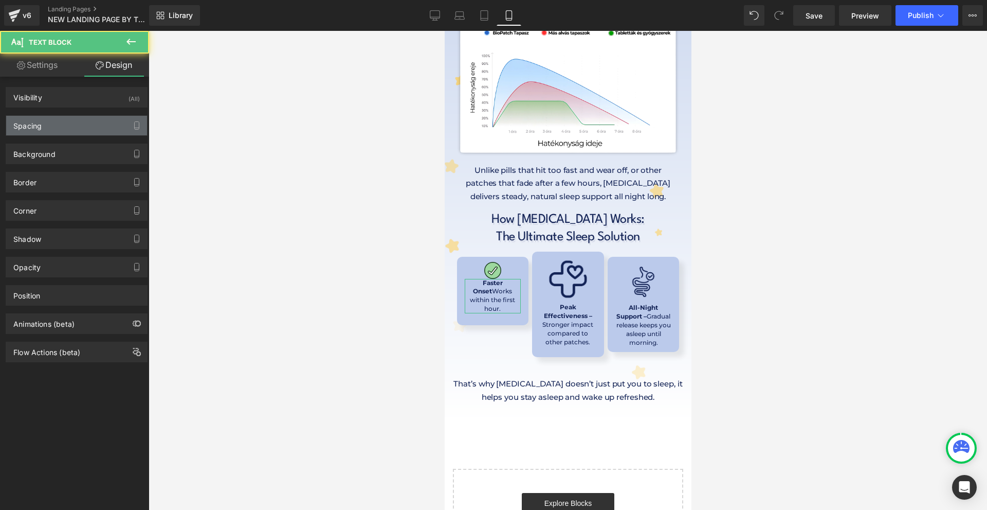
type input "0"
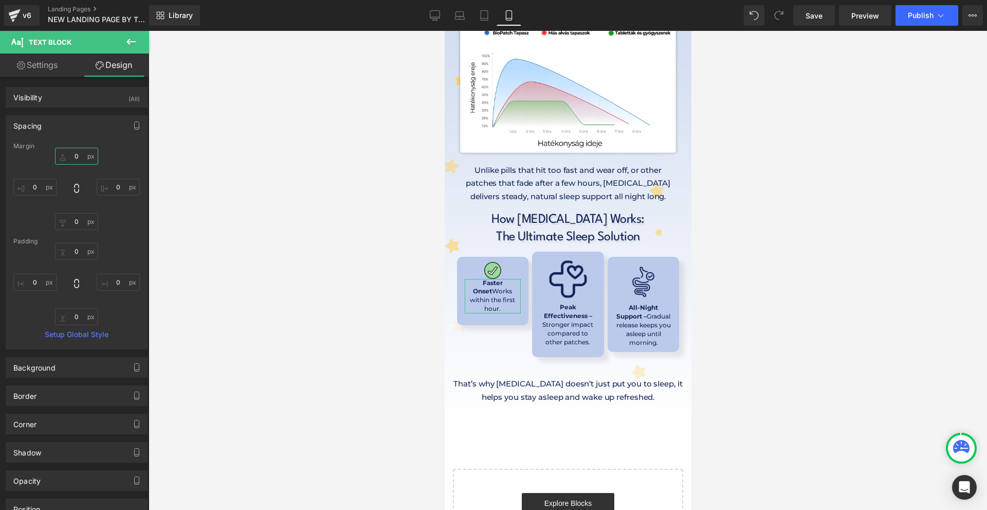
click at [79, 154] on input "0" at bounding box center [76, 156] width 43 height 17
type input "10"
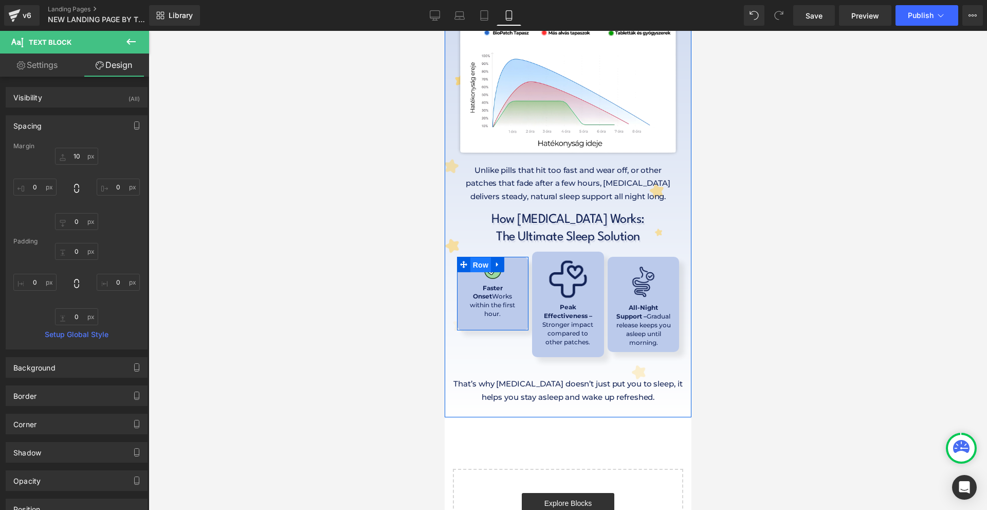
click at [481, 257] on span "Row" at bounding box center [480, 264] width 21 height 15
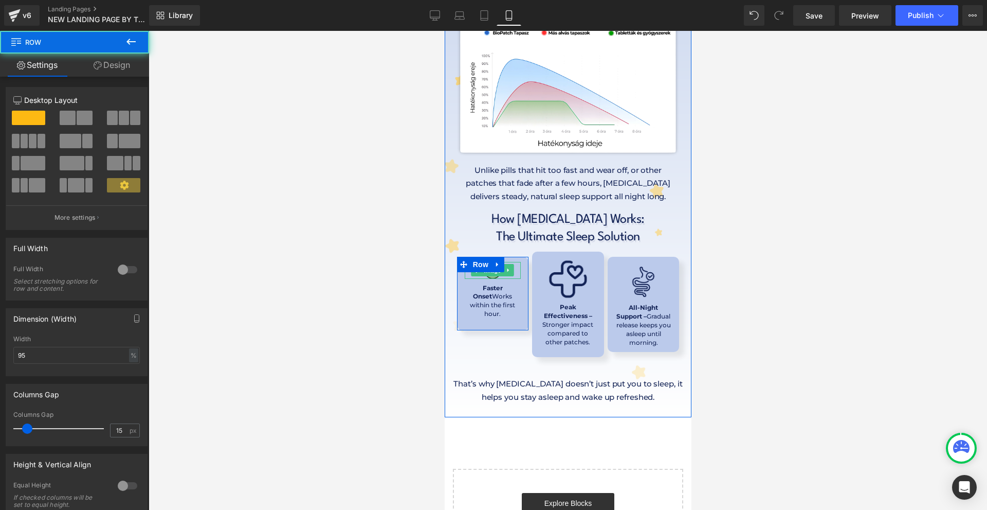
click at [482, 264] on span "Image" at bounding box center [493, 270] width 22 height 12
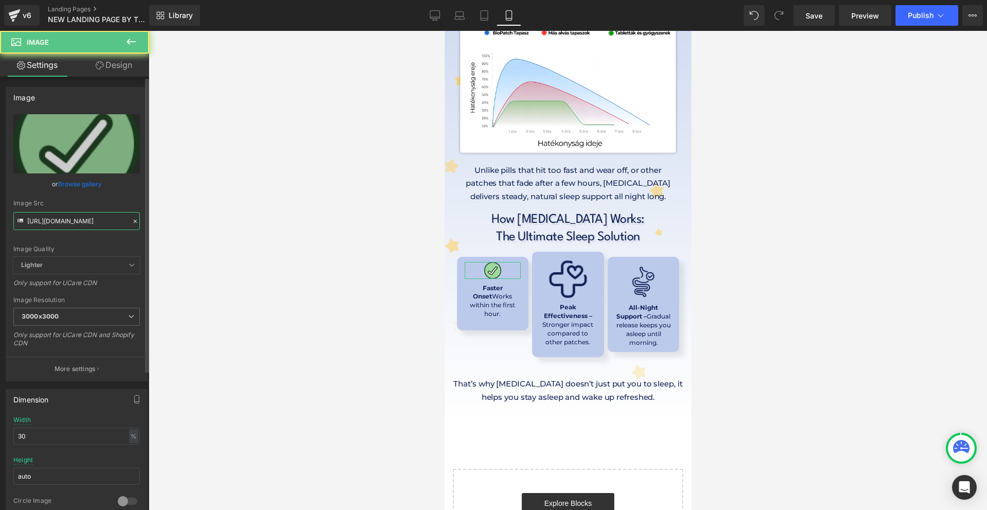
click at [110, 224] on input "[URL][DOMAIN_NAME]" at bounding box center [76, 221] width 127 height 18
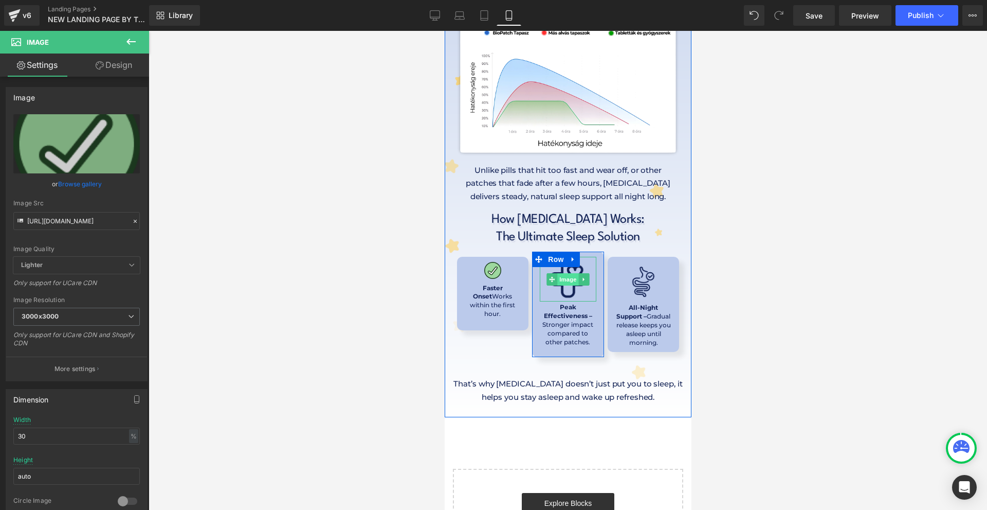
click at [562, 273] on span "Image" at bounding box center [568, 279] width 22 height 12
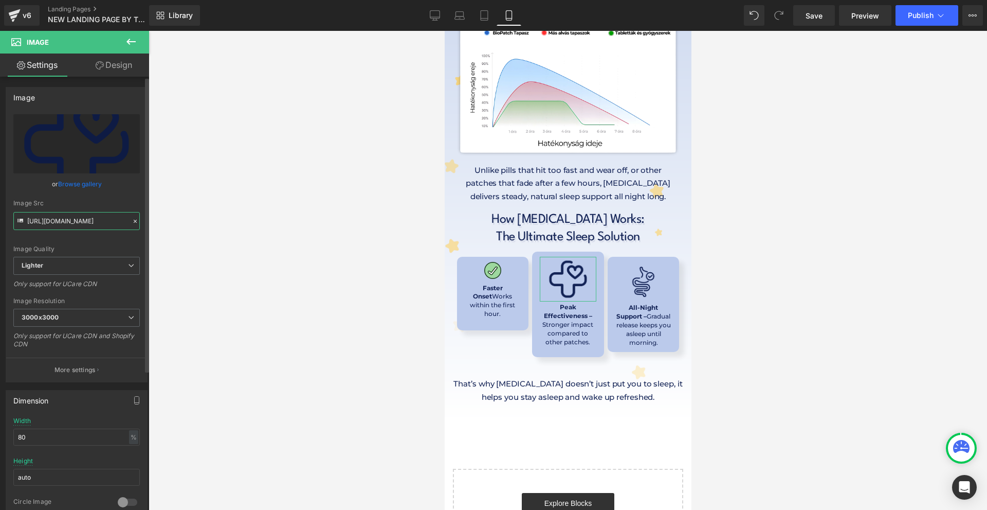
click at [66, 223] on input "[URL][DOMAIN_NAME]" at bounding box center [76, 221] width 127 height 18
paste input "[DOMAIN_NAME][URL]"
type input "[URL][DOMAIN_NAME]"
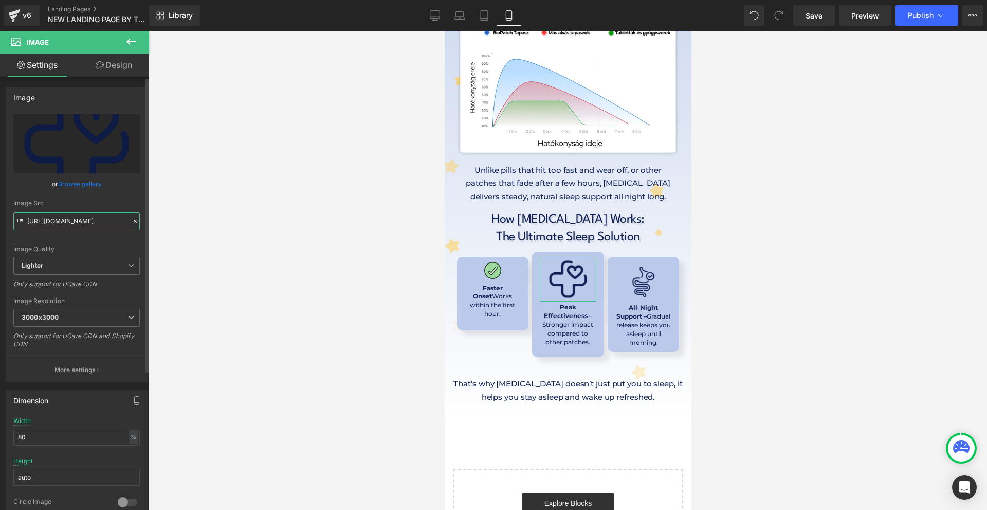
scroll to position [0, 380]
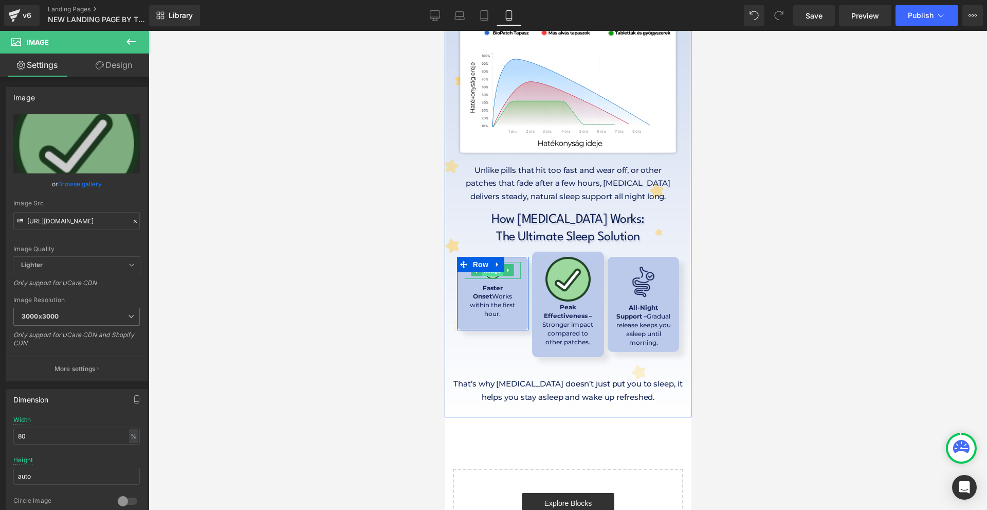
click at [490, 264] on span "Image" at bounding box center [493, 270] width 22 height 12
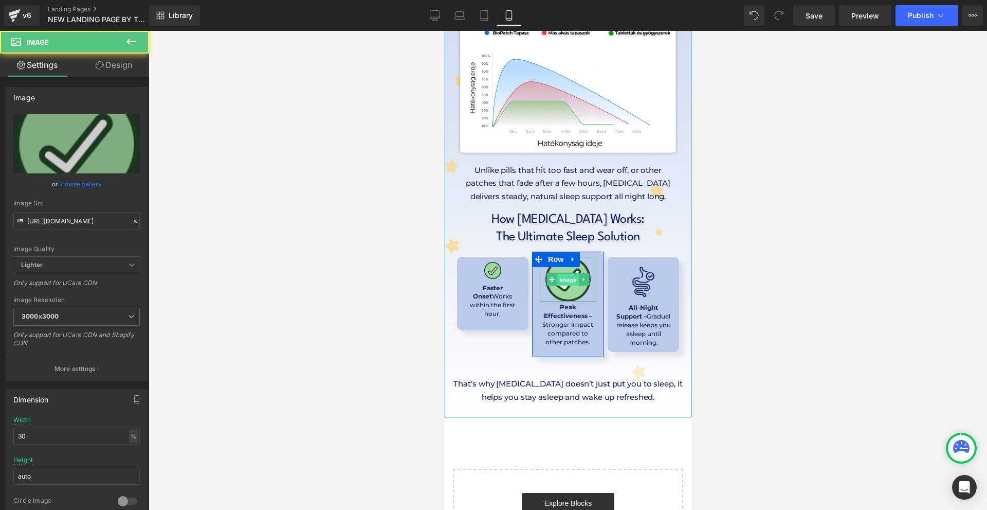
click at [560, 273] on span "Image" at bounding box center [568, 279] width 22 height 12
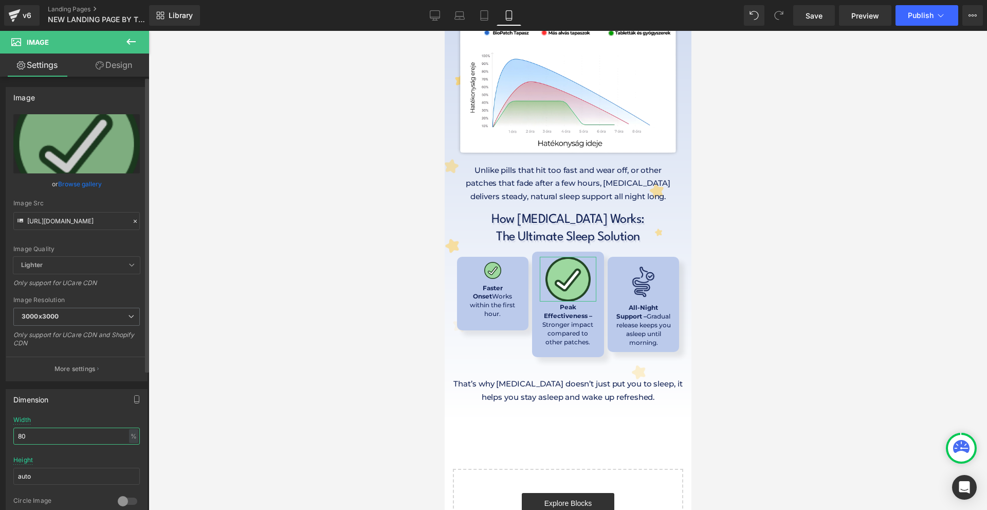
click at [60, 440] on input "80" at bounding box center [76, 435] width 127 height 17
type input "40"
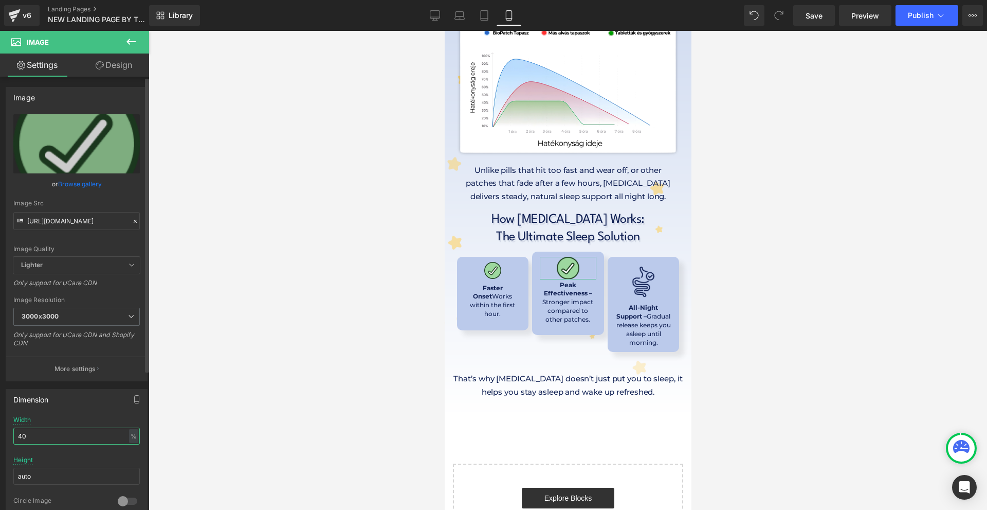
scroll to position [5361, 0]
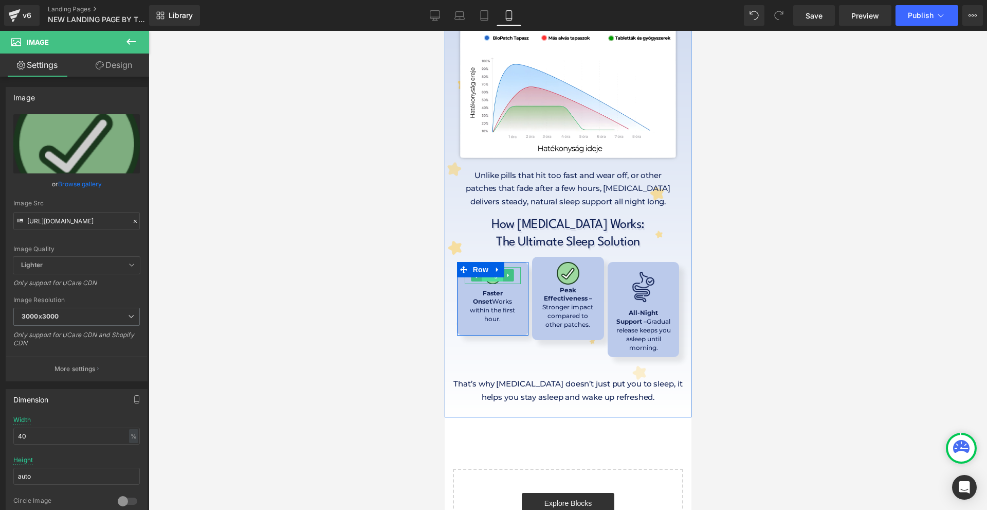
click at [489, 269] on span "Image" at bounding box center [493, 275] width 22 height 12
click at [503, 269] on link at bounding box center [508, 275] width 11 height 12
click at [500, 269] on link at bounding box center [503, 275] width 11 height 12
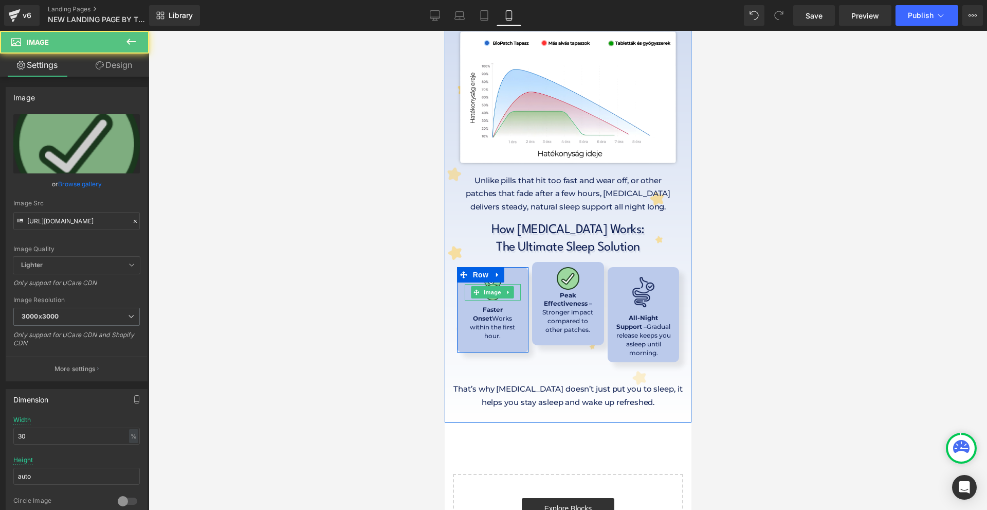
drag, startPoint x: 488, startPoint y: 203, endPoint x: 511, endPoint y: 202, distance: 23.7
click at [511, 284] on div at bounding box center [492, 292] width 56 height 17
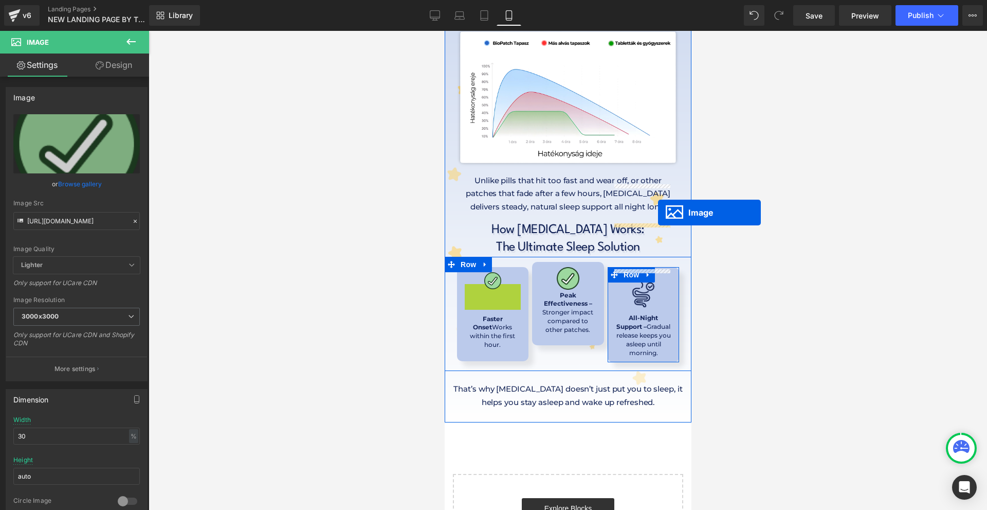
drag, startPoint x: 489, startPoint y: 203, endPoint x: 658, endPoint y: 212, distance: 168.9
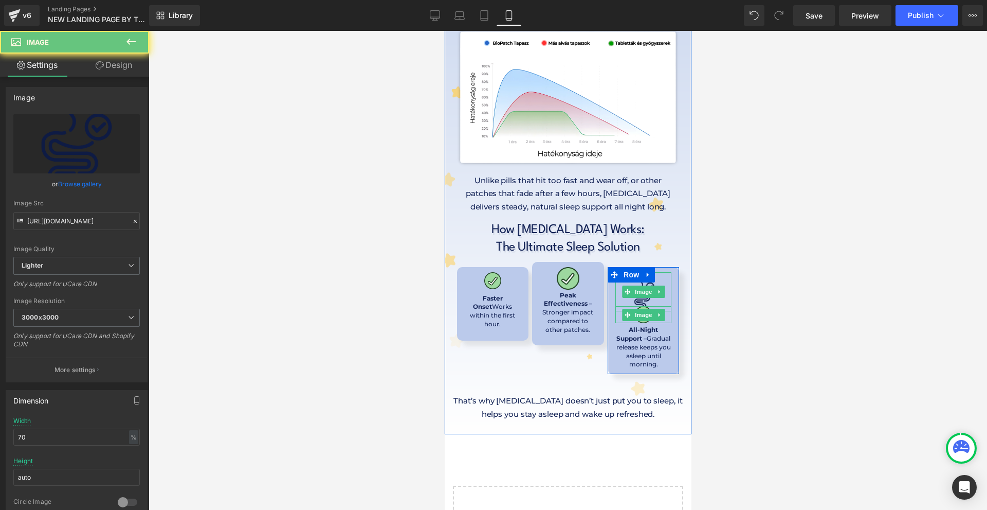
click at [644, 272] on div "Image" at bounding box center [643, 292] width 56 height 40
click at [658, 290] on icon at bounding box center [659, 292] width 2 height 4
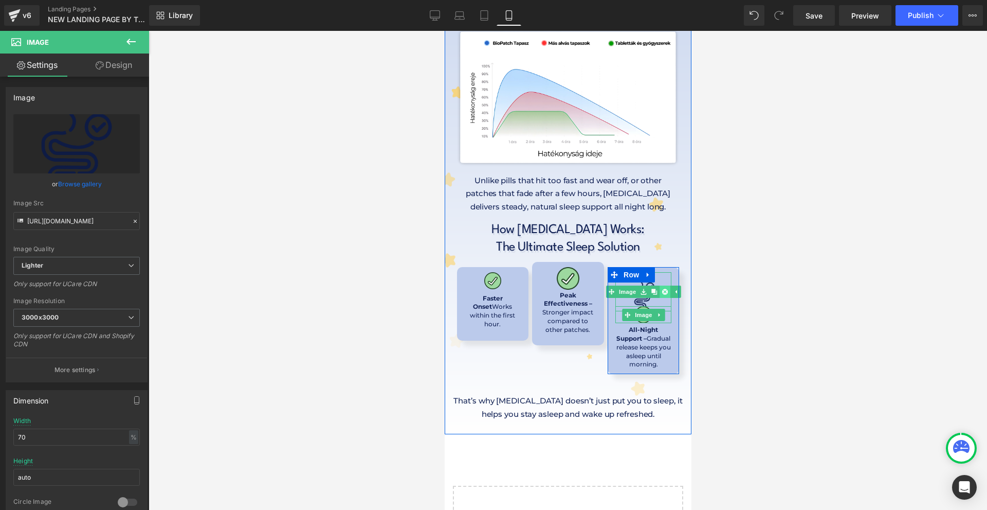
click at [662, 289] on icon at bounding box center [665, 292] width 6 height 6
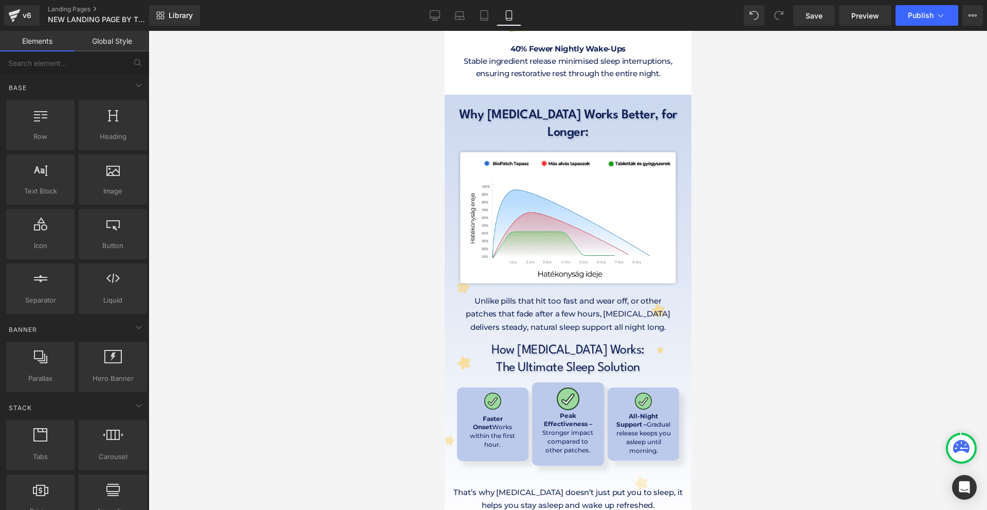
scroll to position [5287, 0]
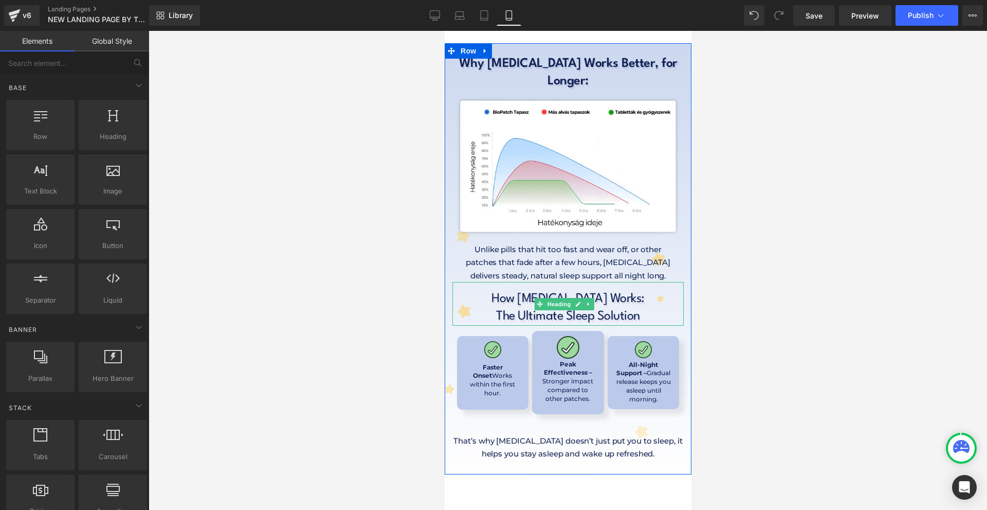
click at [590, 310] on span "The Ultimate Sleep Solution" at bounding box center [568, 316] width 144 height 12
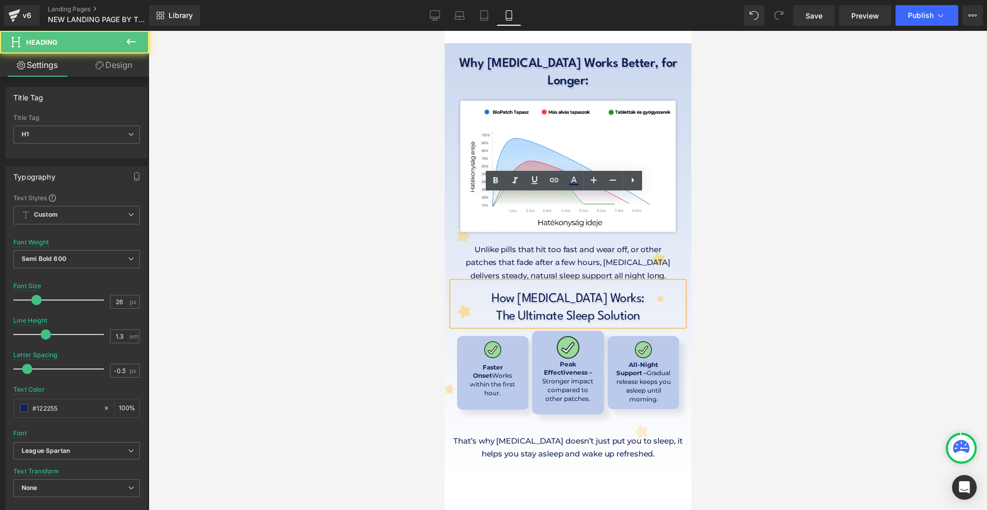
click at [738, 245] on div at bounding box center [568, 270] width 839 height 479
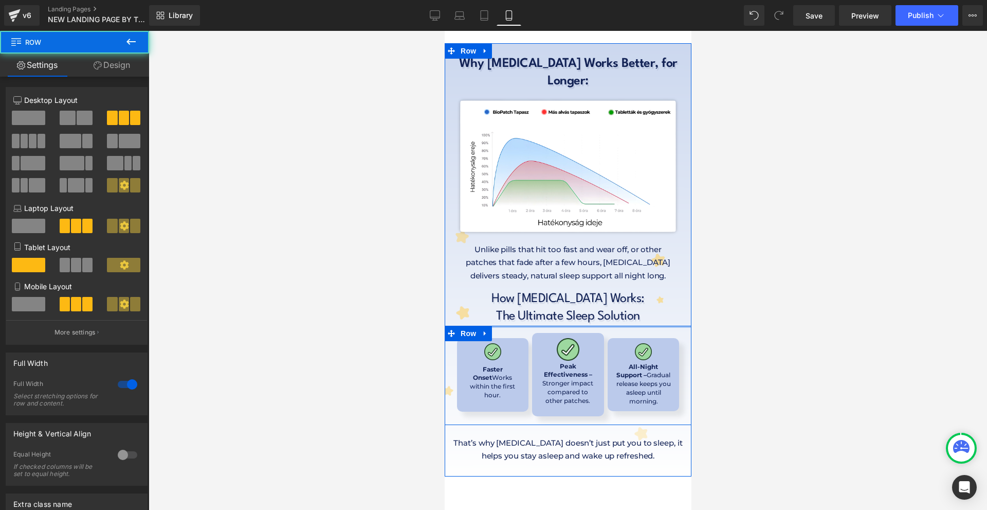
drag, startPoint x: 596, startPoint y: 239, endPoint x: 599, endPoint y: 244, distance: 5.3
click at [596, 326] on div "Image Faster Onset Works within the first hour. Text Block Row Image Peak Effec…" at bounding box center [567, 375] width 247 height 99
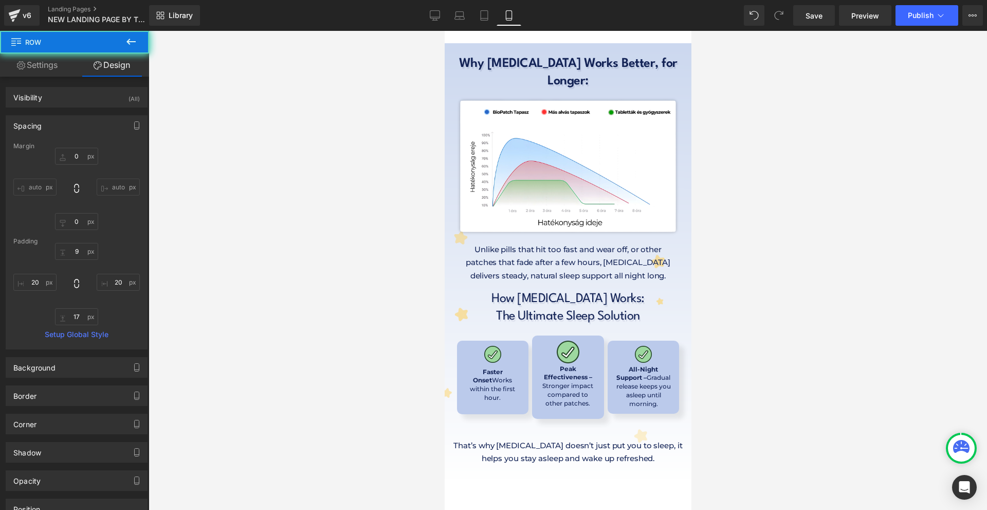
click at [788, 263] on div at bounding box center [568, 270] width 839 height 479
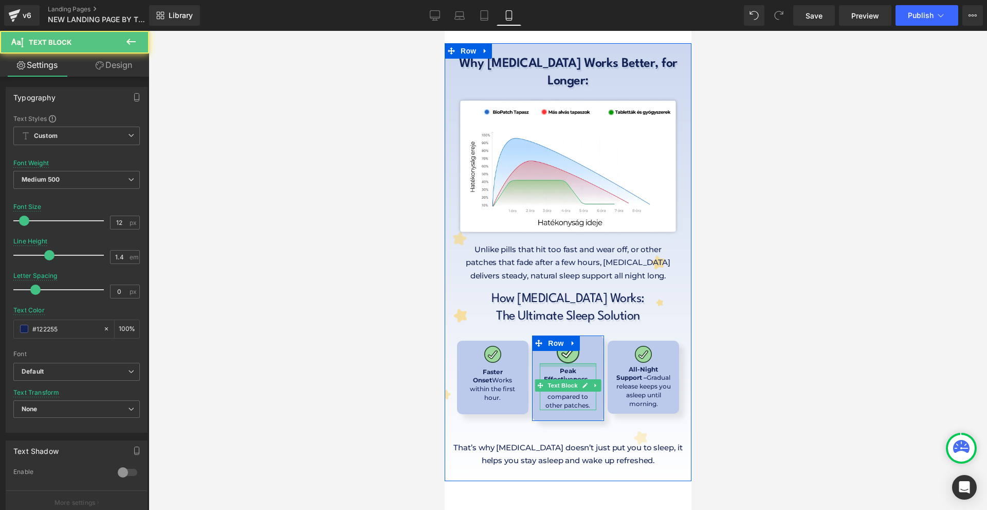
drag, startPoint x: 578, startPoint y: 277, endPoint x: 639, endPoint y: 281, distance: 61.9
click at [578, 363] on div "Peak Effectiveness – Stronger impact compared to other patches. Text Block" at bounding box center [567, 386] width 56 height 47
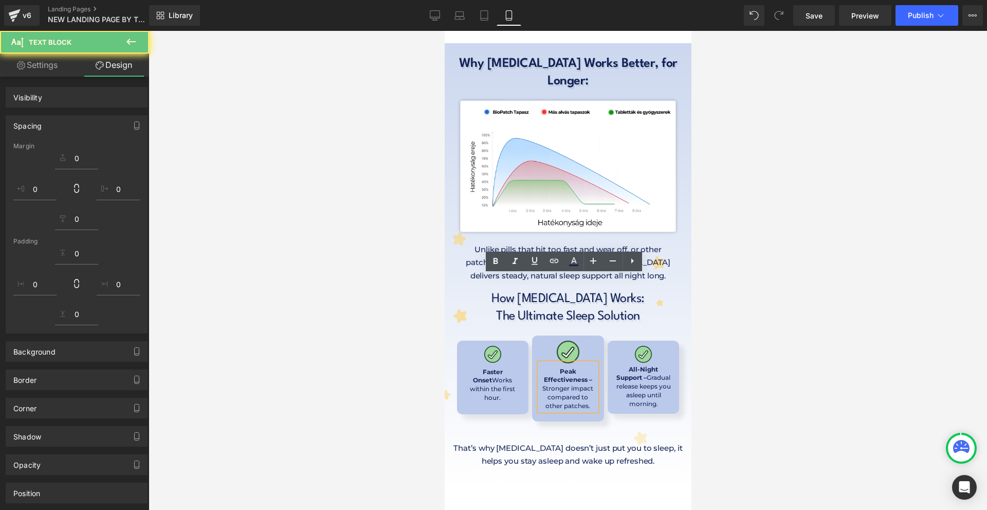
click at [796, 289] on div at bounding box center [568, 270] width 839 height 479
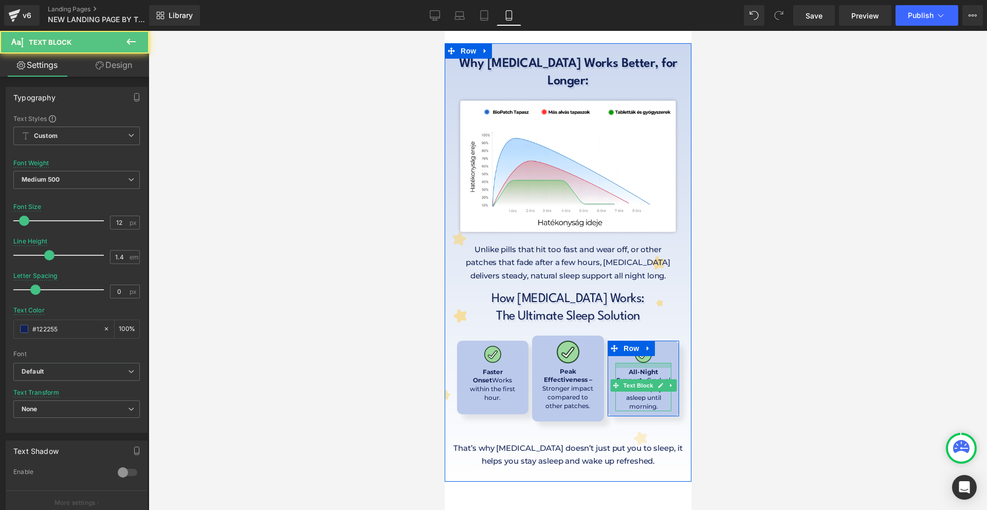
click at [650, 363] on div at bounding box center [643, 365] width 56 height 5
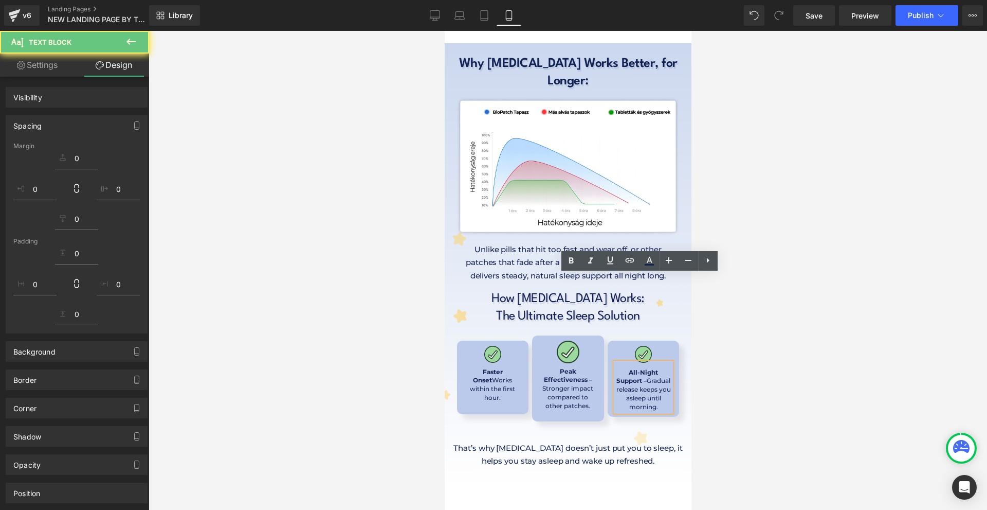
click at [819, 295] on div at bounding box center [568, 270] width 839 height 479
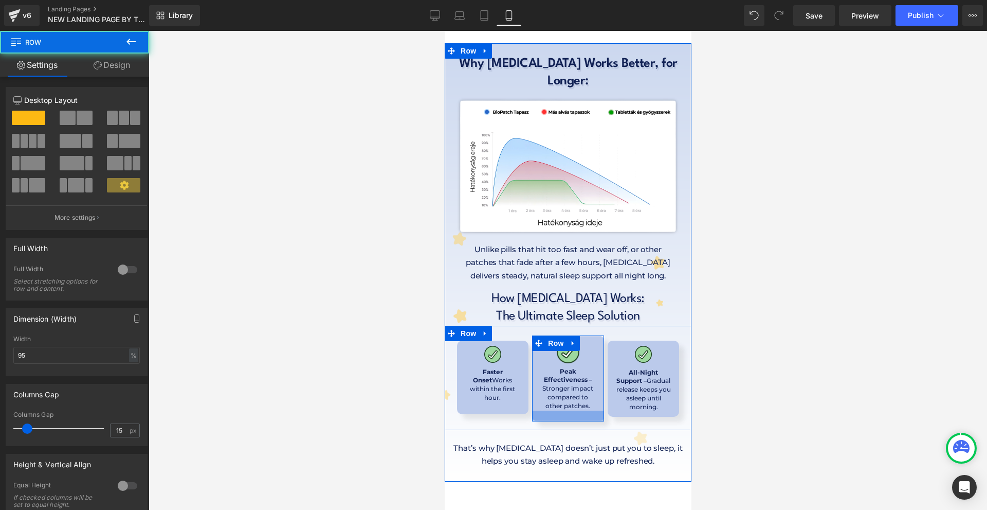
click at [563, 410] on div at bounding box center [567, 415] width 71 height 11
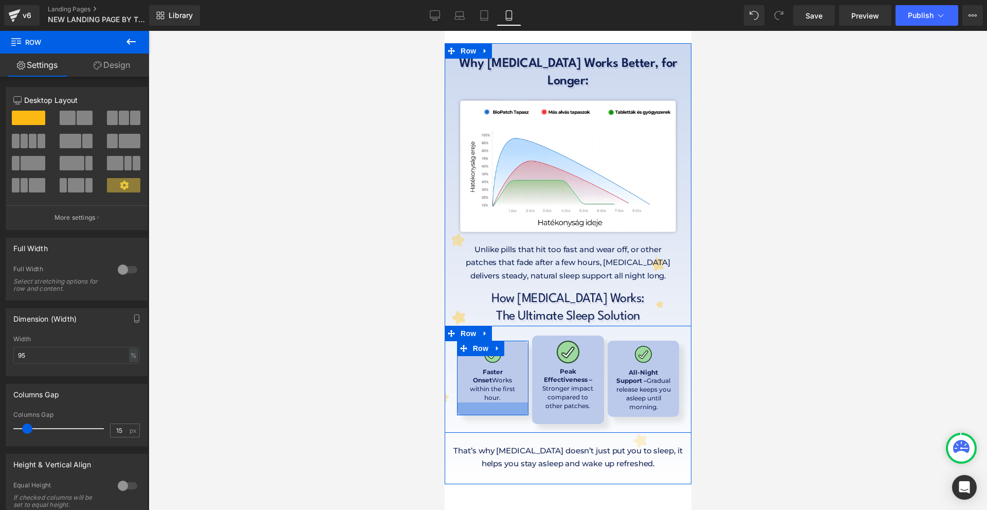
click at [494, 402] on div at bounding box center [492, 408] width 71 height 13
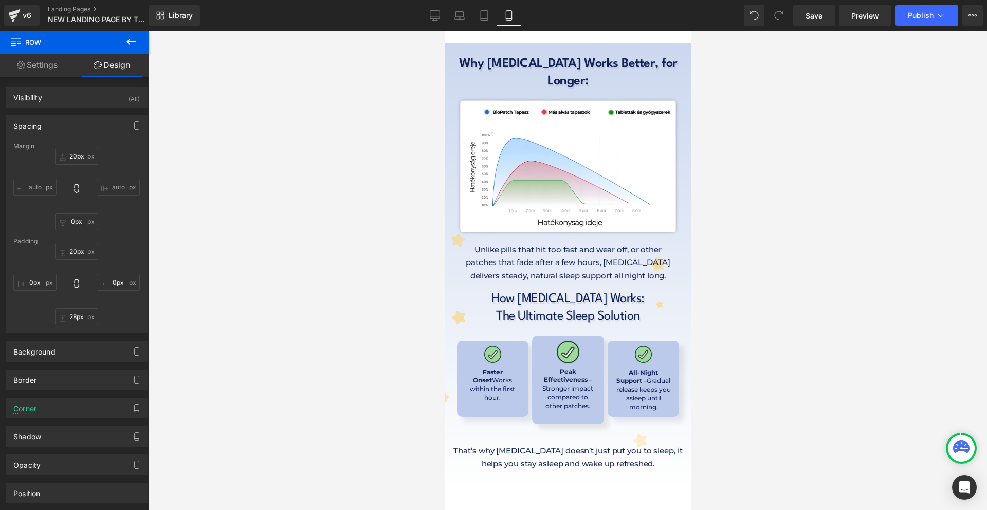
click at [796, 287] on div at bounding box center [568, 270] width 839 height 479
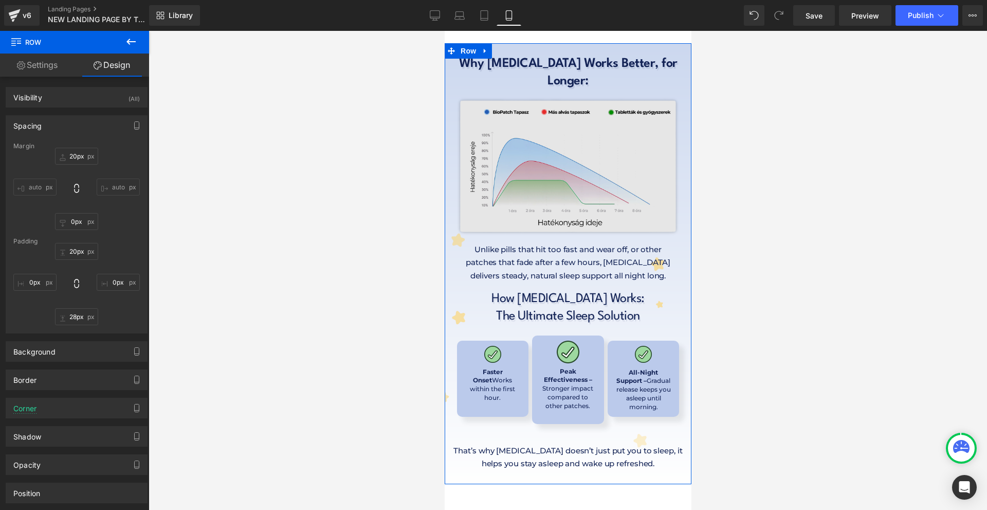
scroll to position [5082, 0]
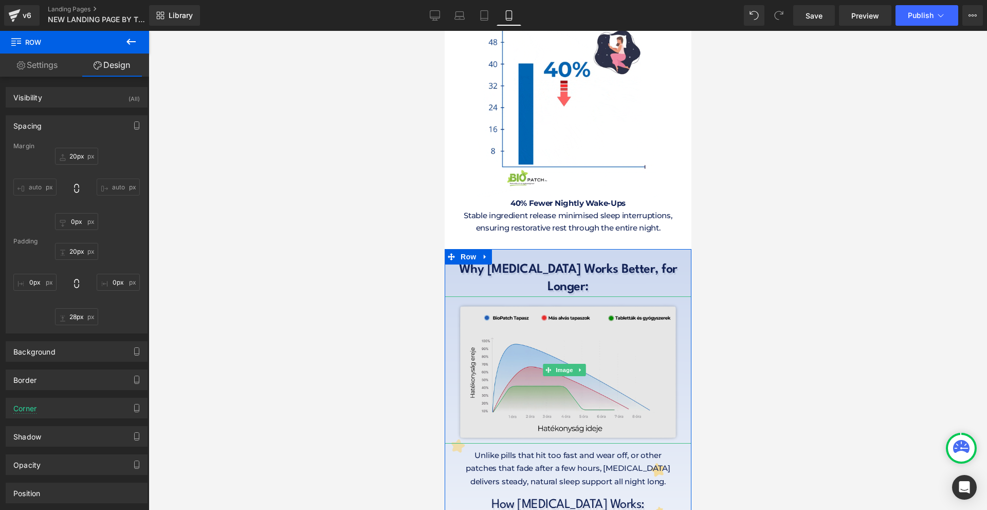
click at [654, 296] on img at bounding box center [568, 369] width 262 height 147
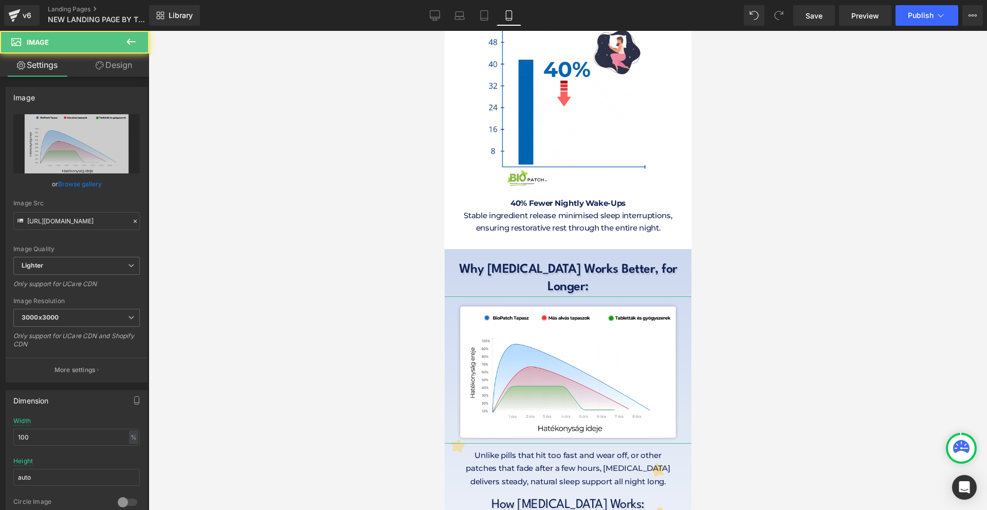
click at [123, 68] on link "Design" at bounding box center [114, 64] width 75 height 23
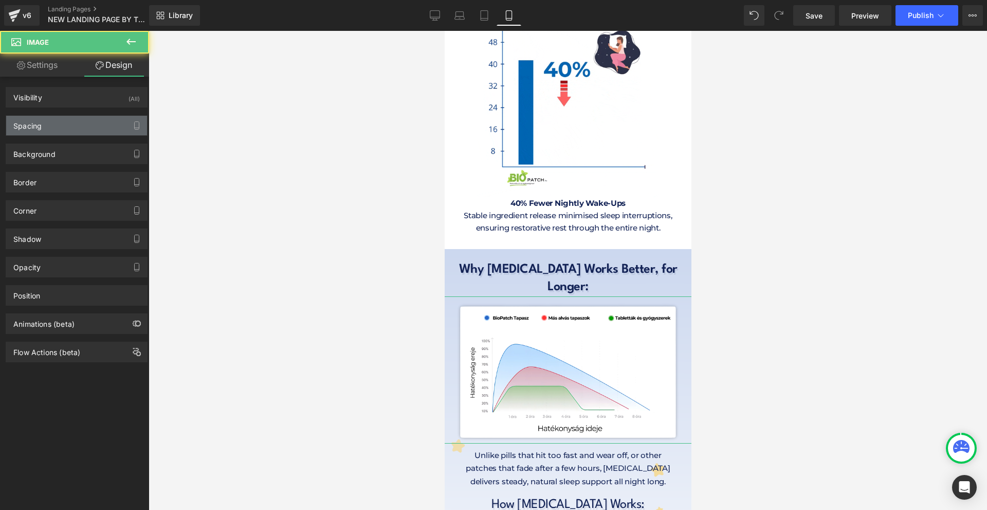
click at [43, 132] on div "Spacing" at bounding box center [76, 126] width 141 height 20
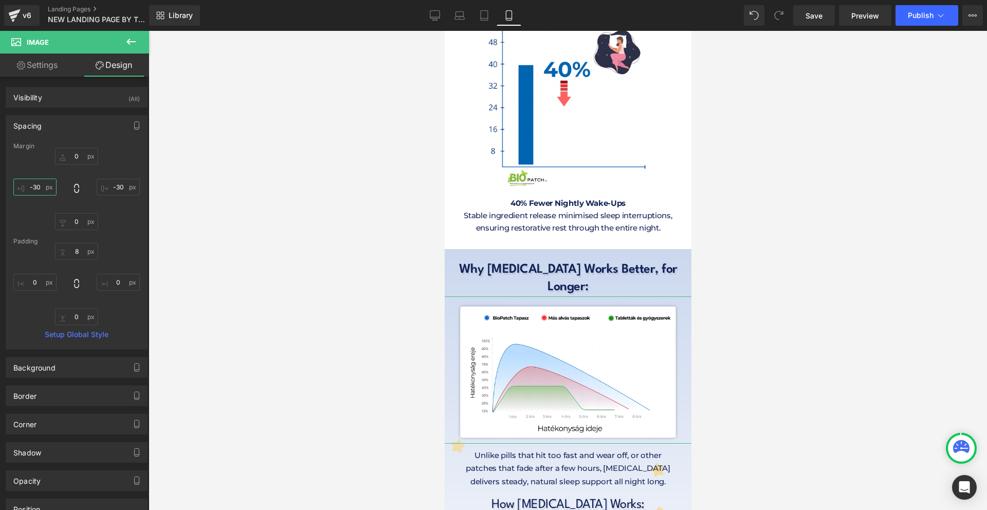
click at [45, 187] on input "-30" at bounding box center [34, 186] width 43 height 17
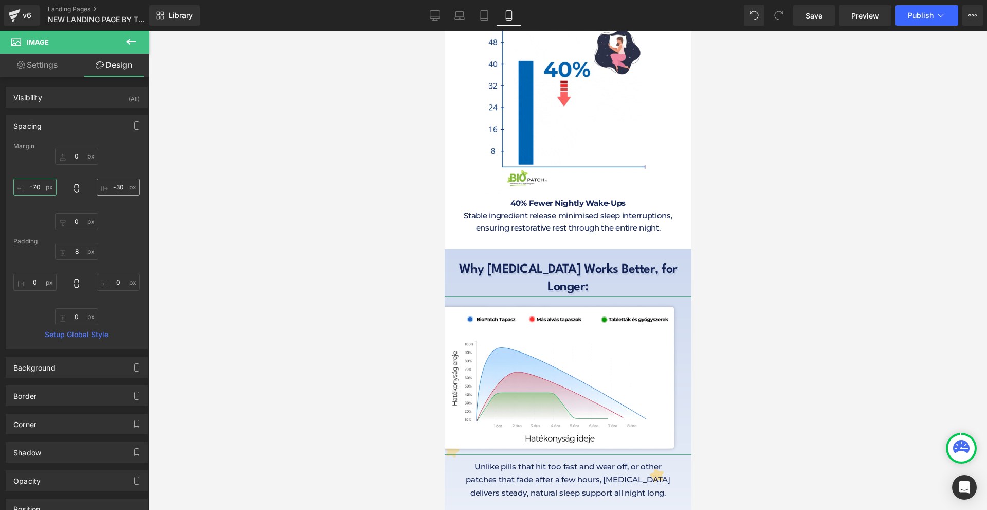
type input "-70"
click at [113, 190] on input "-30" at bounding box center [118, 186] width 43 height 17
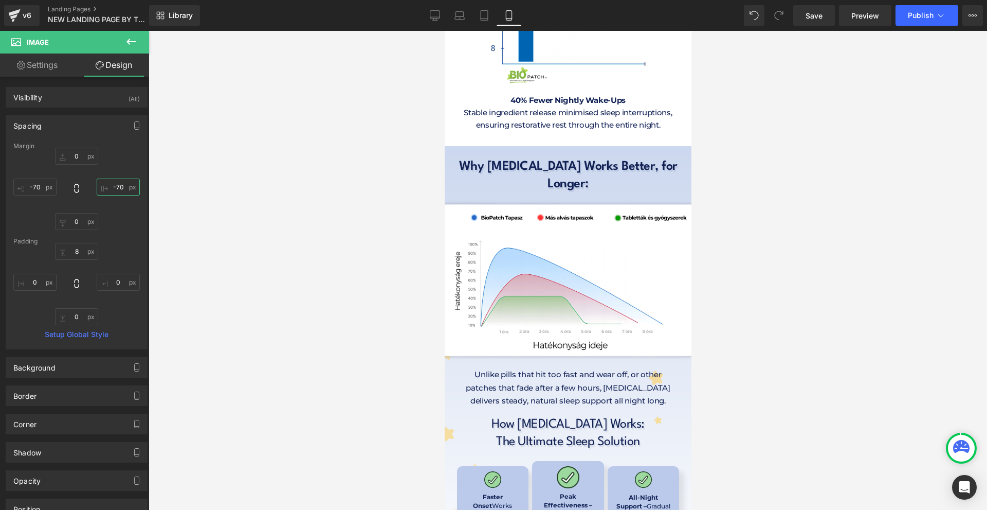
scroll to position [5287, 0]
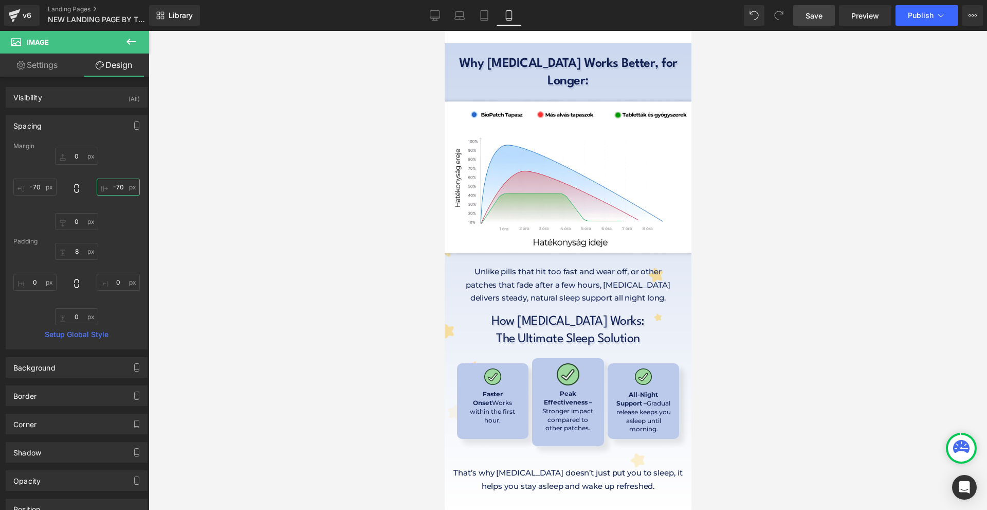
type input "-70"
drag, startPoint x: 820, startPoint y: 15, endPoint x: 205, endPoint y: 208, distance: 645.1
click at [820, 15] on span "Save" at bounding box center [814, 15] width 17 height 11
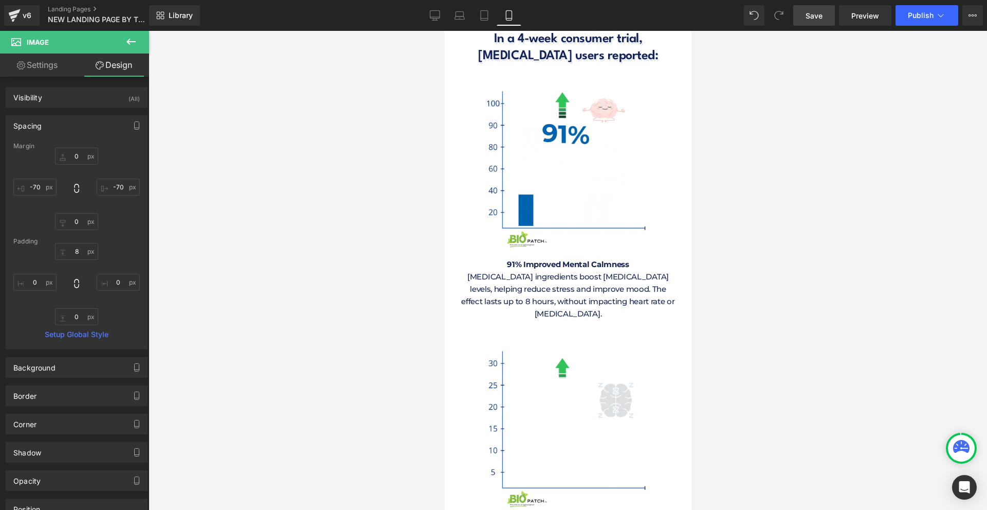
scroll to position [4320, 0]
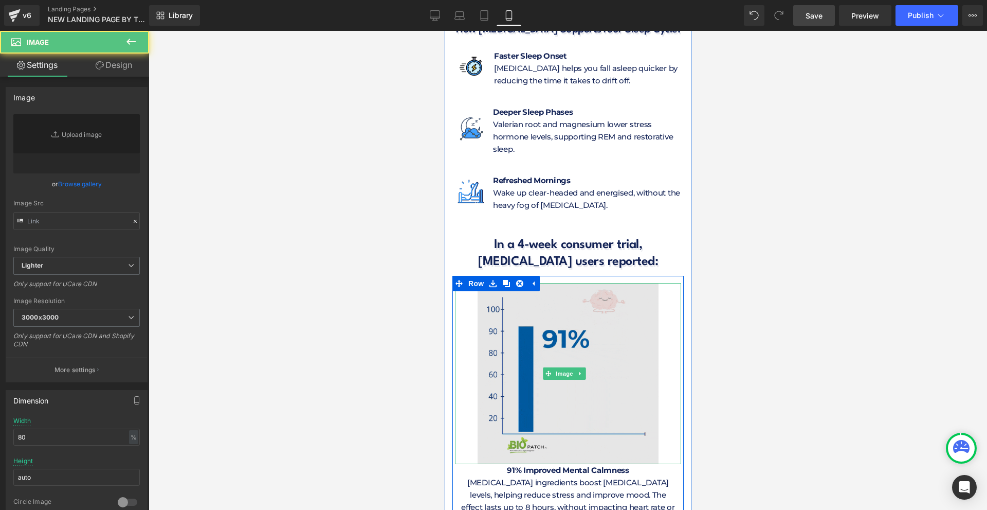
click at [610, 283] on img at bounding box center [567, 373] width 181 height 181
type input "[URL][DOMAIN_NAME]"
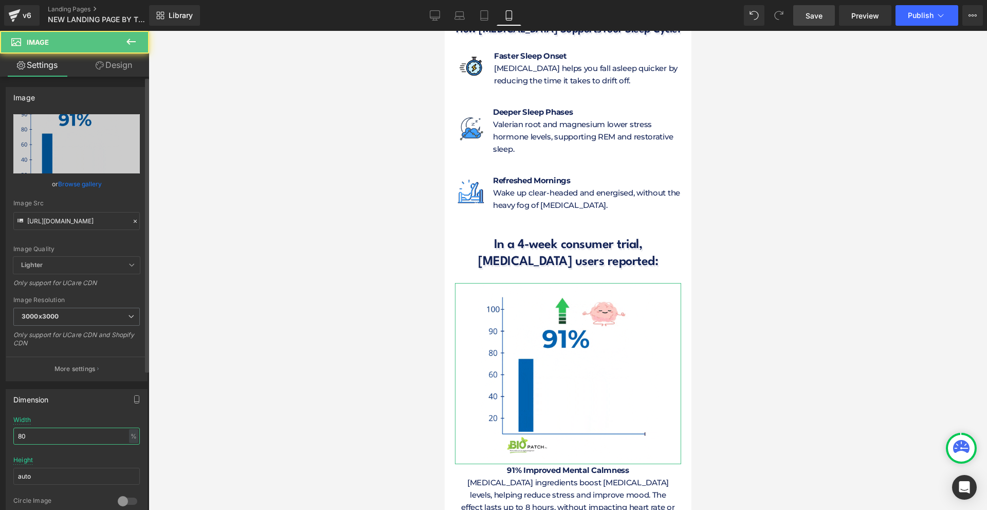
click at [25, 429] on input "80" at bounding box center [76, 435] width 127 height 17
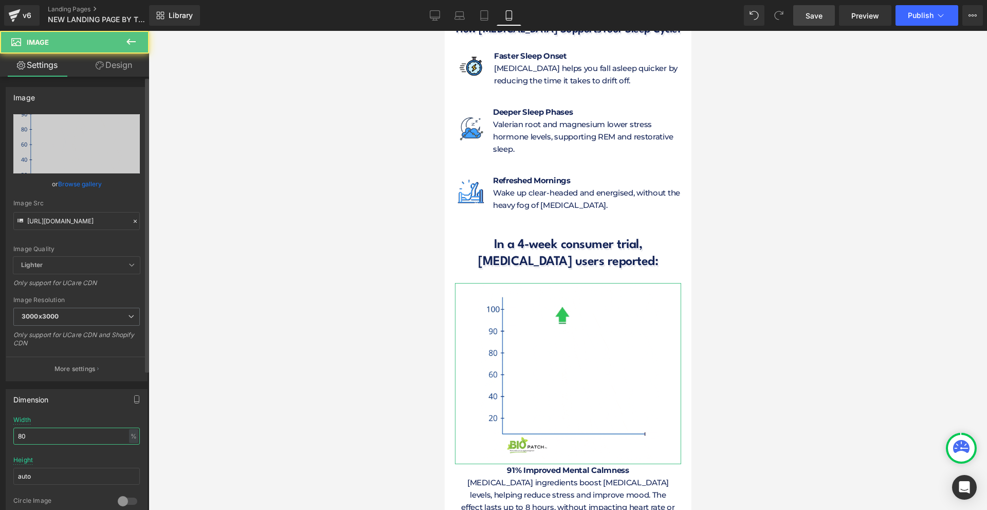
click at [27, 428] on input "80" at bounding box center [76, 435] width 127 height 17
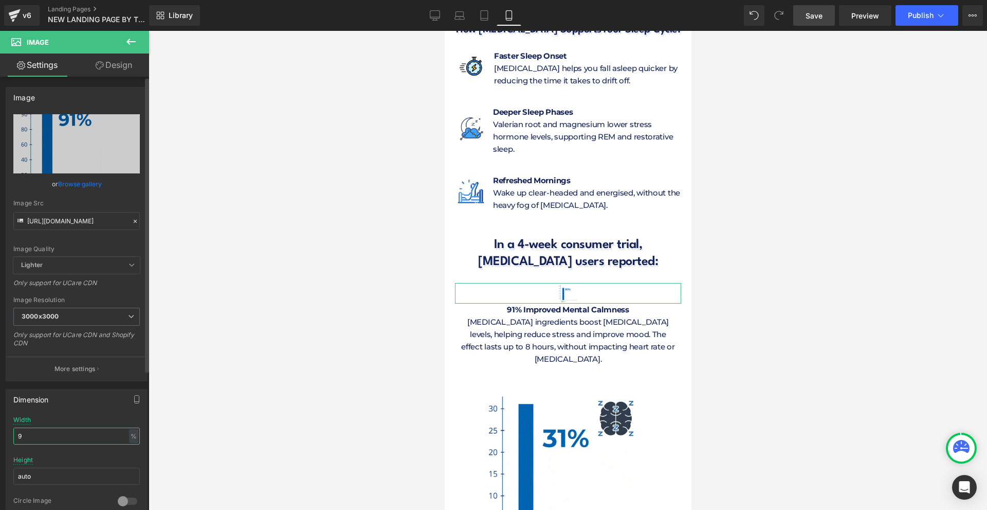
type input "95"
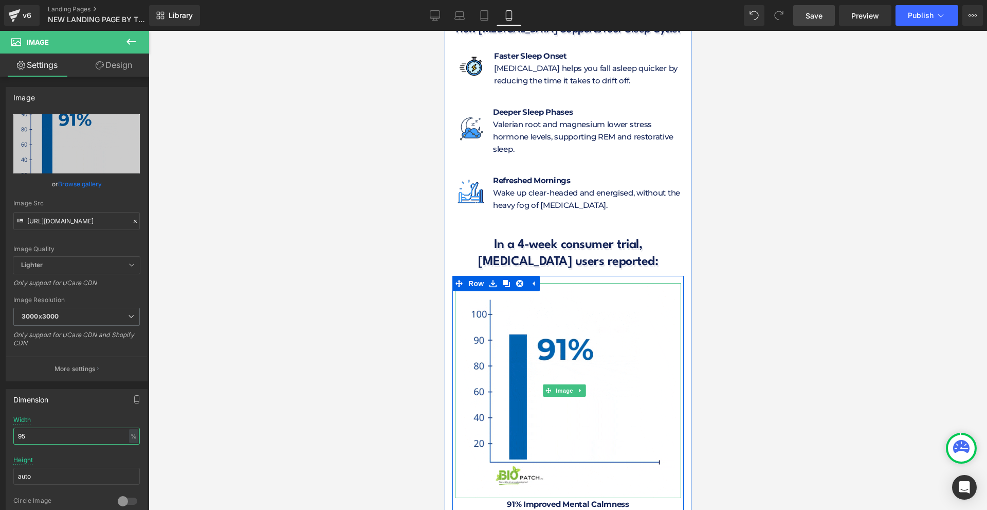
scroll to position [4526, 0]
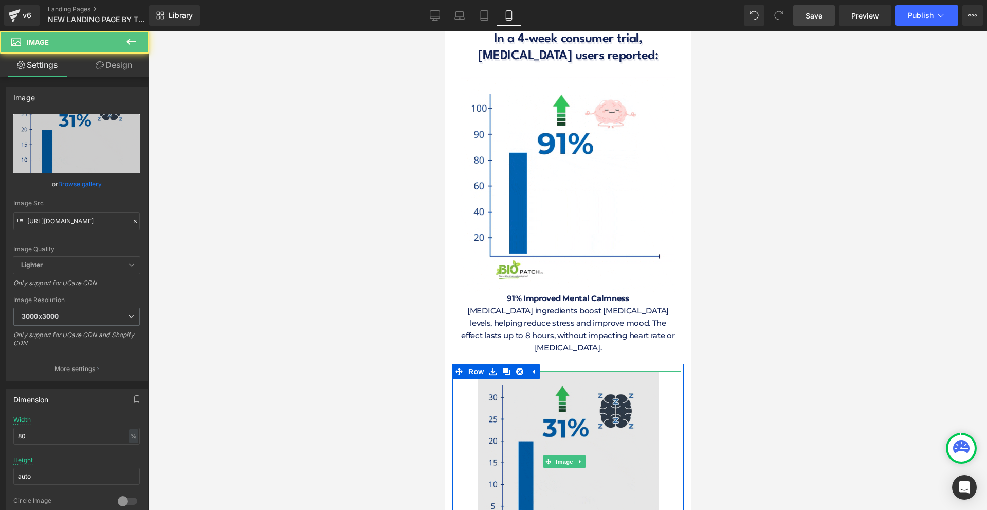
click at [581, 371] on img at bounding box center [567, 461] width 181 height 181
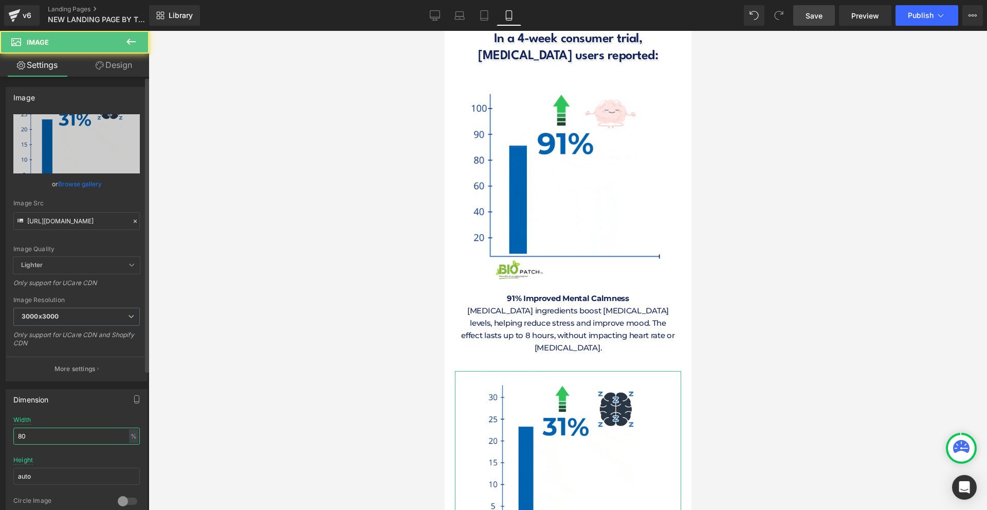
click at [76, 435] on input "80" at bounding box center [76, 435] width 127 height 17
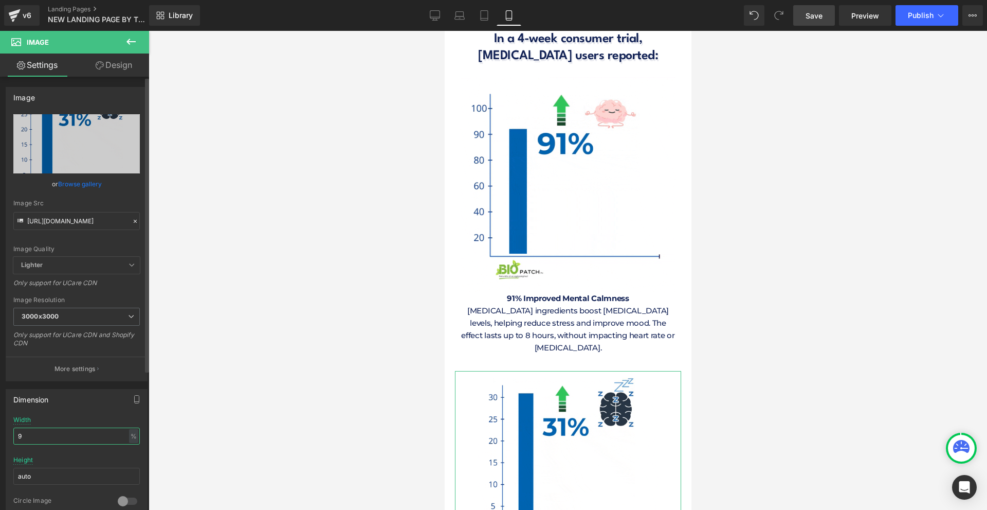
type input "95"
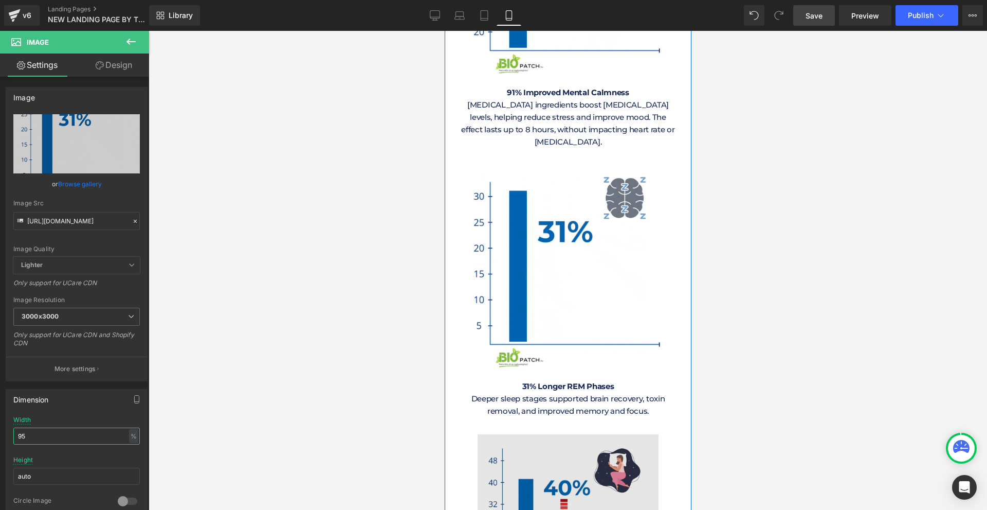
scroll to position [4937, 0]
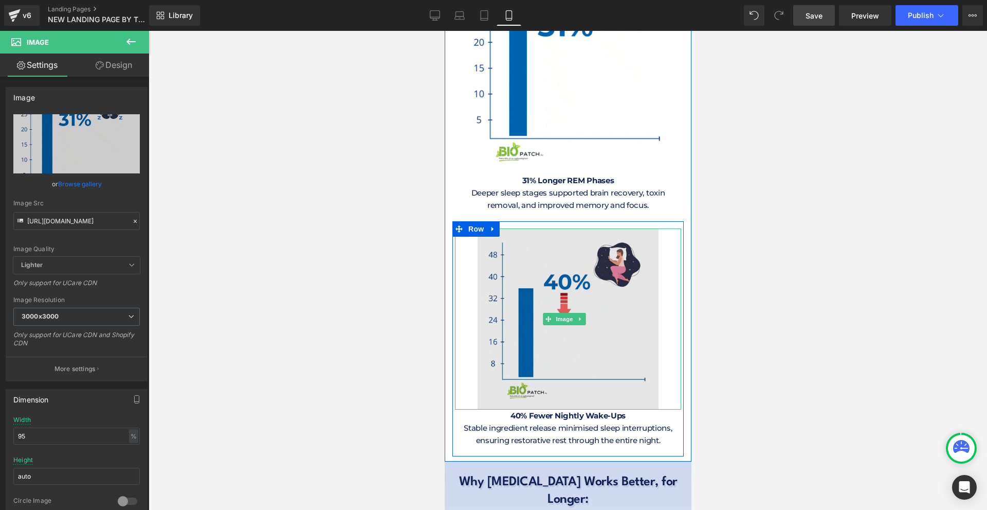
click at [601, 228] on img at bounding box center [567, 318] width 181 height 181
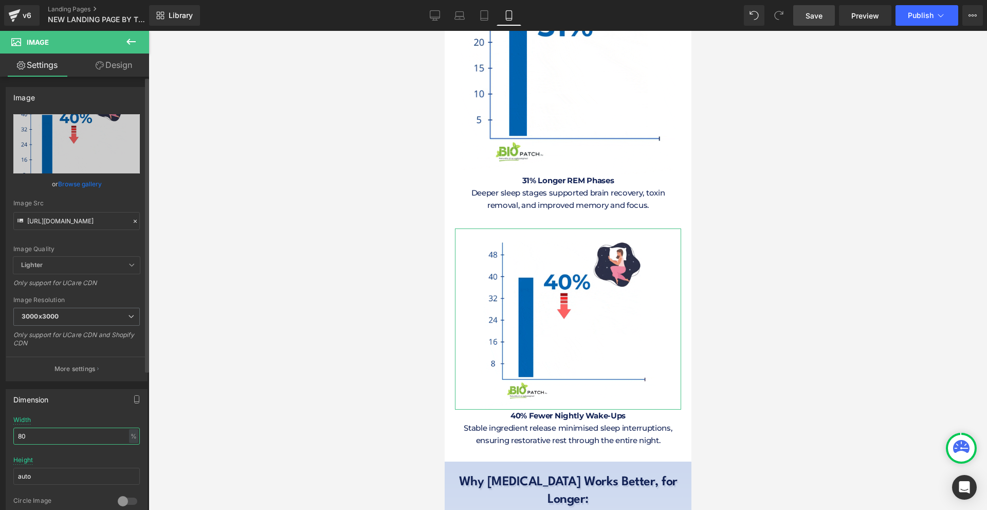
click at [94, 428] on input "80" at bounding box center [76, 435] width 127 height 17
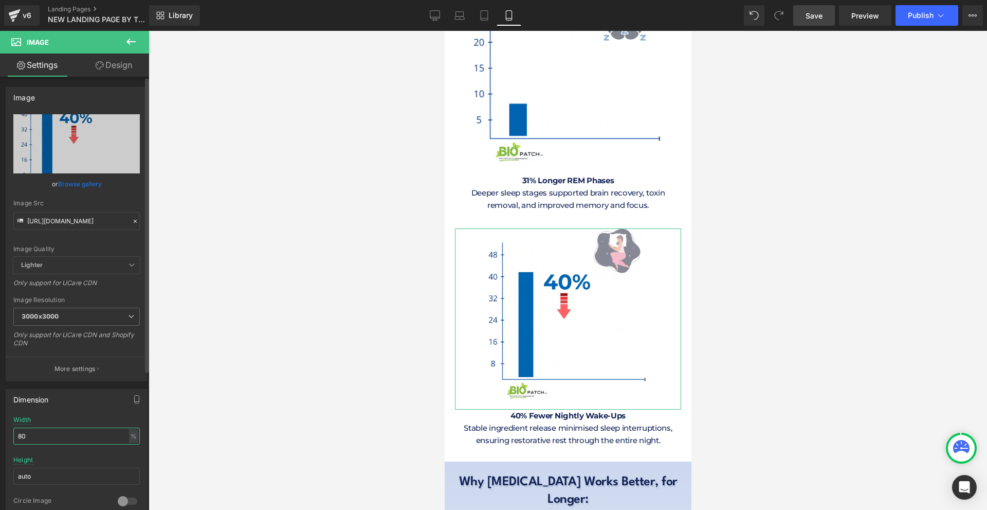
click at [94, 428] on input "80" at bounding box center [76, 435] width 127 height 17
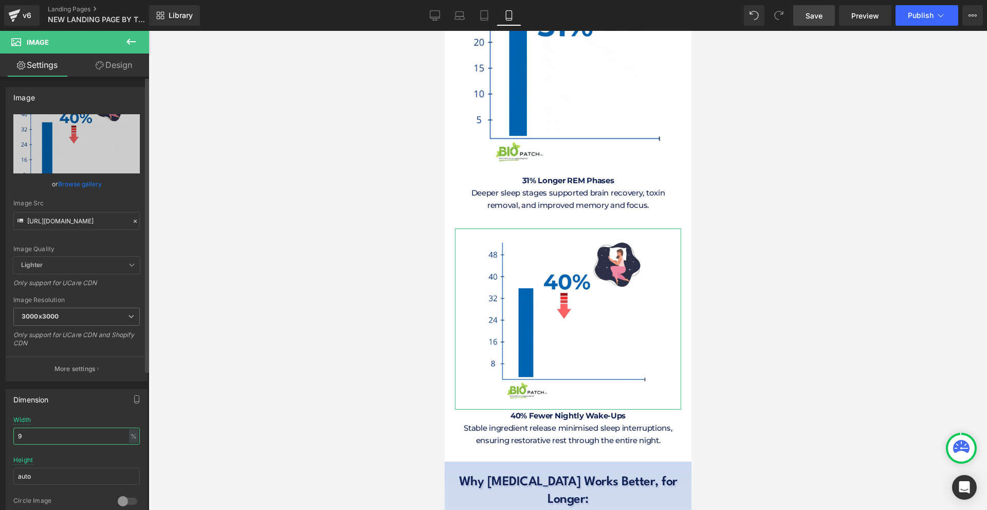
type input "95"
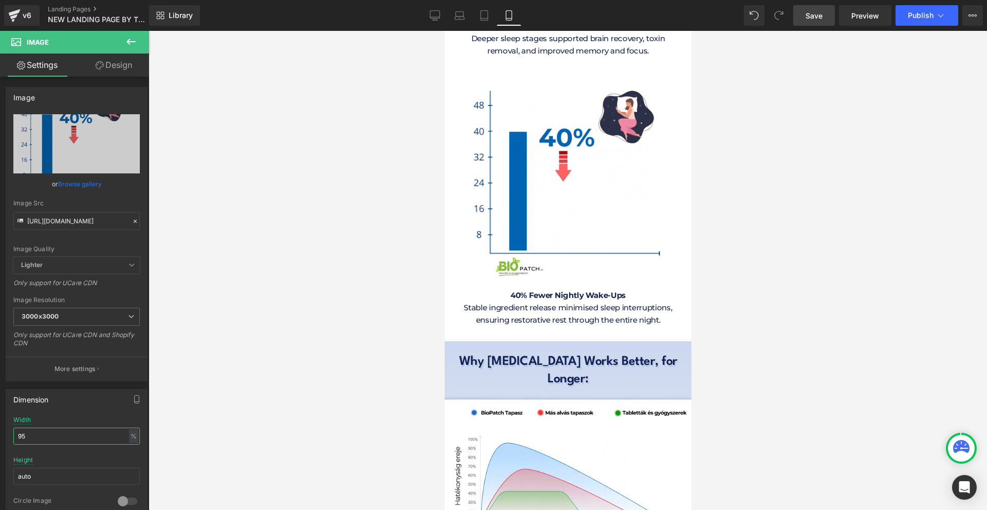
scroll to position [5194, 0]
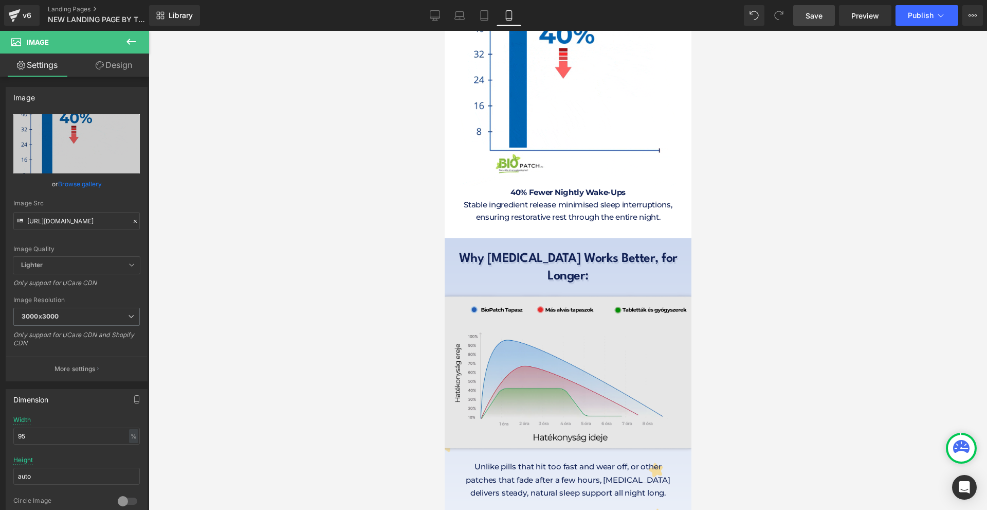
click at [590, 285] on img at bounding box center [567, 370] width 303 height 170
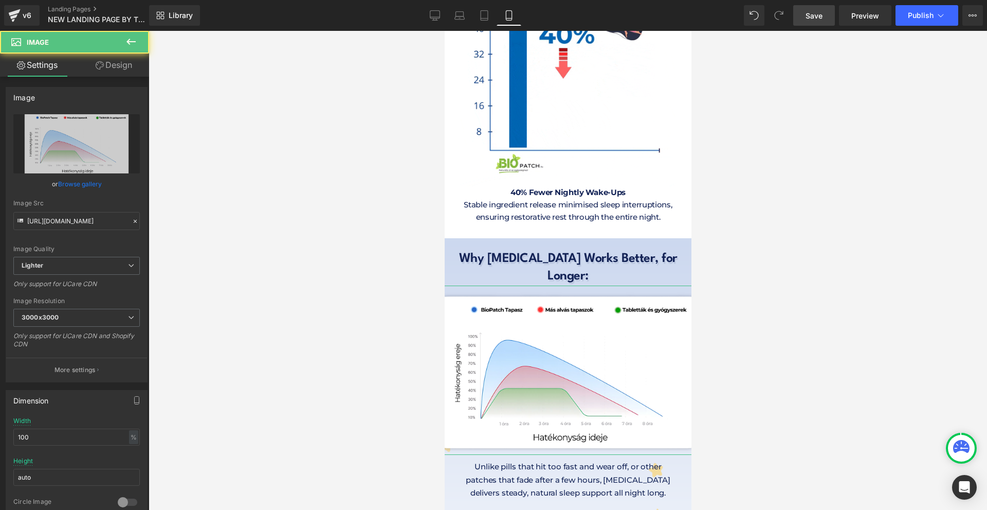
click at [109, 71] on link "Design" at bounding box center [114, 64] width 75 height 23
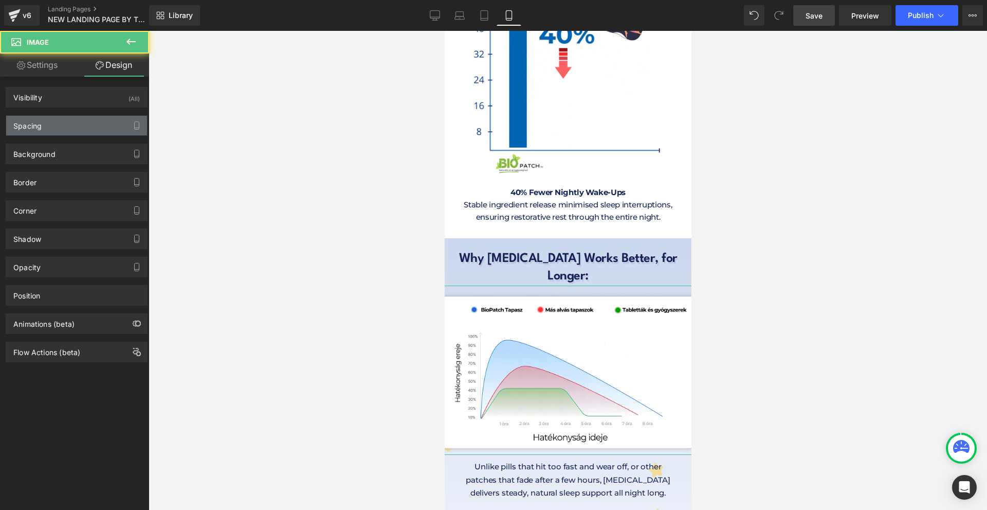
click at [44, 132] on div "Spacing" at bounding box center [76, 126] width 141 height 20
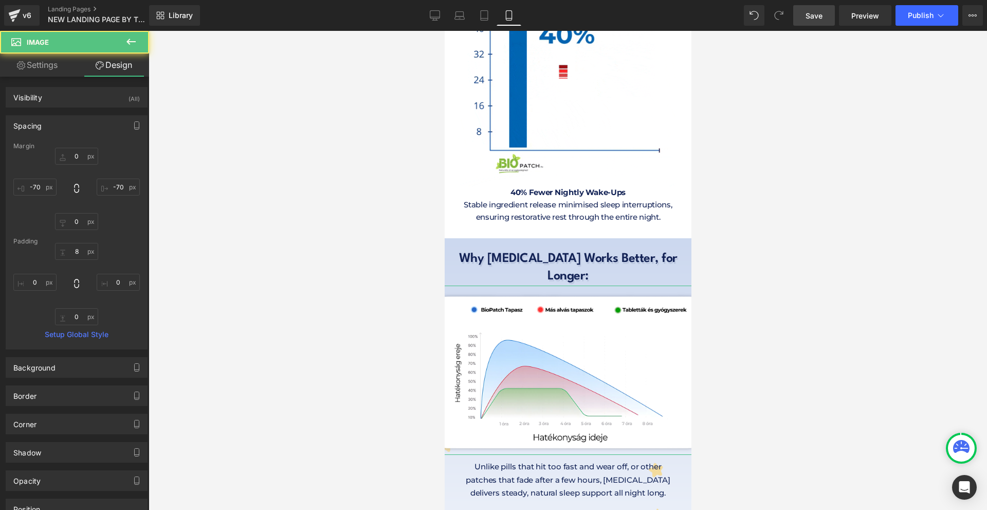
type input "0"
type input "-70"
type input "0"
type input "-70"
type input "8"
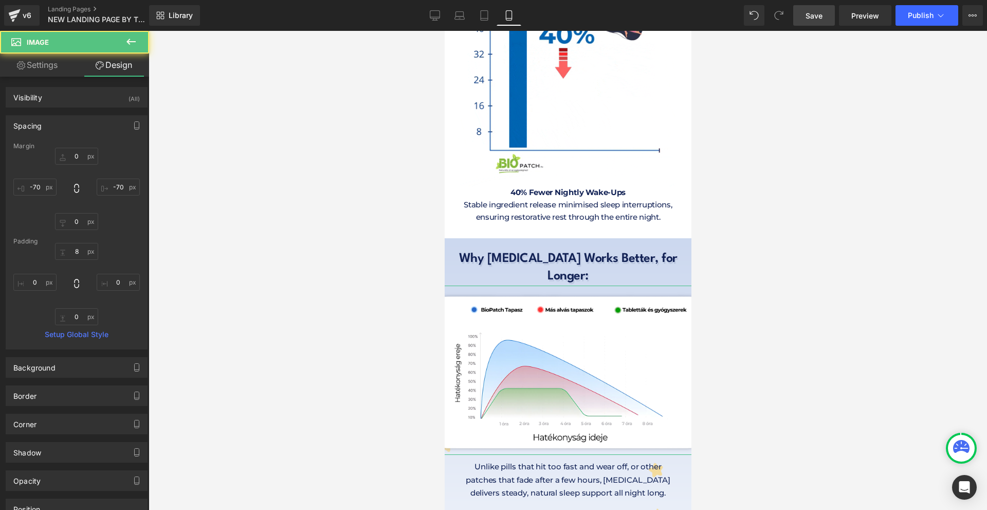
type input "0"
click at [48, 188] on input "-70" at bounding box center [34, 186] width 43 height 17
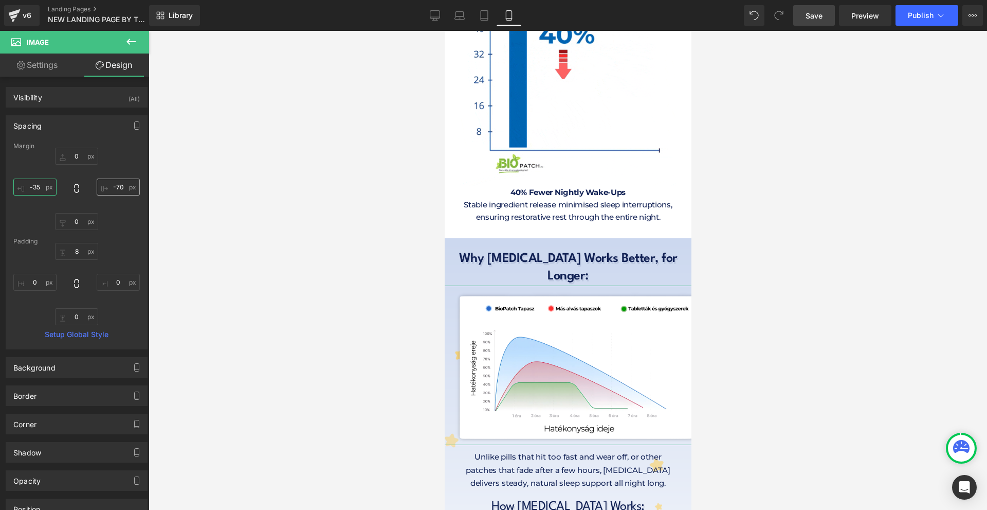
type input "-35"
click at [134, 194] on input "-70" at bounding box center [118, 186] width 43 height 17
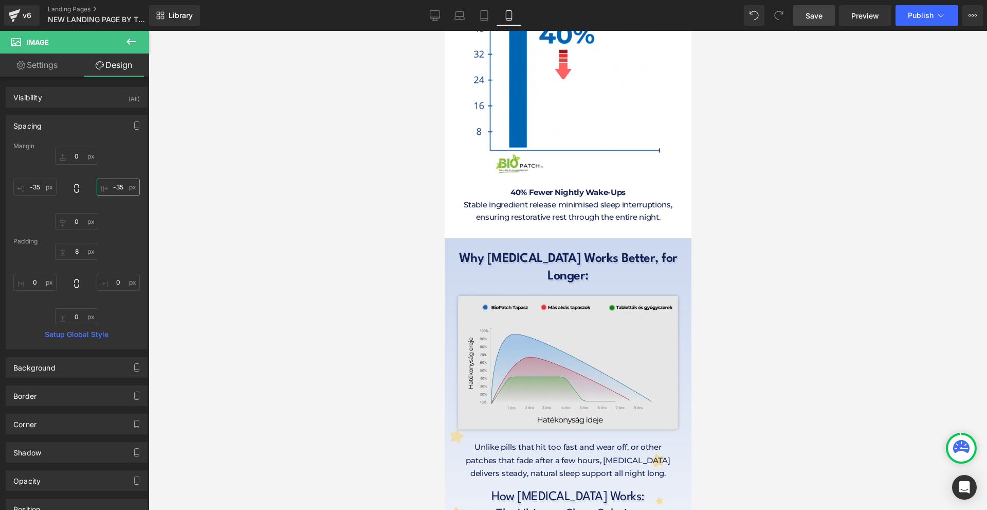
scroll to position [5400, 0]
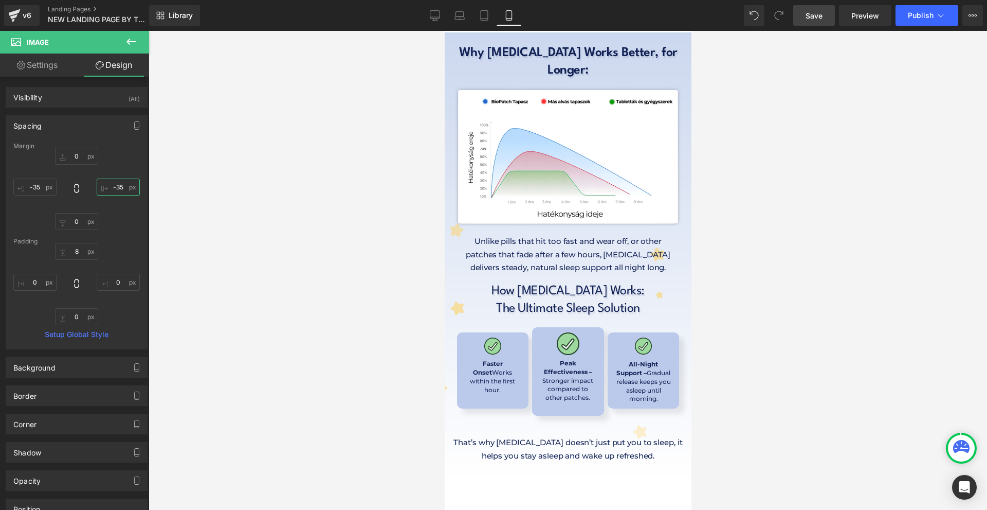
type input "-35"
click at [809, 15] on span "Save" at bounding box center [814, 15] width 17 height 11
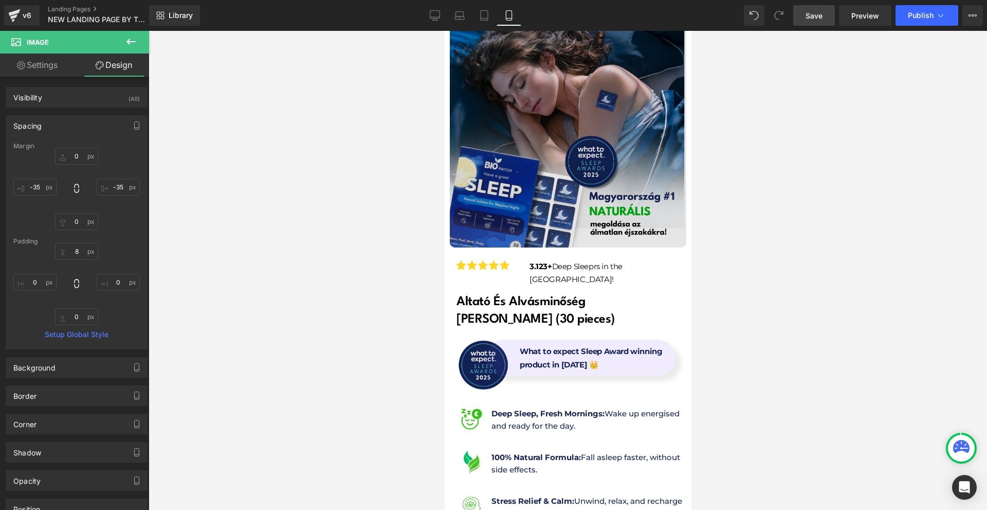
scroll to position [0, 0]
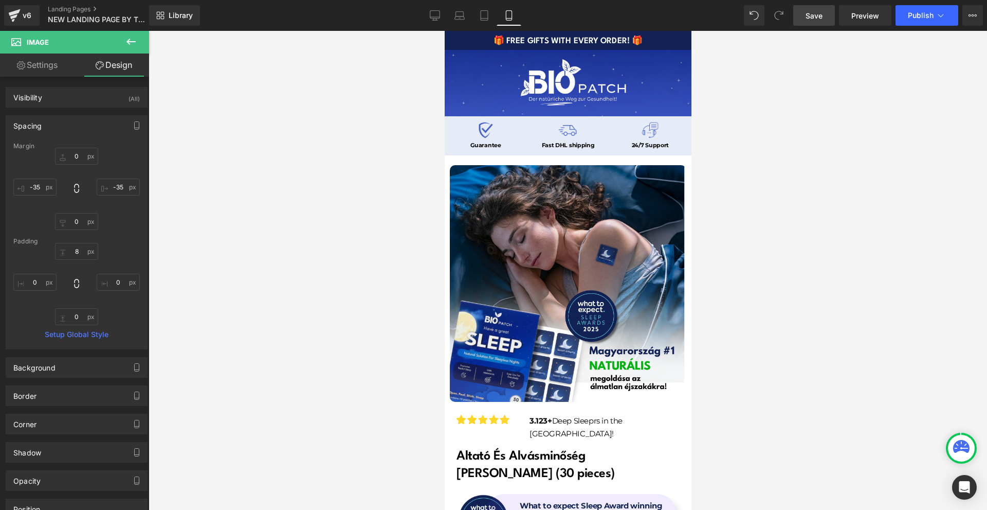
click at [820, 17] on span "Save" at bounding box center [814, 15] width 17 height 11
click at [817, 21] on link "Save" at bounding box center [815, 15] width 42 height 21
click at [820, 12] on span "Save" at bounding box center [814, 15] width 17 height 11
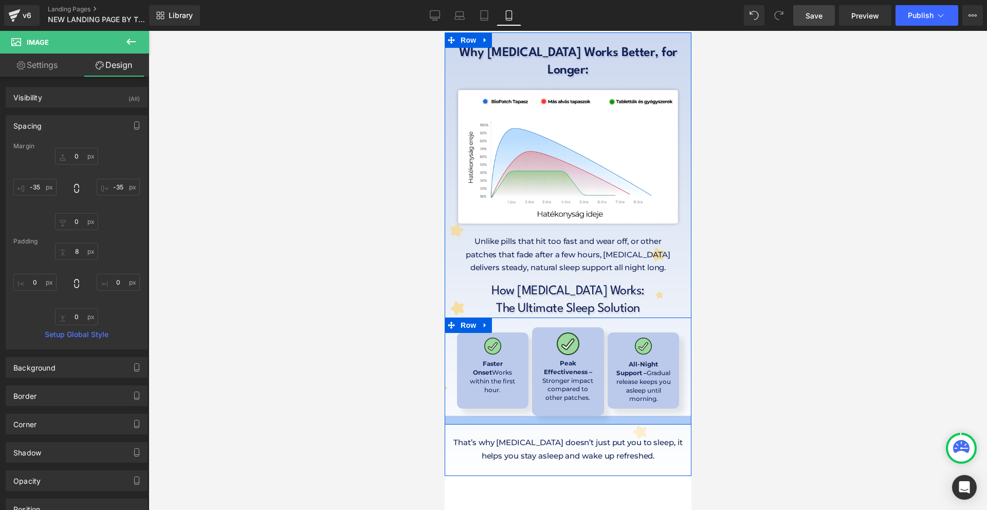
scroll to position [5455, 0]
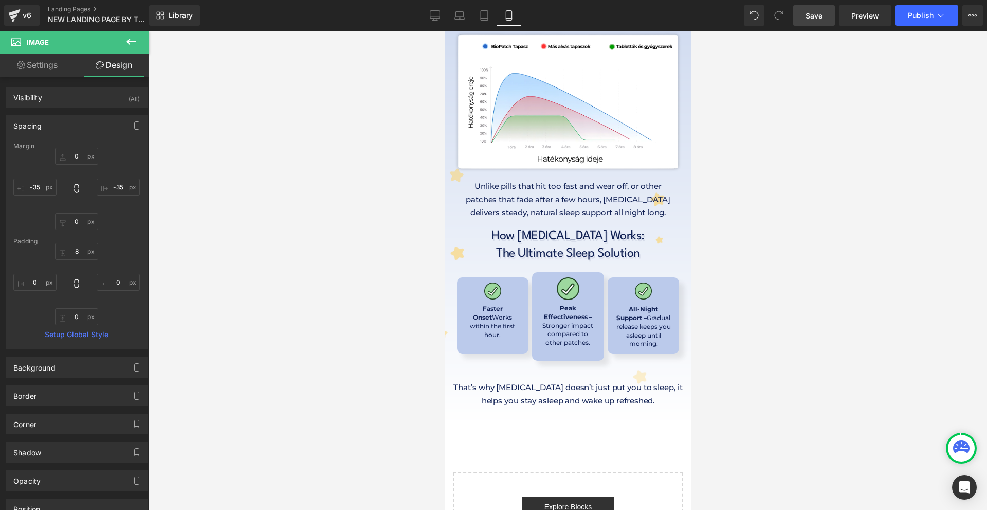
click at [131, 38] on icon at bounding box center [131, 41] width 12 height 12
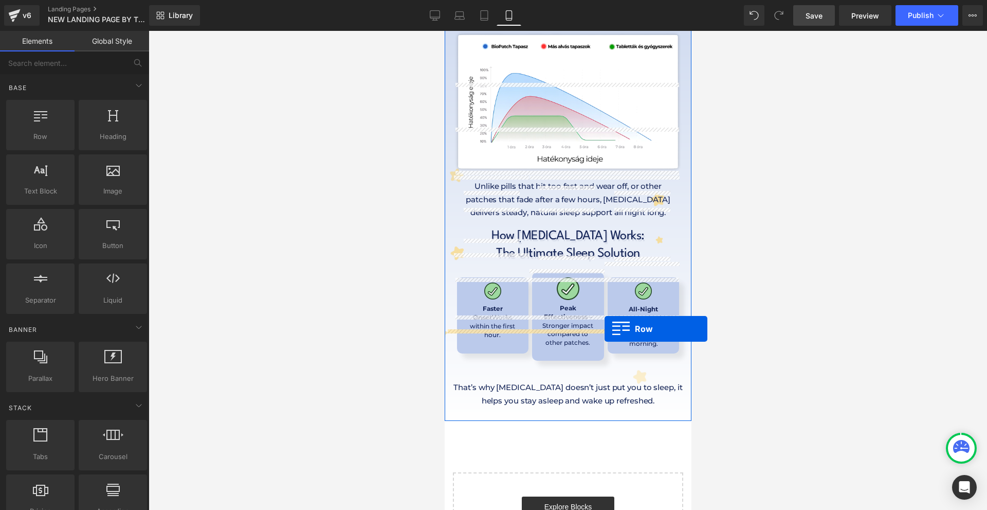
drag, startPoint x: 475, startPoint y: 151, endPoint x: 604, endPoint y: 329, distance: 220.1
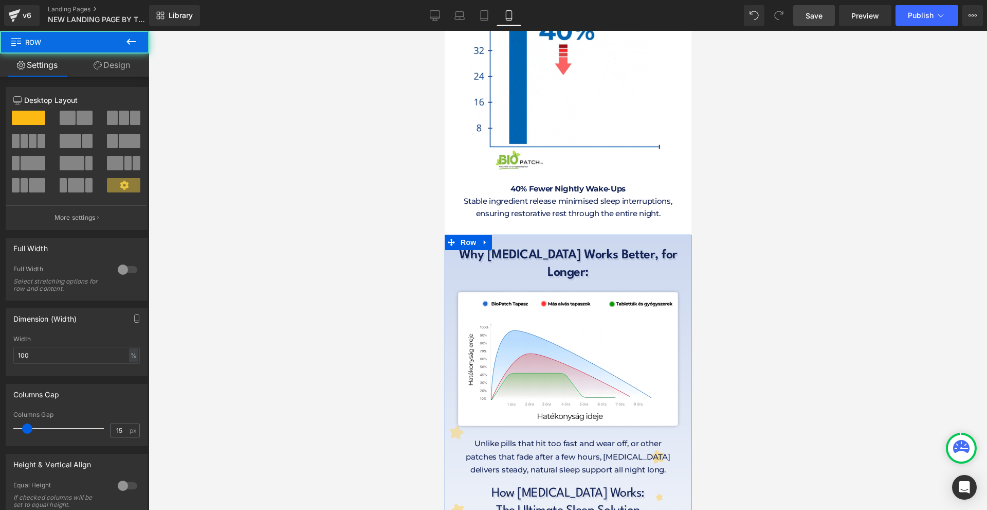
scroll to position [5044, 0]
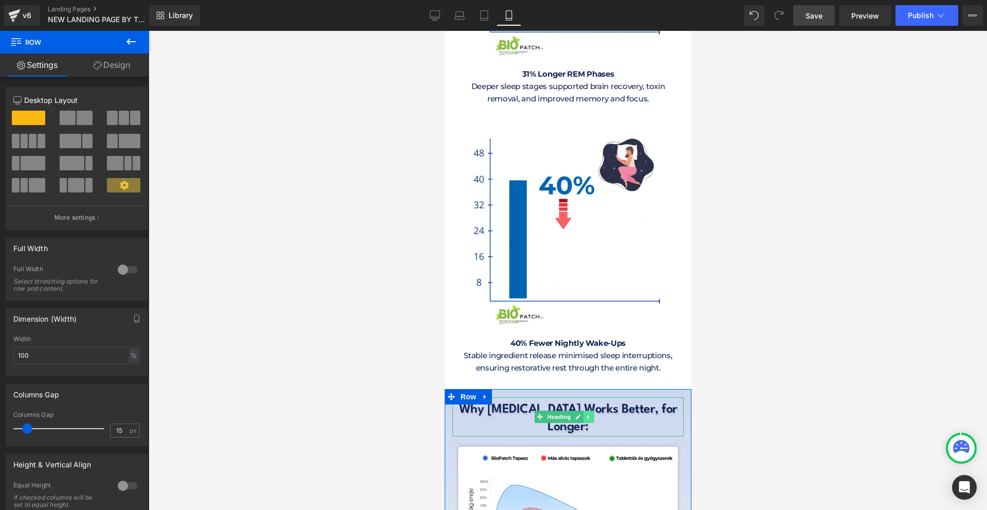
click at [587, 413] on icon at bounding box center [589, 416] width 6 height 6
click at [584, 410] on link at bounding box center [583, 416] width 11 height 12
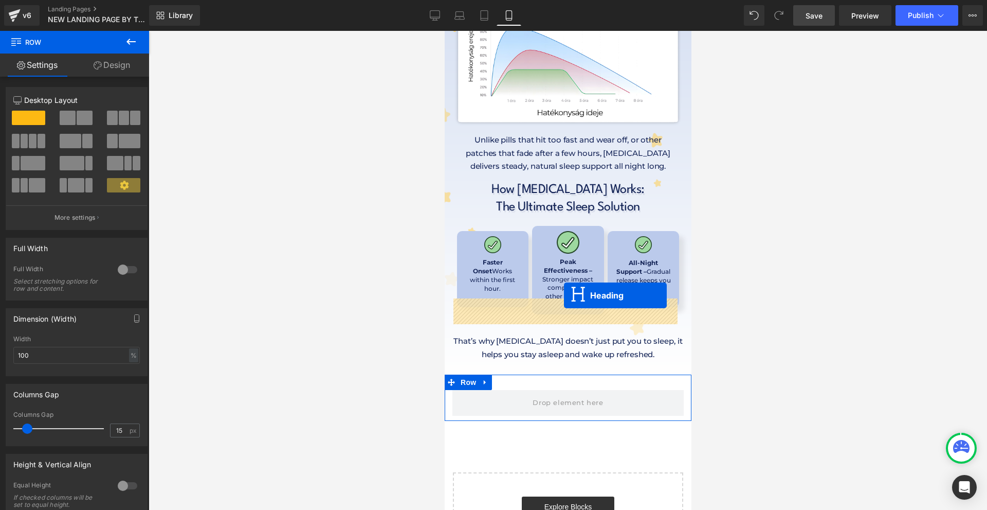
drag, startPoint x: 565, startPoint y: 357, endPoint x: 564, endPoint y: 295, distance: 62.2
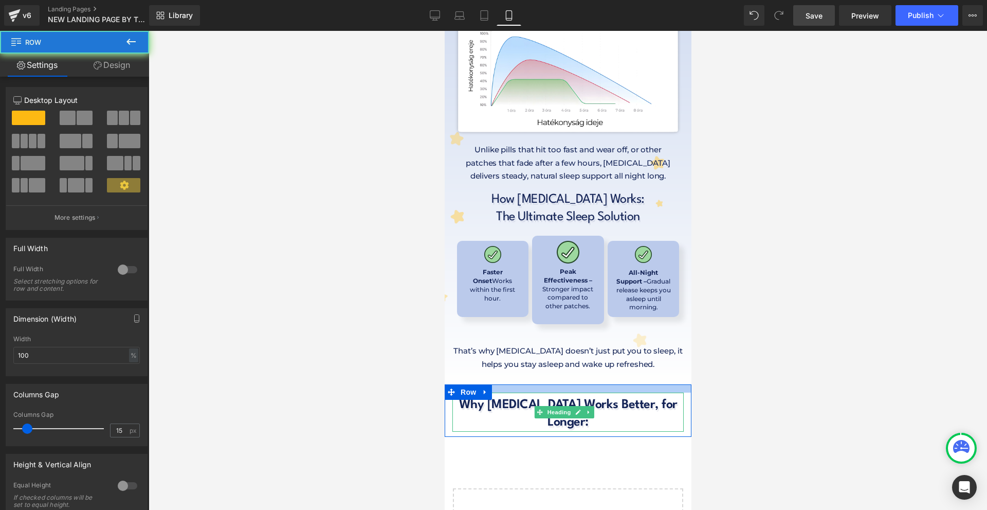
scroll to position [5487, 0]
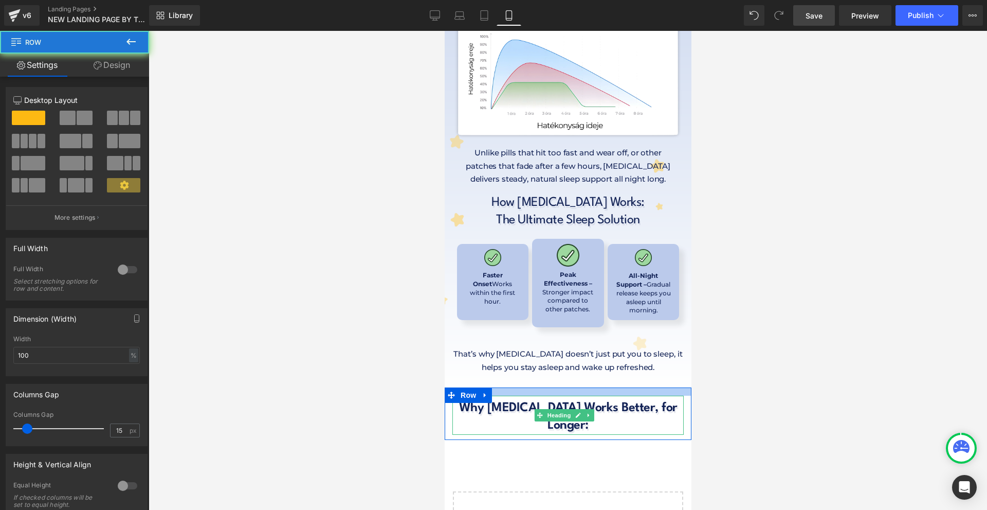
drag, startPoint x: 565, startPoint y: 291, endPoint x: 560, endPoint y: 295, distance: 6.2
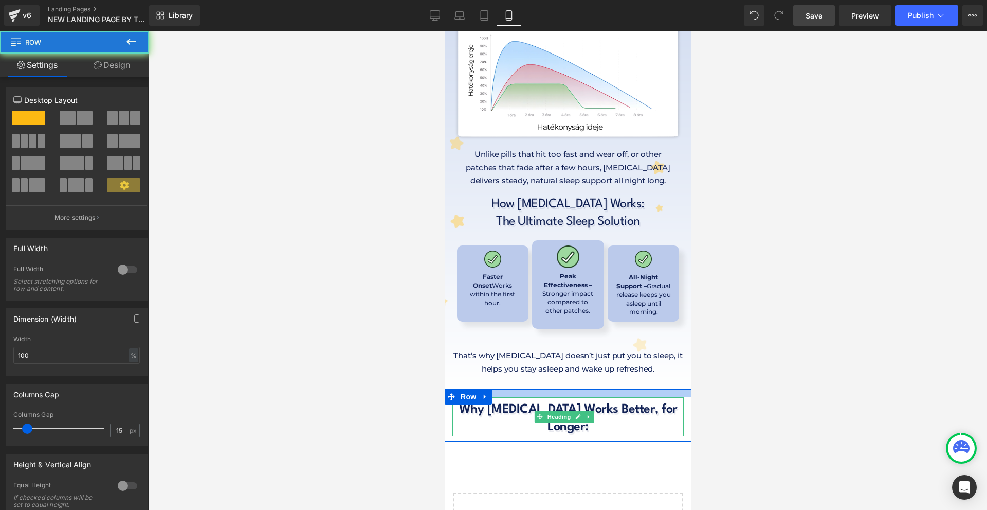
click at [518, 401] on h1 "Why [MEDICAL_DATA] Works Better, for Longer:" at bounding box center [567, 418] width 231 height 35
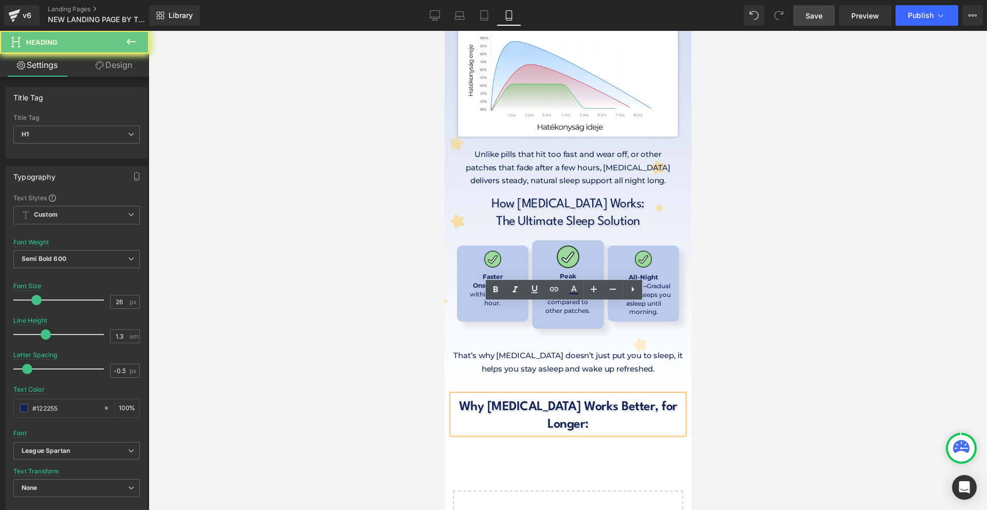
click at [518, 399] on h1 "Why [MEDICAL_DATA] Works Better, for Longer:" at bounding box center [567, 416] width 231 height 35
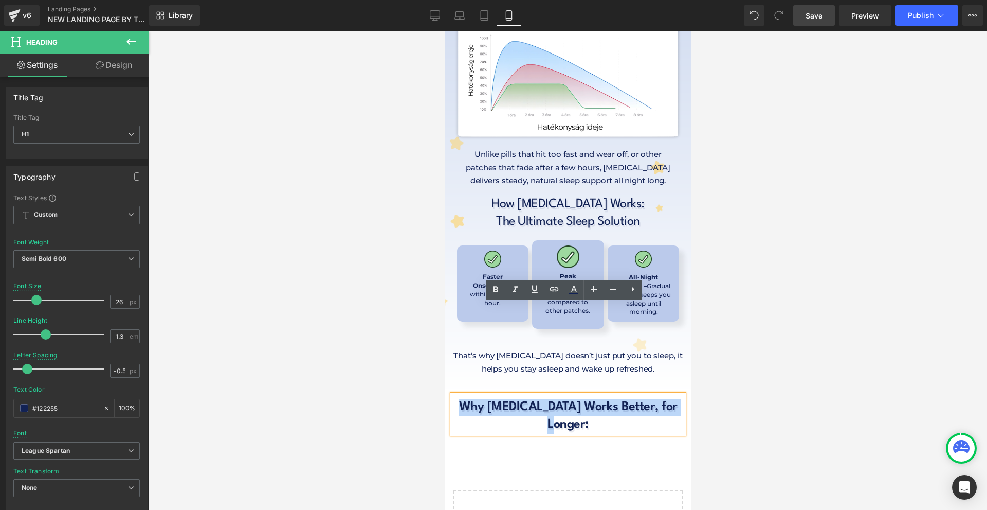
click at [518, 399] on h1 "Why [MEDICAL_DATA] Works Better, for Longer:" at bounding box center [567, 416] width 231 height 35
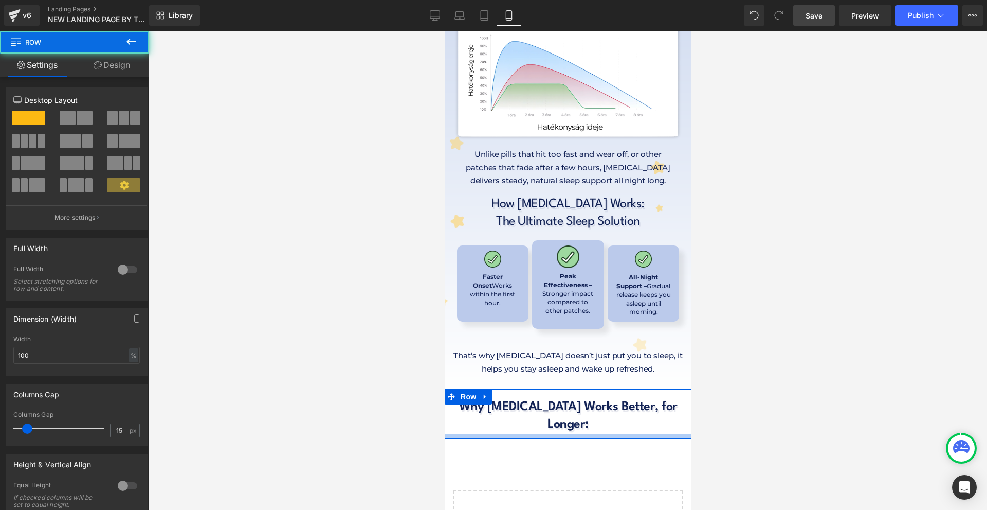
click at [628, 434] on div at bounding box center [567, 436] width 247 height 5
click at [633, 431] on div at bounding box center [567, 432] width 231 height 3
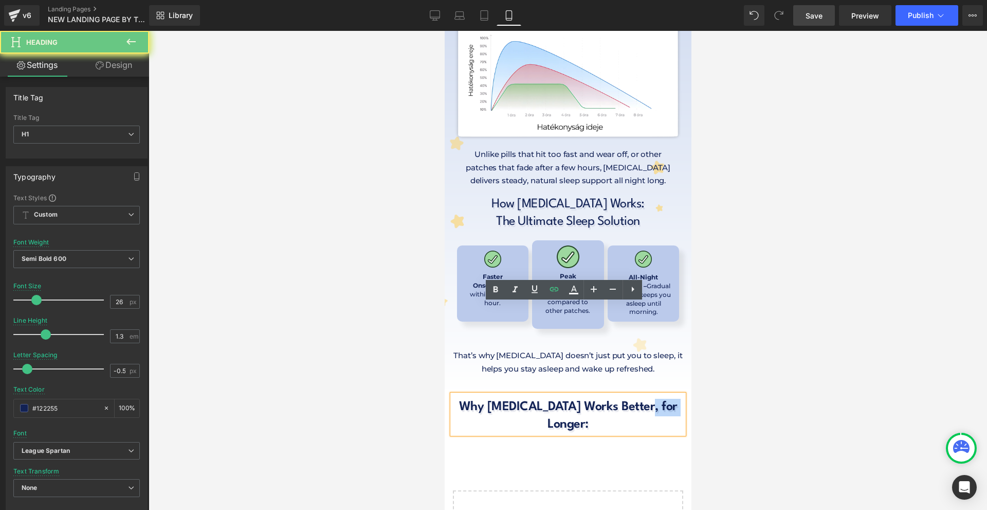
click at [633, 399] on h1 "Why [MEDICAL_DATA] Works Better, for Longer:" at bounding box center [567, 416] width 231 height 35
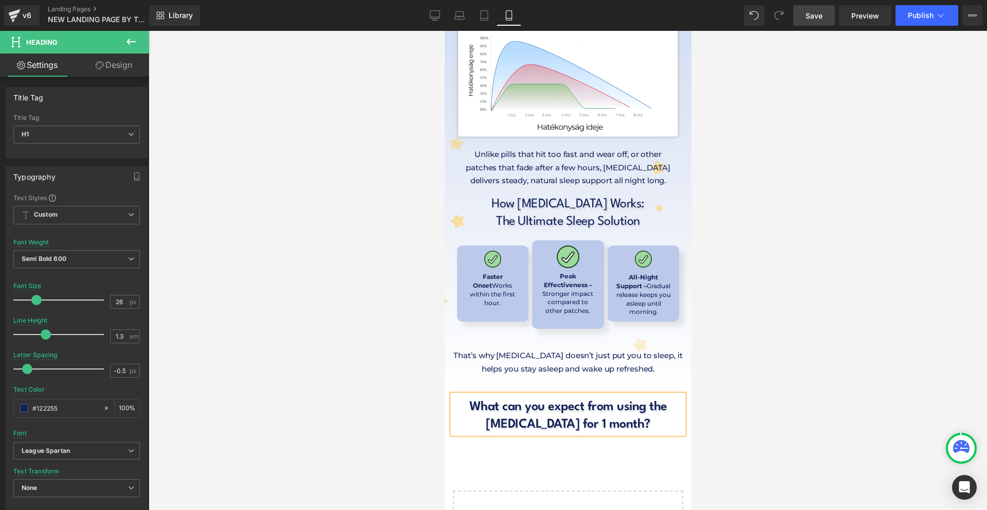
click at [753, 340] on div at bounding box center [568, 270] width 839 height 479
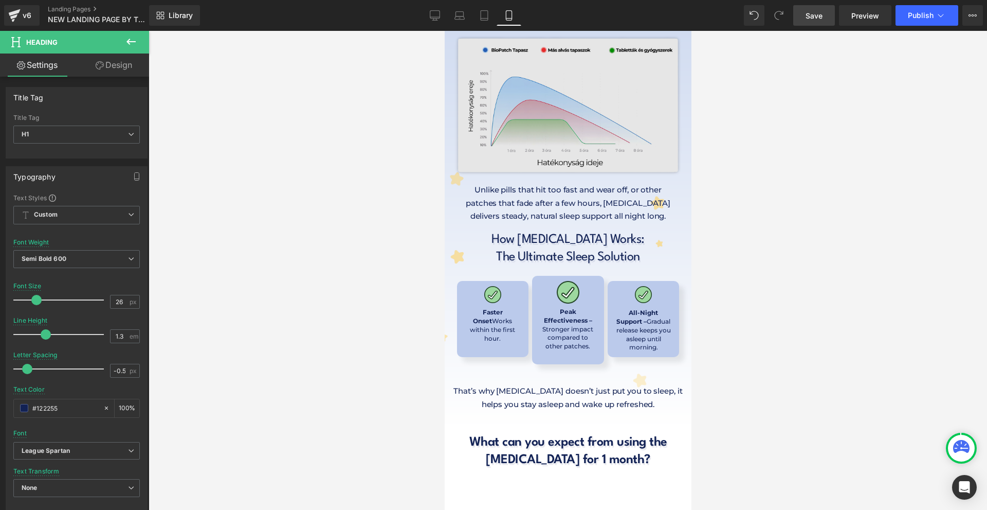
scroll to position [5504, 0]
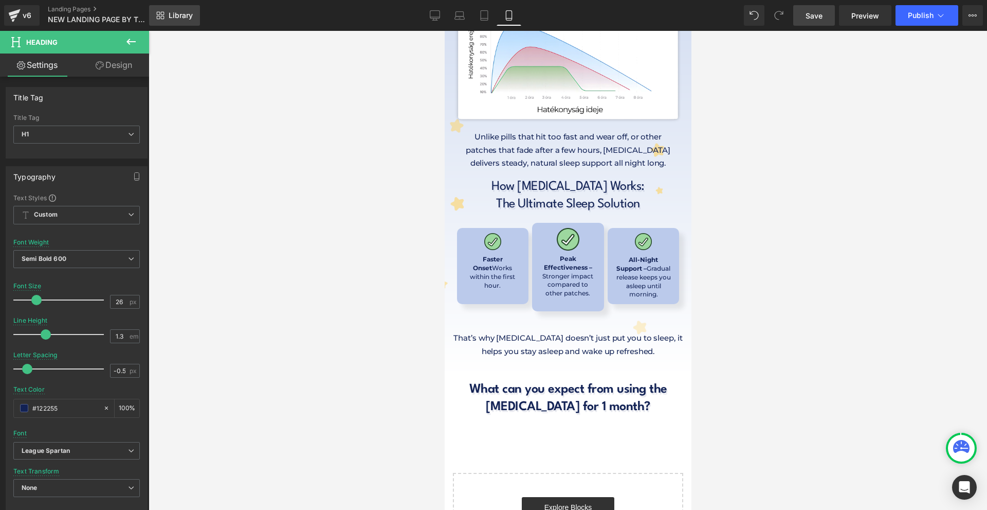
click at [176, 16] on span "Library" at bounding box center [181, 15] width 24 height 9
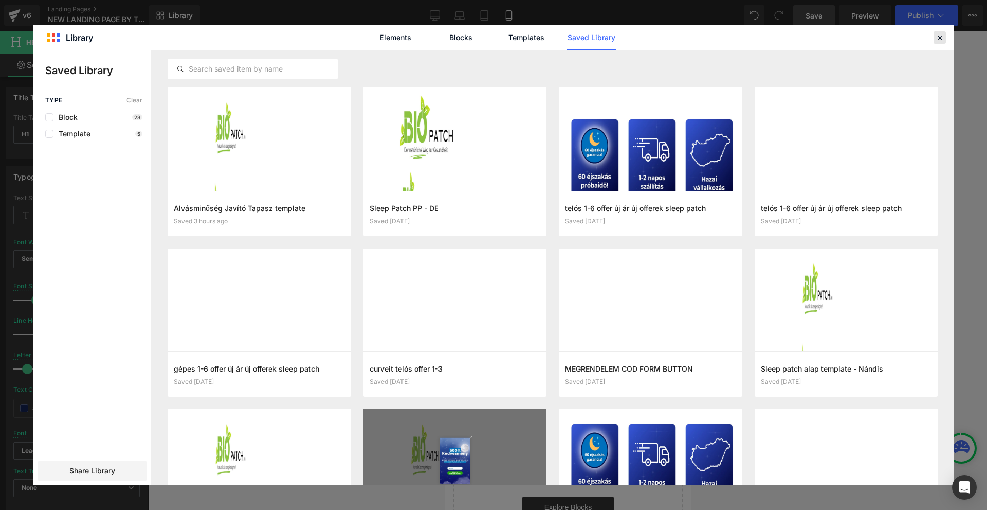
click at [942, 39] on icon at bounding box center [939, 37] width 9 height 9
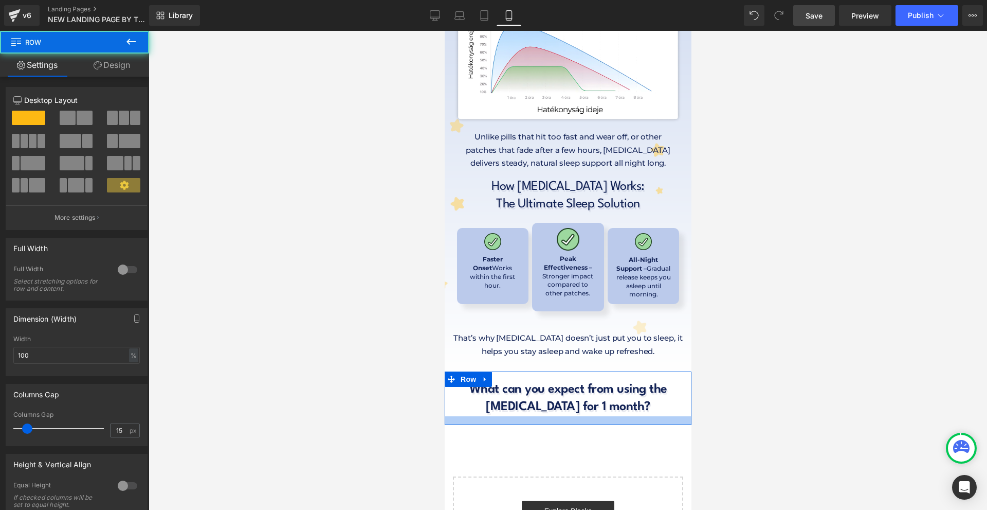
click at [621, 416] on div at bounding box center [567, 420] width 247 height 9
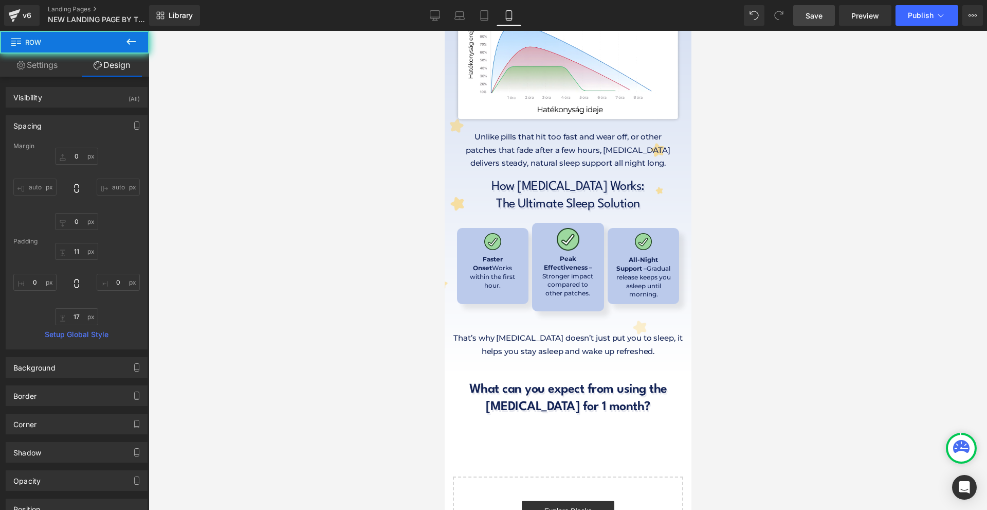
click at [141, 36] on button at bounding box center [131, 42] width 36 height 23
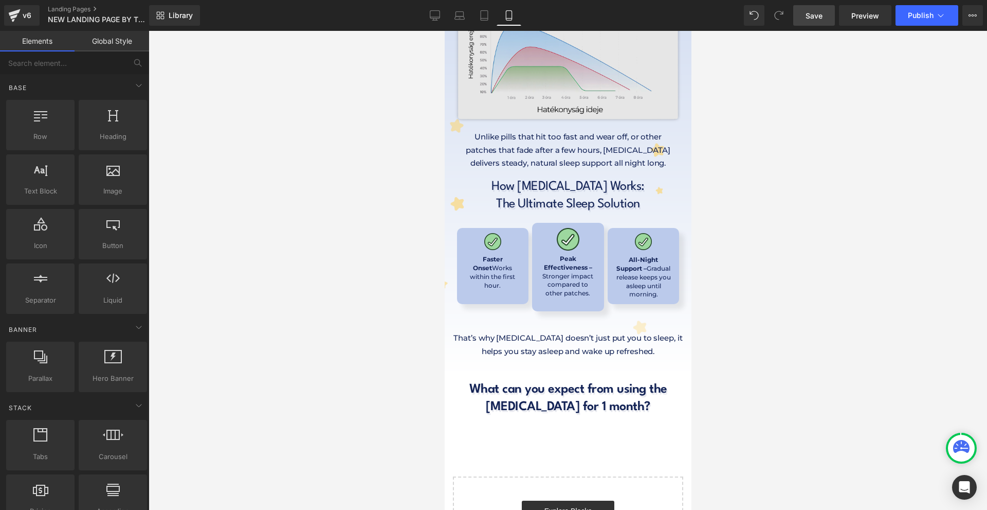
scroll to position [5508, 0]
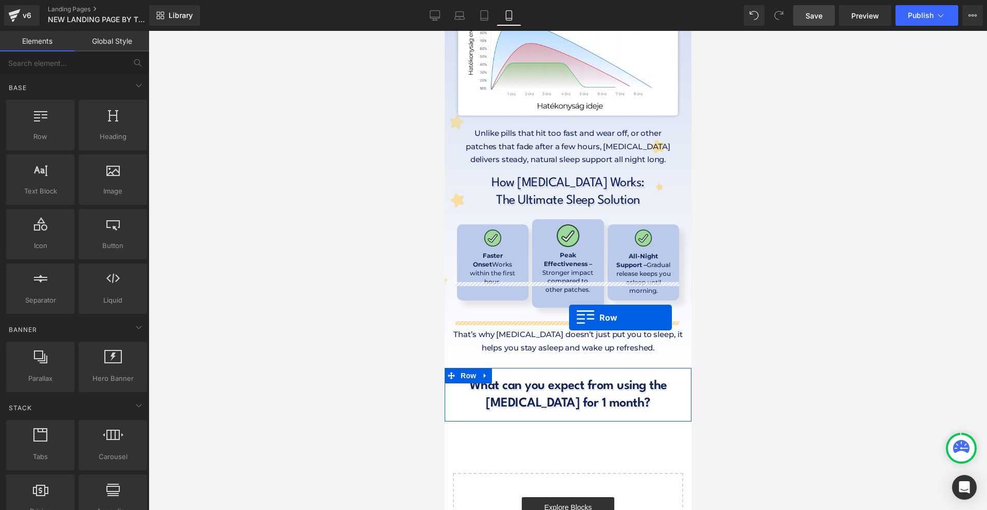
drag, startPoint x: 494, startPoint y: 170, endPoint x: 567, endPoint y: 317, distance: 163.8
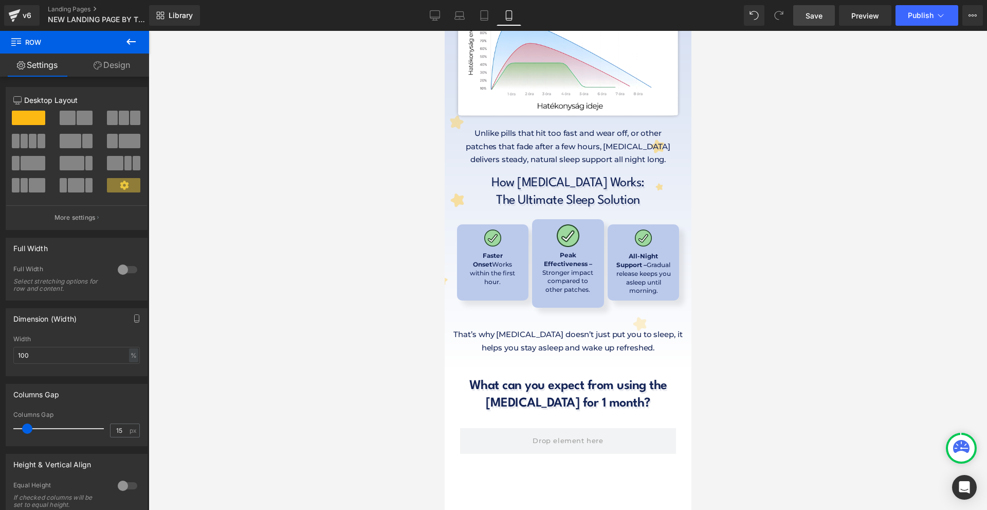
click at [130, 48] on button at bounding box center [131, 42] width 36 height 23
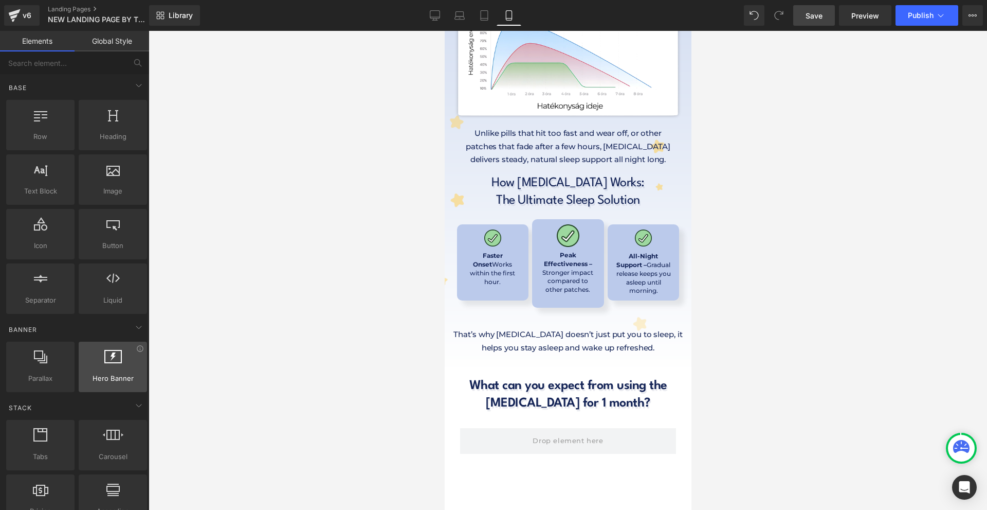
scroll to position [103, 0]
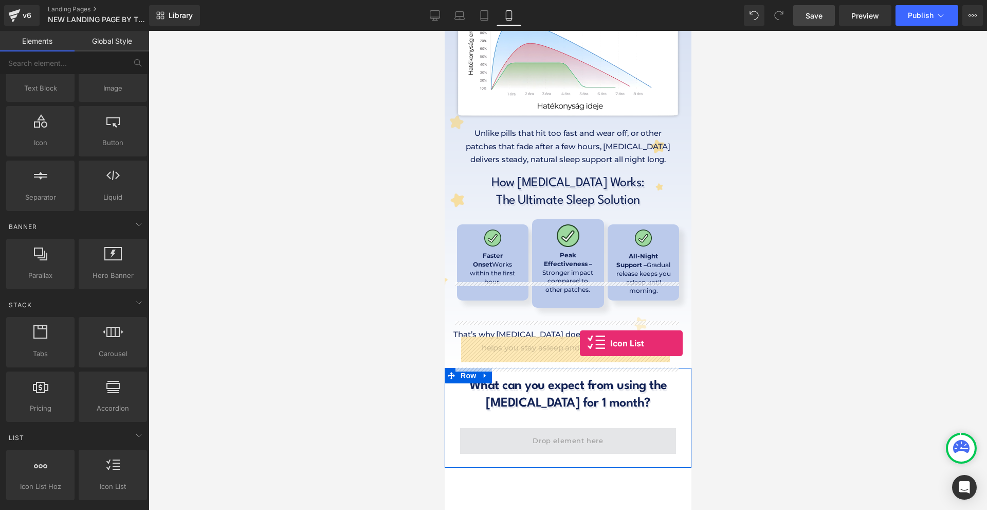
drag, startPoint x: 559, startPoint y: 500, endPoint x: 580, endPoint y: 343, distance: 158.2
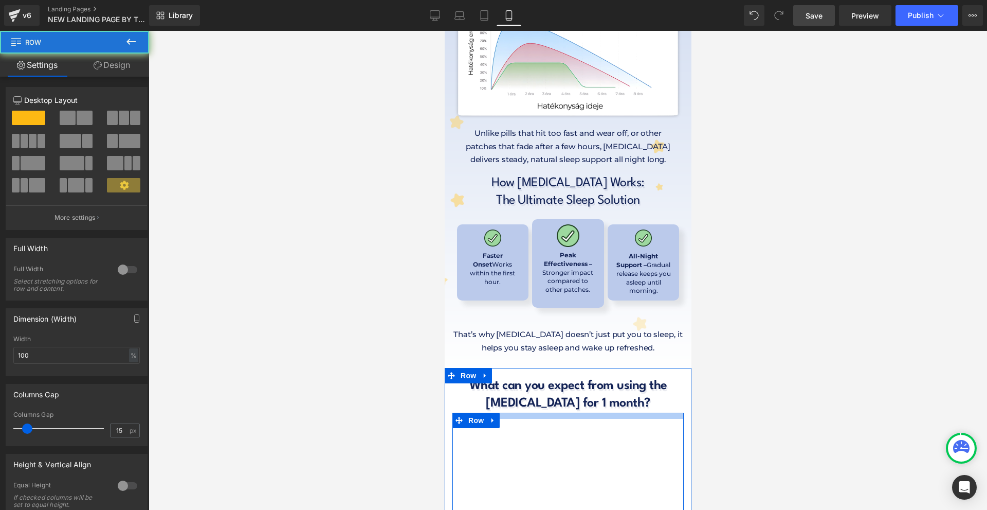
drag, startPoint x: 553, startPoint y: 325, endPoint x: 561, endPoint y: 316, distance: 11.7
click at [561, 373] on div "What can you expect from using the [MEDICAL_DATA] for 1 month? Heading Icon You…" at bounding box center [567, 450] width 247 height 154
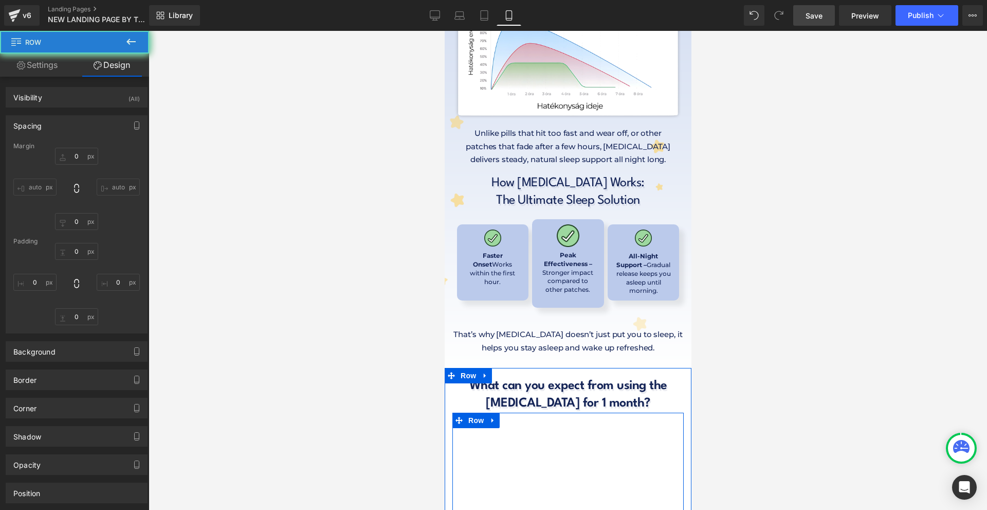
type input "0"
type input "12"
type input "0"
type input "10"
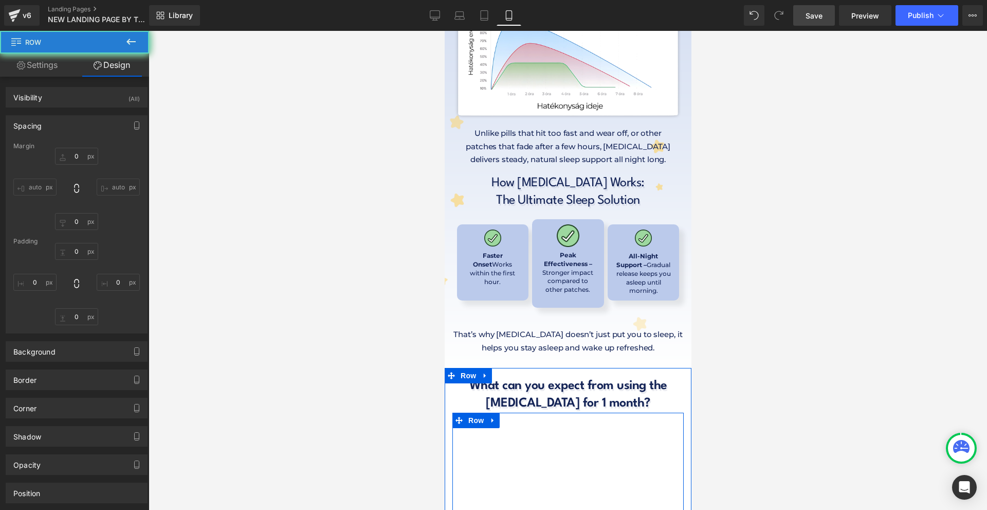
type input "0"
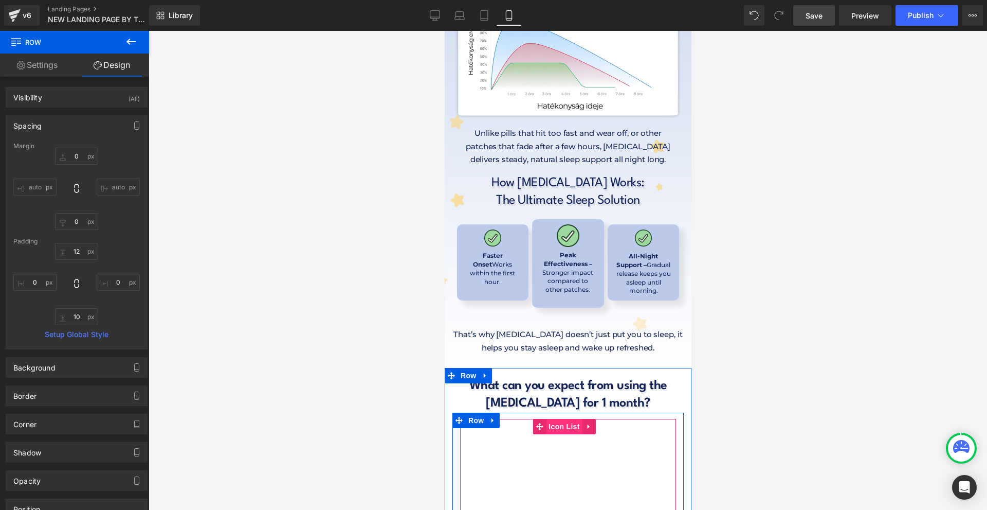
click at [561, 419] on span "Icon List" at bounding box center [564, 426] width 36 height 15
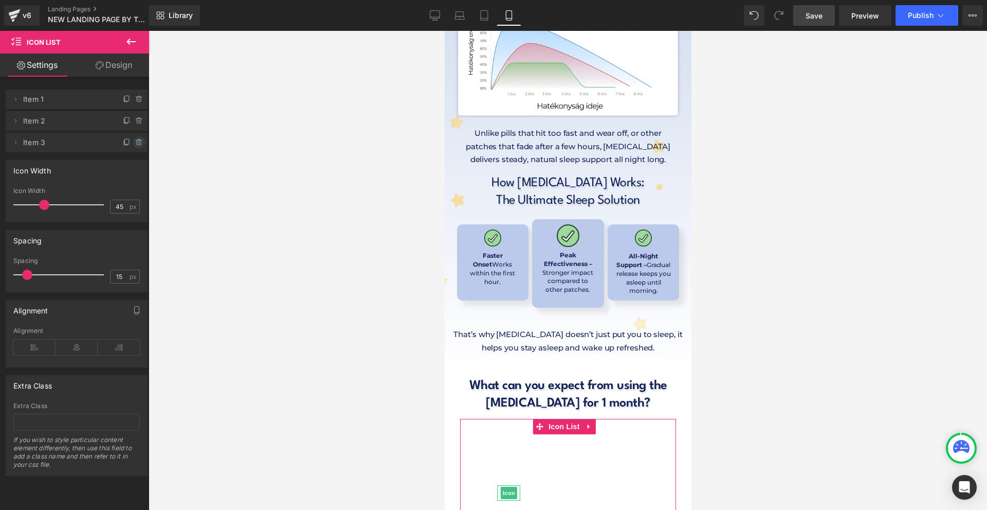
click at [137, 141] on icon at bounding box center [139, 142] width 4 height 5
click at [133, 141] on button "Delete" at bounding box center [131, 142] width 32 height 13
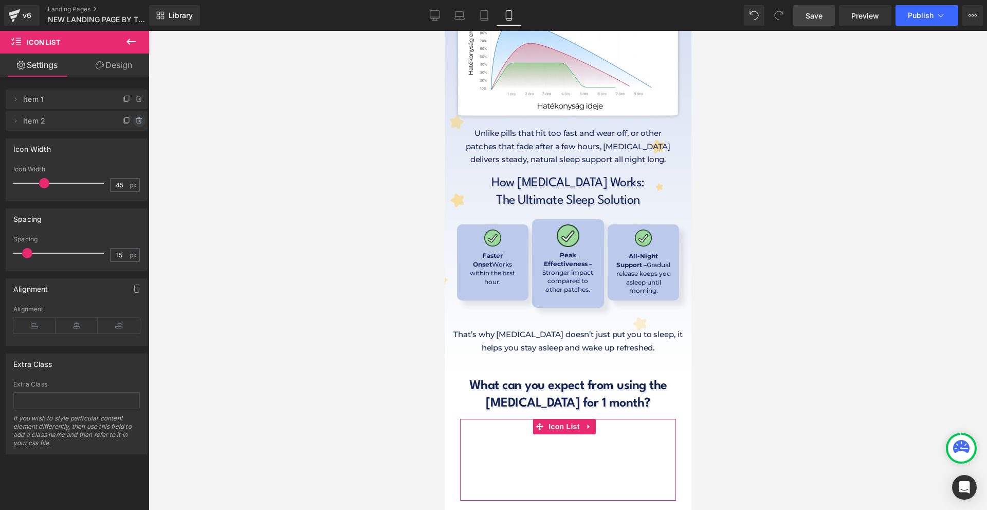
click at [135, 124] on icon at bounding box center [139, 121] width 8 height 8
click at [134, 124] on button "Delete" at bounding box center [128, 121] width 32 height 13
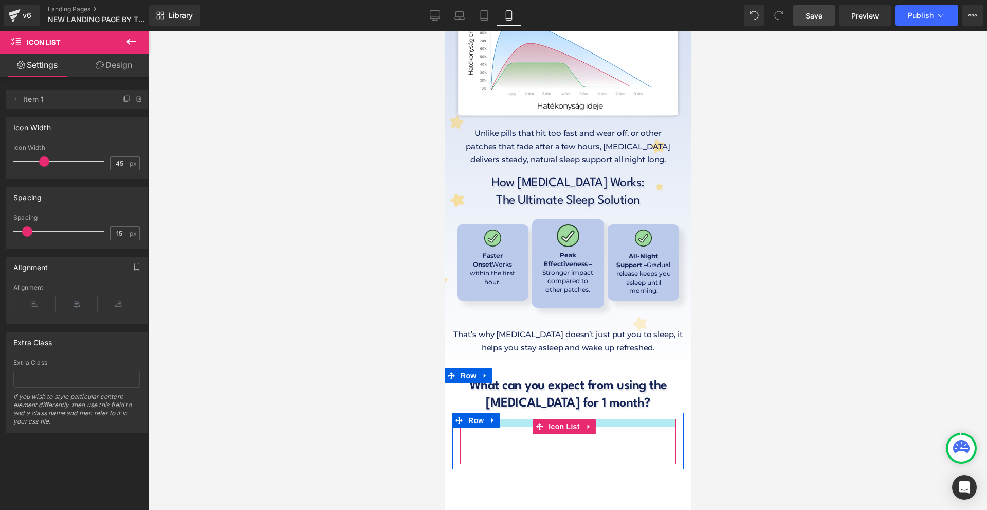
drag, startPoint x: 519, startPoint y: 328, endPoint x: 525, endPoint y: 313, distance: 16.0
click at [525, 373] on div "What can you expect from using the [MEDICAL_DATA] for 1 month? Heading Icon You…" at bounding box center [567, 421] width 247 height 96
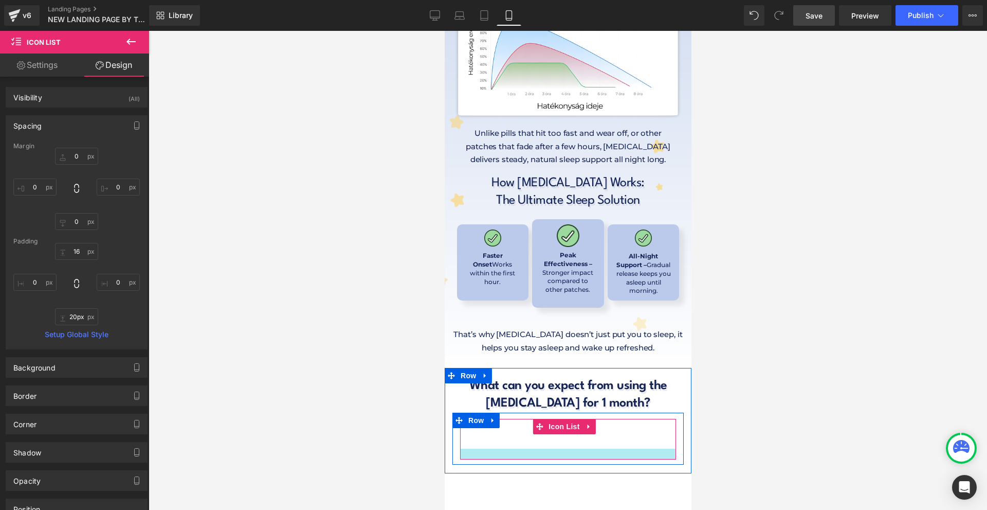
type input "19px"
drag, startPoint x: 531, startPoint y: 372, endPoint x: 537, endPoint y: 366, distance: 8.4
click at [537, 448] on div at bounding box center [568, 453] width 216 height 11
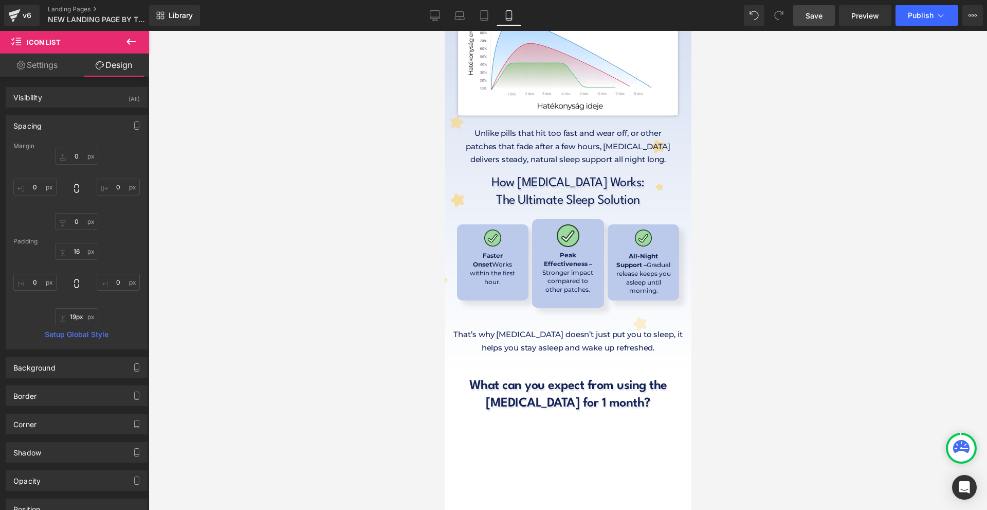
click at [820, 22] on link "Save" at bounding box center [815, 15] width 42 height 21
click at [824, 9] on link "Save" at bounding box center [815, 15] width 42 height 21
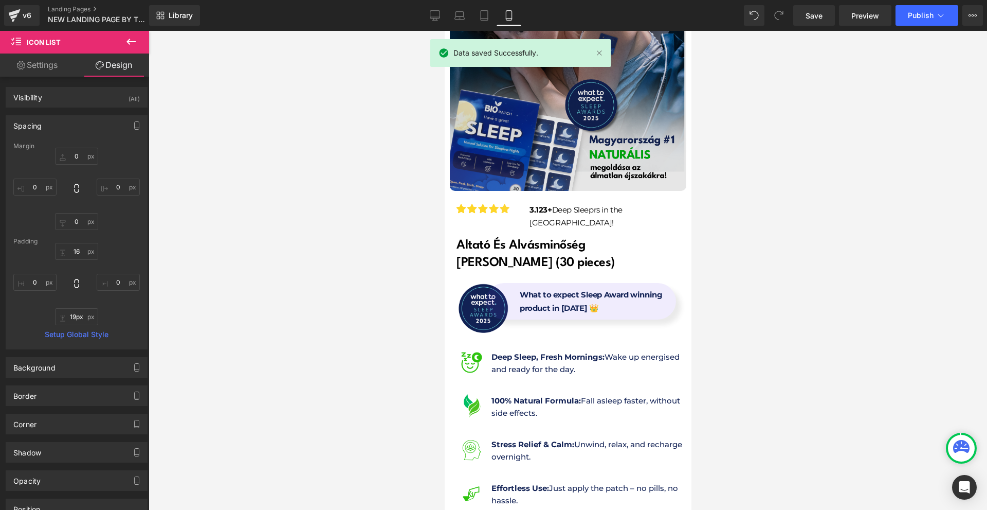
scroll to position [0, 0]
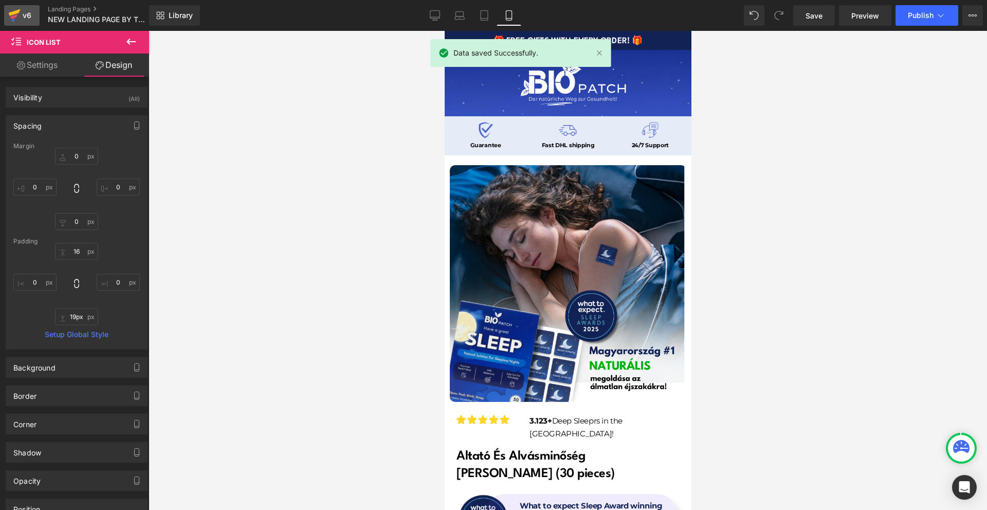
click at [32, 12] on div "v6" at bounding box center [27, 15] width 13 height 13
